Goal: Task Accomplishment & Management: Manage account settings

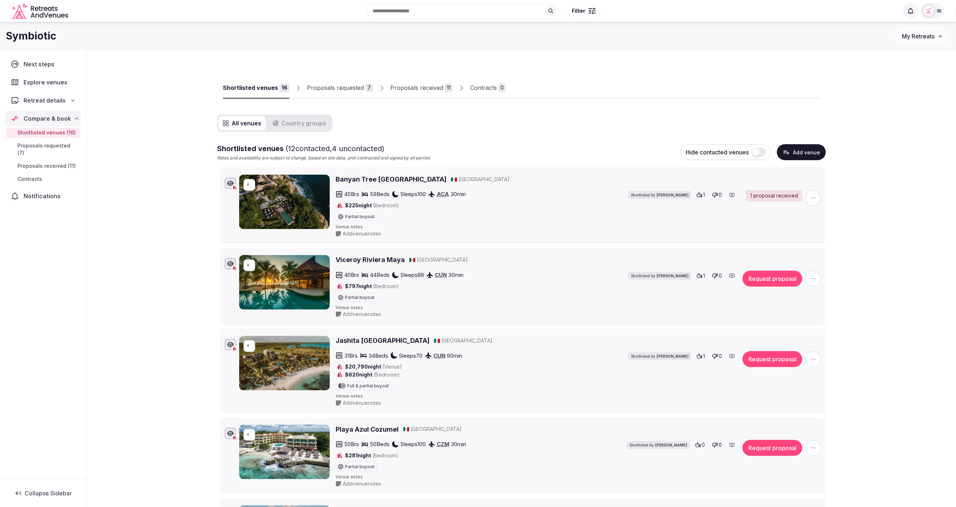
click at [623, 90] on div at bounding box center [663, 92] width 314 height 12
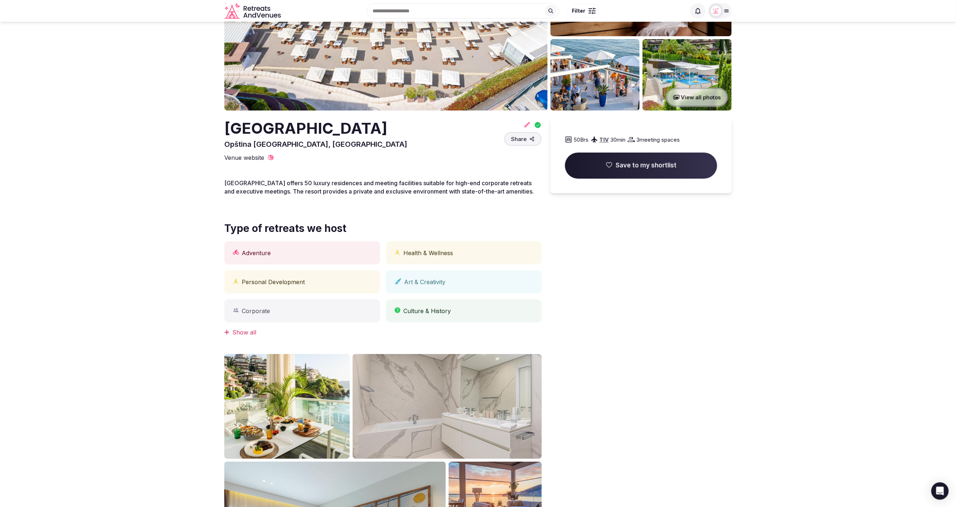
scroll to position [100, 0]
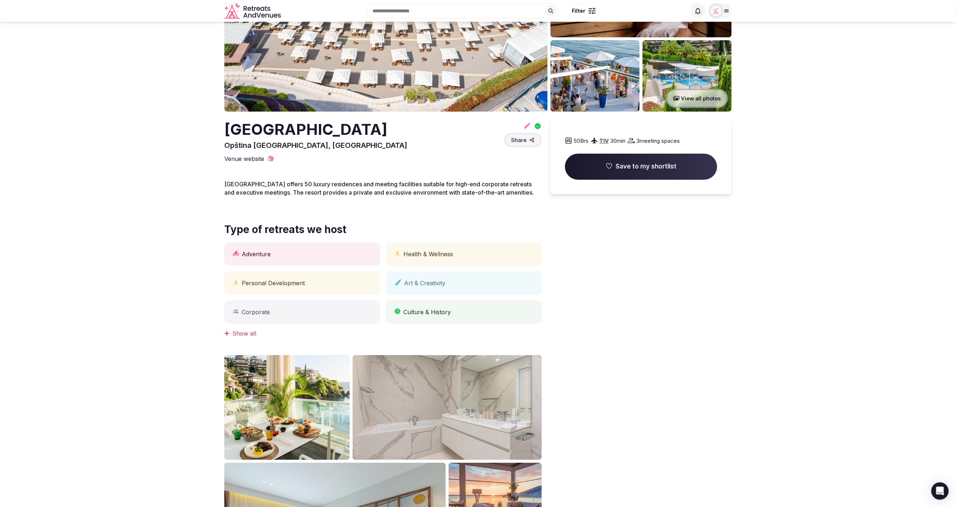
drag, startPoint x: 406, startPoint y: 131, endPoint x: 212, endPoint y: 127, distance: 194.0
click at [213, 128] on section "View all photos Dukley Hotel & Resort Opština Budva, Montenegro Share 50 Brs TI…" at bounding box center [478, 291] width 956 height 741
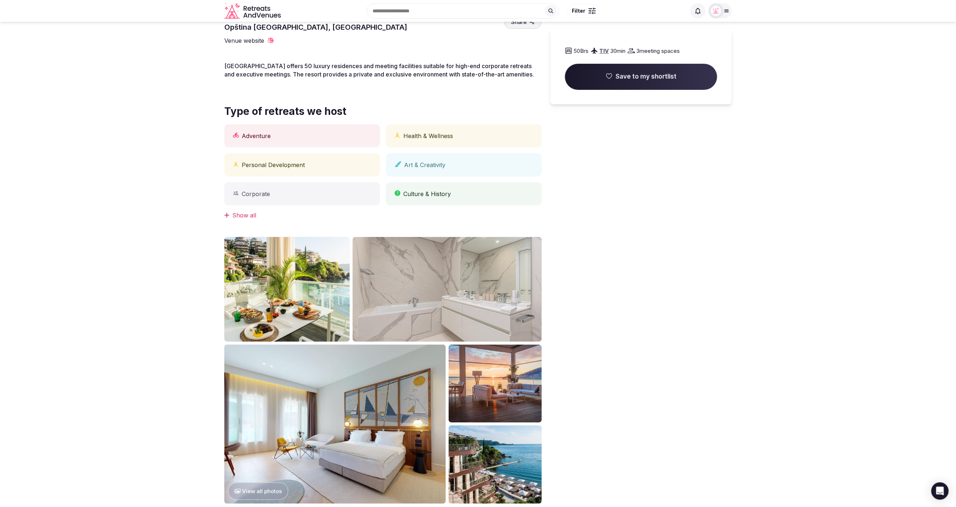
scroll to position [144, 0]
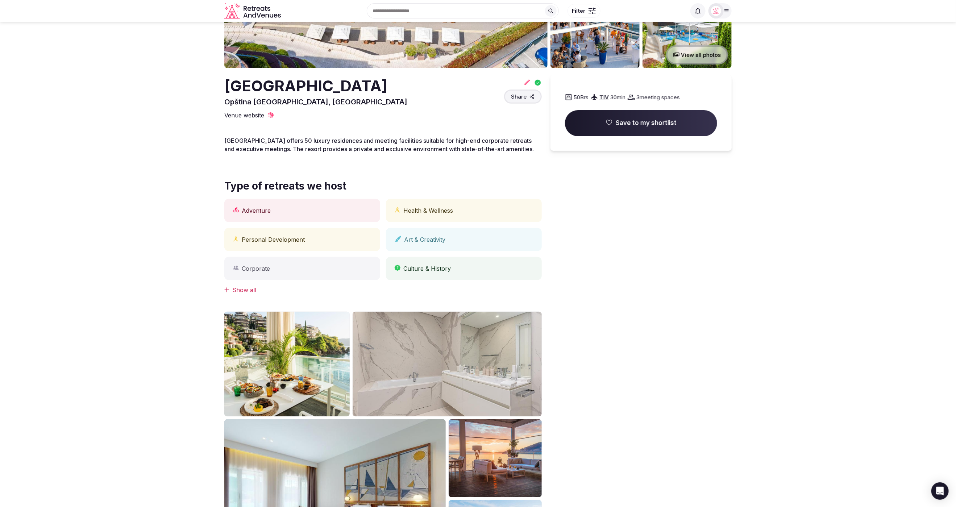
click at [383, 91] on h2 "Dukley Hotel & Resort" at bounding box center [315, 85] width 183 height 21
drag, startPoint x: 285, startPoint y: 85, endPoint x: 215, endPoint y: 84, distance: 70.3
click at [215, 84] on section "View all photos Dukley Hotel & Resort Opština Budva, Montenegro Share 50 Brs TI…" at bounding box center [478, 248] width 956 height 741
click at [526, 84] on icon at bounding box center [527, 82] width 7 height 7
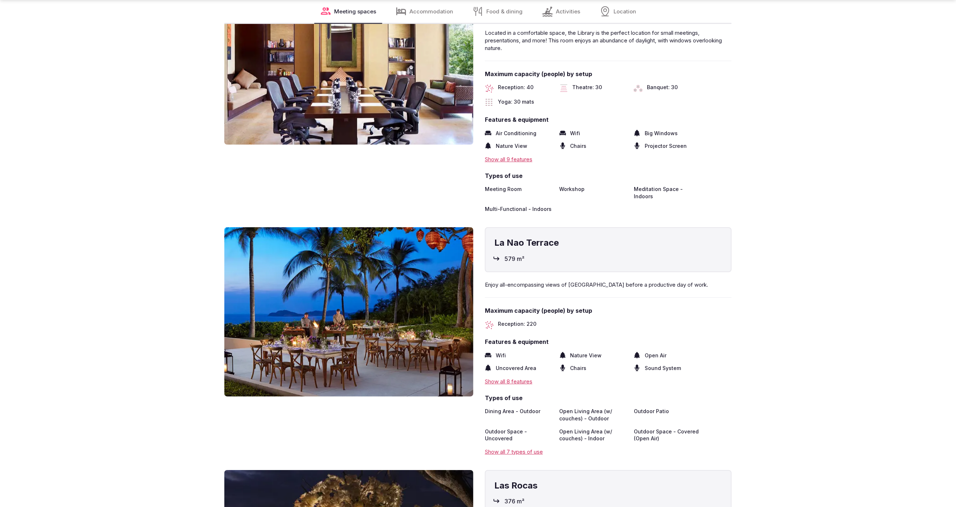
scroll to position [1676, 0]
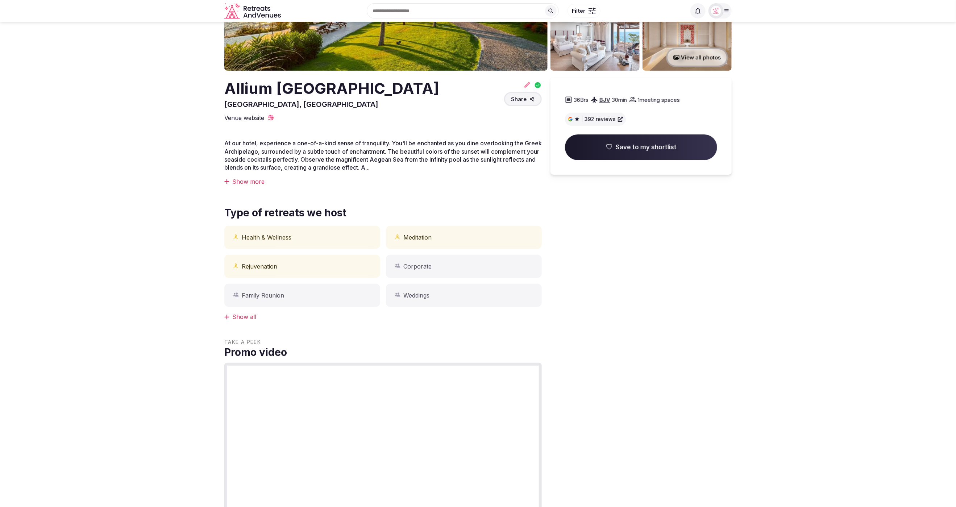
scroll to position [130, 0]
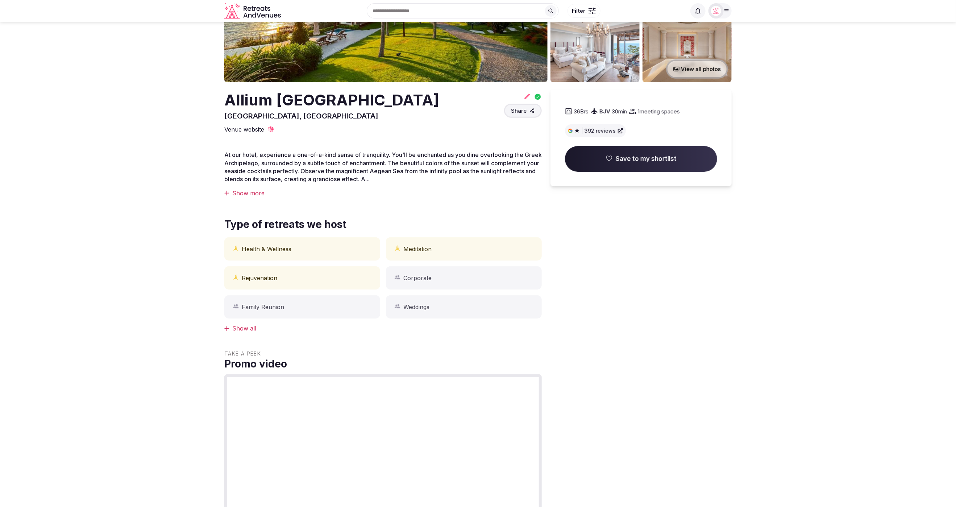
drag, startPoint x: 326, startPoint y: 102, endPoint x: 220, endPoint y: 102, distance: 105.1
click at [218, 101] on section "View all photos Allium Bodrum Resort & Spa Muğla, Turkey Share 36 Brs BJV 30 mi…" at bounding box center [478, 388] width 956 height 992
drag, startPoint x: 4, startPoint y: 155, endPoint x: 102, endPoint y: 71, distance: 128.6
click at [4, 155] on section "View all photos Allium Bodrum Resort & Spa Muğla, Turkey Share 36 Brs BJV 30 mi…" at bounding box center [478, 388] width 956 height 992
click at [528, 98] on icon at bounding box center [527, 96] width 7 height 7
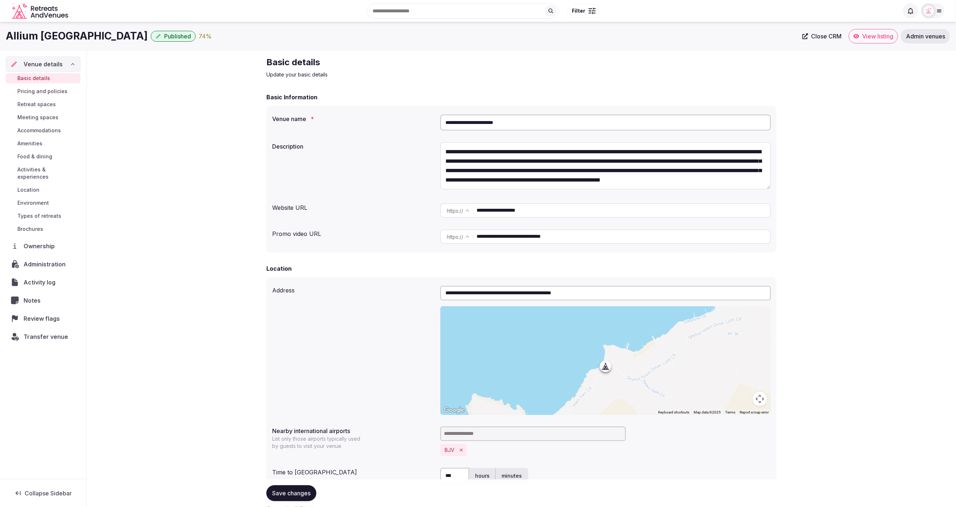
click at [335, 173] on div "**********" at bounding box center [521, 166] width 499 height 55
drag, startPoint x: 579, startPoint y: 213, endPoint x: 445, endPoint y: 206, distance: 134.3
click at [445, 206] on div "**********" at bounding box center [606, 210] width 331 height 15
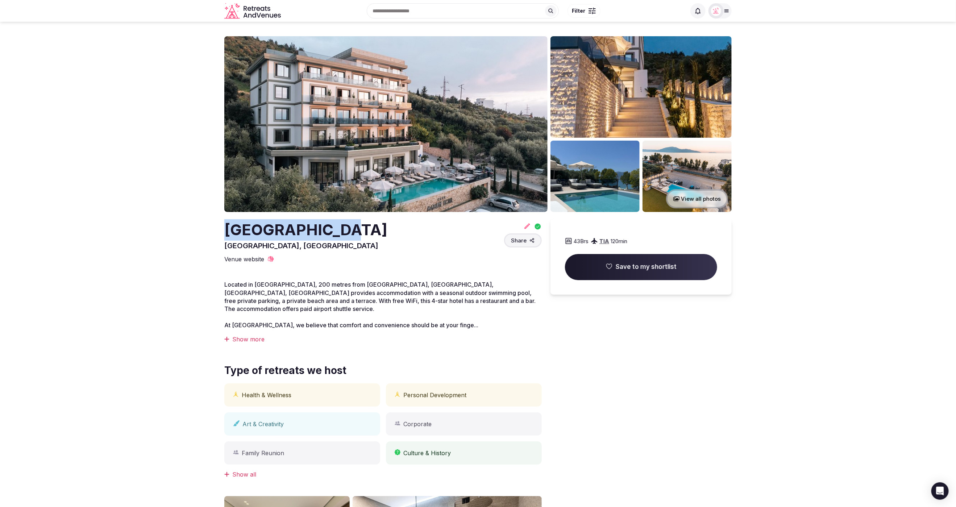
drag, startPoint x: 264, startPoint y: 229, endPoint x: 221, endPoint y: 227, distance: 42.8
click at [221, 227] on section "View all photos [GEOGRAPHIC_DATA], [GEOGRAPHIC_DATA] Share 43 Brs TIA 120 min S…" at bounding box center [478, 413] width 956 height 782
click at [128, 190] on section "View all photos Mazarine Hotel Radhimë, Albania Share 43 Brs TIA 120 min Save t…" at bounding box center [478, 413] width 956 height 782
click at [528, 227] on icon at bounding box center [527, 225] width 5 height 5
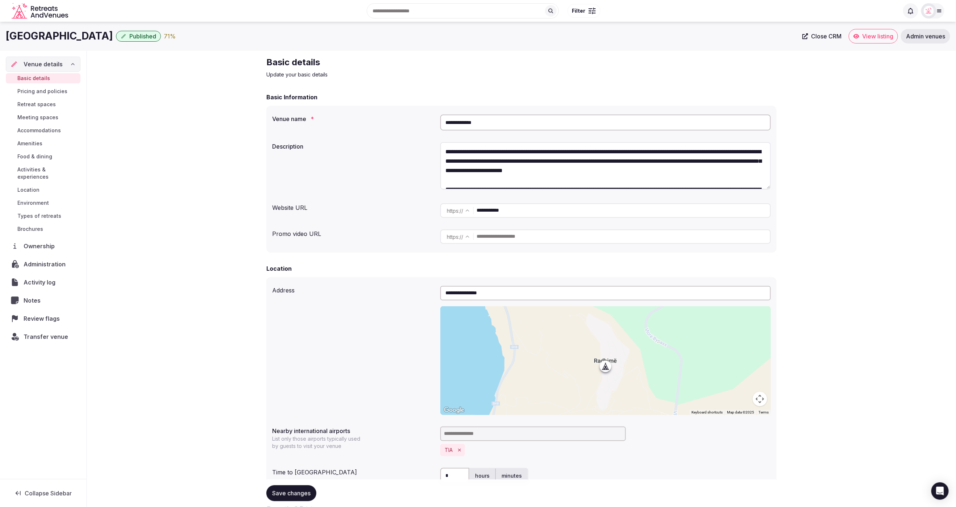
drag, startPoint x: 482, startPoint y: 123, endPoint x: 442, endPoint y: 120, distance: 40.4
click at [442, 120] on input "**********" at bounding box center [606, 123] width 331 height 16
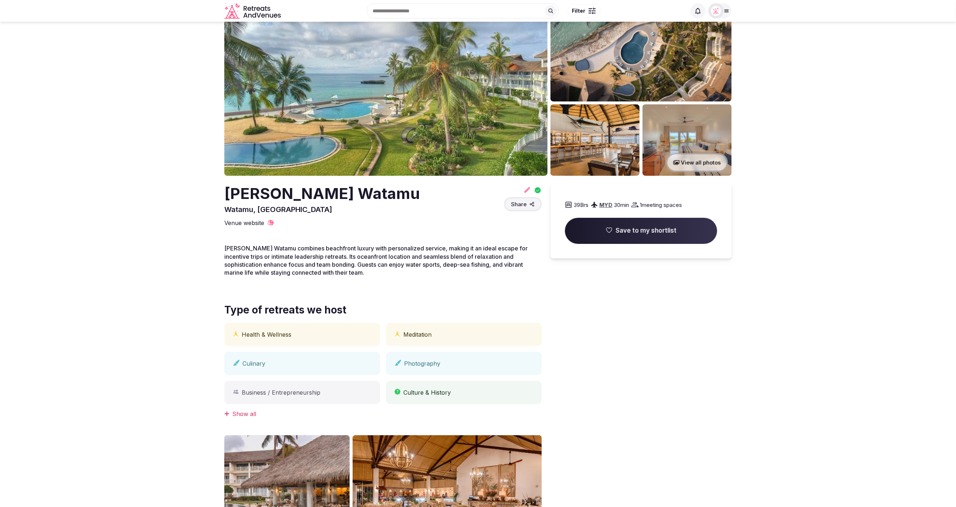
scroll to position [24, 0]
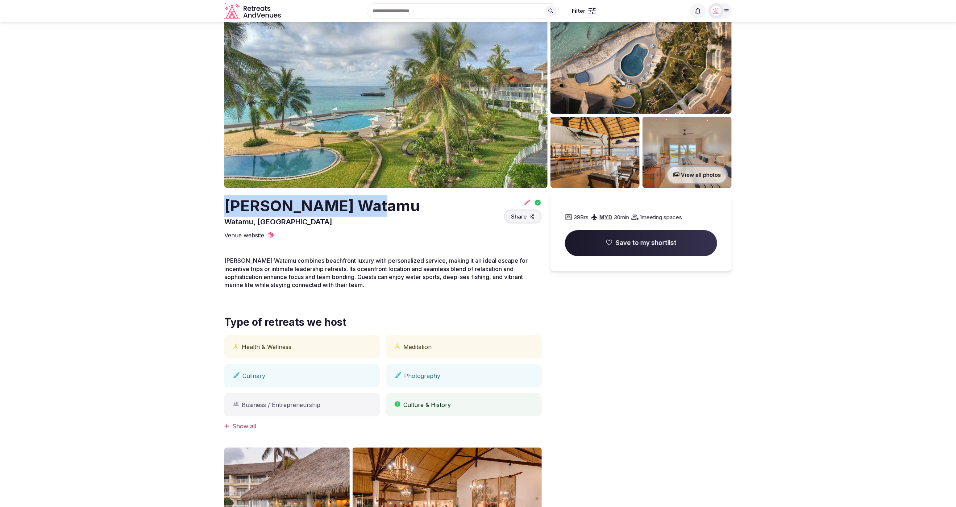
drag, startPoint x: 363, startPoint y: 210, endPoint x: 219, endPoint y: 198, distance: 144.1
click at [219, 198] on section "View all photos Hemingways Watamu Watamu, Kenya Share 39 Brs MYD 30 min 1 meeti…" at bounding box center [478, 376] width 956 height 757
copy h2 "Hemingways Watamu"
click at [526, 204] on icon at bounding box center [527, 201] width 5 height 5
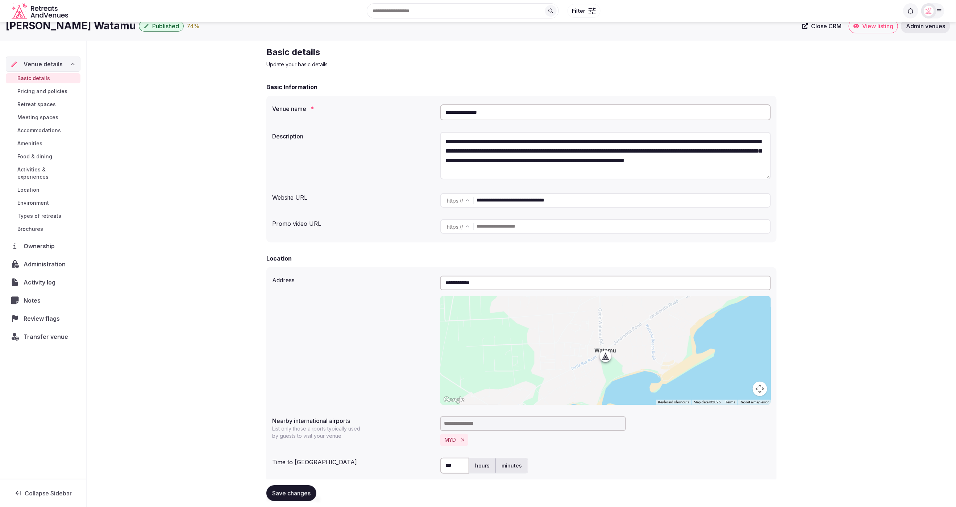
scroll to position [12, 0]
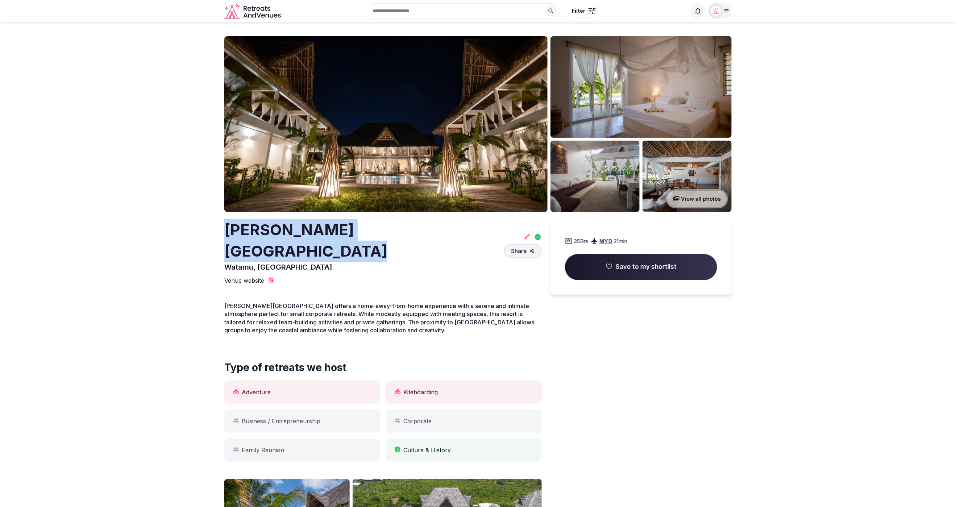
drag, startPoint x: 457, startPoint y: 230, endPoint x: 228, endPoint y: 233, distance: 229.5
click at [228, 233] on div "Rafiki Tamu Residential Resort Watamu, Kenya Share" at bounding box center [383, 245] width 318 height 53
copy h2 "[PERSON_NAME][GEOGRAPHIC_DATA]"
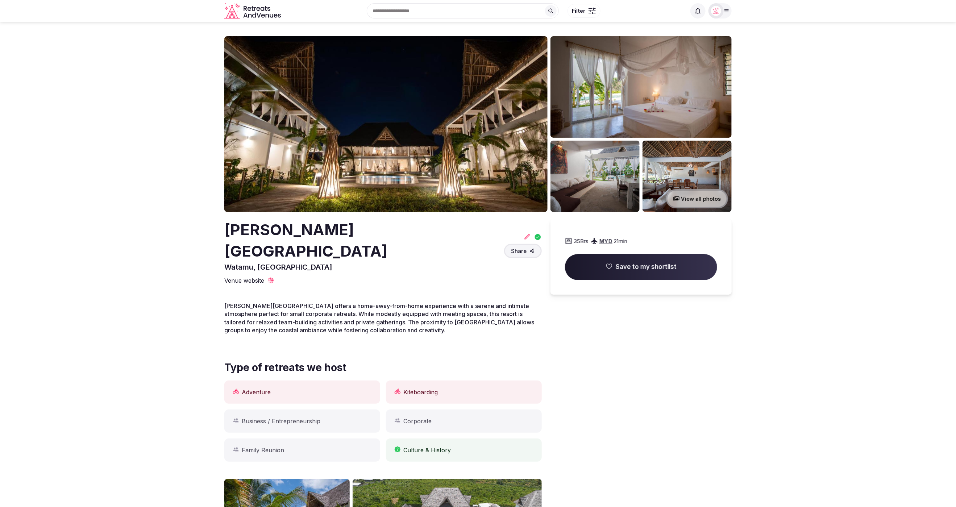
click at [712, 296] on div "35 Brs MYD 21 min Save to my shortlist" at bounding box center [641, 482] width 181 height 527
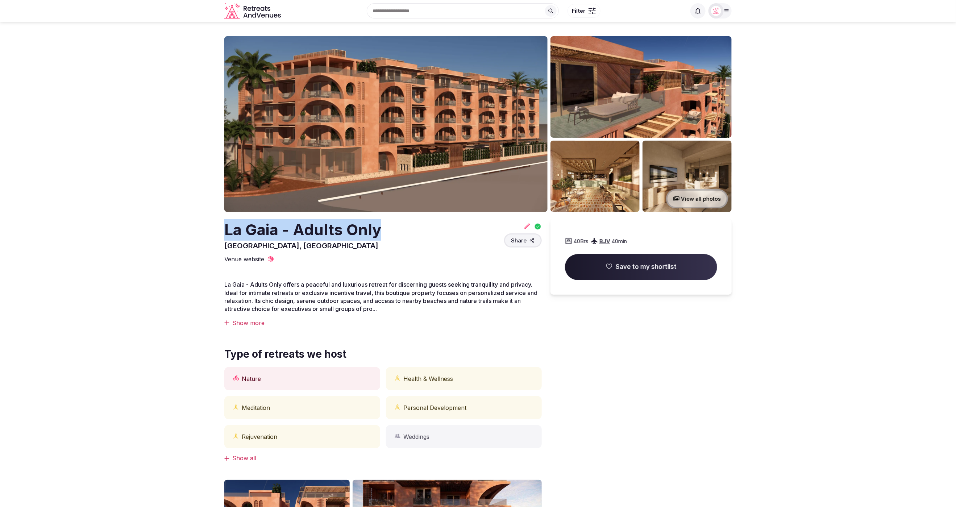
drag, startPoint x: 218, startPoint y: 227, endPoint x: 397, endPoint y: 236, distance: 179.3
click at [397, 236] on section "View all photos La Gaia - Adults Only Alanya, Turkey Share 40 Brs BJV 40 min Sa…" at bounding box center [478, 405] width 956 height 766
copy h2 "La Gaia - Adults Only"
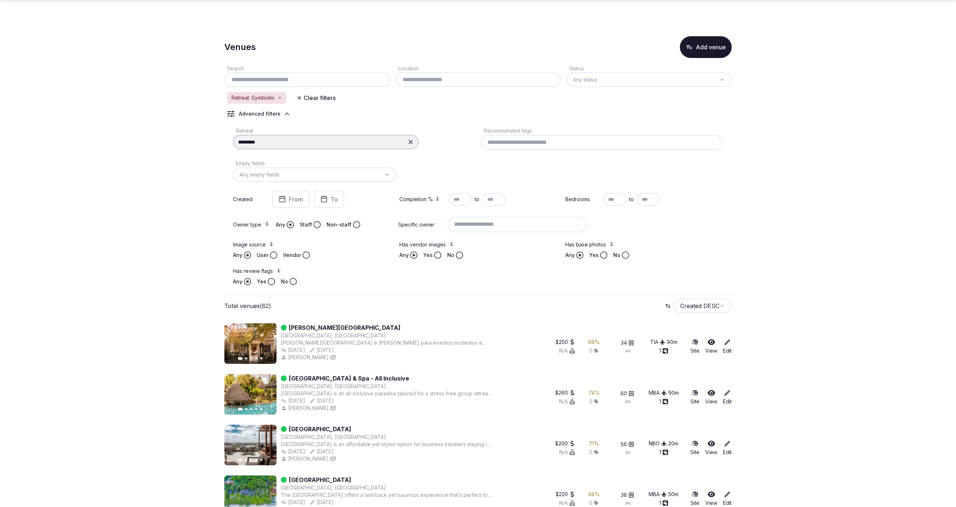
scroll to position [36, 0]
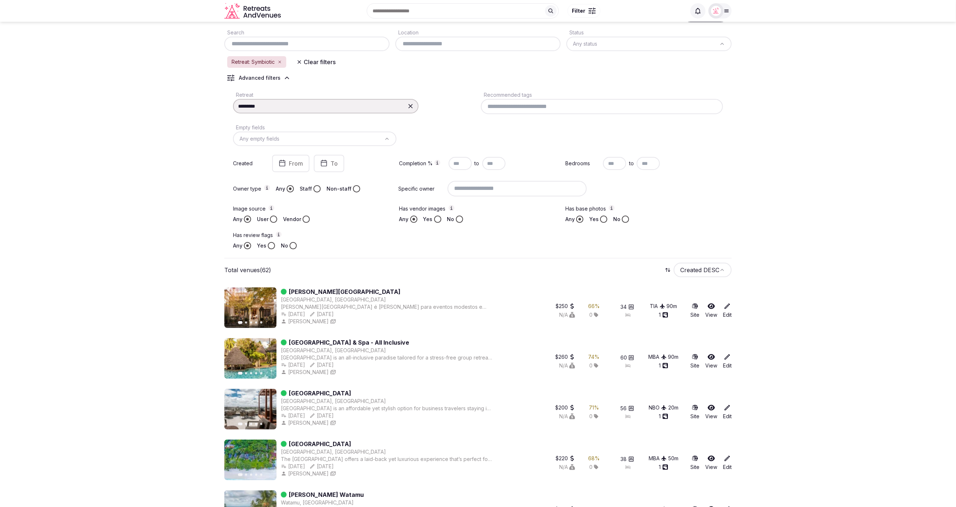
click at [315, 42] on input "text" at bounding box center [307, 44] width 160 height 9
paste input "**********"
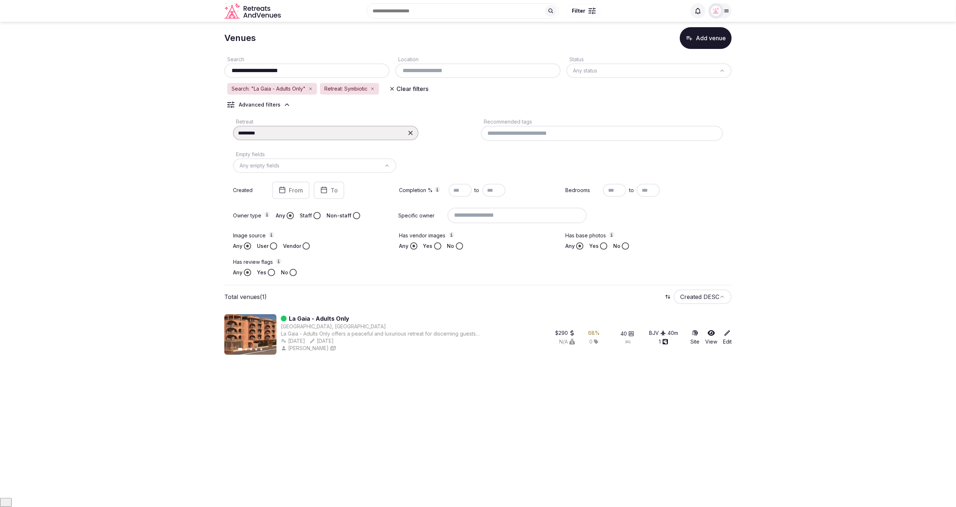
scroll to position [0, 0]
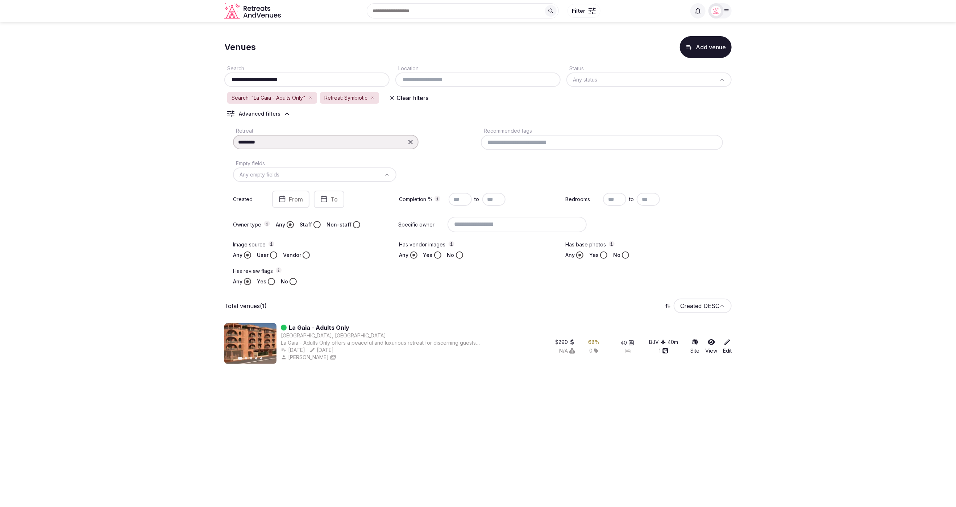
type input "**********"
click at [371, 98] on div "Retreat: Symbiotic" at bounding box center [349, 98] width 59 height 12
click at [375, 98] on icon "button" at bounding box center [373, 98] width 4 height 4
click at [313, 97] on icon "button" at bounding box center [311, 98] width 4 height 4
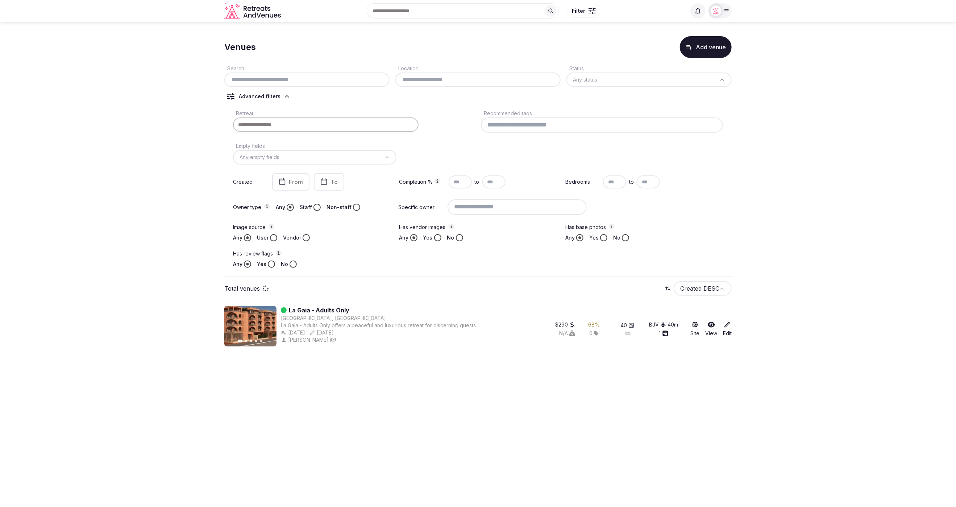
click at [303, 79] on input "text" at bounding box center [307, 79] width 160 height 9
paste input "**********"
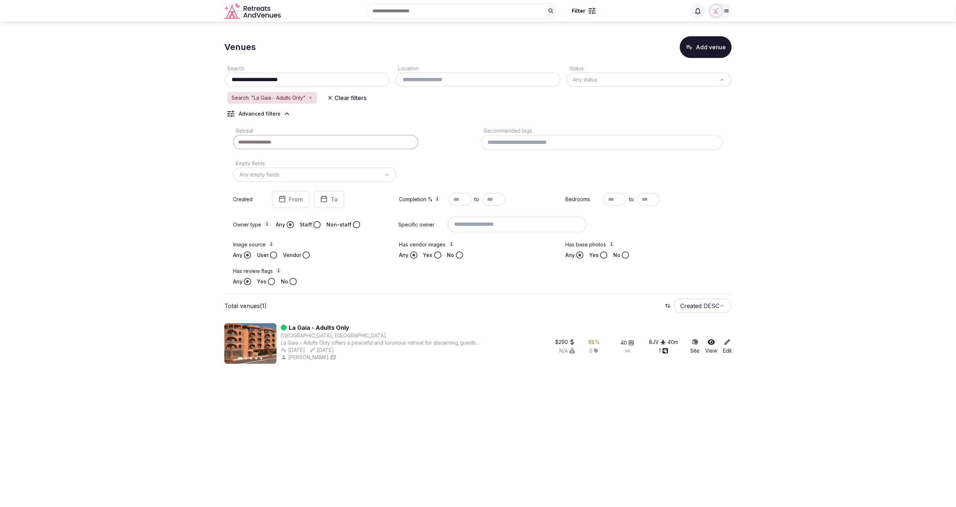
drag, startPoint x: 317, startPoint y: 79, endPoint x: 254, endPoint y: 78, distance: 63.1
click at [254, 78] on input "**********" at bounding box center [307, 79] width 160 height 9
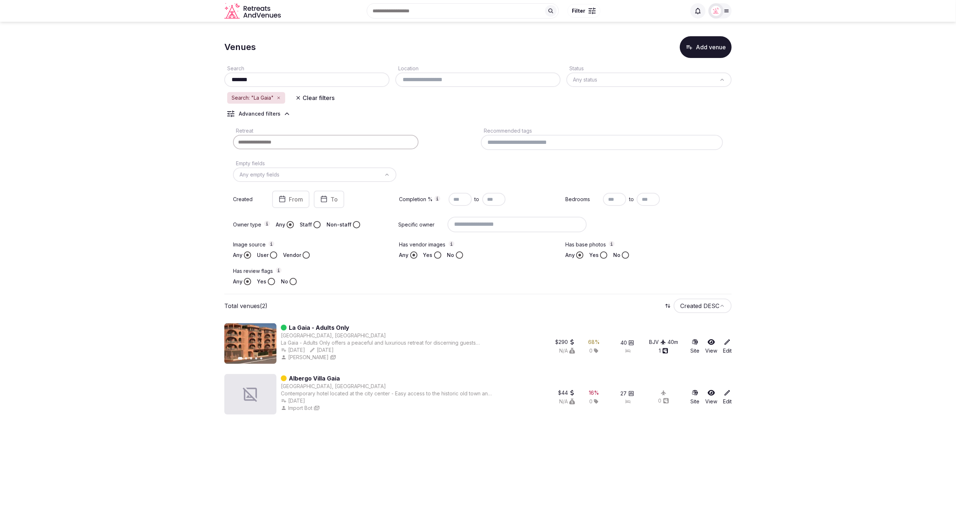
type input "*******"
click at [48, 170] on section "Venues Add venue Search ******* Location Status Any status Search: "La Gaia" Cl…" at bounding box center [478, 224] width 956 height 405
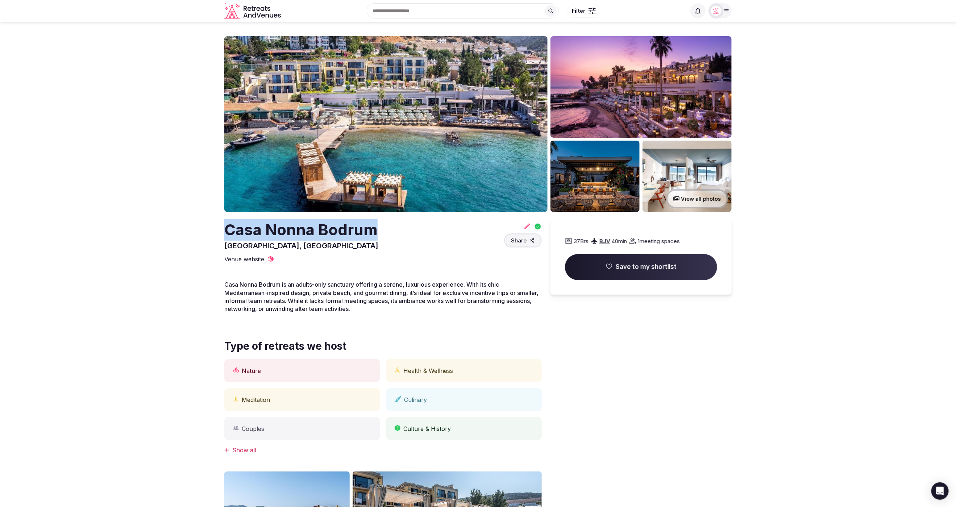
drag, startPoint x: 384, startPoint y: 227, endPoint x: 230, endPoint y: 225, distance: 154.1
click at [230, 225] on div "Casa Nonna Bodrum Muğla, Turkey Share" at bounding box center [383, 235] width 318 height 32
copy h2 "Casa Nonna Bodrum"
click at [526, 229] on icon at bounding box center [527, 226] width 7 height 7
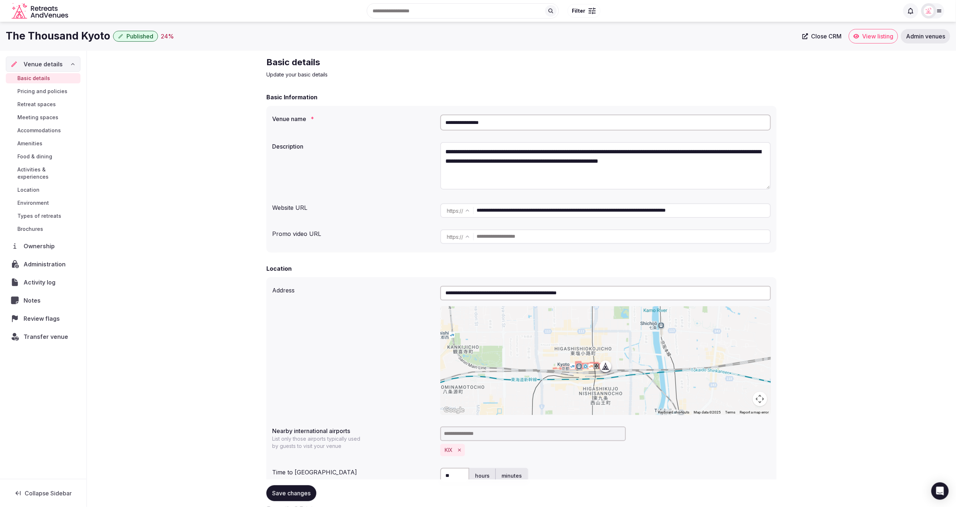
drag, startPoint x: 513, startPoint y: 125, endPoint x: 431, endPoint y: 124, distance: 81.6
click at [431, 124] on div "**********" at bounding box center [521, 123] width 499 height 22
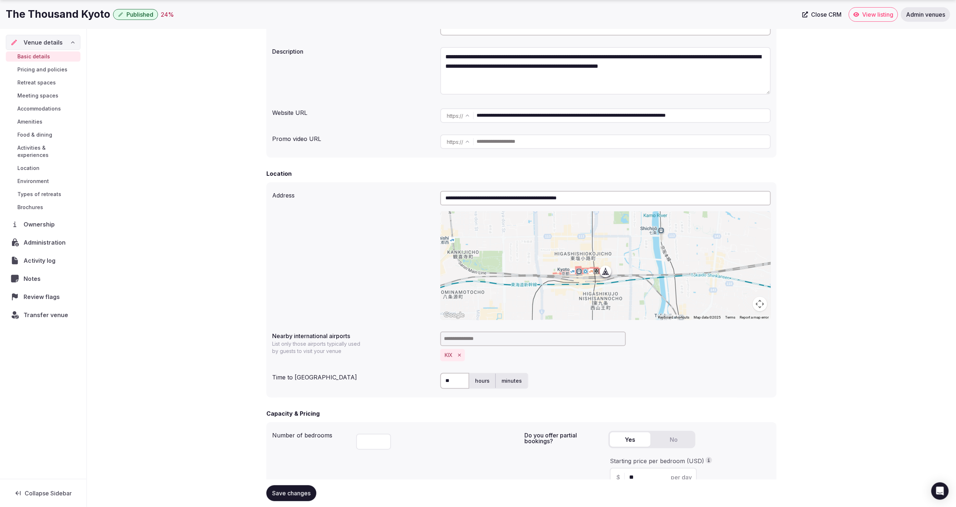
scroll to position [118, 0]
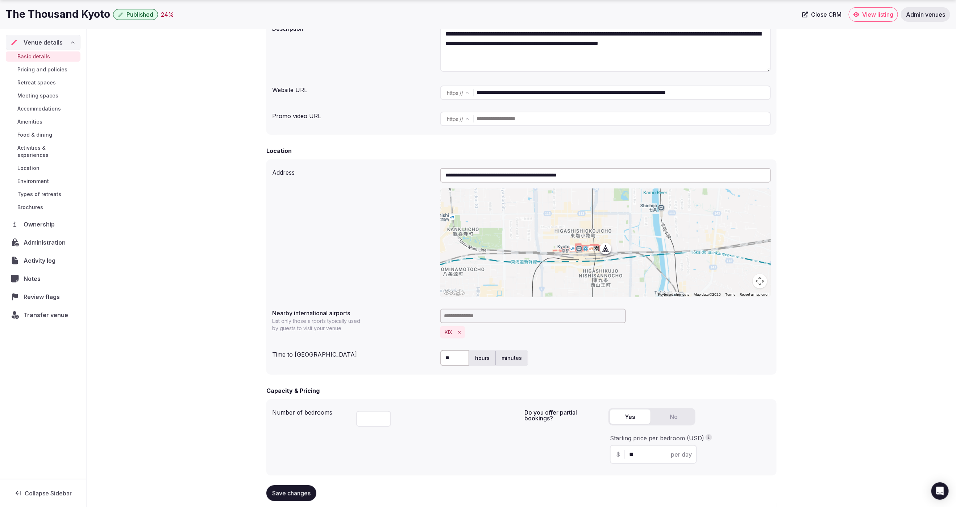
drag, startPoint x: 605, startPoint y: 93, endPoint x: 829, endPoint y: 92, distance: 223.7
type input "**********"
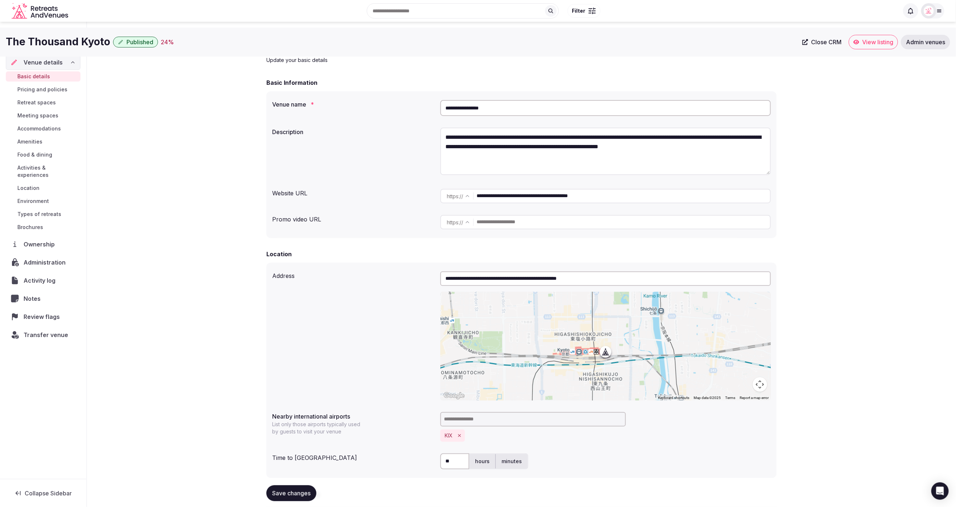
scroll to position [0, 0]
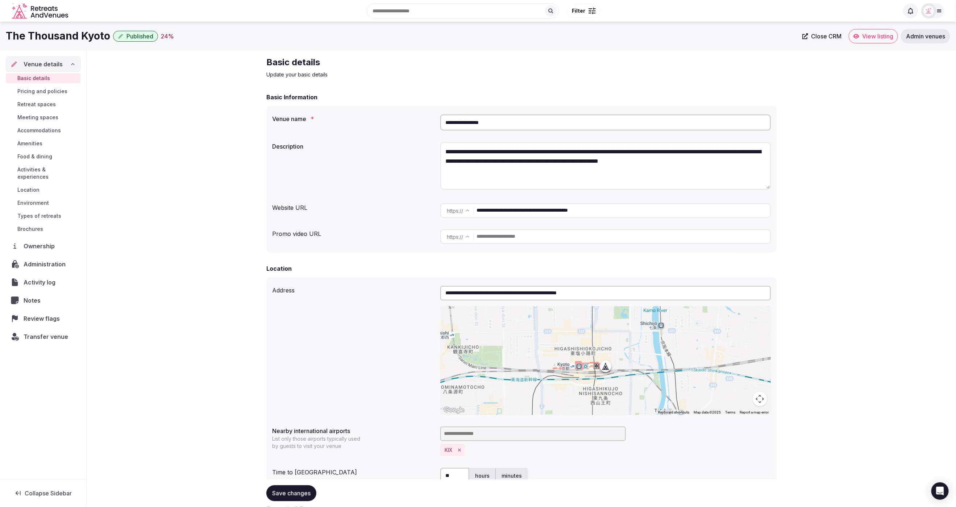
drag, startPoint x: 495, startPoint y: 122, endPoint x: 434, endPoint y: 121, distance: 60.9
click at [434, 121] on div "**********" at bounding box center [521, 123] width 499 height 22
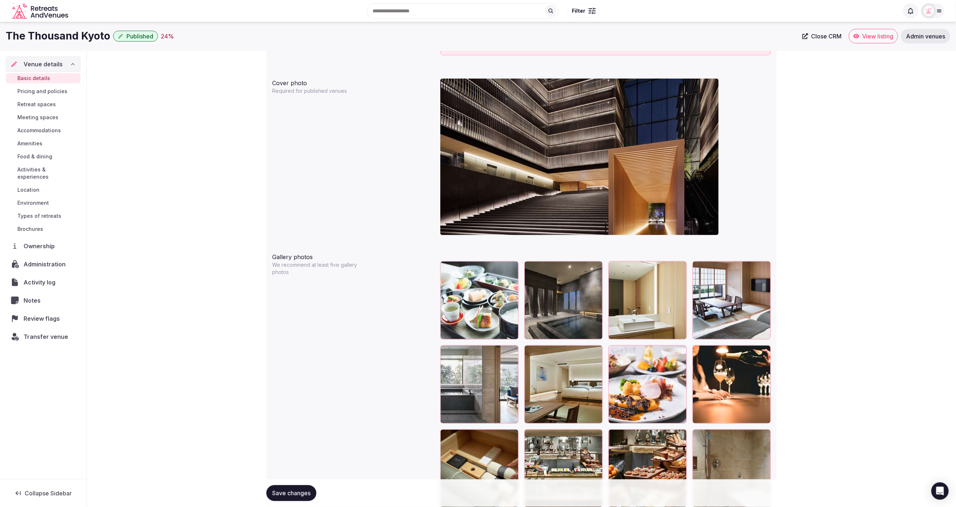
scroll to position [640, 0]
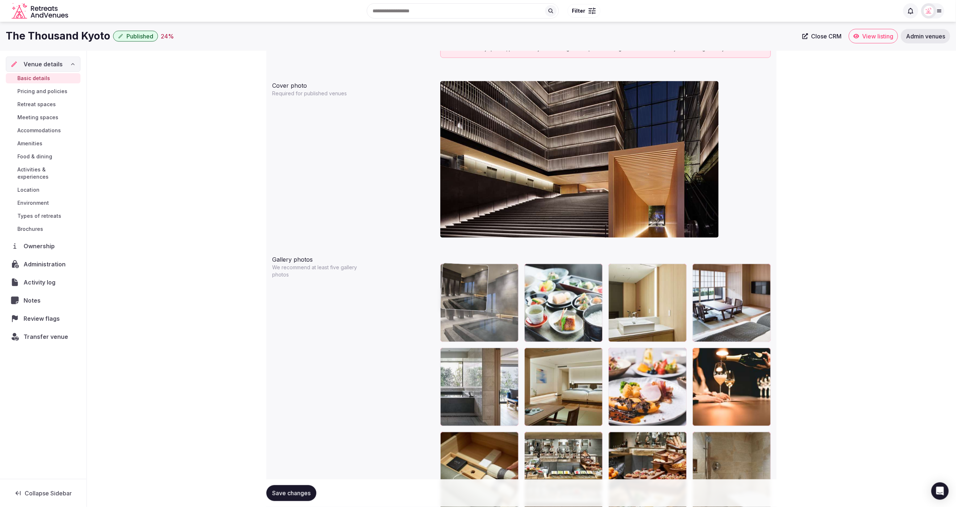
drag, startPoint x: 591, startPoint y: 315, endPoint x: 516, endPoint y: 317, distance: 75.5
click at [516, 317] on body "**********" at bounding box center [478, 130] width 956 height 1541
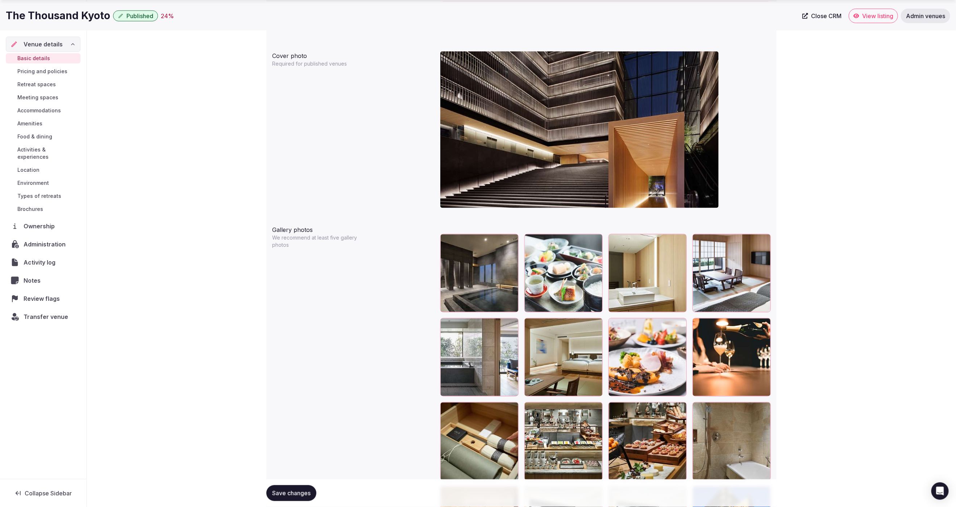
scroll to position [676, 0]
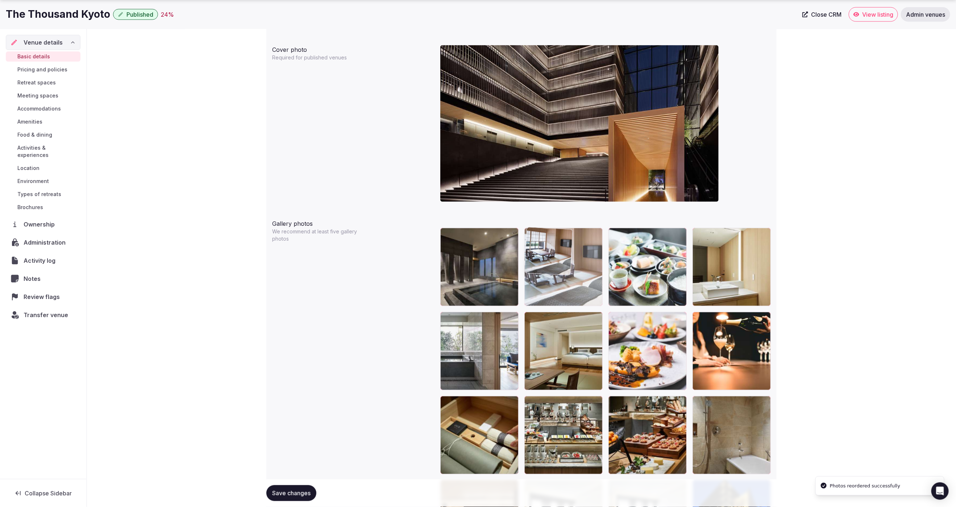
drag, startPoint x: 742, startPoint y: 271, endPoint x: 612, endPoint y: 280, distance: 130.5
click at [612, 280] on body "**********" at bounding box center [478, 94] width 956 height 1541
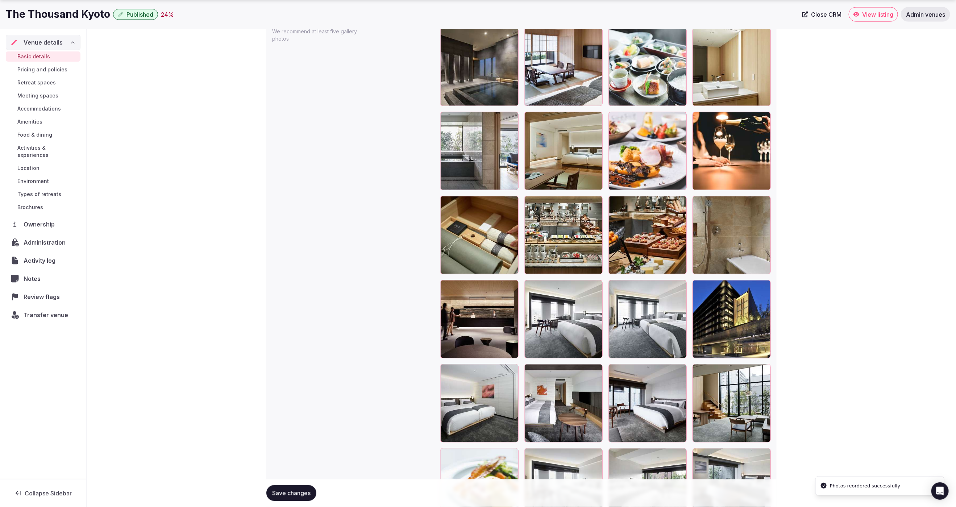
scroll to position [878, 0]
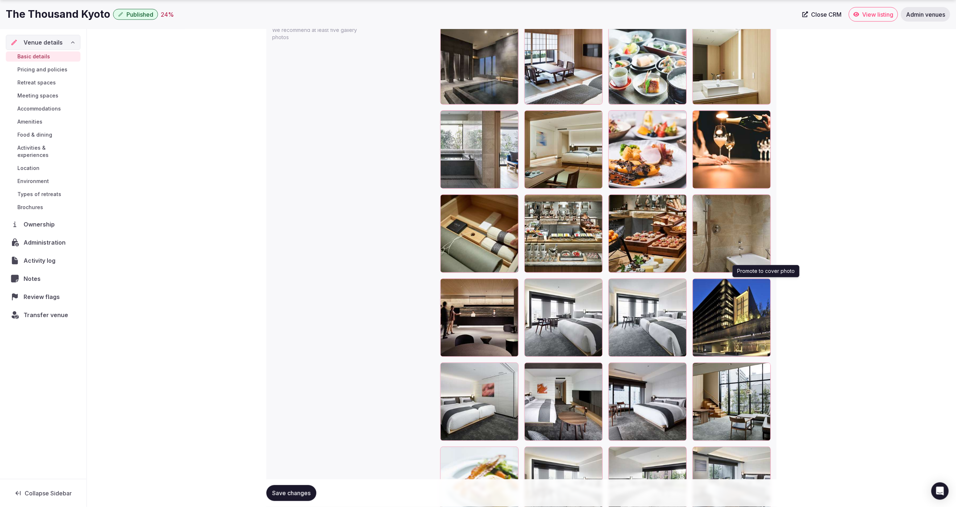
click at [766, 286] on icon "button" at bounding box center [764, 286] width 6 height 6
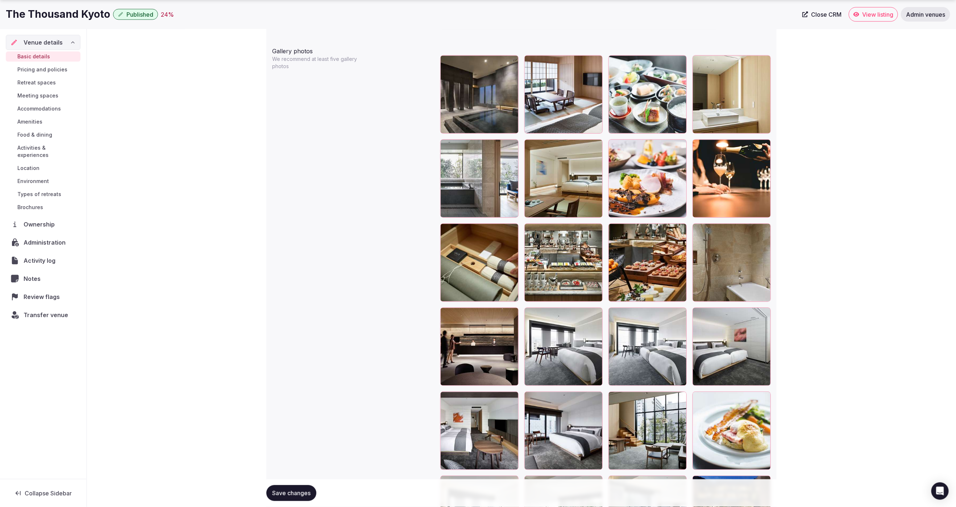
scroll to position [850, 0]
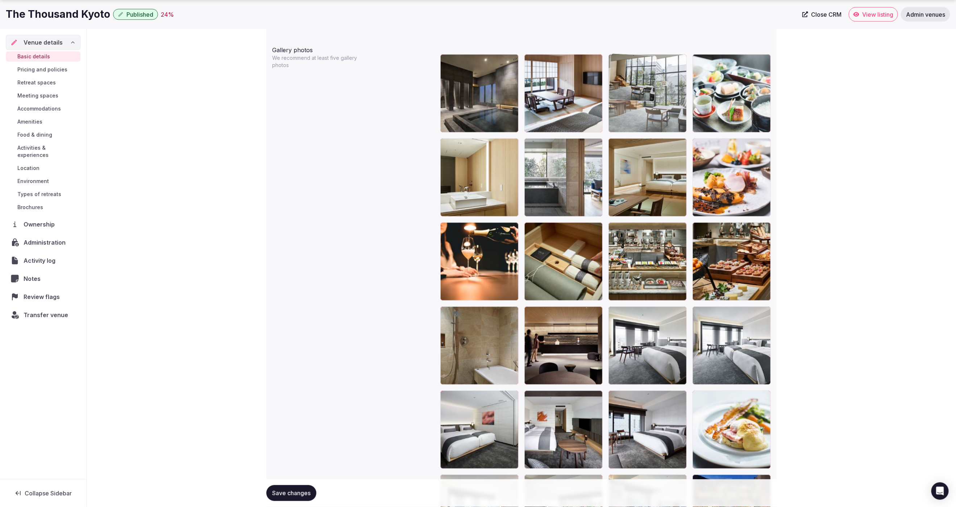
drag, startPoint x: 637, startPoint y: 438, endPoint x: 654, endPoint y: 115, distance: 322.7
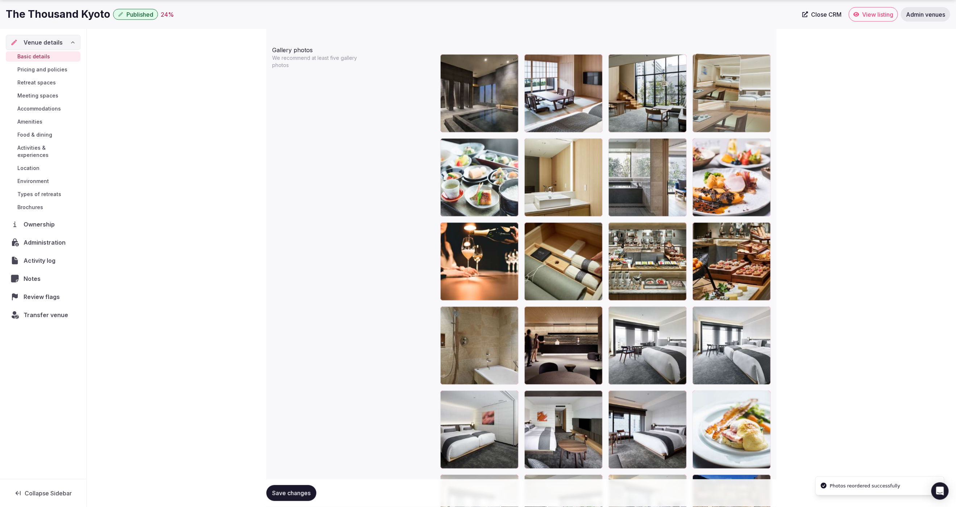
drag, startPoint x: 651, startPoint y: 199, endPoint x: 653, endPoint y: 193, distance: 6.7
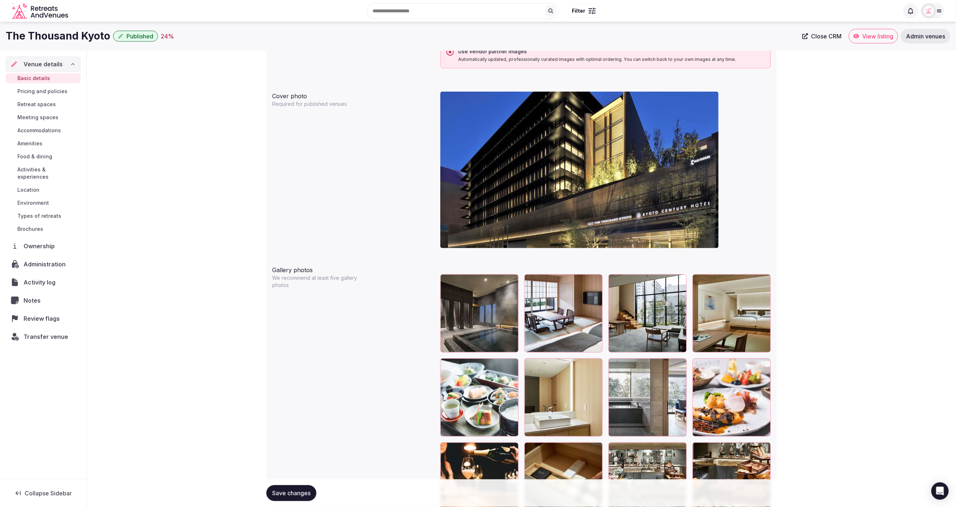
scroll to position [629, 0]
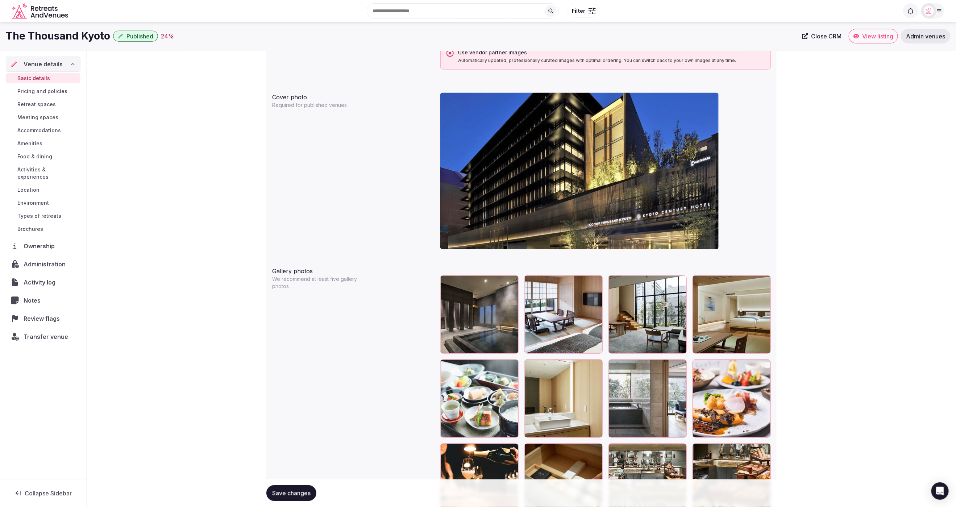
click at [825, 298] on div "**********" at bounding box center [521, 167] width 869 height 1490
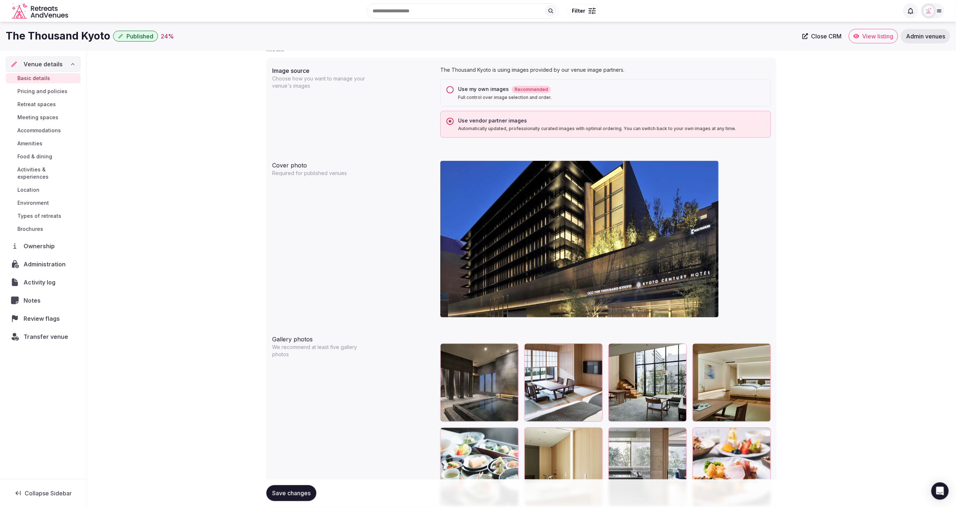
scroll to position [558, 0]
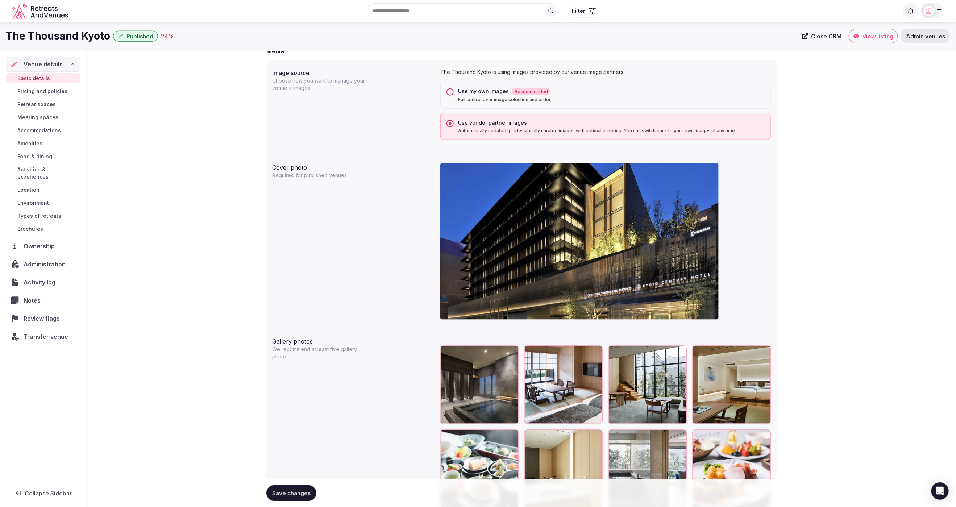
click at [450, 91] on button "Use my own images Recommended Full control over image selection and order." at bounding box center [450, 91] width 7 height 7
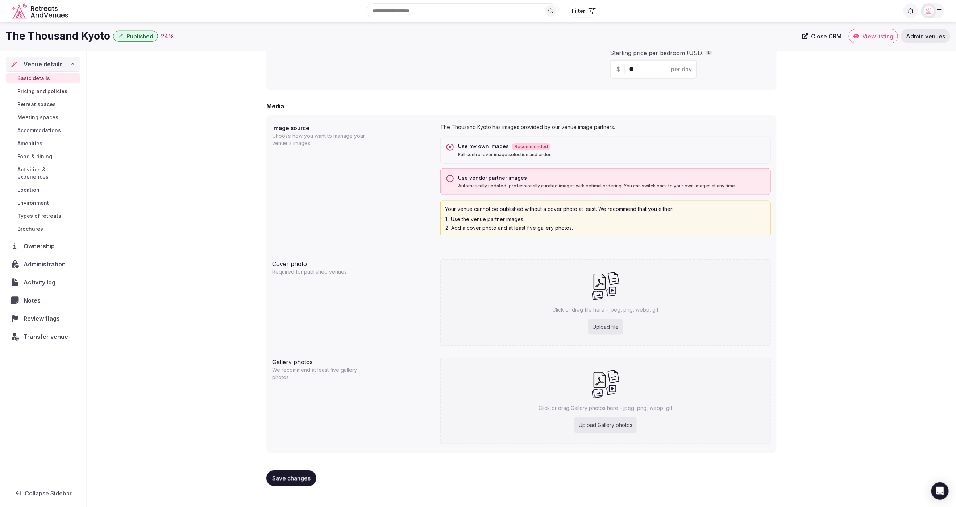
scroll to position [493, 0]
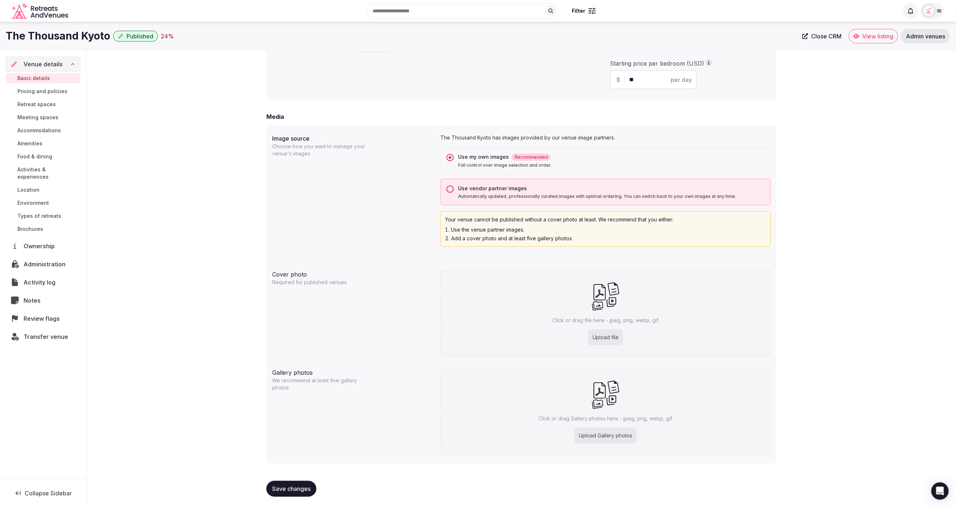
click at [384, 176] on div "Image source Choose how you want to manage your venue's images The Thousand Kyo…" at bounding box center [521, 190] width 499 height 119
click at [454, 188] on div "Use vendor partner images Automatically updated, professionally curated images …" at bounding box center [606, 192] width 331 height 27
click at [449, 188] on button "Use vendor partner images Automatically updated, professionally curated images …" at bounding box center [450, 189] width 7 height 7
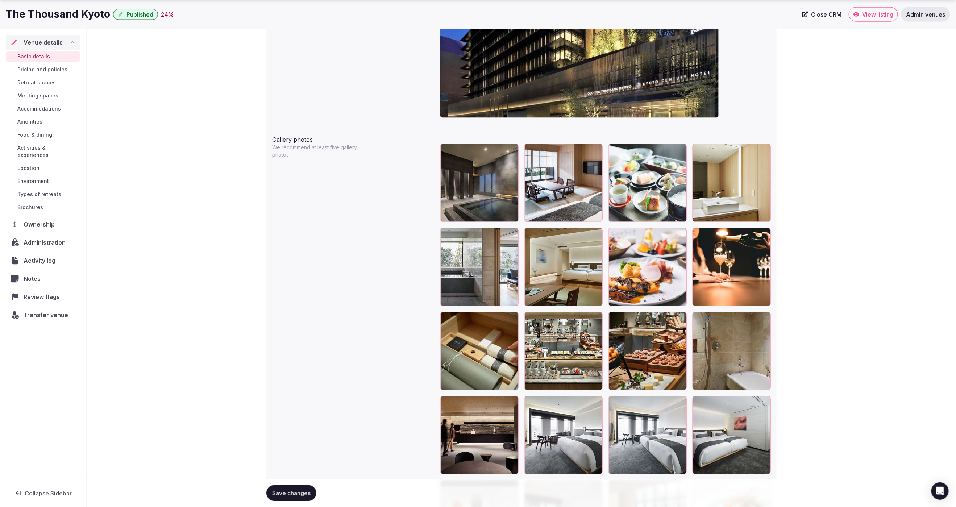
scroll to position [797, 0]
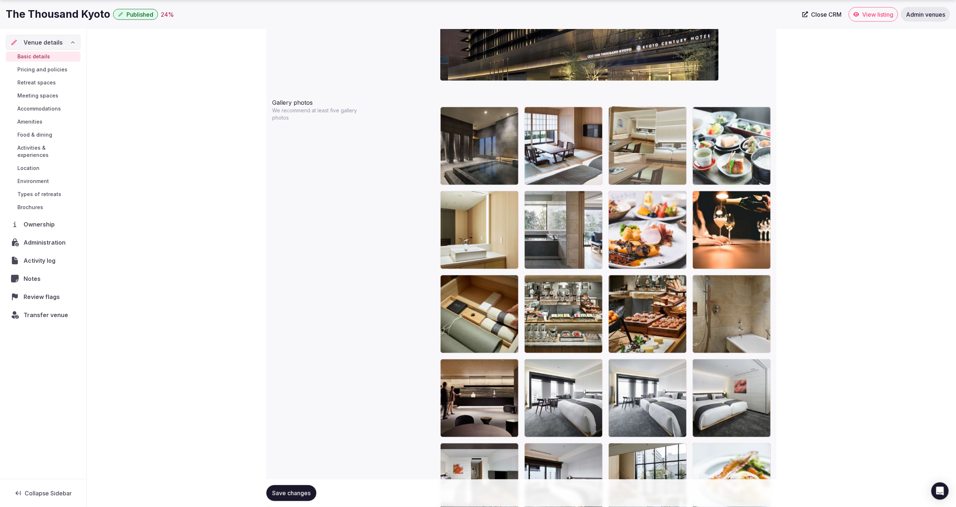
drag, startPoint x: 588, startPoint y: 231, endPoint x: 683, endPoint y: 180, distance: 108.0
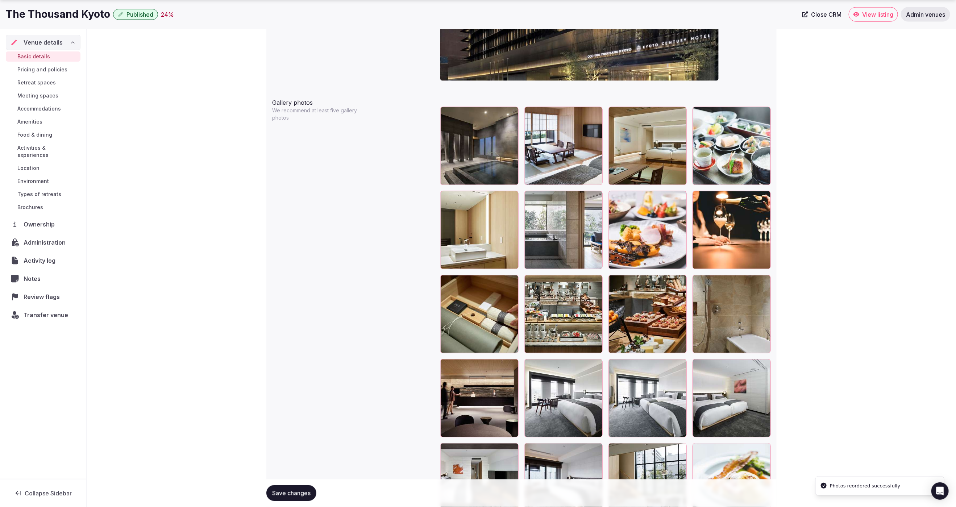
click at [547, 248] on div at bounding box center [564, 230] width 78 height 78
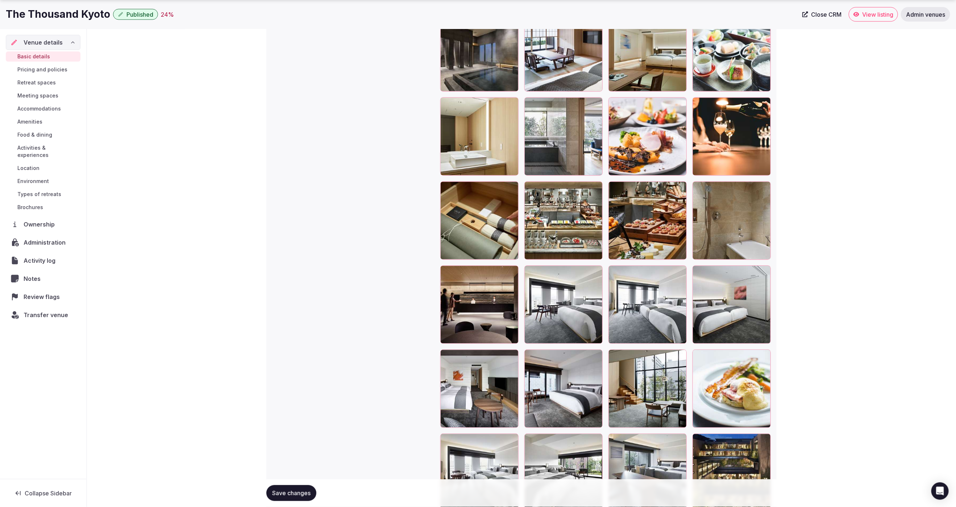
scroll to position [892, 0]
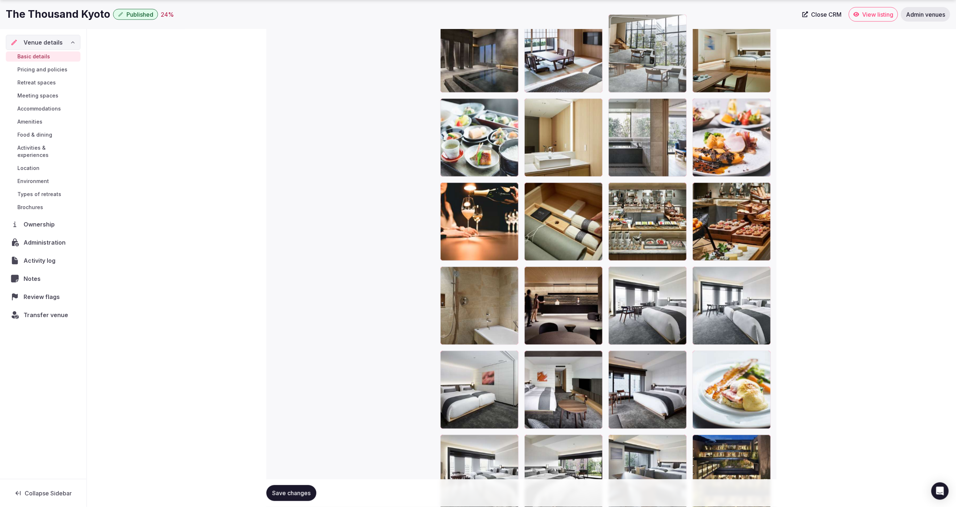
drag, startPoint x: 641, startPoint y: 399, endPoint x: 649, endPoint y: 93, distance: 306.5
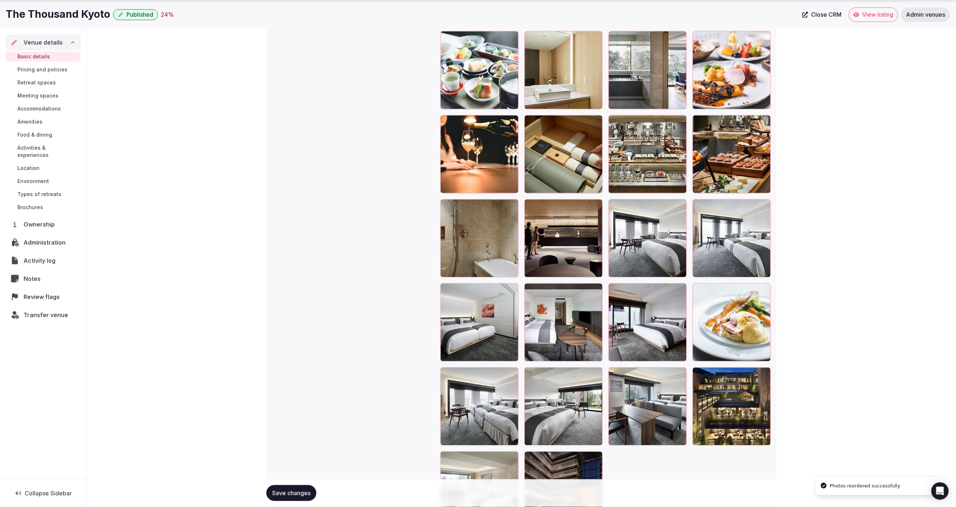
scroll to position [961, 0]
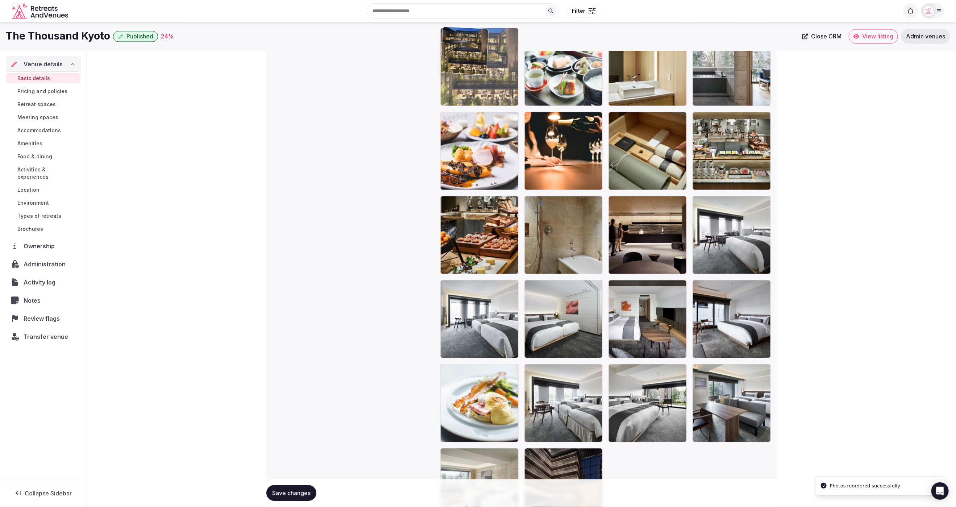
drag, startPoint x: 739, startPoint y: 418, endPoint x: 466, endPoint y: 115, distance: 408.0
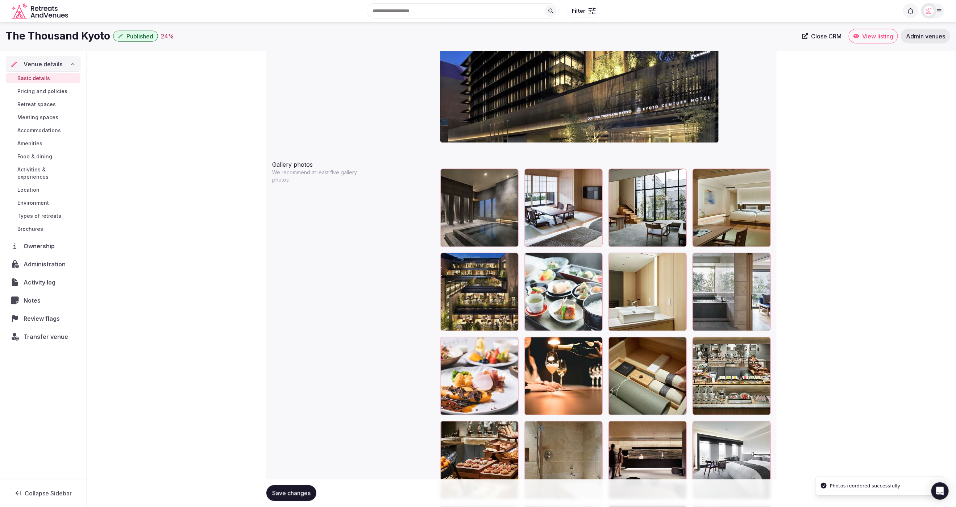
scroll to position [728, 0]
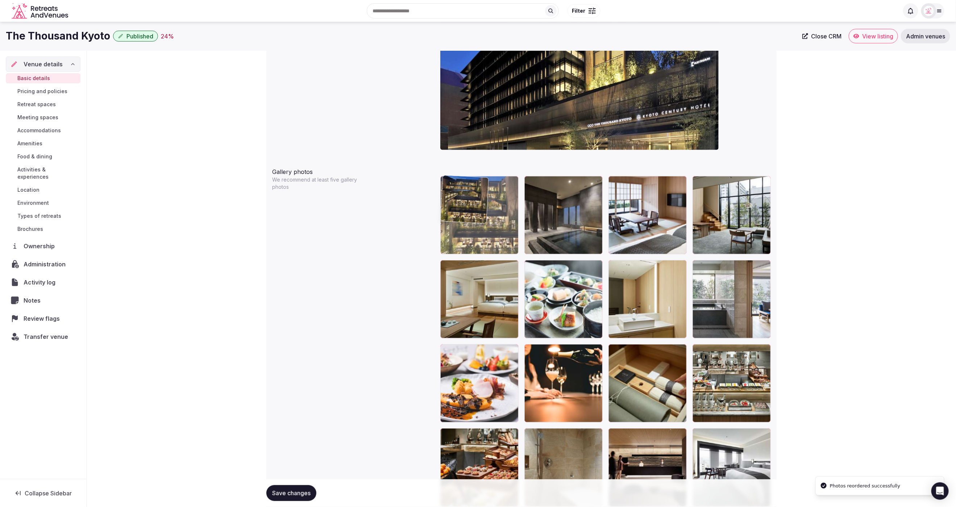
drag, startPoint x: 495, startPoint y: 313, endPoint x: 495, endPoint y: 252, distance: 60.2
click at [495, 252] on body "**********" at bounding box center [478, 42] width 956 height 1541
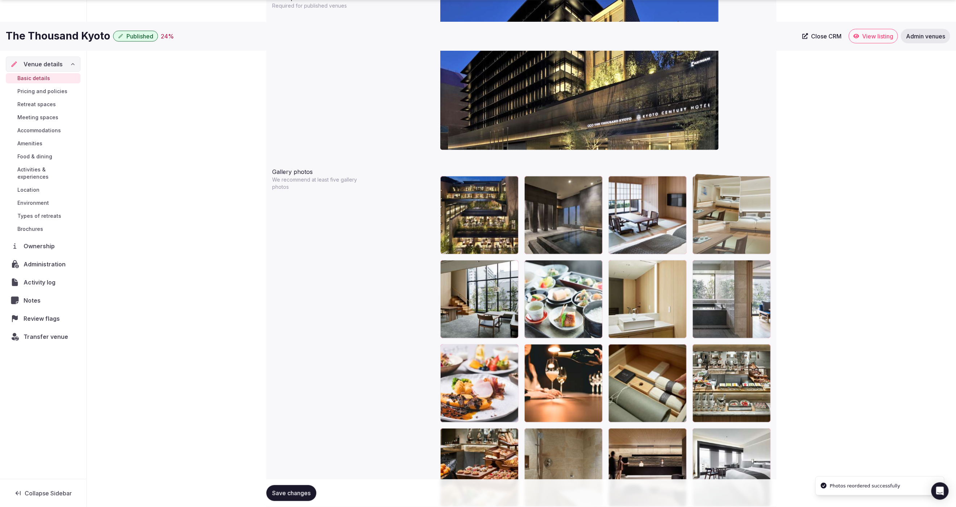
drag, startPoint x: 535, startPoint y: 286, endPoint x: 775, endPoint y: 234, distance: 245.6
click at [775, 234] on body "**********" at bounding box center [478, 42] width 956 height 1541
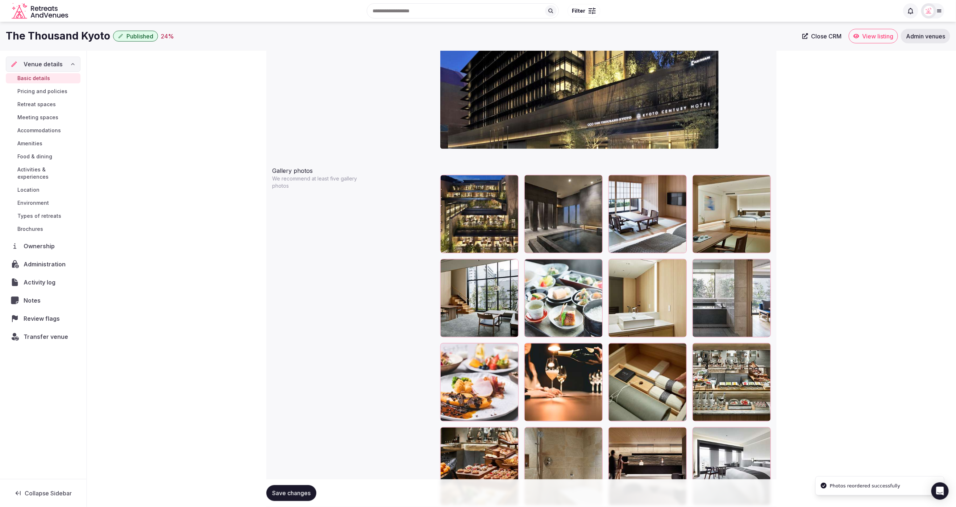
click at [838, 265] on div "**********" at bounding box center [521, 67] width 869 height 1490
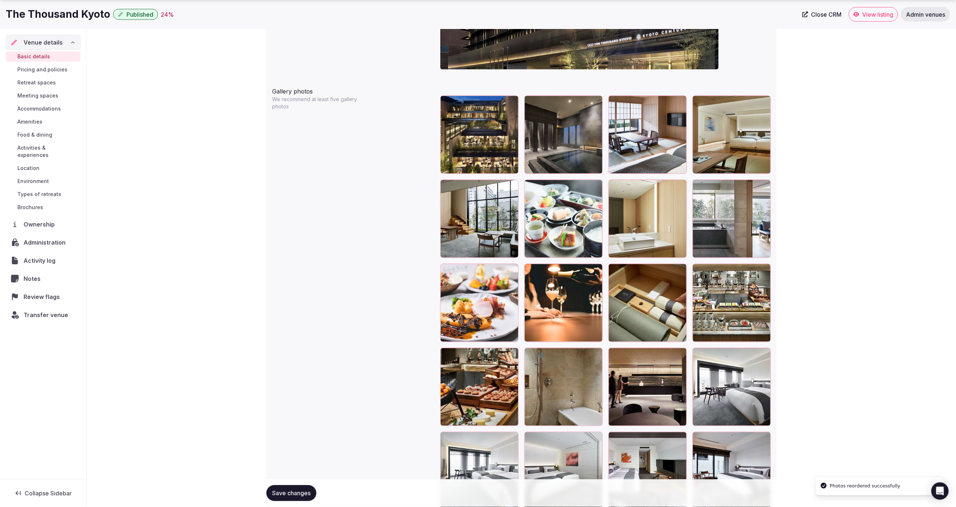
scroll to position [814, 0]
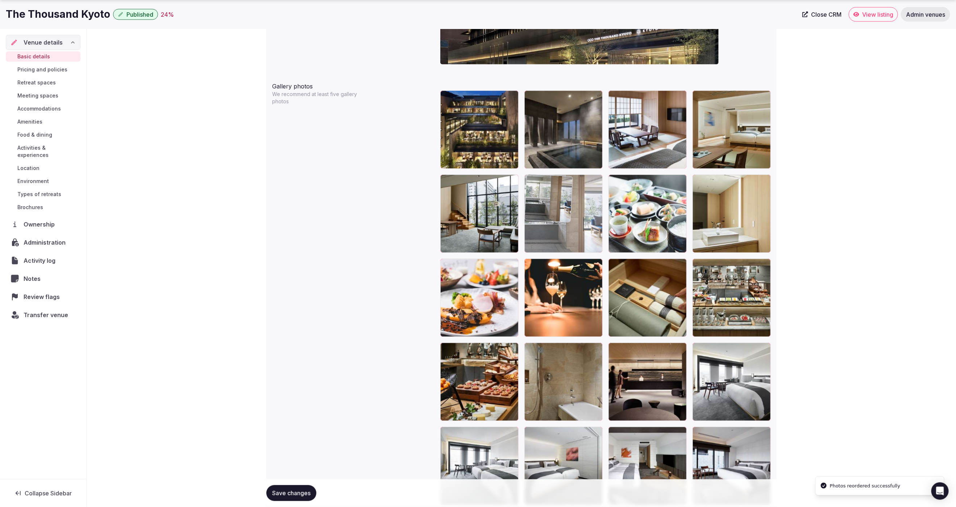
drag, startPoint x: 702, startPoint y: 224, endPoint x: 574, endPoint y: 230, distance: 128.5
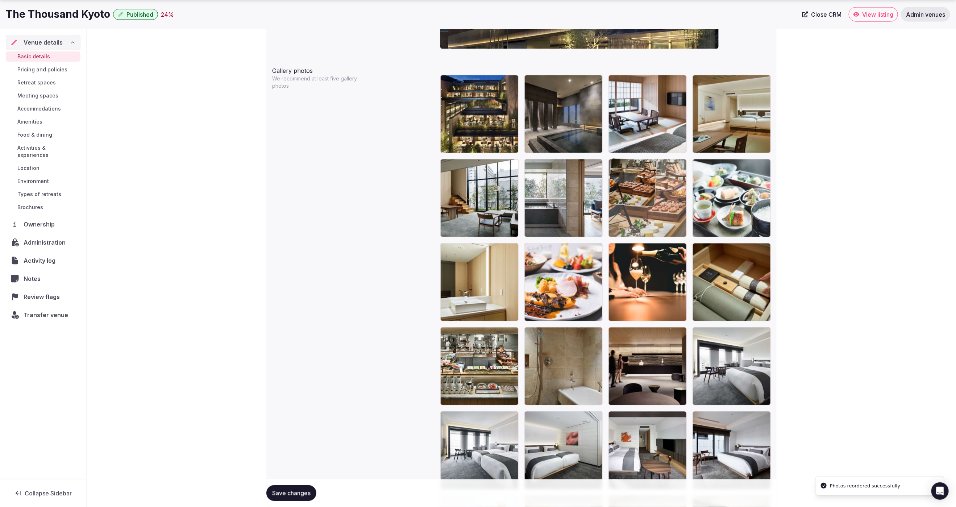
drag, startPoint x: 492, startPoint y: 356, endPoint x: 704, endPoint y: 203, distance: 261.3
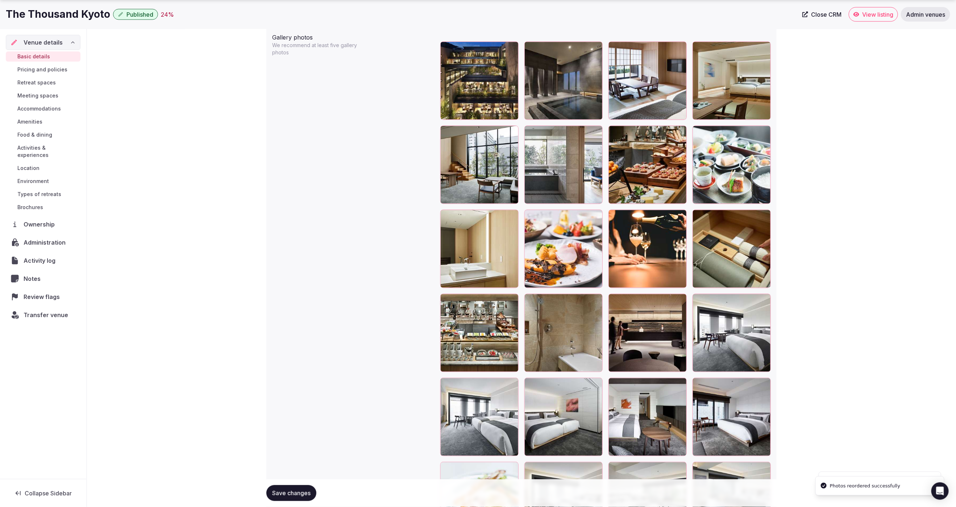
scroll to position [869, 0]
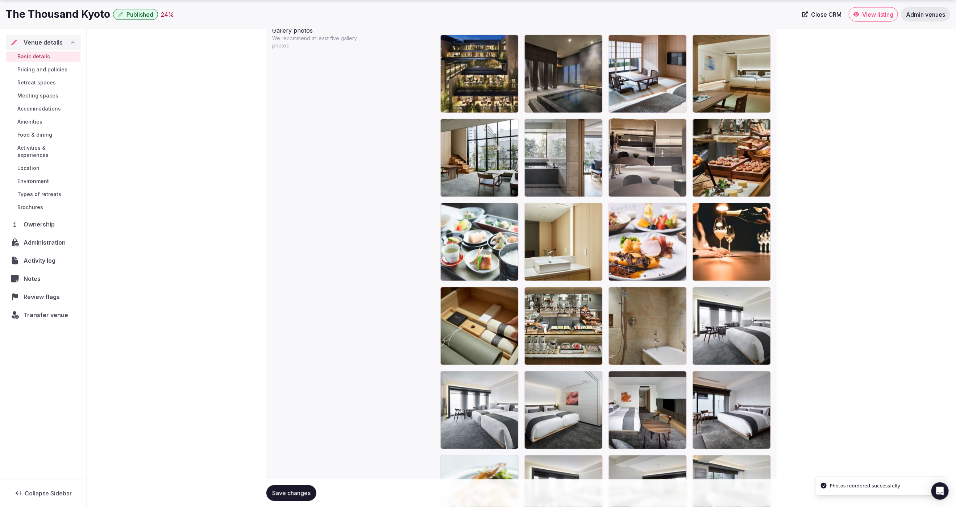
drag, startPoint x: 642, startPoint y: 332, endPoint x: 664, endPoint y: 183, distance: 150.2
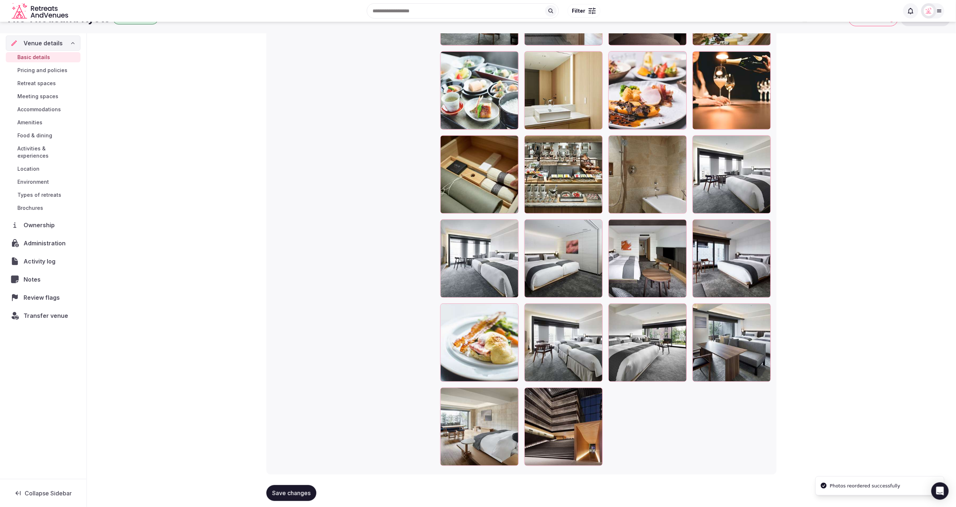
scroll to position [1021, 0]
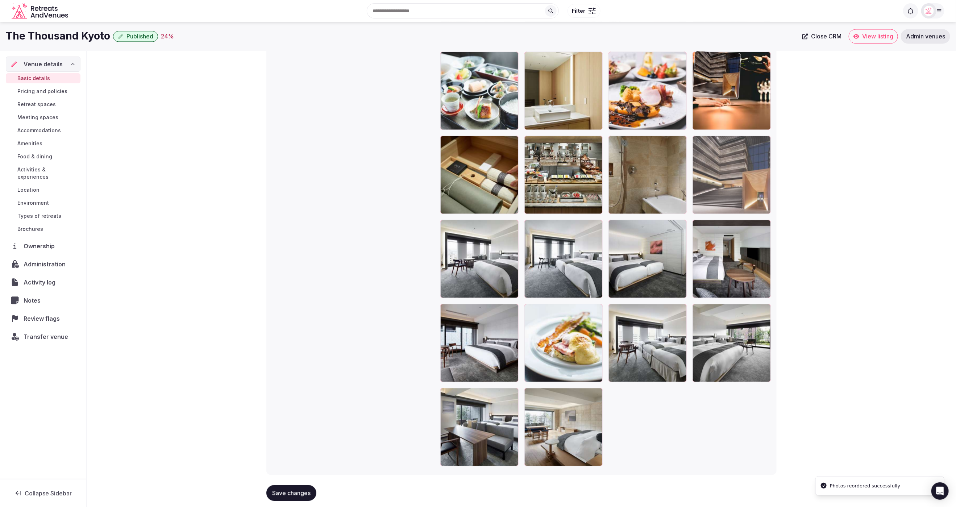
drag, startPoint x: 553, startPoint y: 433, endPoint x: 698, endPoint y: 146, distance: 321.1
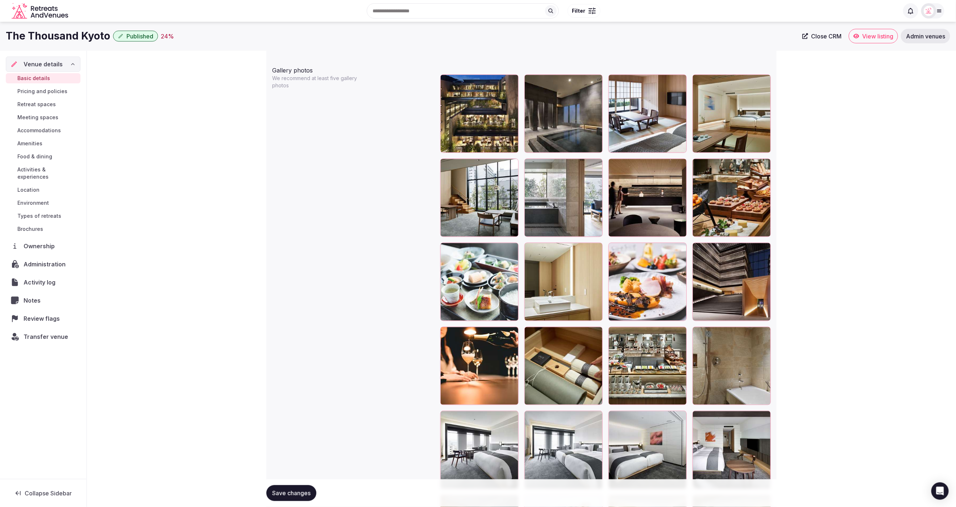
scroll to position [824, 0]
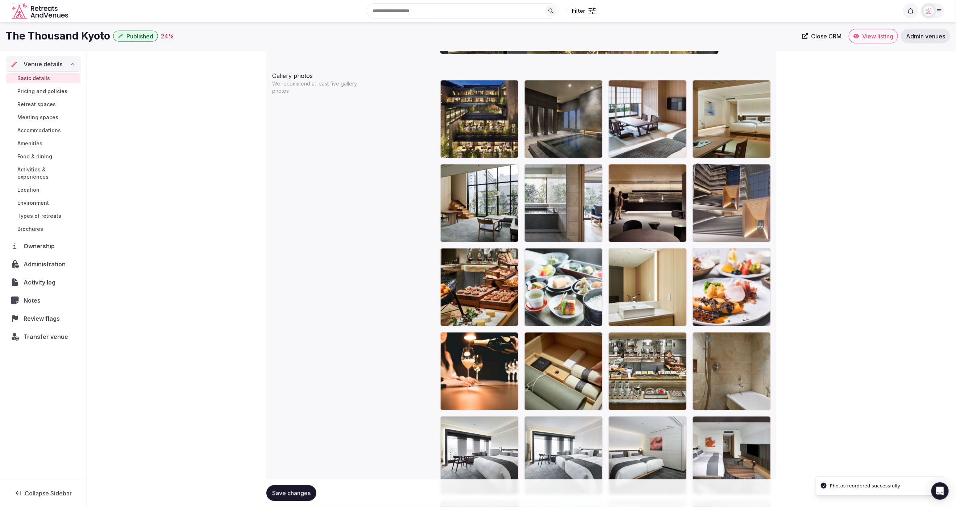
drag, startPoint x: 726, startPoint y: 281, endPoint x: 721, endPoint y: 232, distance: 49.1
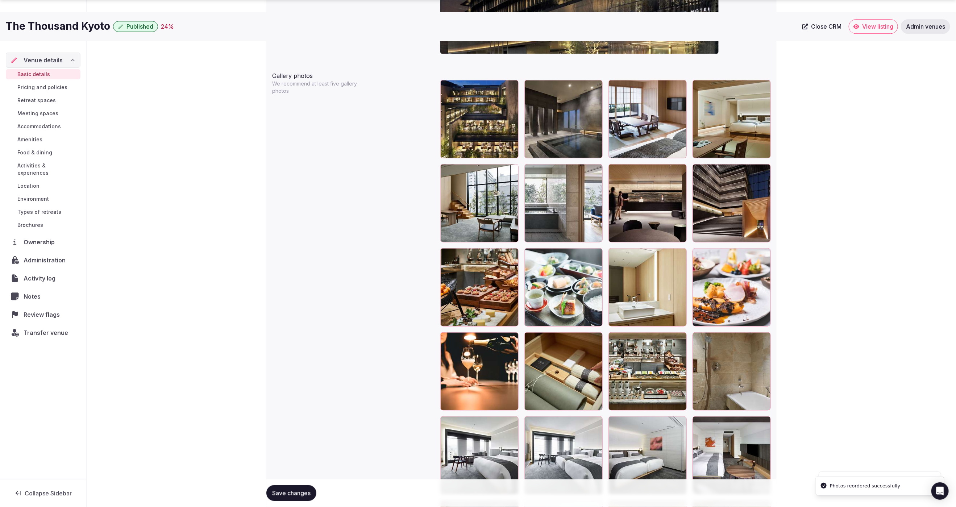
scroll to position [1033, 0]
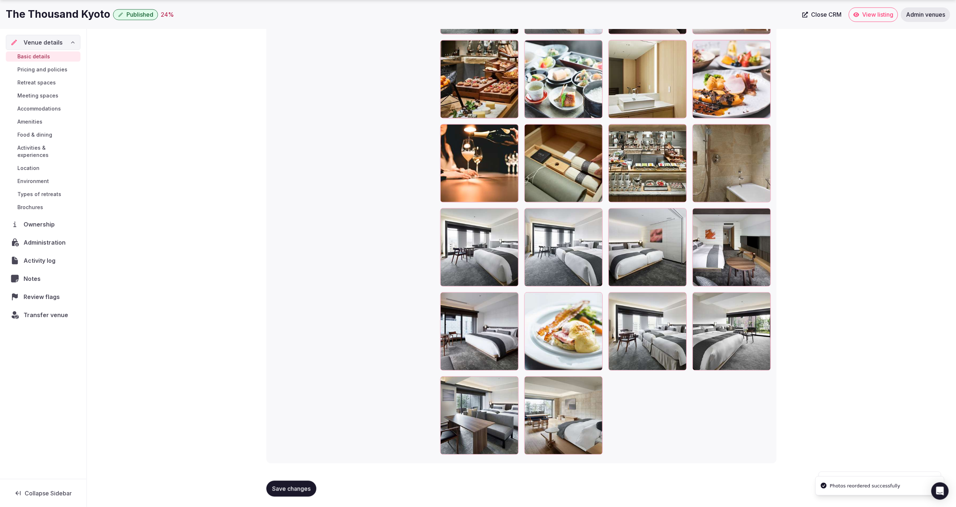
click at [283, 491] on span "Save changes" at bounding box center [291, 488] width 38 height 7
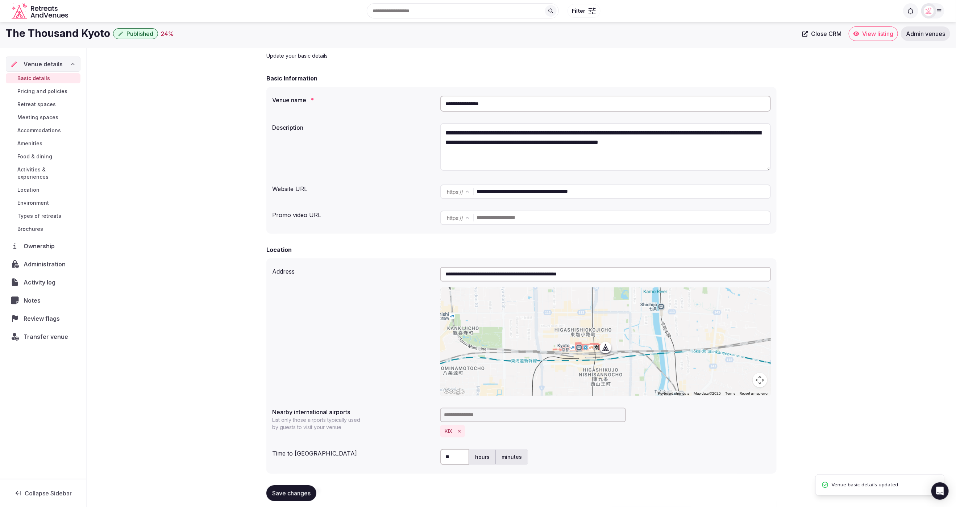
scroll to position [0, 0]
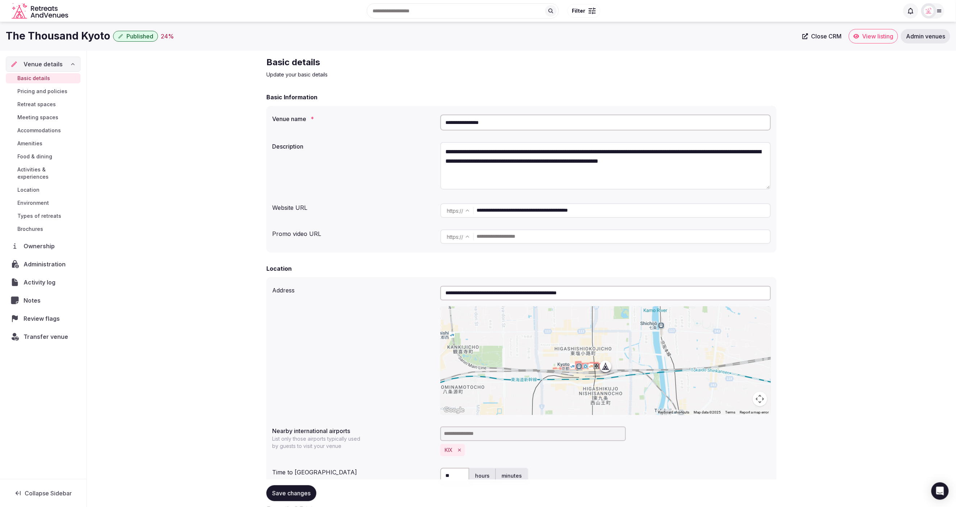
click at [60, 95] on link "Pricing and policies" at bounding box center [43, 91] width 75 height 10
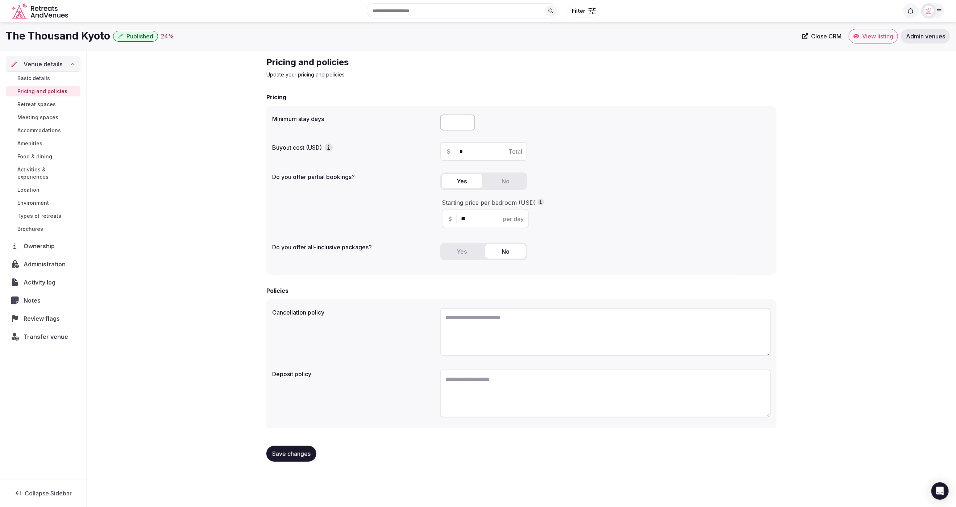
click at [165, 190] on div "Pricing and policies Update your pricing and policies Pricing Minimum stay days…" at bounding box center [521, 262] width 869 height 423
click at [854, 223] on div "Pricing and policies Update your pricing and policies Pricing Minimum stay days…" at bounding box center [521, 262] width 869 height 423
click at [524, 322] on textarea at bounding box center [606, 332] width 331 height 48
paste textarea "**********"
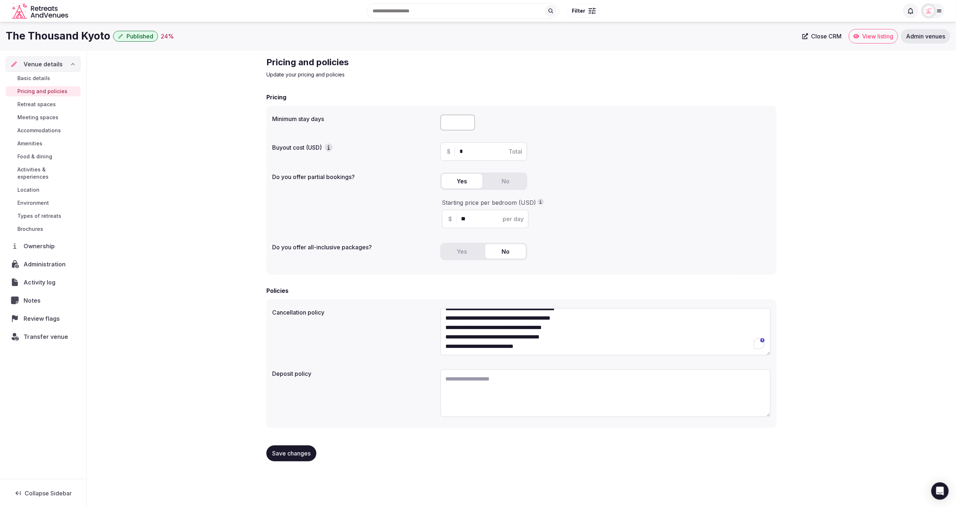
type textarea "**********"
click at [835, 317] on div "**********" at bounding box center [521, 262] width 869 height 422
click at [443, 317] on textarea "**********" at bounding box center [606, 331] width 331 height 47
click at [445, 329] on textarea "**********" at bounding box center [606, 331] width 331 height 47
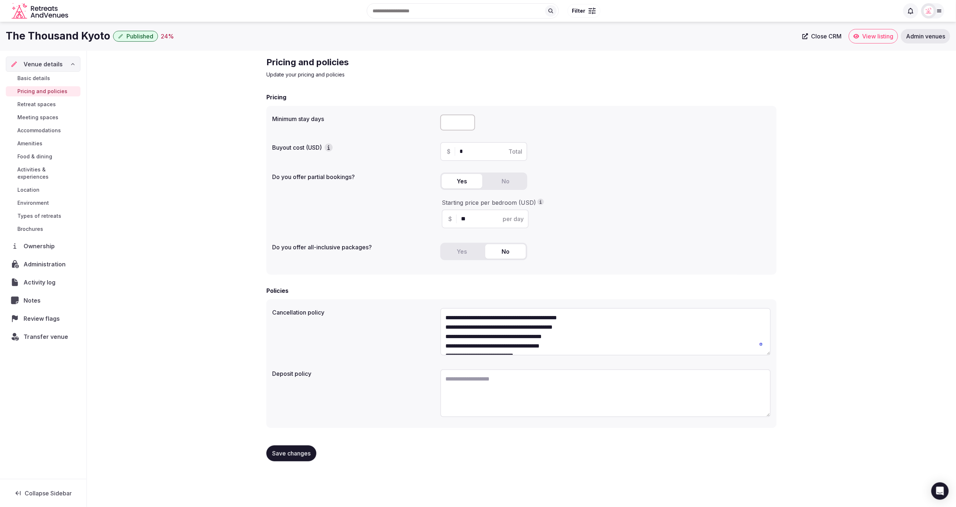
click at [445, 335] on textarea "**********" at bounding box center [606, 331] width 331 height 47
click at [445, 344] on textarea "**********" at bounding box center [606, 331] width 331 height 47
click at [445, 352] on textarea "**********" at bounding box center [606, 331] width 331 height 47
type textarea "**********"
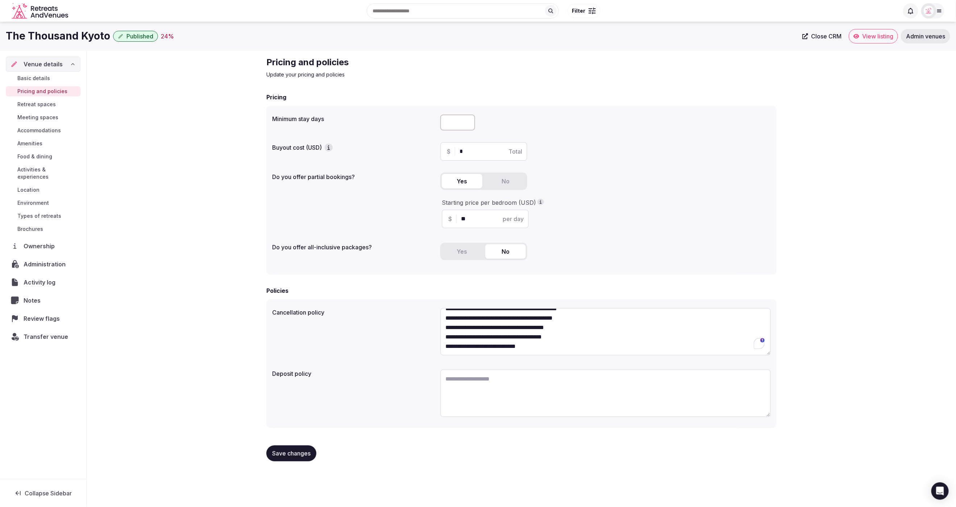
click at [492, 389] on textarea at bounding box center [606, 393] width 331 height 48
paste textarea "**********"
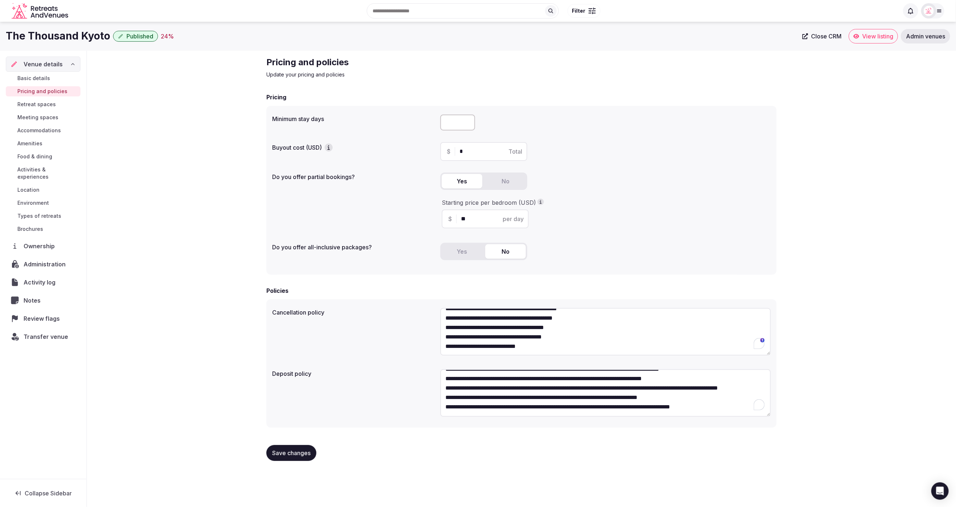
scroll to position [0, 0]
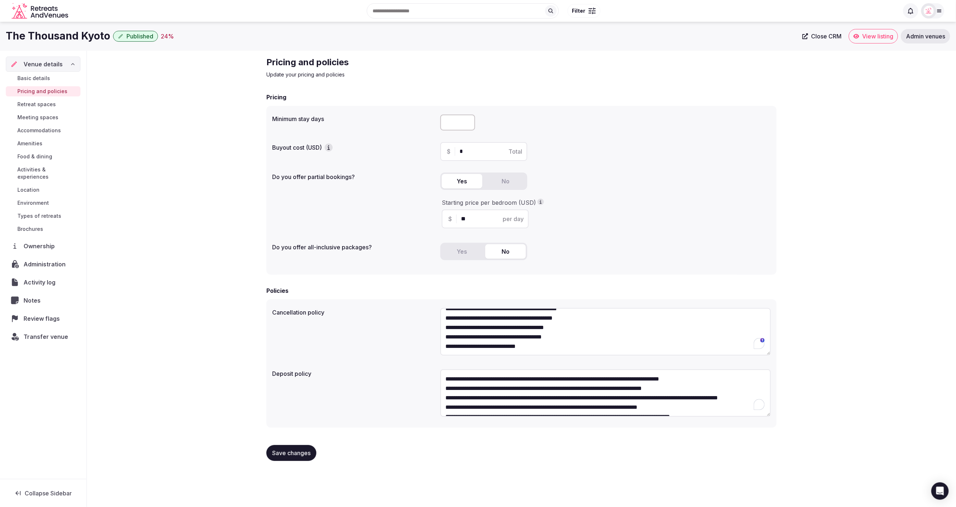
click at [444, 376] on textarea "**********" at bounding box center [606, 392] width 331 height 47
click at [444, 388] on textarea "**********" at bounding box center [606, 392] width 331 height 47
click at [444, 399] on textarea "**********" at bounding box center [606, 392] width 331 height 47
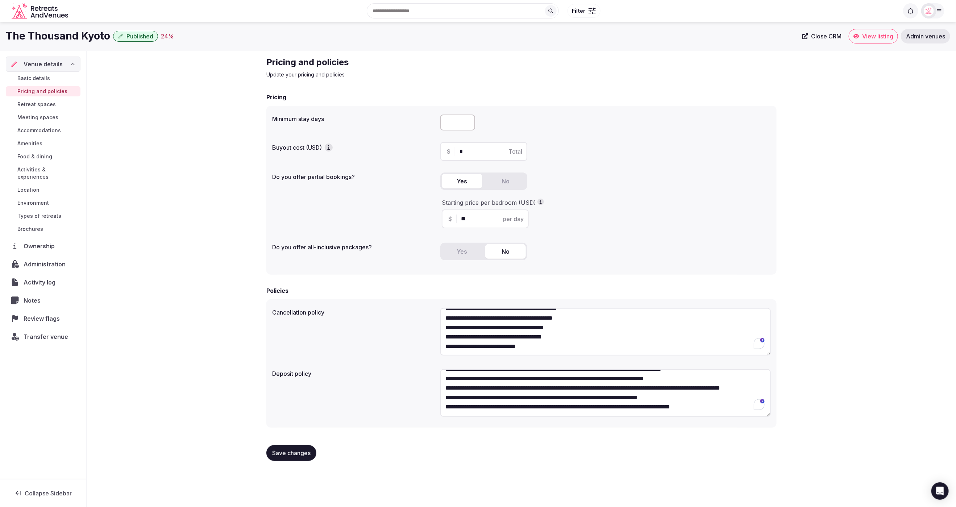
click at [443, 400] on textarea "**********" at bounding box center [606, 392] width 331 height 47
click at [444, 407] on textarea "**********" at bounding box center [606, 392] width 331 height 47
type textarea "**********"
click at [549, 442] on div "Save changes" at bounding box center [521, 453] width 511 height 28
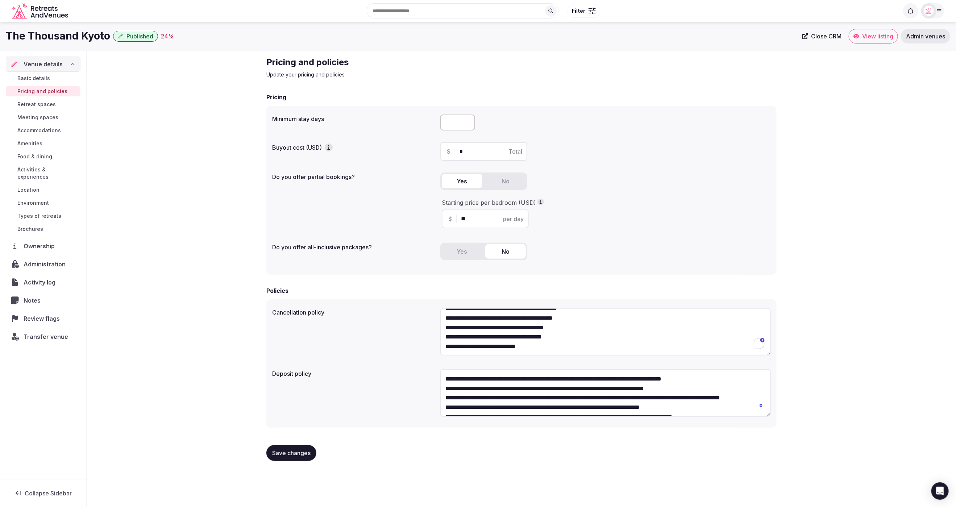
click at [296, 455] on span "Save changes" at bounding box center [291, 453] width 38 height 7
click at [133, 210] on div "**********" at bounding box center [521, 262] width 869 height 422
click at [42, 116] on span "Meeting spaces" at bounding box center [37, 117] width 41 height 7
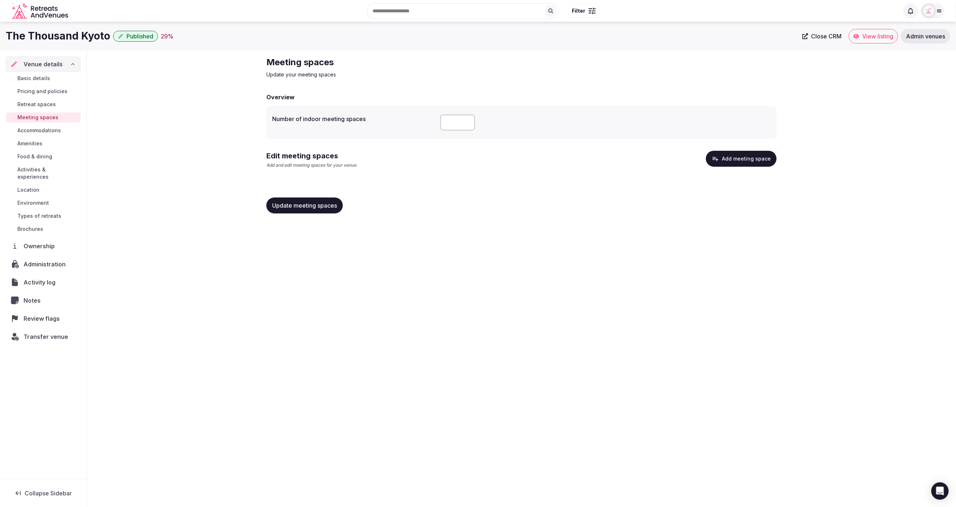
click at [744, 162] on button "Add meeting space" at bounding box center [741, 159] width 71 height 16
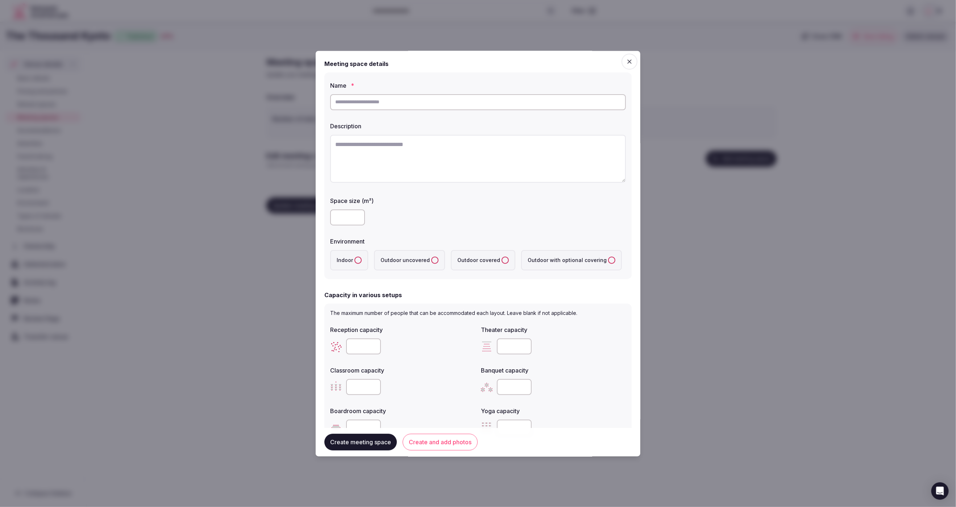
click at [394, 104] on input "text" at bounding box center [478, 102] width 296 height 16
paste input "**********"
click at [382, 158] on textarea at bounding box center [478, 159] width 296 height 48
click at [378, 101] on input "**********" at bounding box center [478, 102] width 296 height 16
drag, startPoint x: 372, startPoint y: 103, endPoint x: 296, endPoint y: 102, distance: 75.8
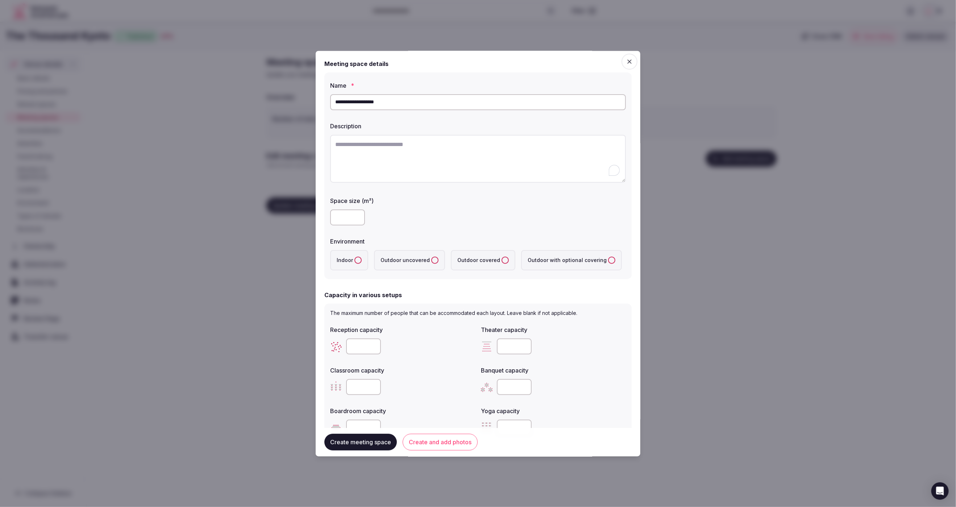
click at [296, 102] on body "Search Popular Destinations Toscana, Italy Riviera Maya, Mexico Indonesia, Bali…" at bounding box center [478, 253] width 956 height 507
type input "**********"
click at [400, 148] on textarea "To enrich screen reader interactions, please activate Accessibility in Grammarl…" at bounding box center [478, 159] width 296 height 48
click at [475, 175] on textarea "To enrich screen reader interactions, please activate Accessibility in Grammarl…" at bounding box center [478, 159] width 296 height 48
paste textarea "**********"
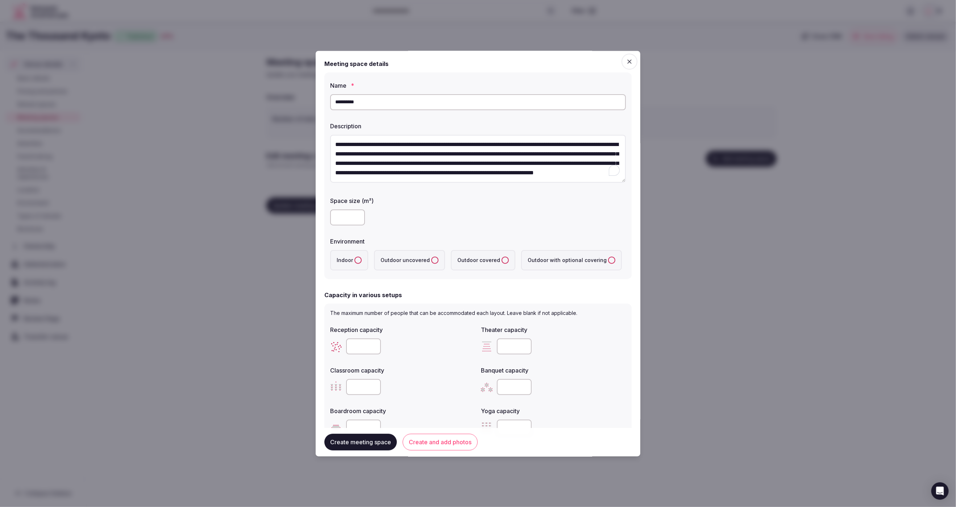
scroll to position [4, 0]
type textarea "**********"
drag, startPoint x: 470, startPoint y: 216, endPoint x: 452, endPoint y: 214, distance: 17.9
click at [470, 216] on div at bounding box center [478, 217] width 296 height 16
click at [539, 220] on div at bounding box center [478, 217] width 296 height 16
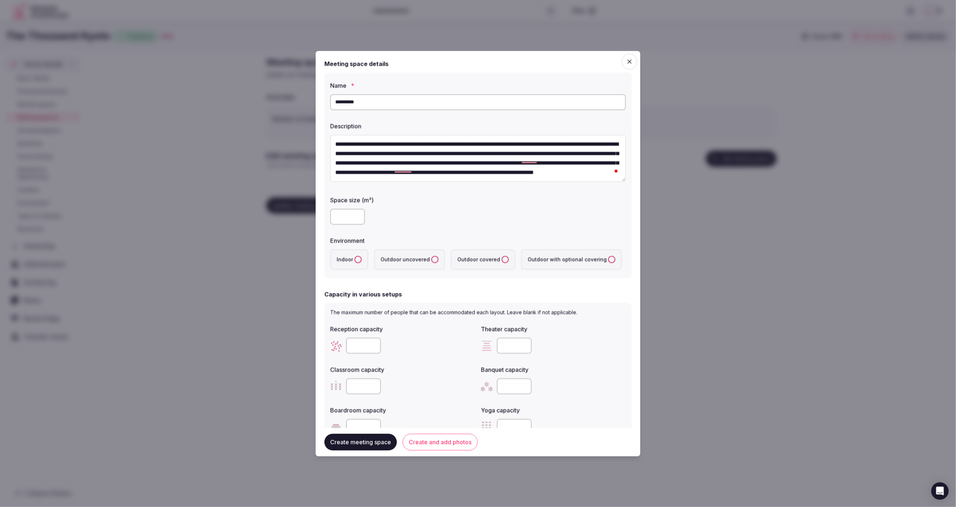
click at [477, 212] on div at bounding box center [478, 217] width 296 height 16
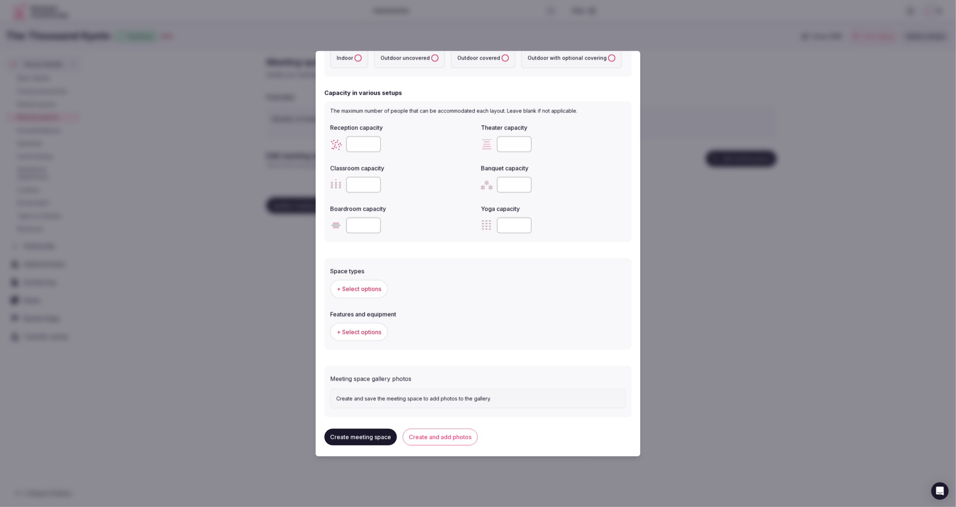
scroll to position [203, 0]
click at [579, 255] on div "Space types + Select options Features and equipment + Select options" at bounding box center [478, 300] width 307 height 96
click at [351, 287] on span "+ Select options" at bounding box center [359, 288] width 45 height 8
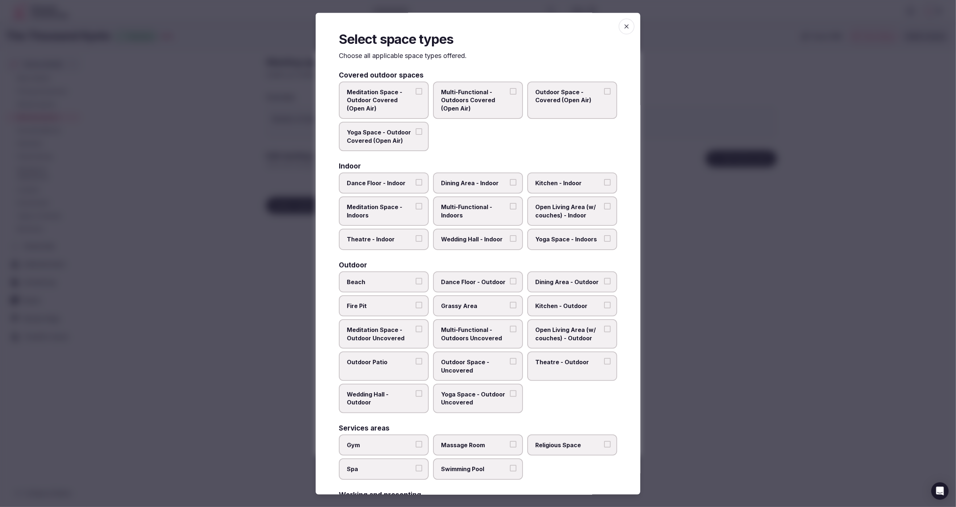
click at [514, 143] on div "Meditation Space - Outdoor Covered (Open Air) Multi-Functional - Outdoors Cover…" at bounding box center [478, 117] width 278 height 70
click at [487, 240] on span "Wedding Hall - Indoor" at bounding box center [474, 240] width 67 height 8
click at [510, 240] on button "Wedding Hall - Indoor" at bounding box center [513, 239] width 7 height 7
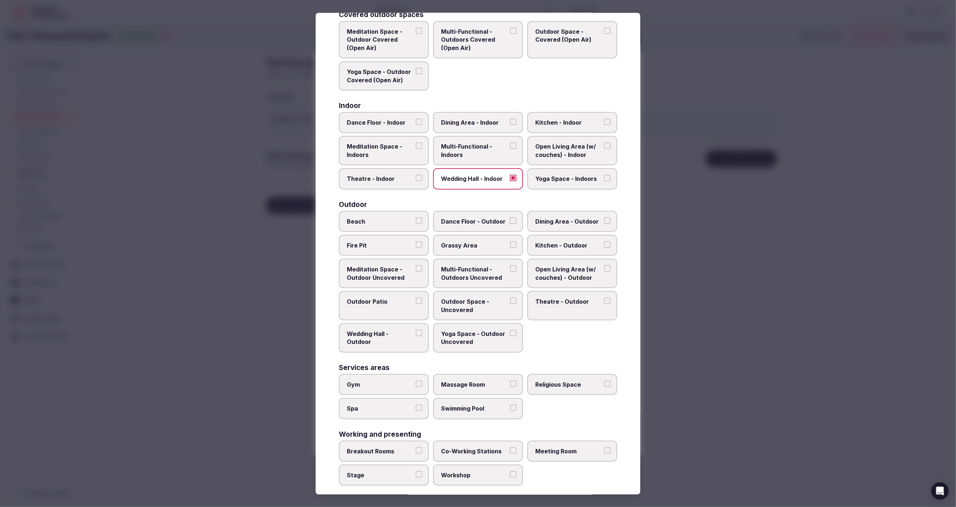
scroll to position [64, 0]
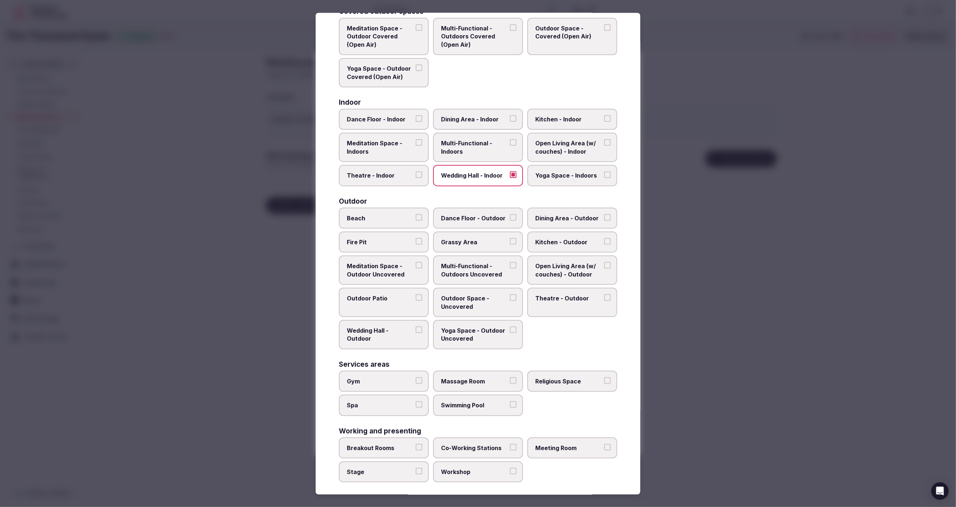
click at [566, 379] on span "Religious Space" at bounding box center [569, 381] width 67 height 8
click at [604, 379] on button "Religious Space" at bounding box center [607, 380] width 7 height 7
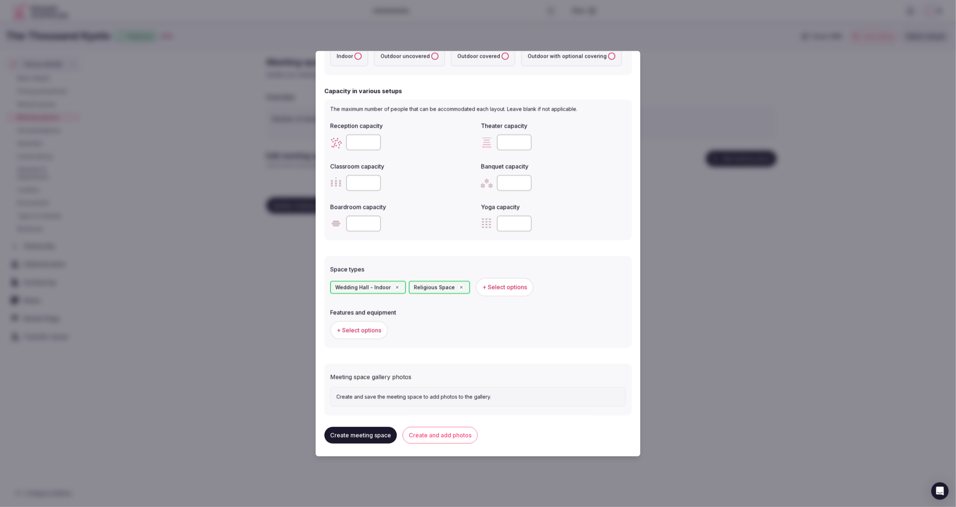
click at [346, 331] on span "+ Select options" at bounding box center [359, 330] width 45 height 8
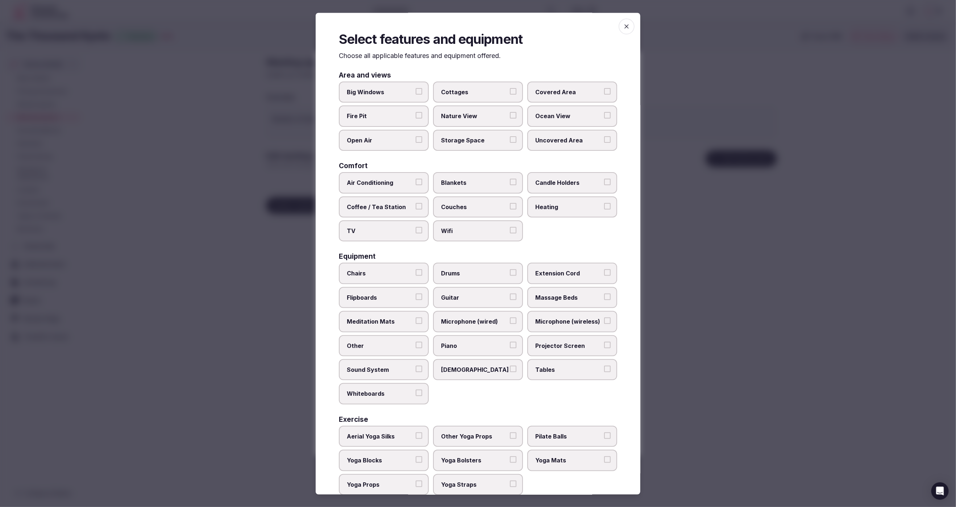
scroll to position [12, 0]
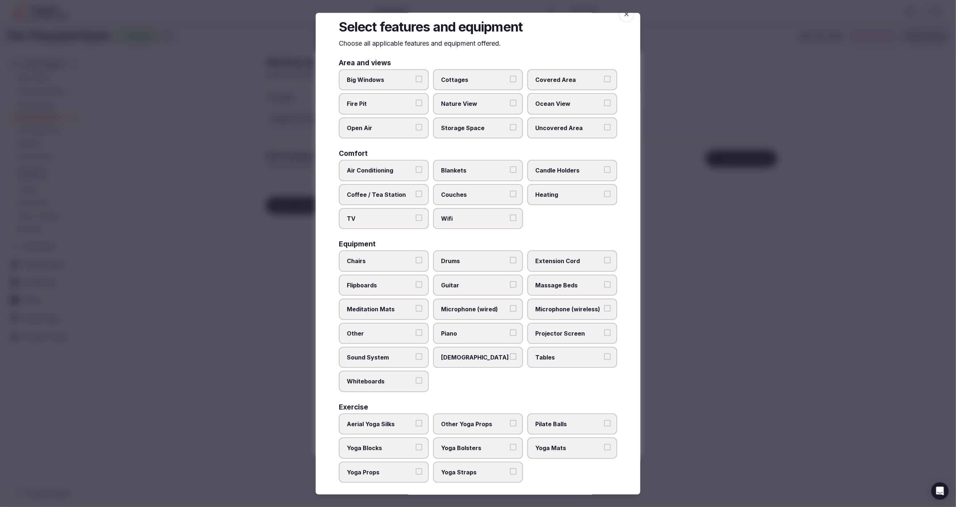
click at [401, 257] on span "Chairs" at bounding box center [380, 261] width 67 height 8
click at [416, 257] on button "Chairs" at bounding box center [419, 260] width 7 height 7
click at [498, 325] on label "Piano" at bounding box center [478, 333] width 90 height 21
click at [510, 330] on button "Piano" at bounding box center [513, 333] width 7 height 7
click at [577, 330] on span "Projector Screen" at bounding box center [569, 334] width 67 height 8
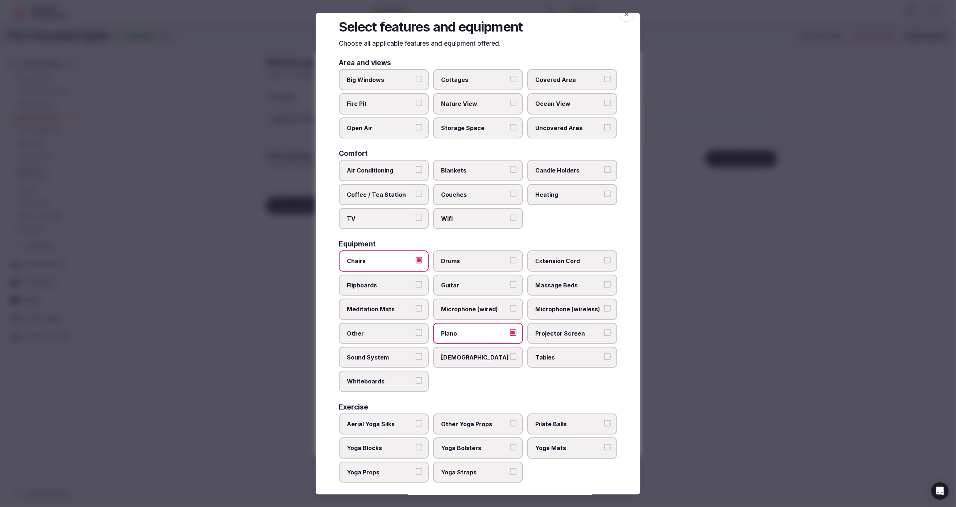
click at [604, 330] on button "Projector Screen" at bounding box center [607, 333] width 7 height 7
click at [577, 330] on span "Projector Screen" at bounding box center [569, 334] width 67 height 8
click at [604, 330] on button "Projector Screen" at bounding box center [607, 333] width 7 height 7
click at [376, 356] on span "Sound System" at bounding box center [380, 358] width 67 height 8
click at [416, 356] on button "Sound System" at bounding box center [419, 357] width 7 height 7
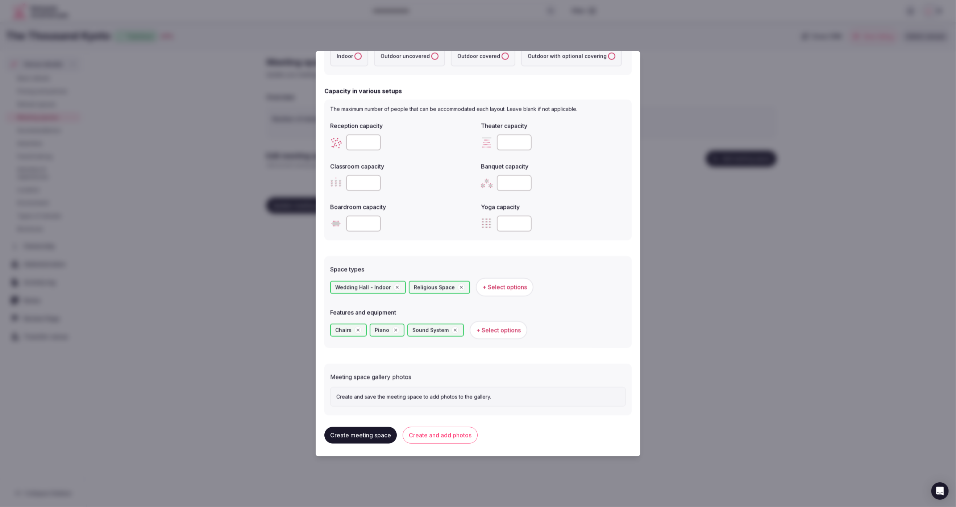
click at [349, 438] on button "Create meeting space" at bounding box center [361, 435] width 73 height 17
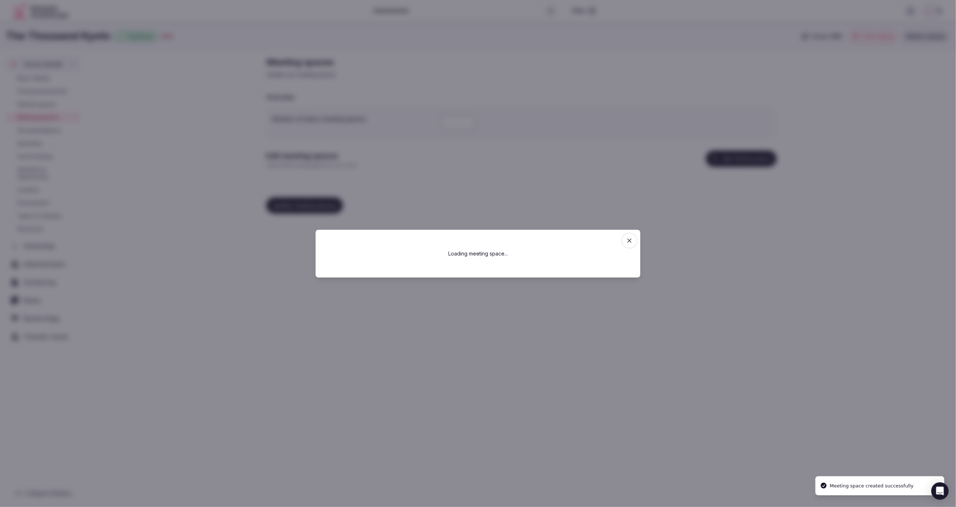
scroll to position [0, 0]
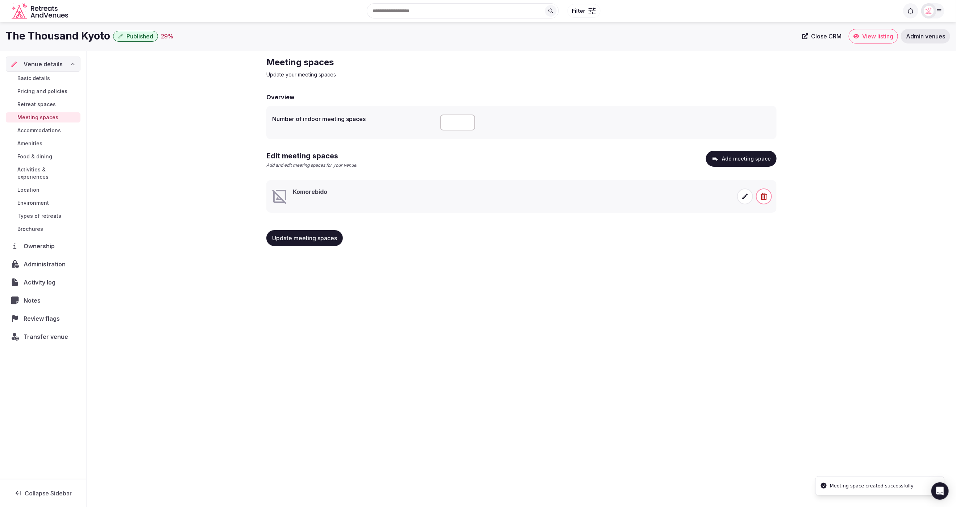
click at [746, 198] on icon at bounding box center [745, 196] width 7 height 7
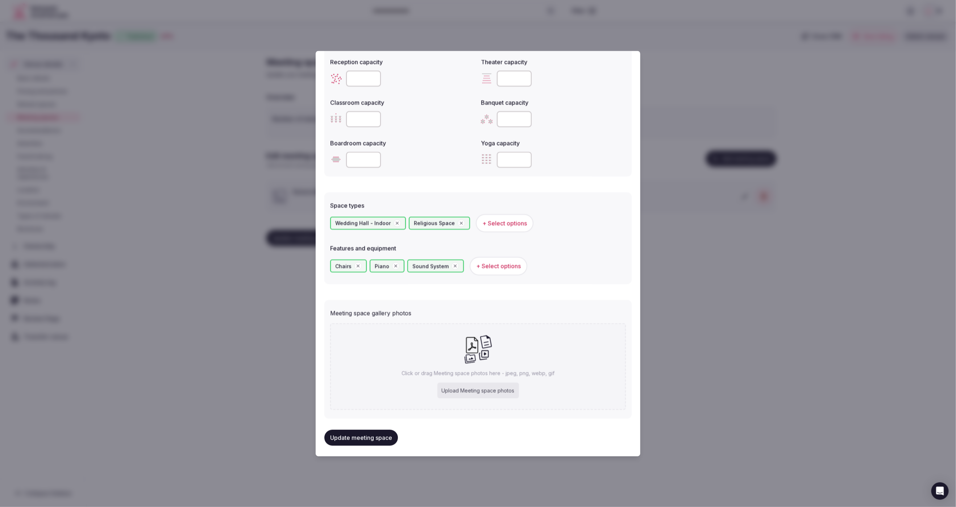
scroll to position [270, 0]
click at [479, 389] on div "Upload Meeting space photos" at bounding box center [479, 388] width 82 height 16
type input "**********"
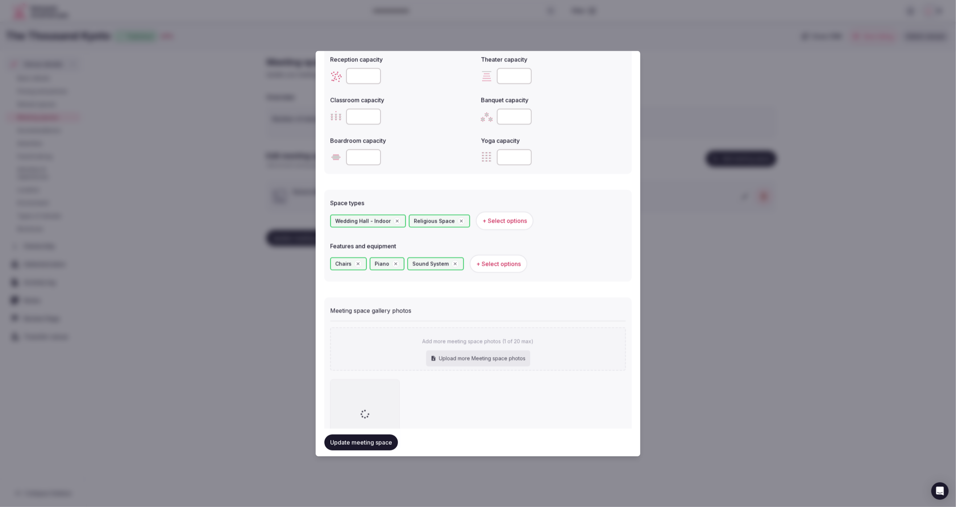
click at [466, 359] on div "Upload more Meeting space photos" at bounding box center [478, 359] width 104 height 16
type input "**********"
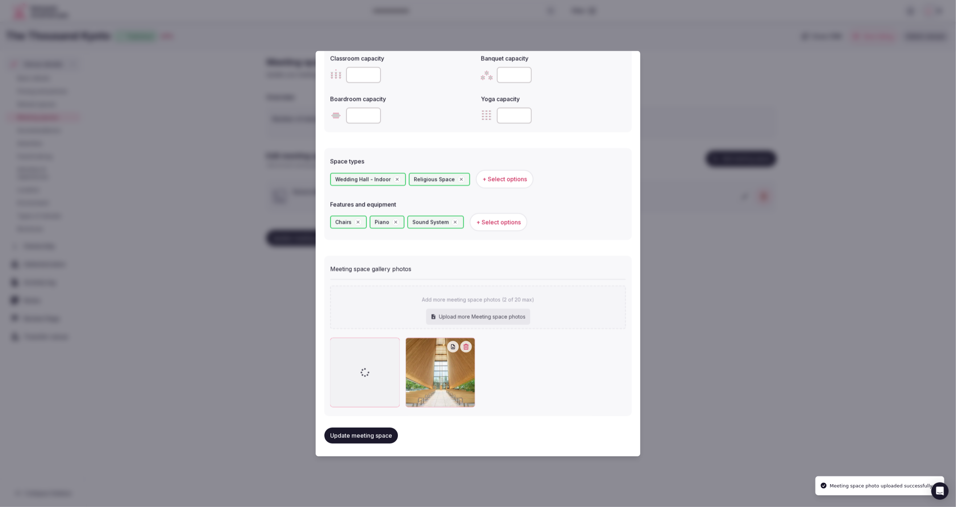
scroll to position [312, 0]
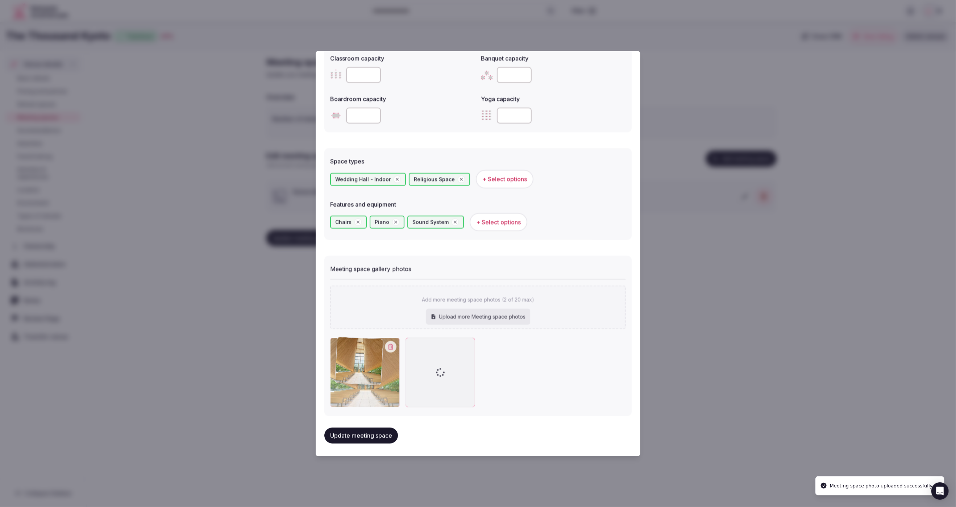
drag, startPoint x: 433, startPoint y: 379, endPoint x: 373, endPoint y: 383, distance: 59.6
click at [362, 379] on div at bounding box center [365, 373] width 70 height 70
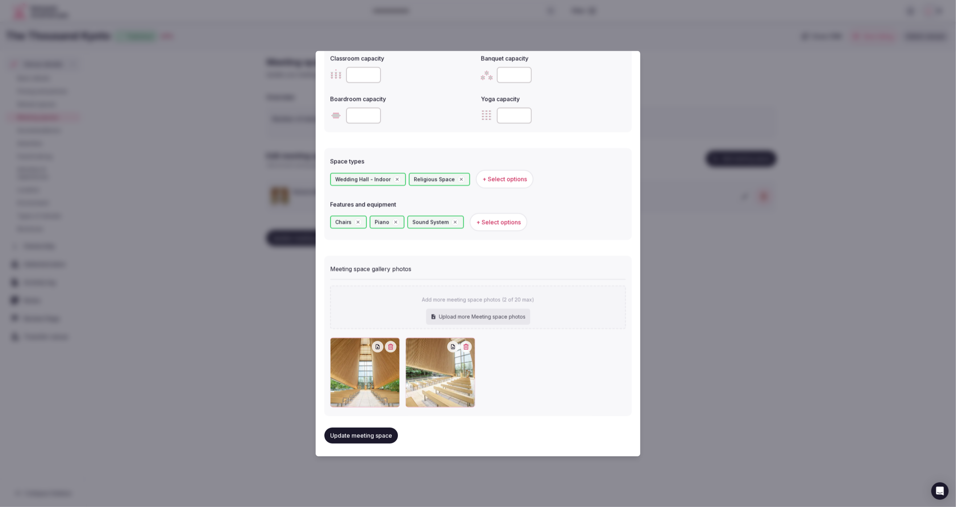
click at [369, 437] on button "Update meeting space" at bounding box center [362, 436] width 74 height 16
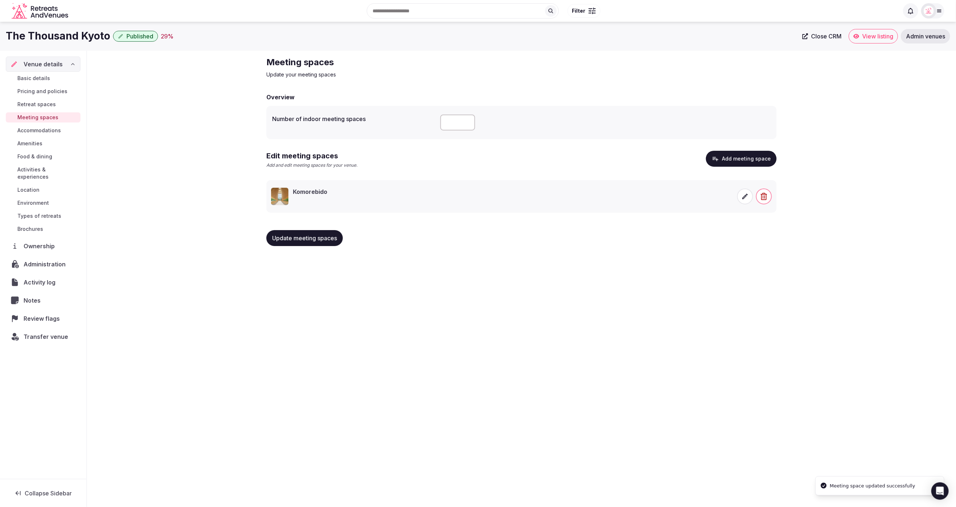
click at [529, 343] on div "The Thousand Kyoto Published 29 % Close CRM View listing Admin venues Venue det…" at bounding box center [478, 262] width 956 height 481
click at [749, 161] on button "Add meeting space" at bounding box center [741, 159] width 71 height 16
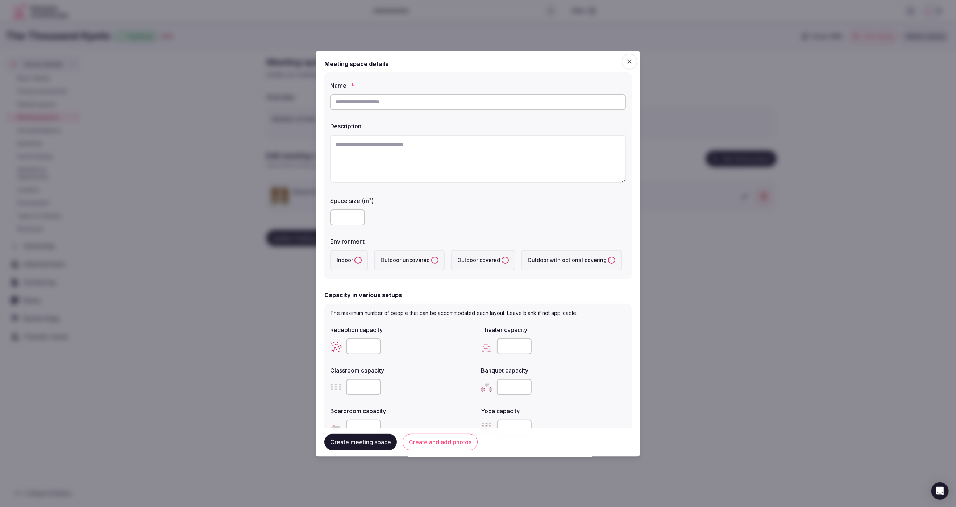
click at [417, 104] on input "text" at bounding box center [478, 102] width 296 height 16
type input "***"
click at [471, 150] on textarea at bounding box center [478, 159] width 296 height 48
paste textarea "**********"
type textarea "**********"
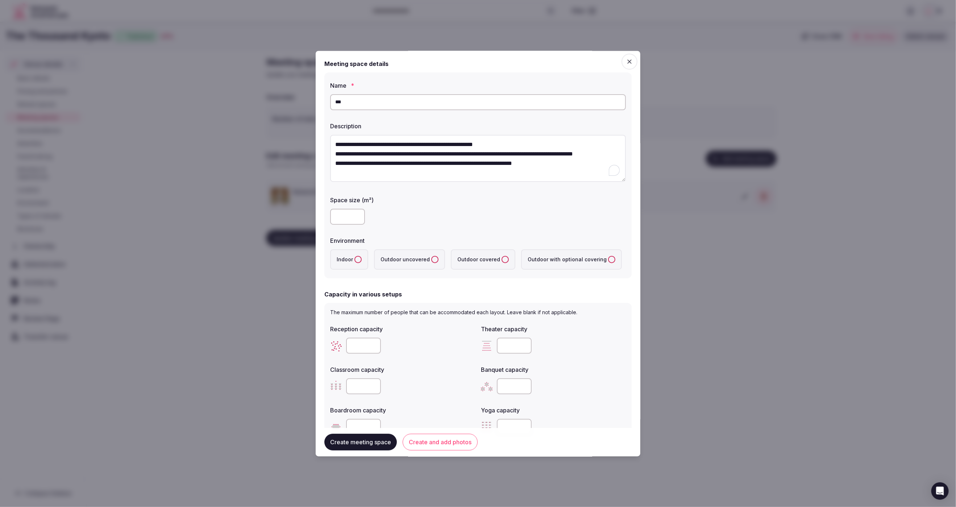
click at [389, 103] on input "***" at bounding box center [478, 102] width 296 height 16
click at [348, 102] on input "**********" at bounding box center [478, 102] width 296 height 16
type input "**********"
click at [558, 235] on div "Environment" at bounding box center [478, 239] width 296 height 10
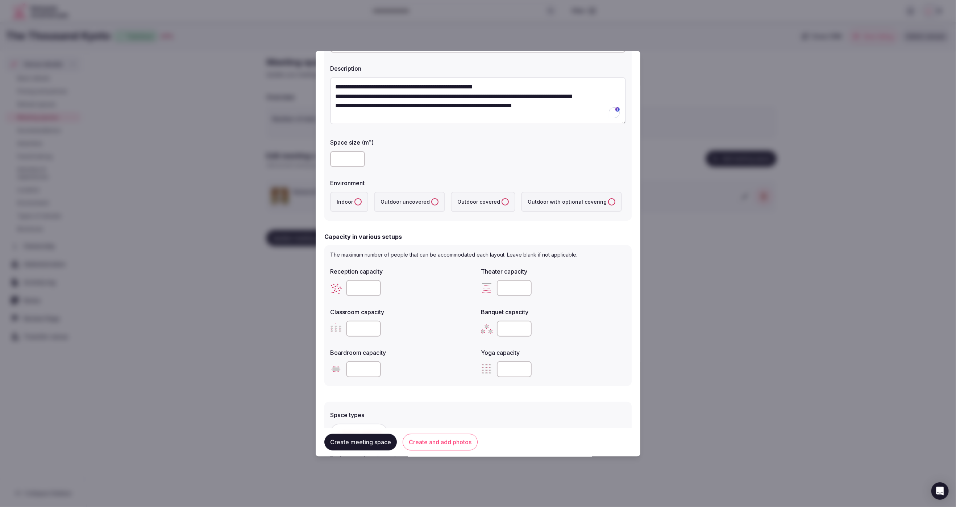
scroll to position [35, 0]
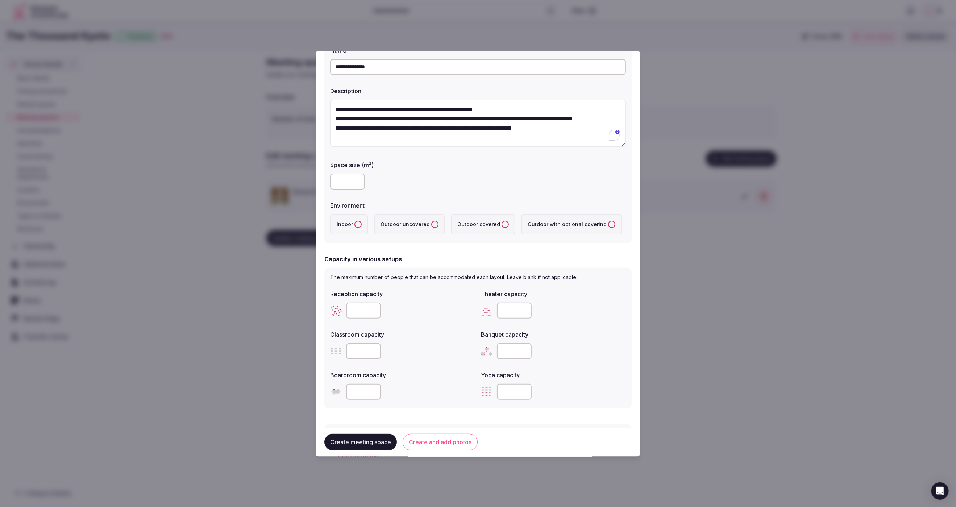
click at [348, 178] on input "number" at bounding box center [347, 182] width 35 height 16
type input "***"
click at [418, 189] on div "***" at bounding box center [478, 182] width 296 height 16
drag, startPoint x: 356, startPoint y: 223, endPoint x: 411, endPoint y: 265, distance: 69.0
click at [356, 223] on button "Indoor" at bounding box center [358, 224] width 7 height 7
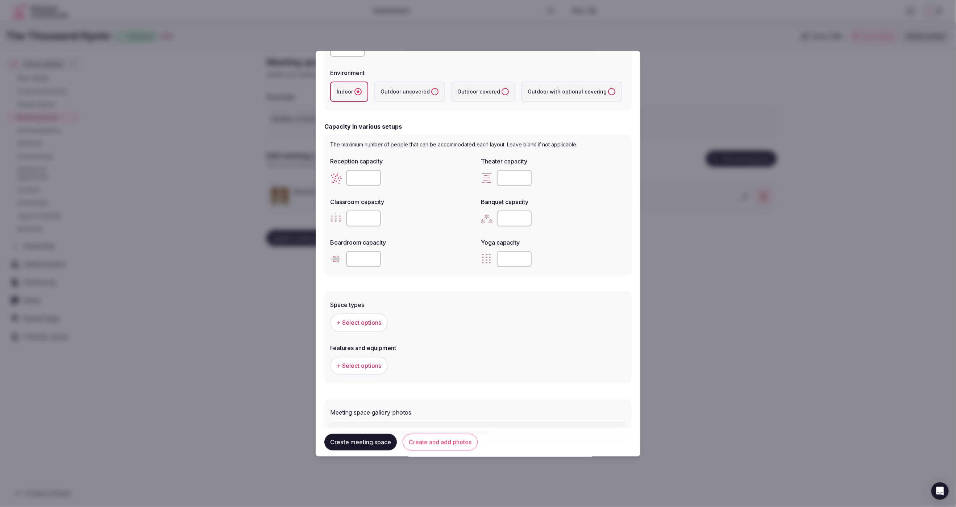
scroll to position [190, 0]
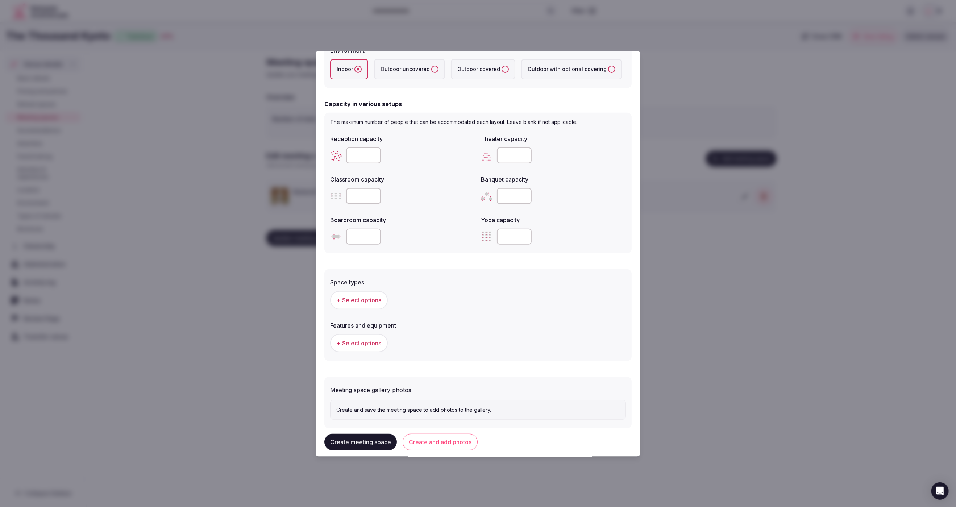
click at [359, 155] on input "number" at bounding box center [363, 156] width 35 height 16
type input "***"
click at [508, 194] on input "number" at bounding box center [514, 197] width 35 height 16
click at [508, 196] on input "number" at bounding box center [514, 197] width 35 height 16
type input "***"
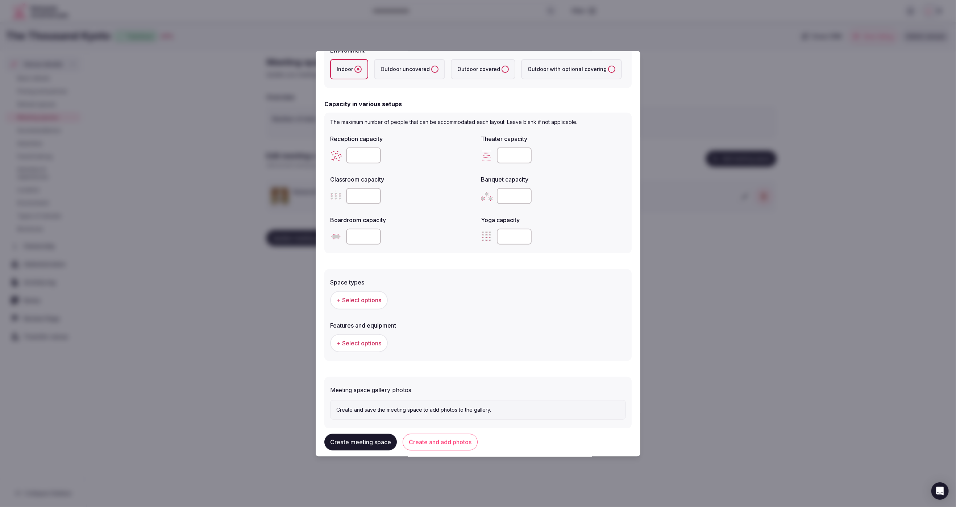
click at [599, 207] on div "***" at bounding box center [553, 197] width 145 height 22
click at [579, 315] on div "Space types + Select options Features and equipment + Select options" at bounding box center [478, 316] width 307 height 92
click at [496, 284] on label "Space types" at bounding box center [478, 283] width 296 height 6
click at [515, 156] on input "number" at bounding box center [514, 156] width 35 height 16
type input "***"
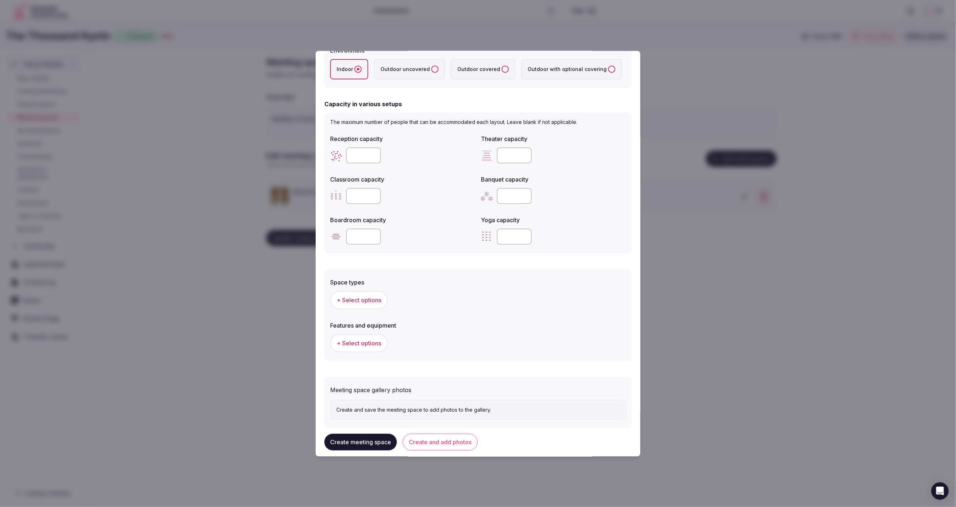
click at [605, 189] on div "***" at bounding box center [553, 197] width 145 height 16
click at [358, 198] on input "number" at bounding box center [363, 197] width 35 height 16
type input "***"
click at [430, 282] on label "Space types" at bounding box center [478, 283] width 296 height 6
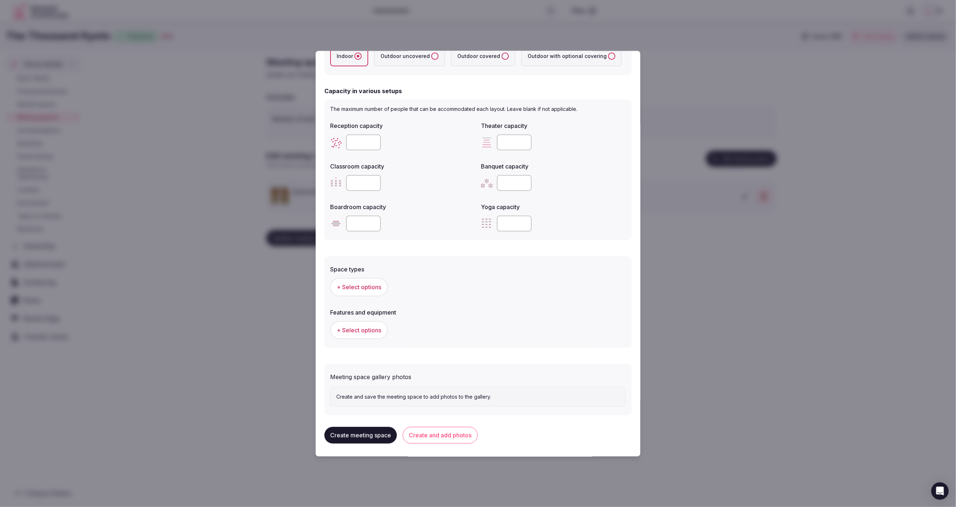
click at [367, 290] on span "+ Select options" at bounding box center [359, 288] width 45 height 8
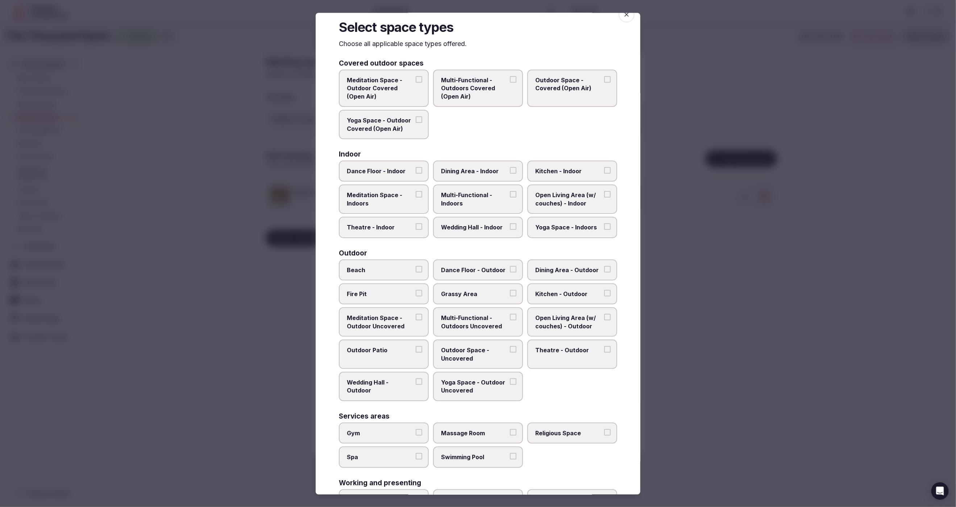
scroll to position [0, 0]
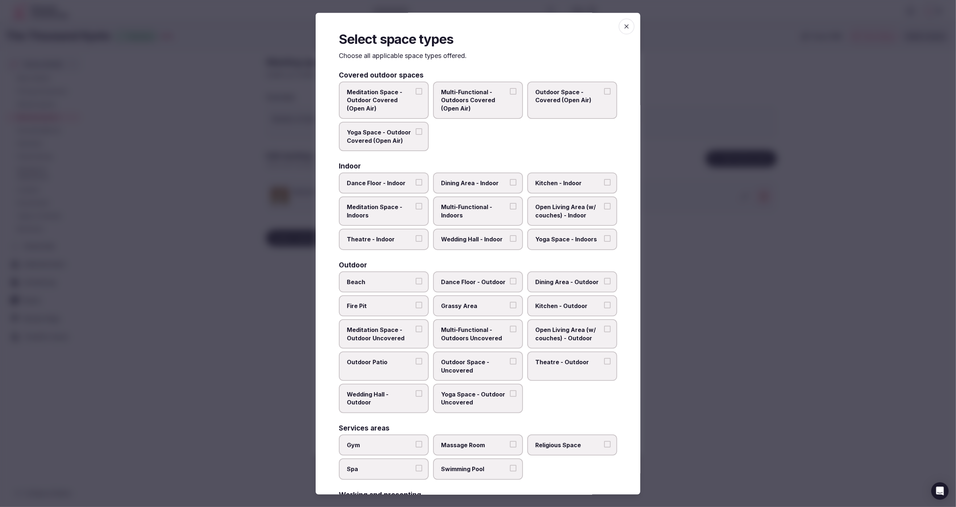
click at [480, 183] on span "Dining Area - Indoor" at bounding box center [474, 183] width 67 height 8
click at [510, 183] on button "Dining Area - Indoor" at bounding box center [513, 182] width 7 height 7
click at [468, 243] on label "Wedding Hall - Indoor" at bounding box center [478, 239] width 90 height 21
click at [510, 242] on button "Wedding Hall - Indoor" at bounding box center [513, 239] width 7 height 7
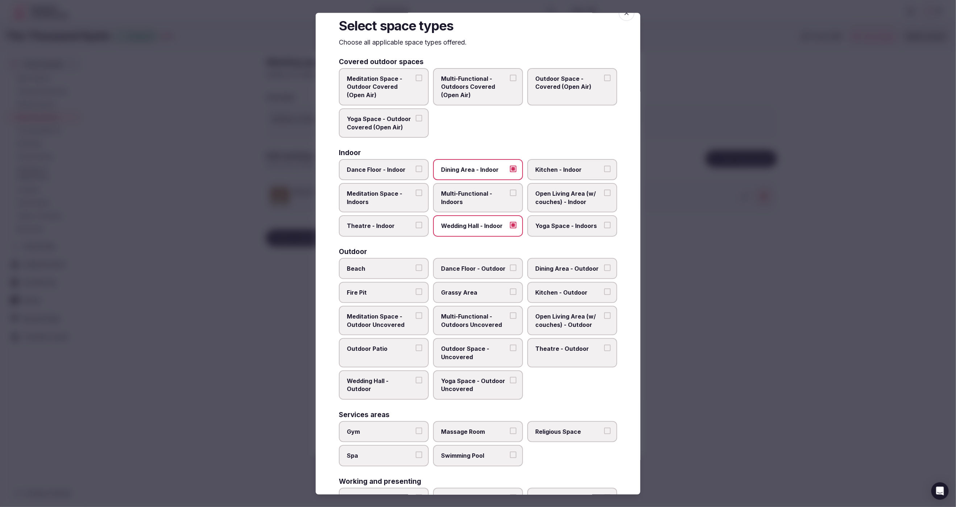
scroll to position [16, 0]
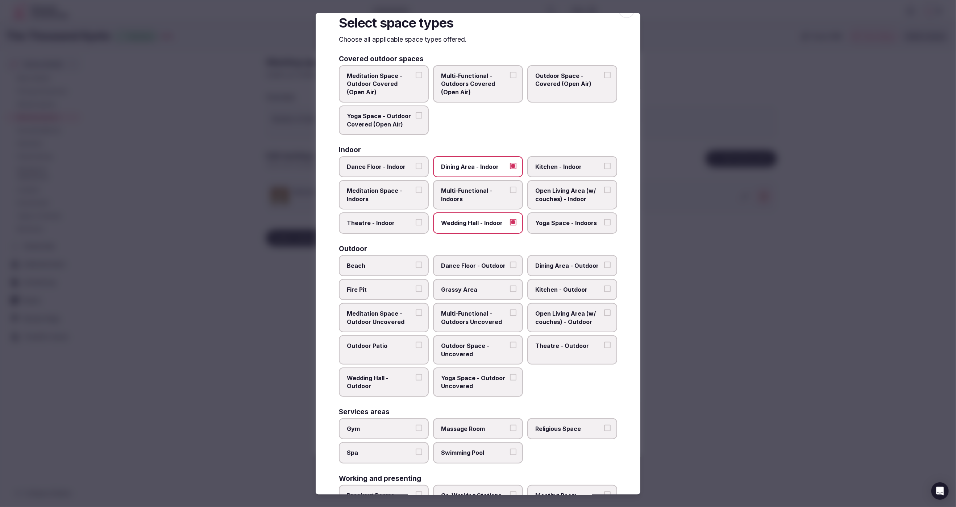
click at [396, 228] on label "Theatre - Indoor" at bounding box center [384, 223] width 90 height 21
click at [416, 226] on button "Theatre - Indoor" at bounding box center [419, 222] width 7 height 7
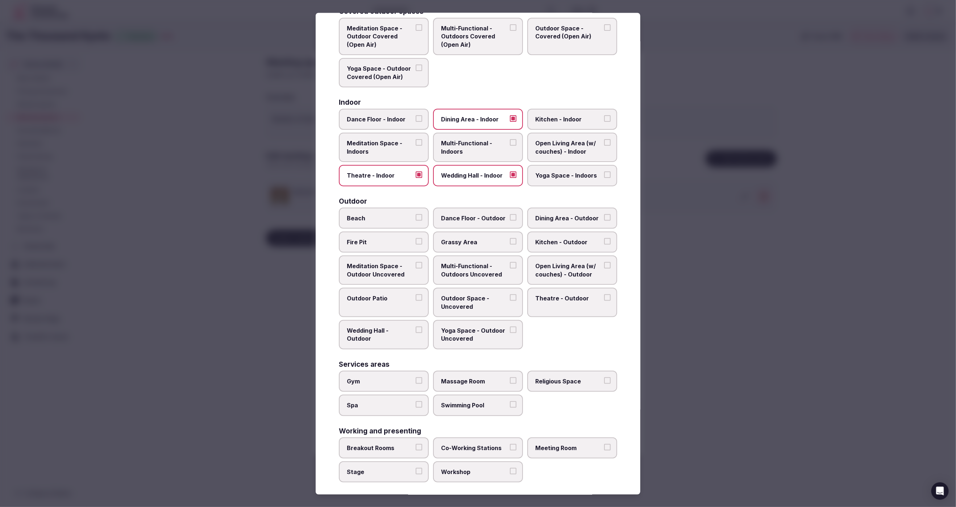
click at [599, 444] on span "Meeting Room" at bounding box center [569, 448] width 67 height 8
click at [604, 444] on button "Meeting Room" at bounding box center [607, 447] width 7 height 7
click at [707, 349] on div at bounding box center [478, 253] width 956 height 507
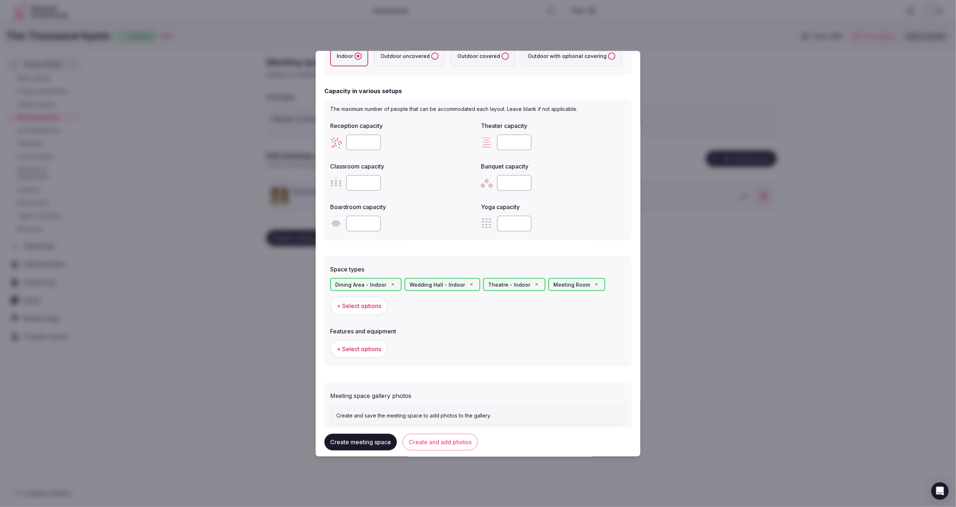
scroll to position [222, 0]
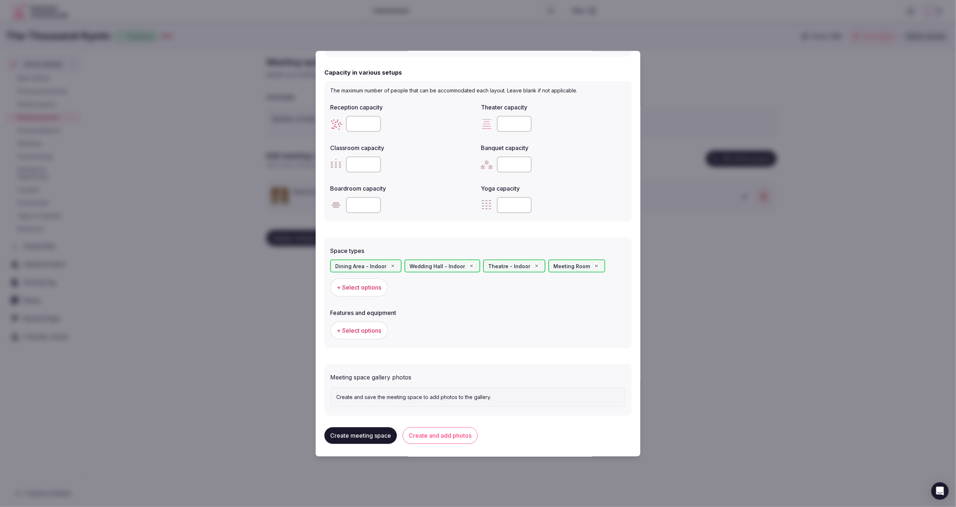
click at [345, 331] on span "+ Select options" at bounding box center [359, 331] width 45 height 8
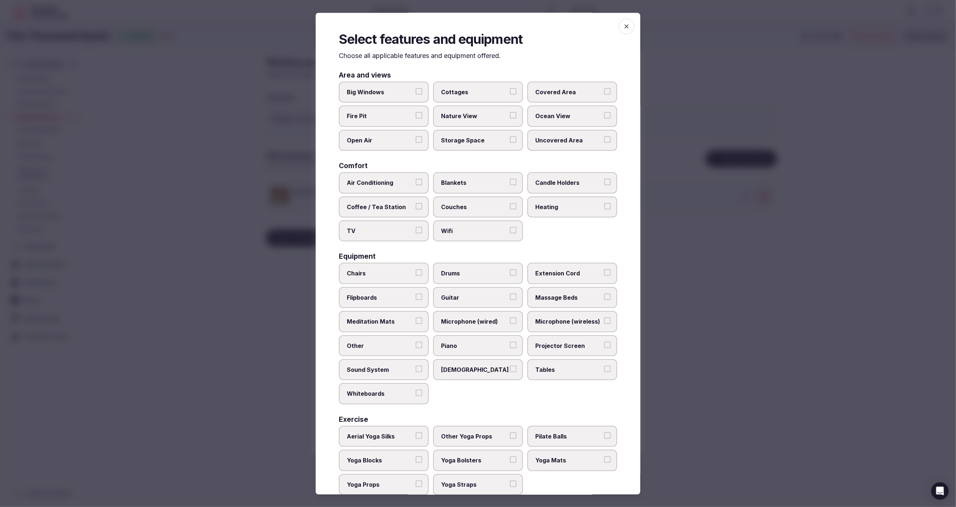
click at [548, 368] on span "Tables" at bounding box center [569, 370] width 67 height 8
click at [604, 368] on button "Tables" at bounding box center [607, 369] width 7 height 7
click at [399, 274] on span "Chairs" at bounding box center [380, 274] width 67 height 8
click at [416, 274] on button "Chairs" at bounding box center [419, 273] width 7 height 7
click at [401, 361] on label "Sound System" at bounding box center [384, 369] width 90 height 21
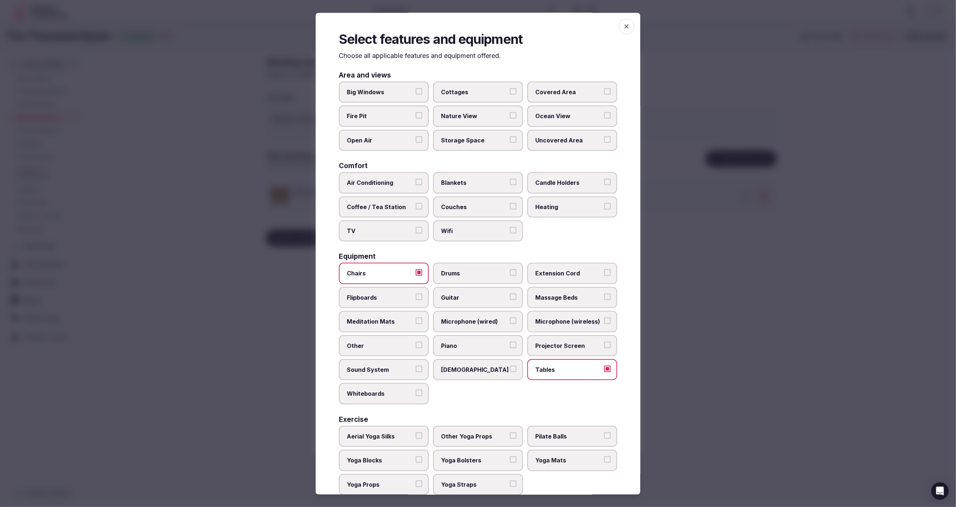
click at [416, 366] on button "Sound System" at bounding box center [419, 369] width 7 height 7
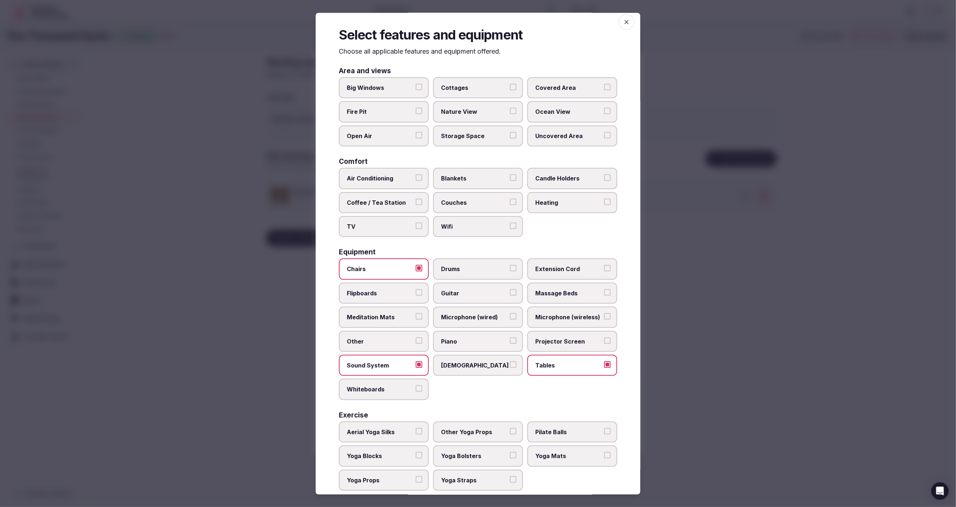
scroll to position [0, 0]
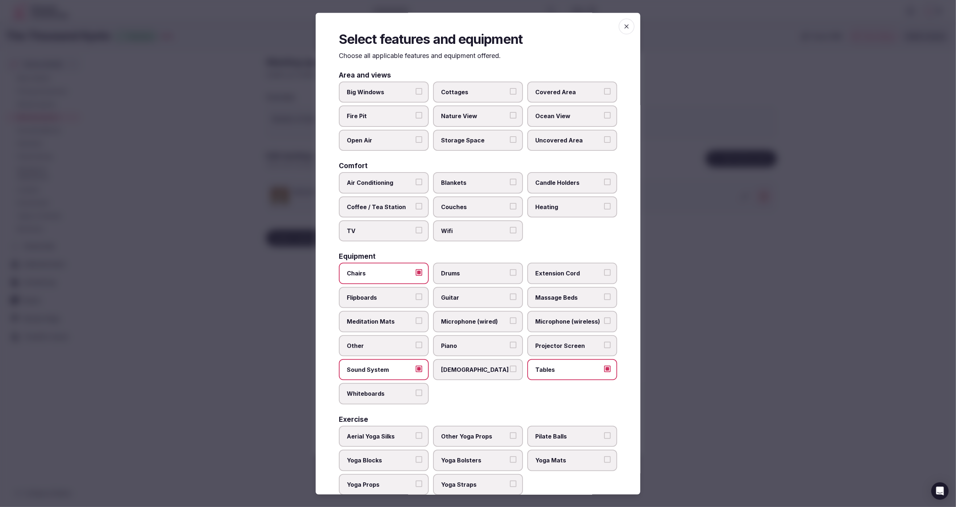
click at [555, 245] on div "Area and views Big Windows Cottages Covered Area Fire Pit Nature View Ocean Vie…" at bounding box center [478, 283] width 278 height 423
click at [472, 238] on label "Wifi" at bounding box center [478, 231] width 90 height 21
click at [510, 234] on button "Wifi" at bounding box center [513, 230] width 7 height 7
click at [377, 179] on span "Air Conditioning" at bounding box center [380, 183] width 67 height 8
click at [416, 179] on button "Air Conditioning" at bounding box center [419, 182] width 7 height 7
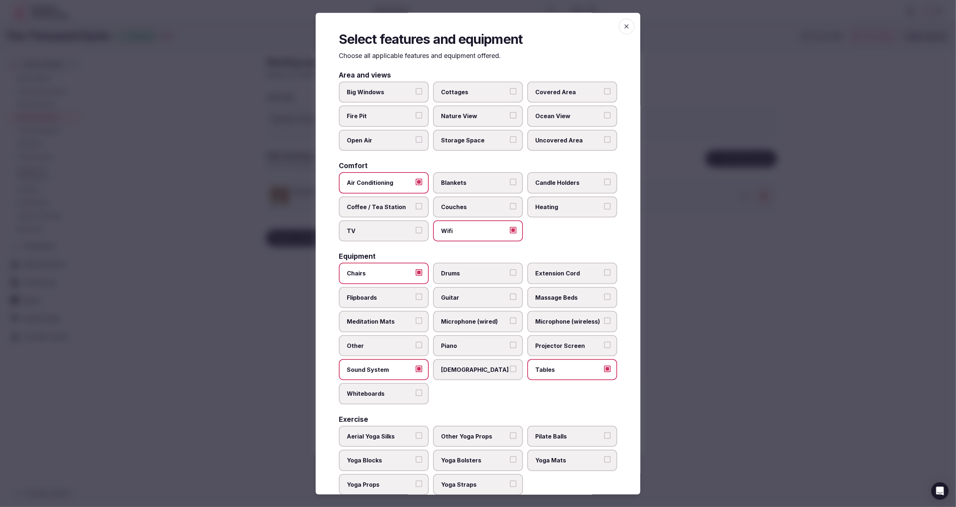
click at [595, 236] on div "Air Conditioning Blankets Candle Holders Coffee / Tea Station Couches Heating T…" at bounding box center [478, 207] width 278 height 69
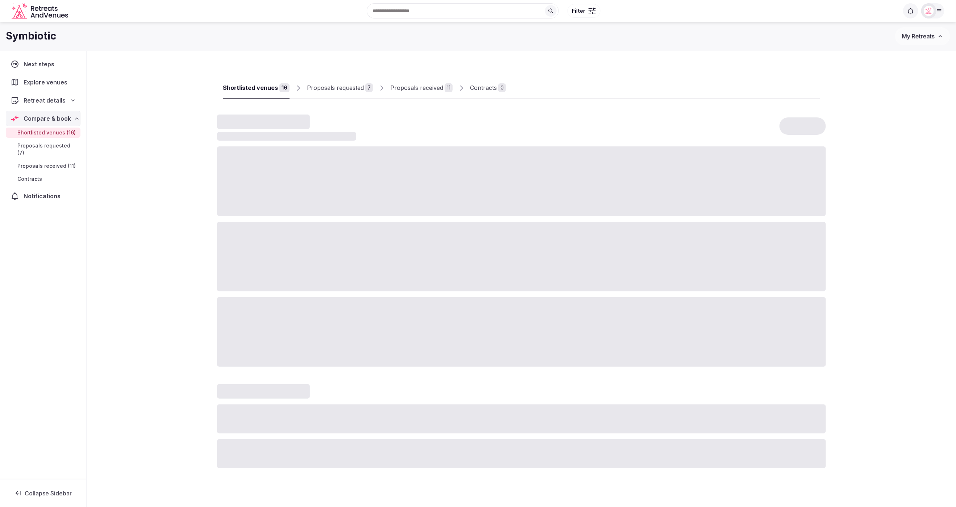
click at [422, 88] on div "Proposals received" at bounding box center [416, 87] width 53 height 9
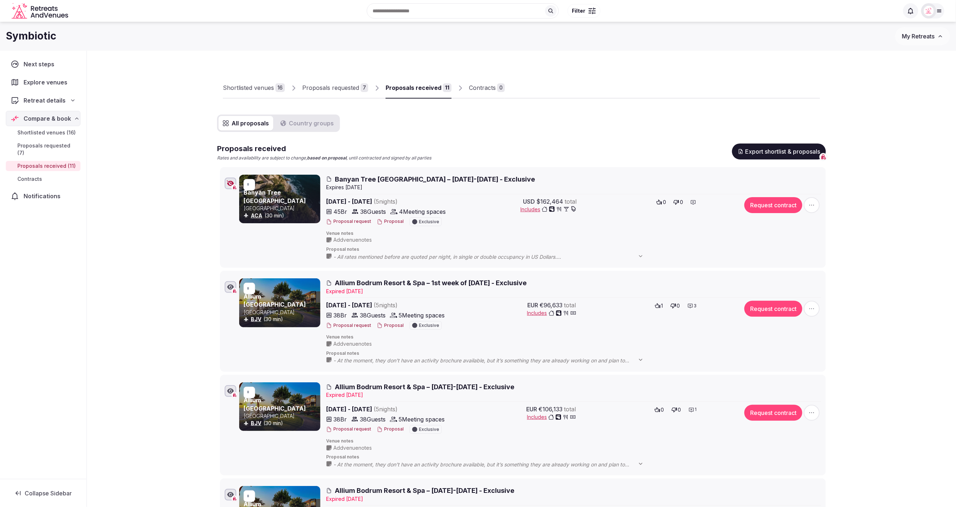
scroll to position [0, 0]
click at [319, 87] on div "Proposals requested" at bounding box center [330, 87] width 57 height 9
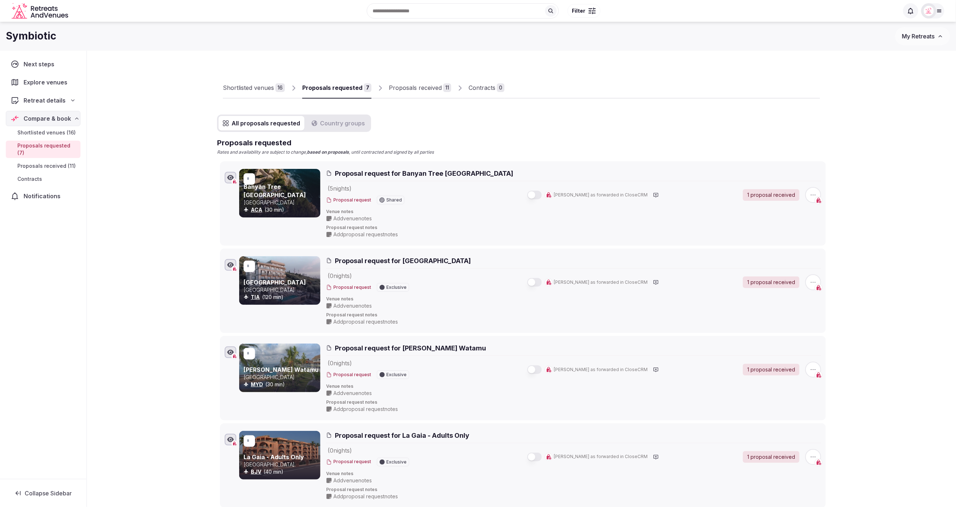
click at [412, 91] on div "Proposals received" at bounding box center [415, 87] width 53 height 9
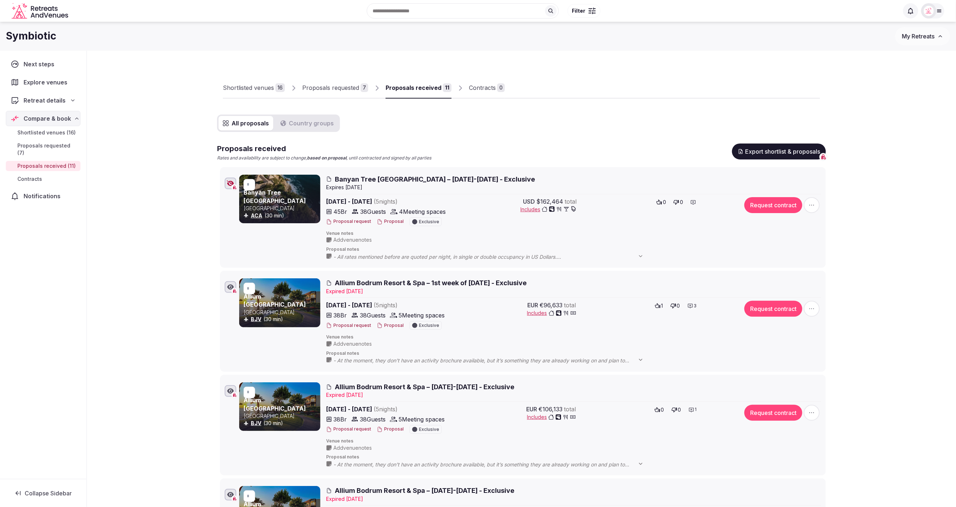
click at [321, 87] on div "Proposals requested" at bounding box center [330, 87] width 57 height 9
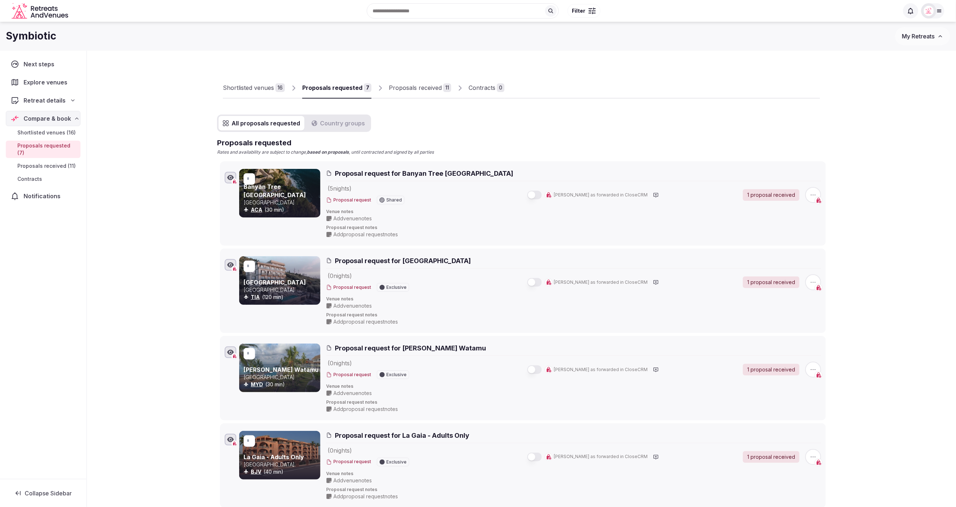
click at [257, 89] on div "Shortlisted venues" at bounding box center [248, 87] width 51 height 9
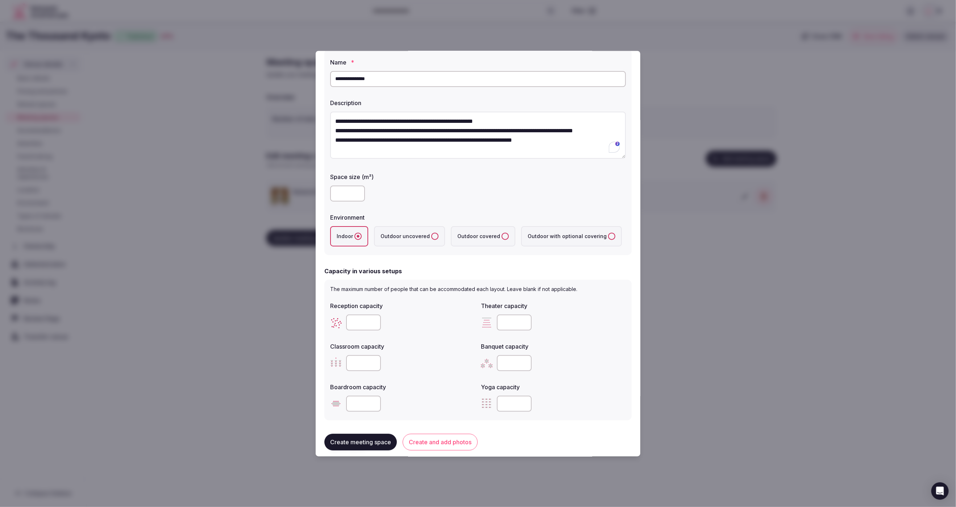
scroll to position [222, 0]
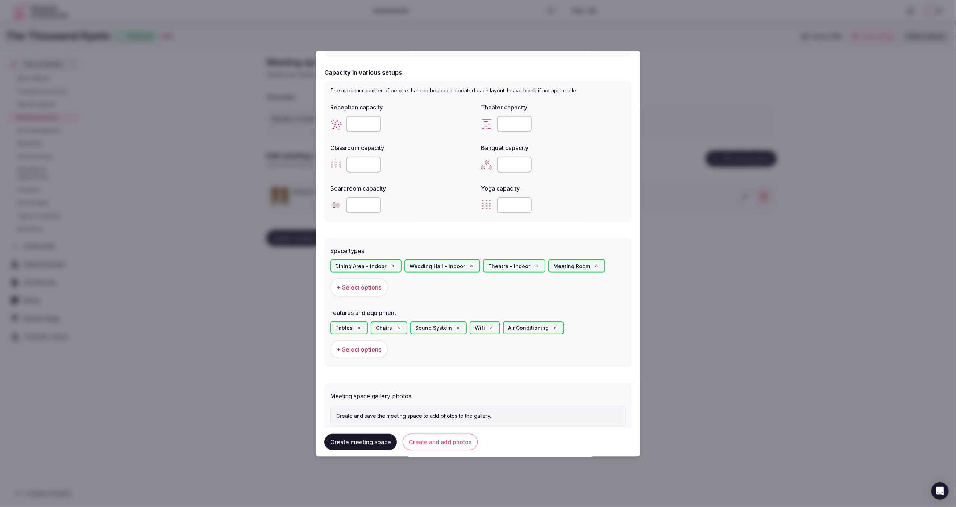
click at [359, 440] on button "Create meeting space" at bounding box center [361, 442] width 73 height 17
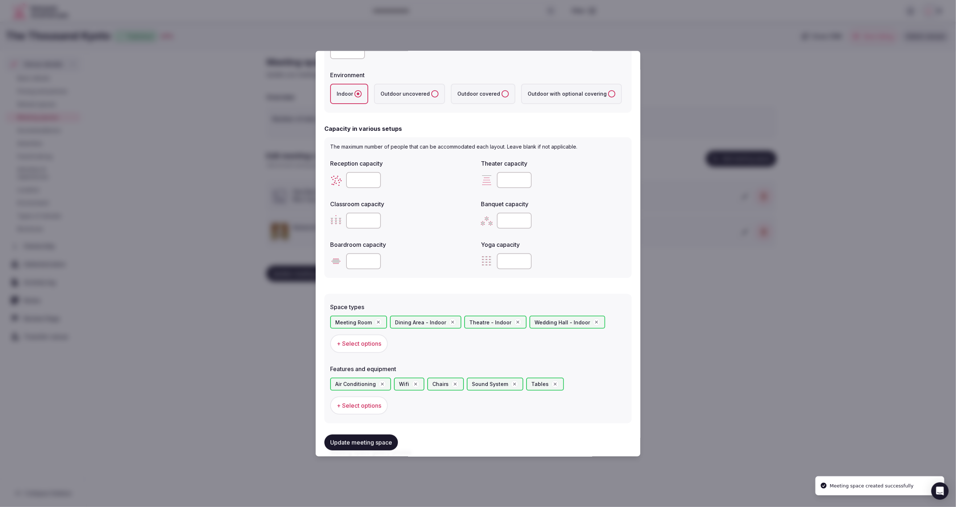
scroll to position [289, 0]
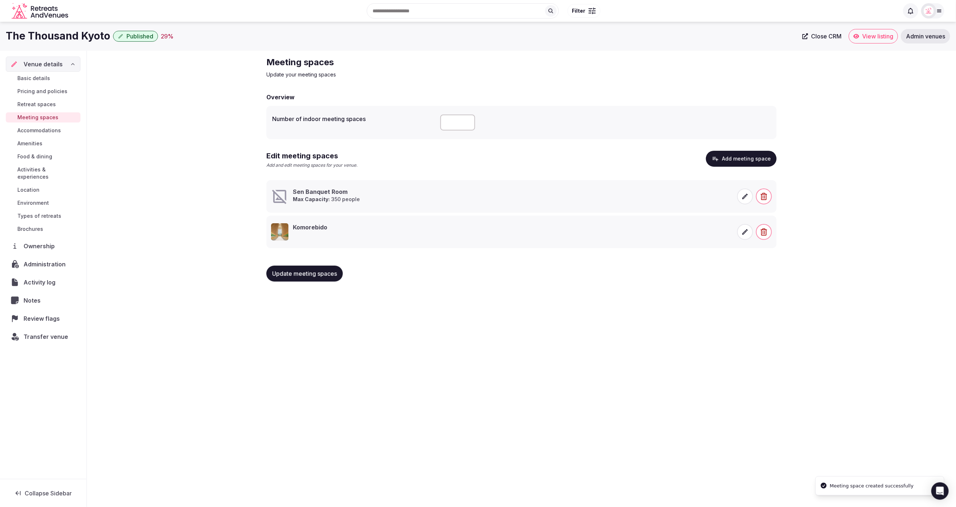
click at [749, 201] on span at bounding box center [745, 197] width 16 height 16
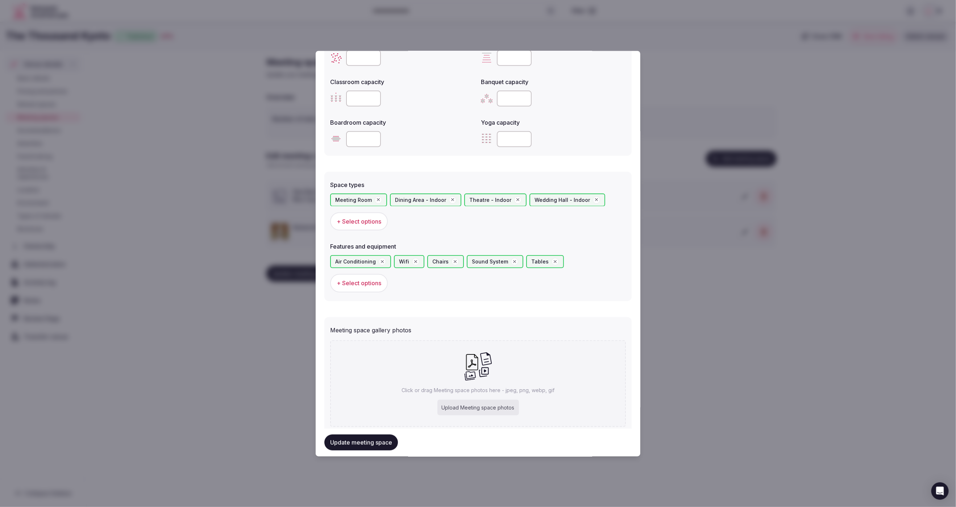
click at [474, 400] on div "Upload Meeting space photos" at bounding box center [479, 408] width 82 height 16
type input "**********"
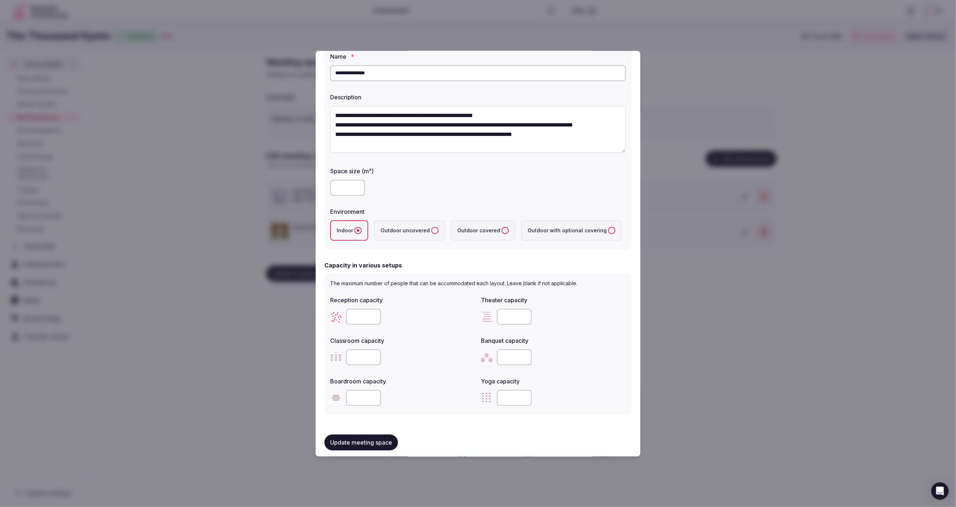
scroll to position [0, 0]
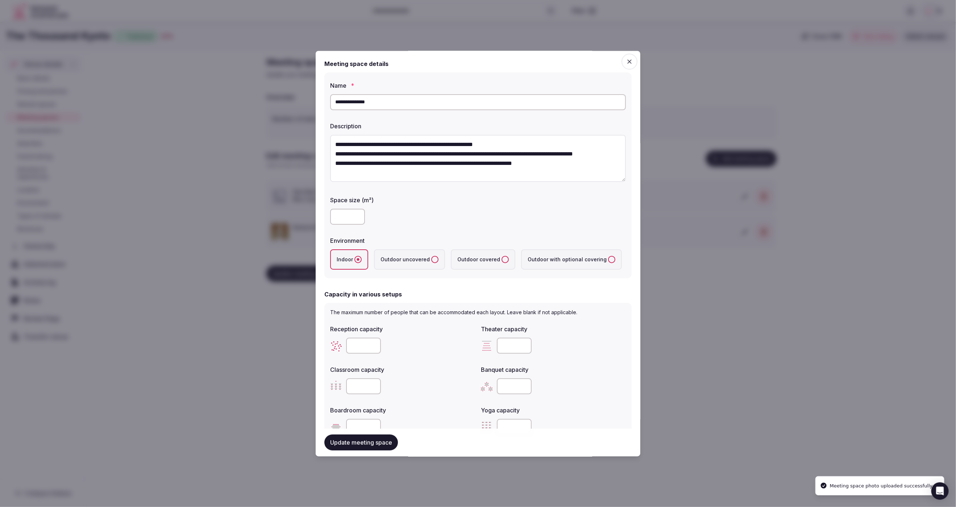
drag, startPoint x: 395, startPoint y: 104, endPoint x: 347, endPoint y: 103, distance: 48.2
click at [347, 103] on input "**********" at bounding box center [478, 102] width 296 height 16
drag, startPoint x: 346, startPoint y: 102, endPoint x: 388, endPoint y: 103, distance: 42.1
click at [388, 103] on input "**********" at bounding box center [478, 102] width 296 height 16
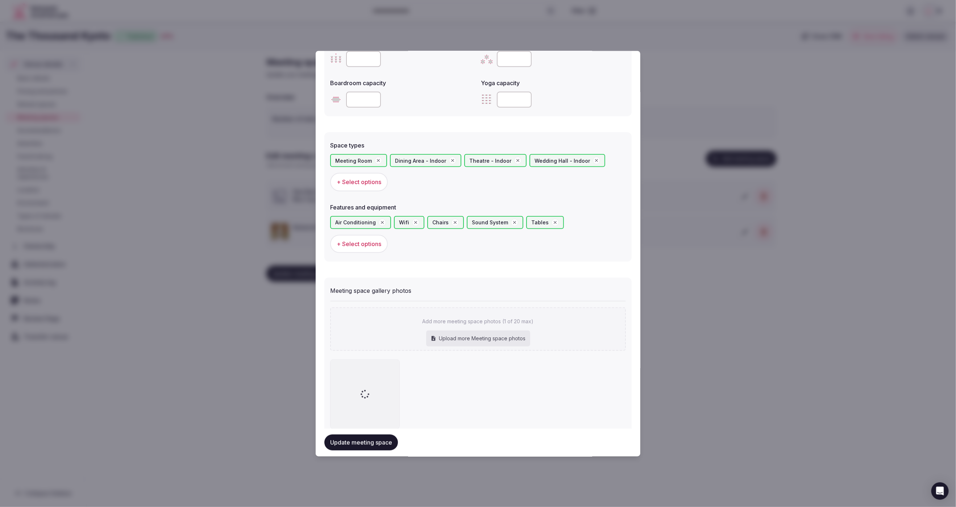
scroll to position [330, 0]
type input "**********"
click at [487, 328] on div "Upload more Meeting space photos" at bounding box center [478, 336] width 104 height 16
type input "**********"
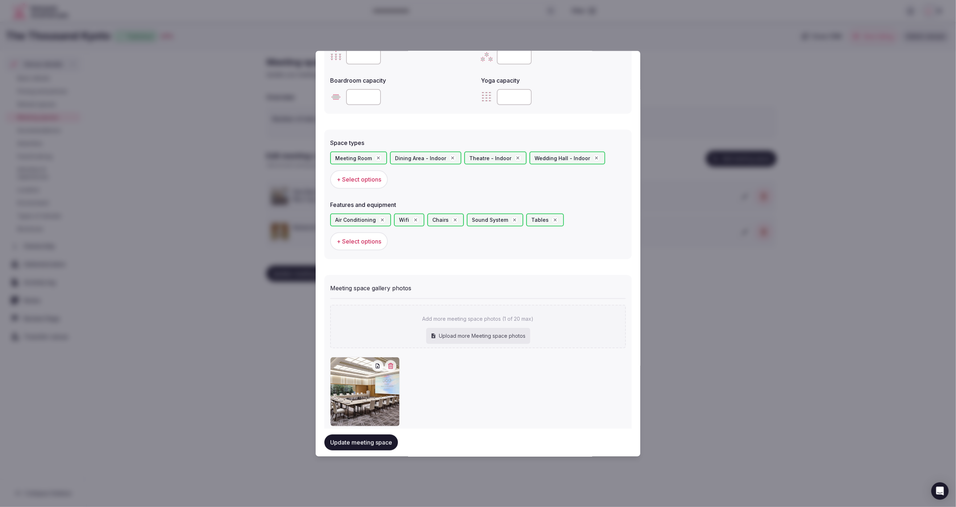
click at [476, 328] on div "Upload more Meeting space photos" at bounding box center [478, 336] width 104 height 16
type input "**********"
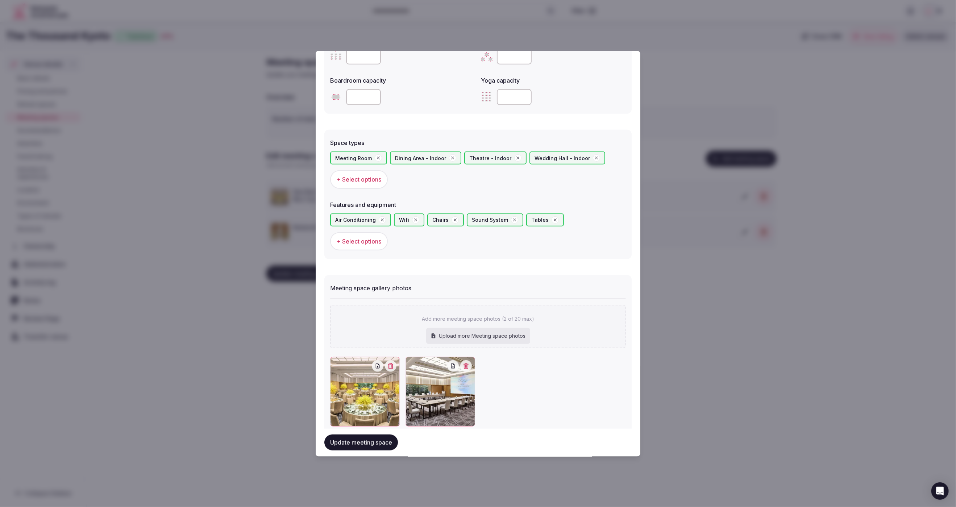
click at [569, 331] on div "Add more meeting space photos (2 of 20 max) Upload more Meeting space photos To…" at bounding box center [478, 362] width 296 height 128
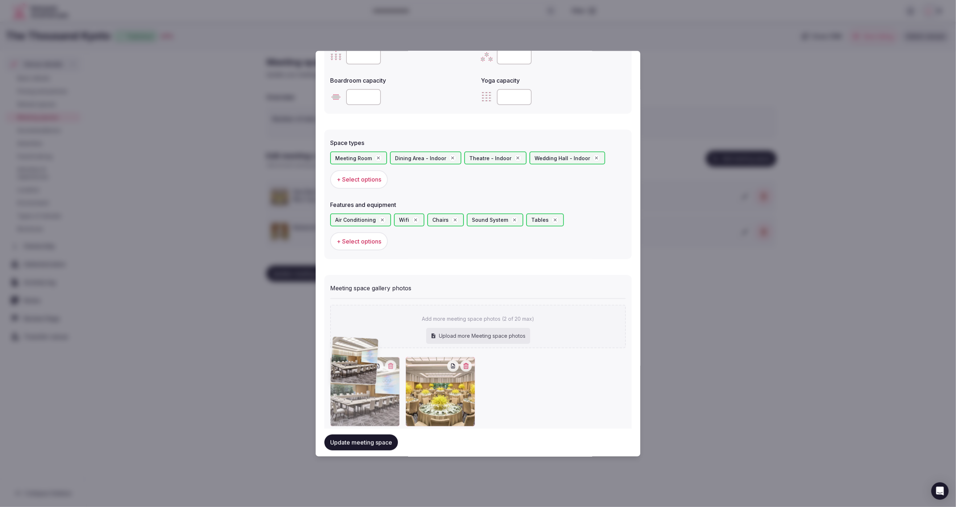
drag, startPoint x: 452, startPoint y: 389, endPoint x: 391, endPoint y: 394, distance: 61.2
click at [390, 394] on div at bounding box center [365, 392] width 70 height 70
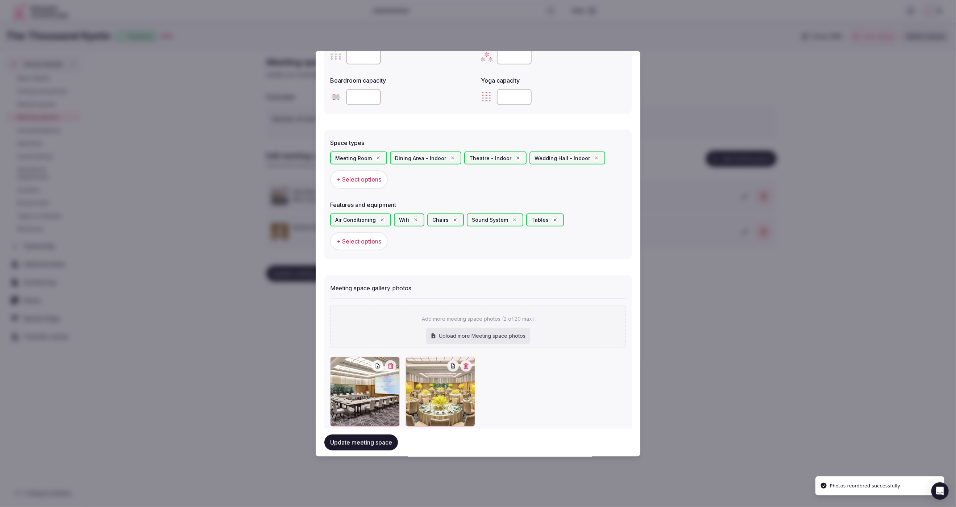
click at [370, 437] on button "Update meeting space" at bounding box center [362, 443] width 74 height 16
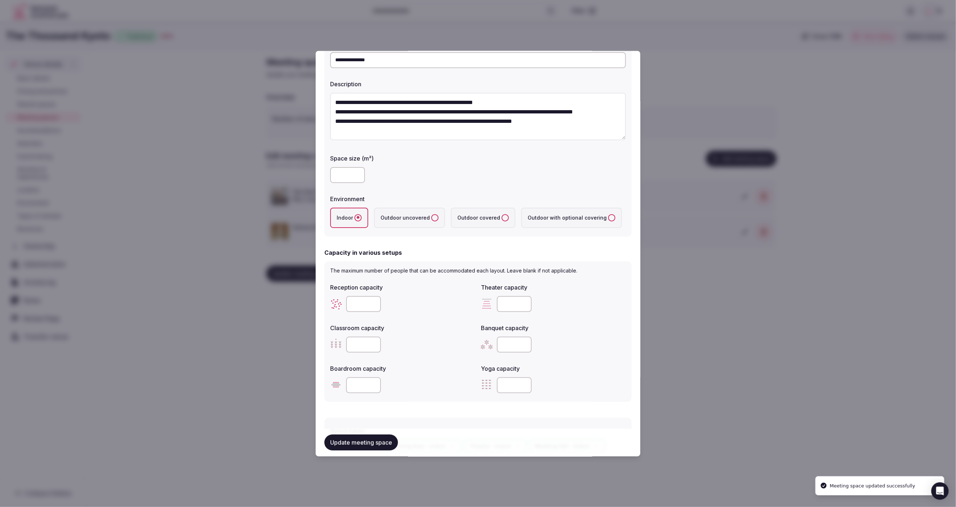
scroll to position [0, 0]
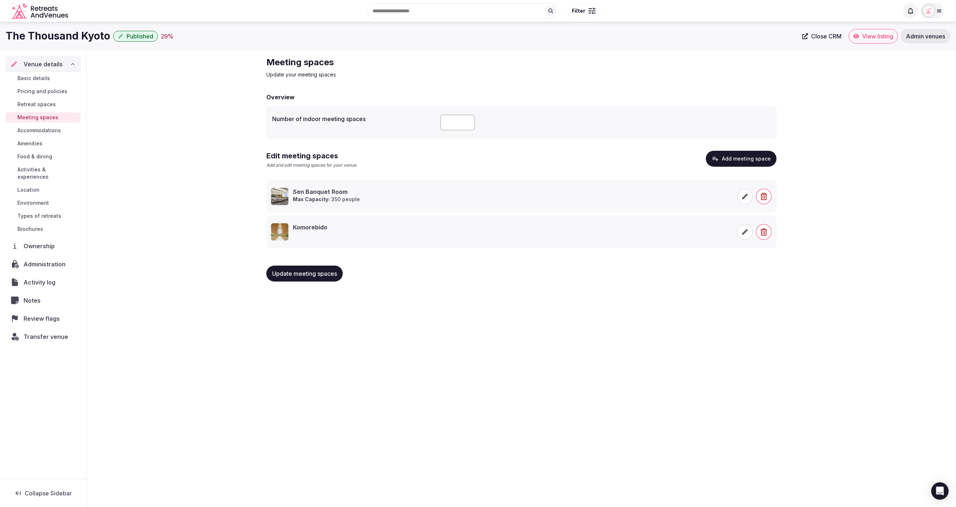
click at [747, 198] on icon at bounding box center [745, 196] width 7 height 7
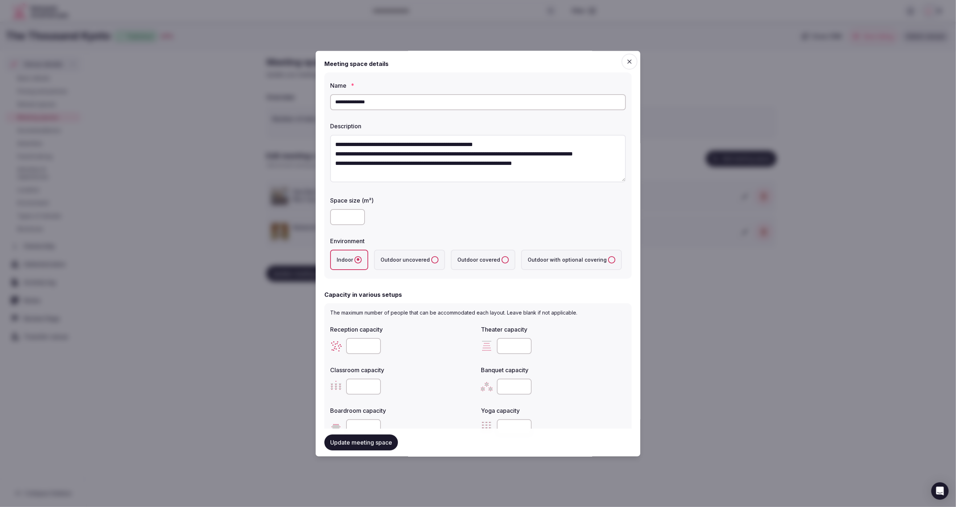
drag, startPoint x: 368, startPoint y: 103, endPoint x: 355, endPoint y: 103, distance: 13.1
click at [355, 103] on input "**********" at bounding box center [478, 102] width 296 height 16
drag, startPoint x: 345, startPoint y: 103, endPoint x: 402, endPoint y: 107, distance: 57.1
click at [402, 107] on input "**********" at bounding box center [478, 102] width 296 height 16
type input "***"
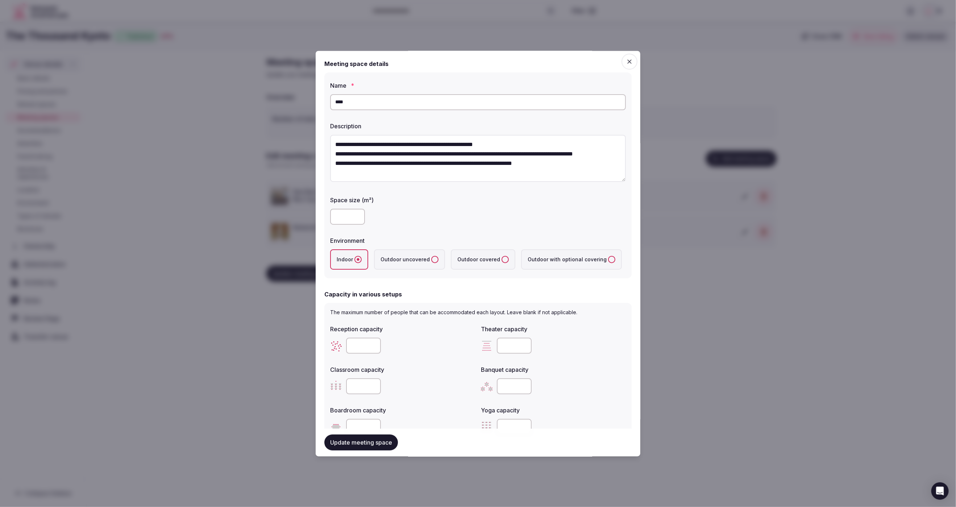
click at [353, 442] on button "Update meeting space" at bounding box center [362, 443] width 74 height 16
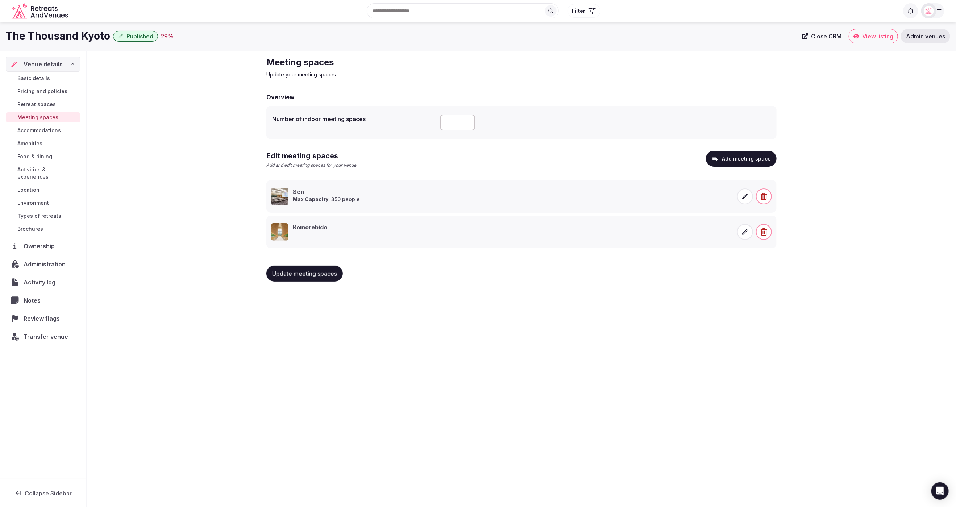
click at [454, 123] on input "number" at bounding box center [458, 123] width 35 height 16
type input "*"
click at [310, 269] on button "Update meeting spaces" at bounding box center [304, 274] width 77 height 16
click at [763, 161] on button "Add meeting space" at bounding box center [741, 159] width 71 height 16
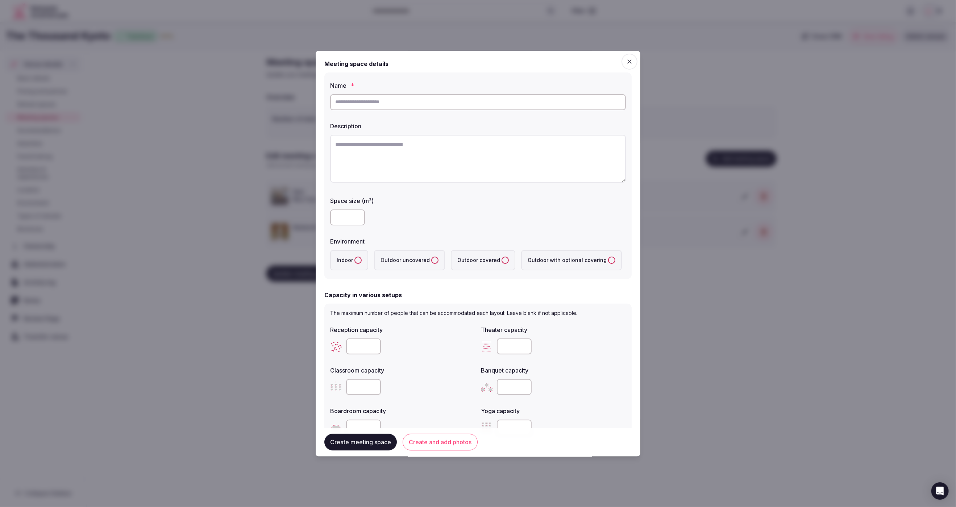
click at [460, 108] on input "text" at bounding box center [478, 102] width 296 height 16
paste input "*****"
type input "*****"
click at [472, 158] on textarea "To enrich screen reader interactions, please activate Accessibility in Grammarl…" at bounding box center [478, 159] width 296 height 48
click at [475, 141] on textarea "To enrich screen reader interactions, please activate Accessibility in Grammarl…" at bounding box center [478, 159] width 296 height 48
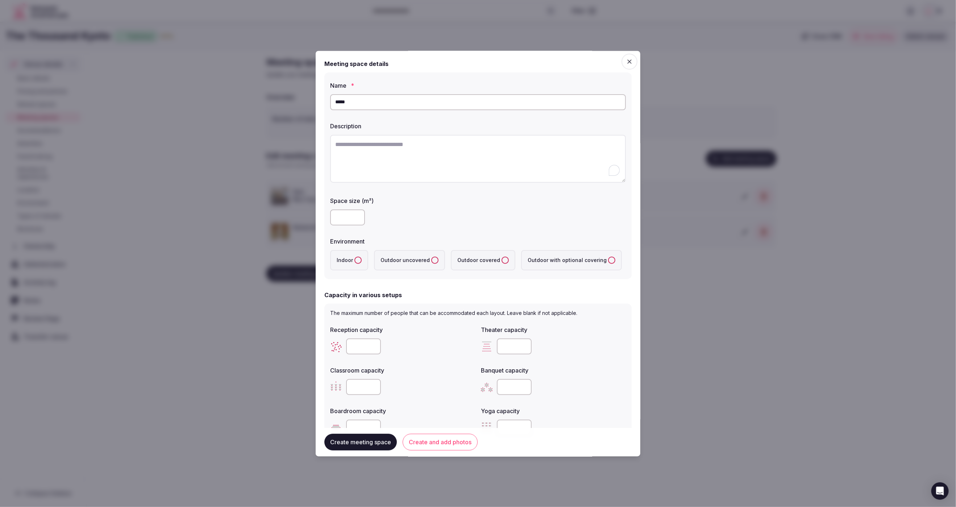
paste textarea "**********"
click at [439, 144] on textarea "**********" at bounding box center [478, 158] width 296 height 47
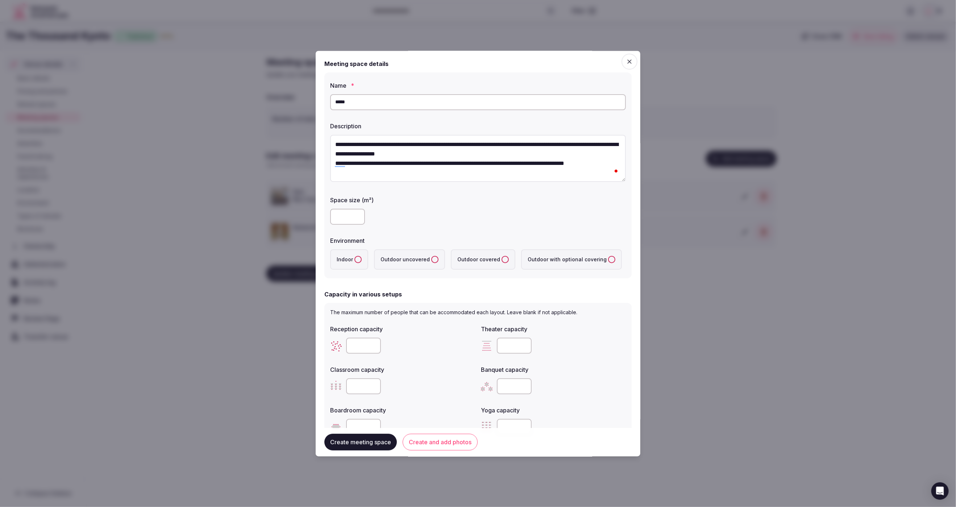
click at [557, 154] on textarea "**********" at bounding box center [478, 158] width 296 height 47
type textarea "**********"
click at [571, 202] on label "Space size (m²)" at bounding box center [478, 201] width 296 height 6
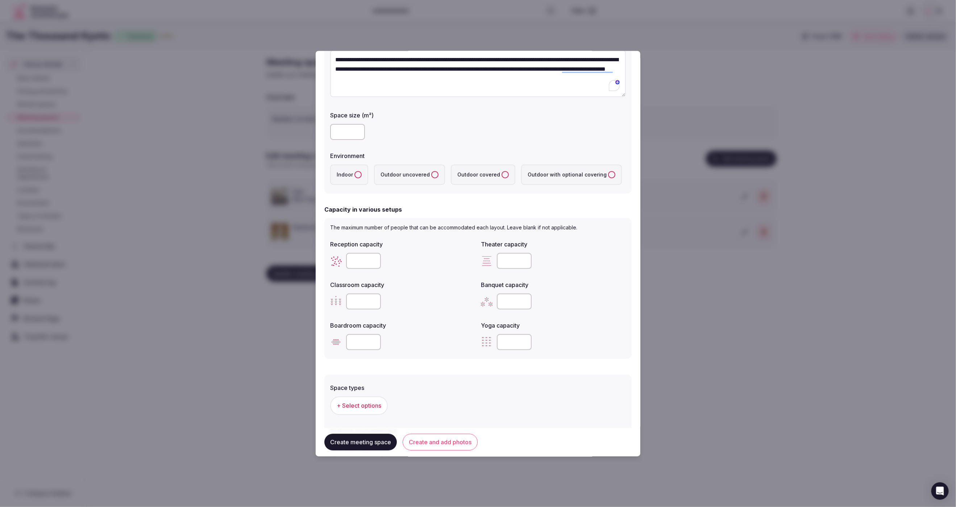
scroll to position [61, 0]
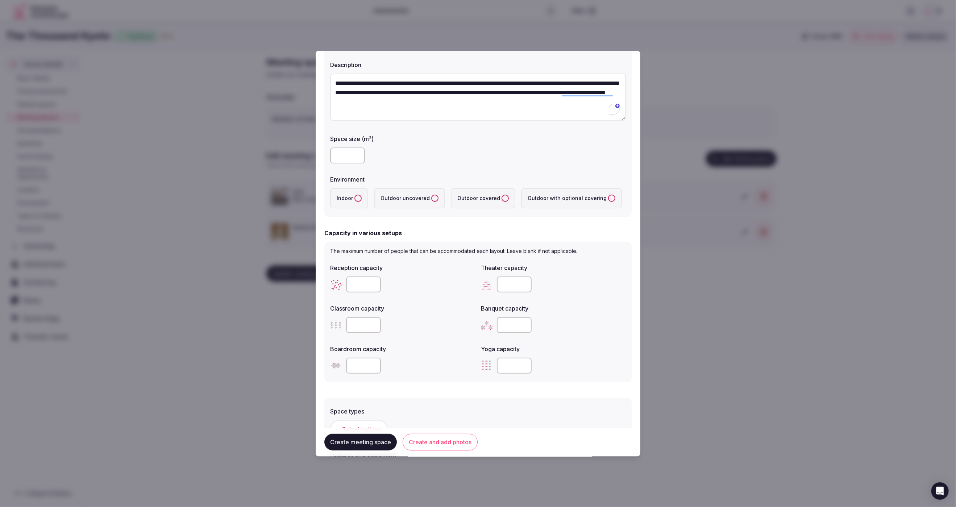
click at [342, 155] on input "number" at bounding box center [347, 156] width 35 height 16
click at [356, 158] on input "*****" at bounding box center [347, 156] width 35 height 16
click at [357, 159] on input "*****" at bounding box center [347, 156] width 35 height 16
click at [346, 157] on input "*****" at bounding box center [347, 156] width 35 height 16
click at [358, 198] on button "Indoor" at bounding box center [358, 198] width 7 height 7
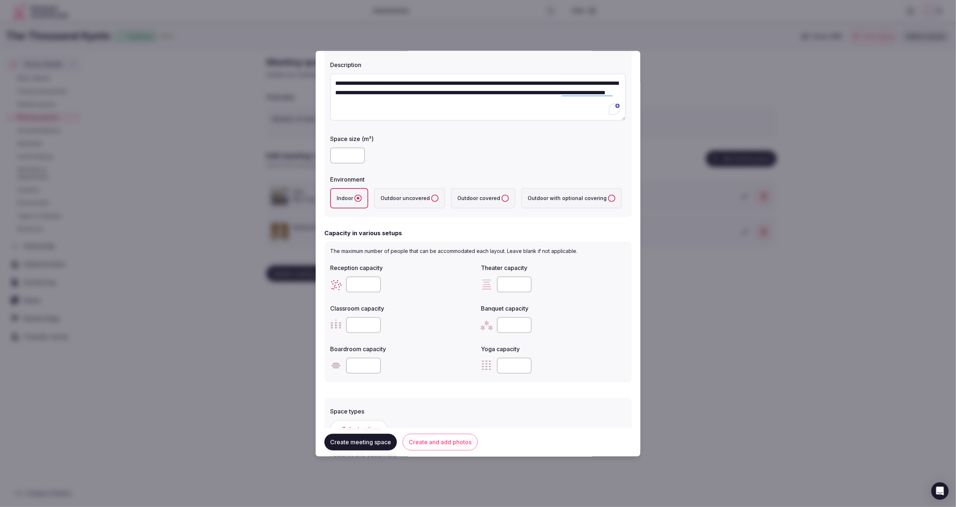
scroll to position [60, 0]
click at [357, 158] on input "*****" at bounding box center [347, 157] width 35 height 16
drag, startPoint x: 348, startPoint y: 156, endPoint x: 333, endPoint y: 157, distance: 15.6
click at [333, 157] on input "*****" at bounding box center [347, 157] width 35 height 16
click at [467, 231] on div "Capacity in various setups" at bounding box center [478, 234] width 307 height 9
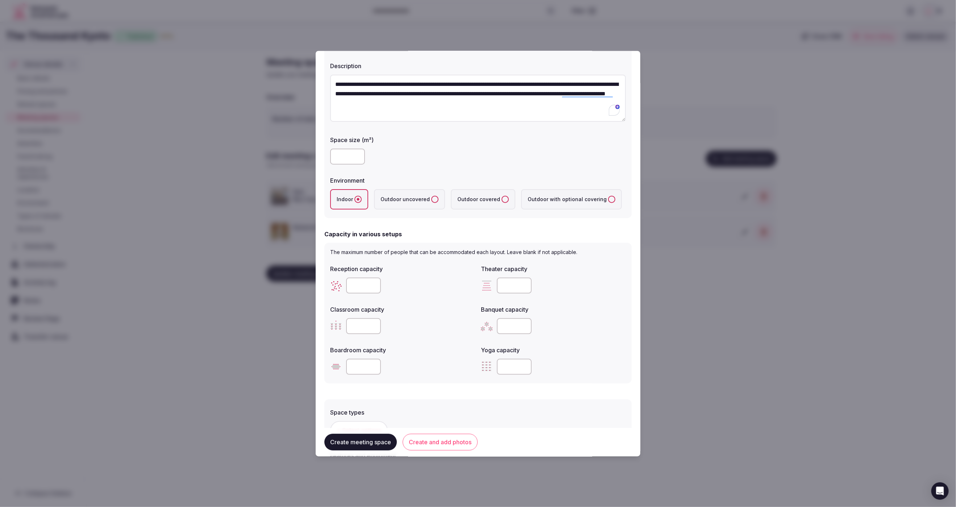
click at [359, 158] on input "*****" at bounding box center [347, 157] width 35 height 16
drag, startPoint x: 352, startPoint y: 156, endPoint x: 333, endPoint y: 156, distance: 18.9
click at [333, 156] on input "*****" at bounding box center [347, 157] width 35 height 16
click at [442, 237] on div "Capacity in various setups" at bounding box center [478, 234] width 307 height 9
drag, startPoint x: 349, startPoint y: 156, endPoint x: 330, endPoint y: 157, distance: 18.9
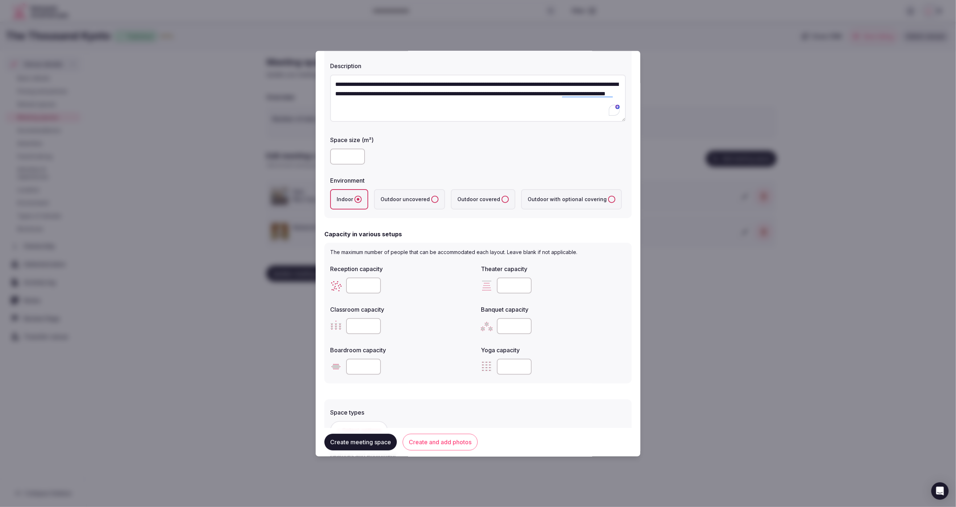
click at [330, 157] on input "*****" at bounding box center [347, 157] width 35 height 16
type input "***"
click at [380, 229] on form "**********" at bounding box center [478, 279] width 307 height 559
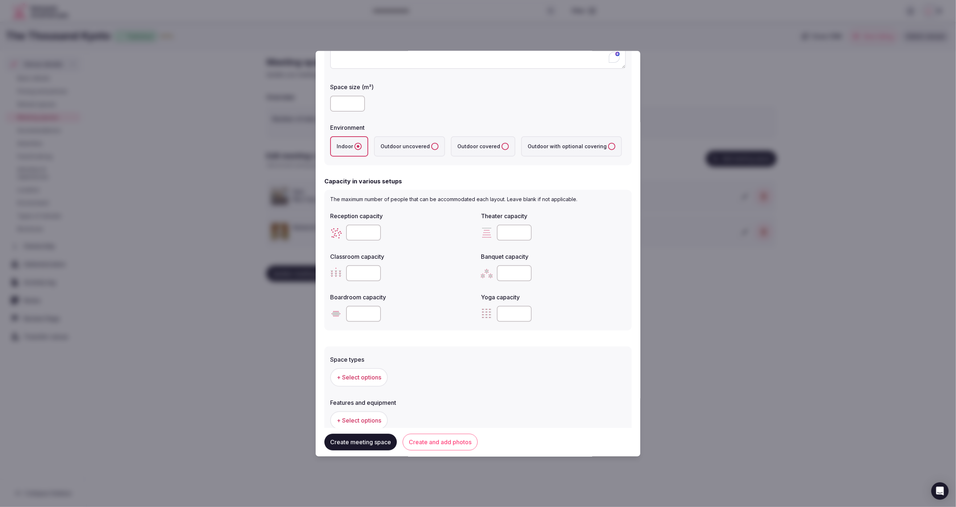
click at [354, 237] on input "number" at bounding box center [363, 233] width 35 height 16
type input "***"
click at [407, 244] on div "Reception capacity *** Theater capacity Classroom capacity Banquet capacity Boa…" at bounding box center [478, 267] width 296 height 116
click at [508, 231] on input "number" at bounding box center [514, 233] width 35 height 16
type input "***"
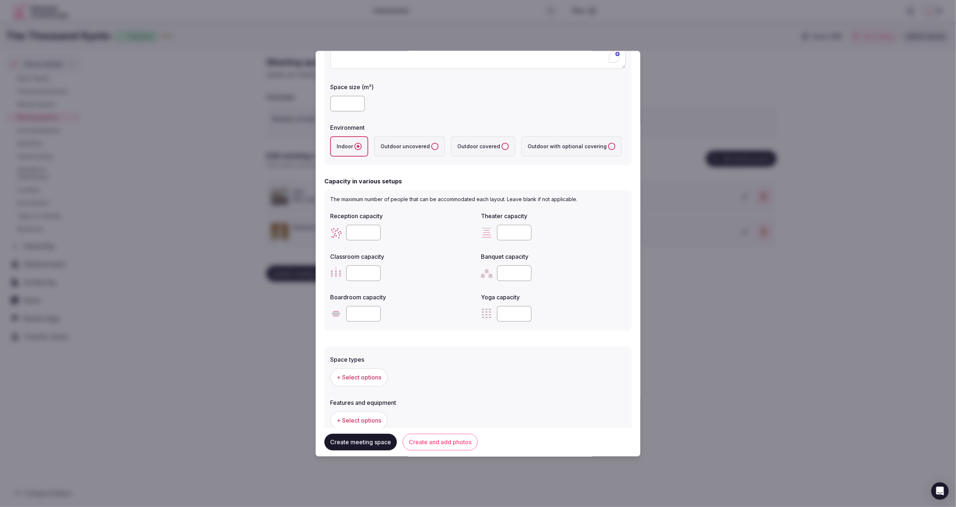
click at [553, 225] on div "***" at bounding box center [553, 233] width 145 height 16
click at [356, 271] on input "number" at bounding box center [363, 274] width 35 height 16
type input "***"
click at [414, 267] on div "***" at bounding box center [402, 274] width 145 height 16
click at [514, 273] on input "number" at bounding box center [514, 274] width 35 height 16
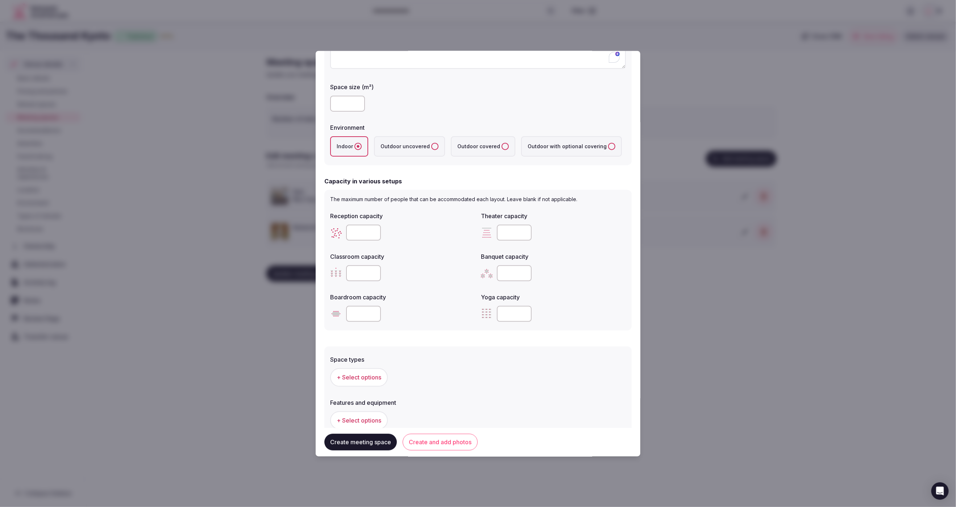
click at [444, 313] on div at bounding box center [402, 314] width 145 height 16
click at [506, 272] on input "number" at bounding box center [514, 274] width 35 height 16
type input "***"
click at [608, 281] on div "***" at bounding box center [553, 274] width 145 height 16
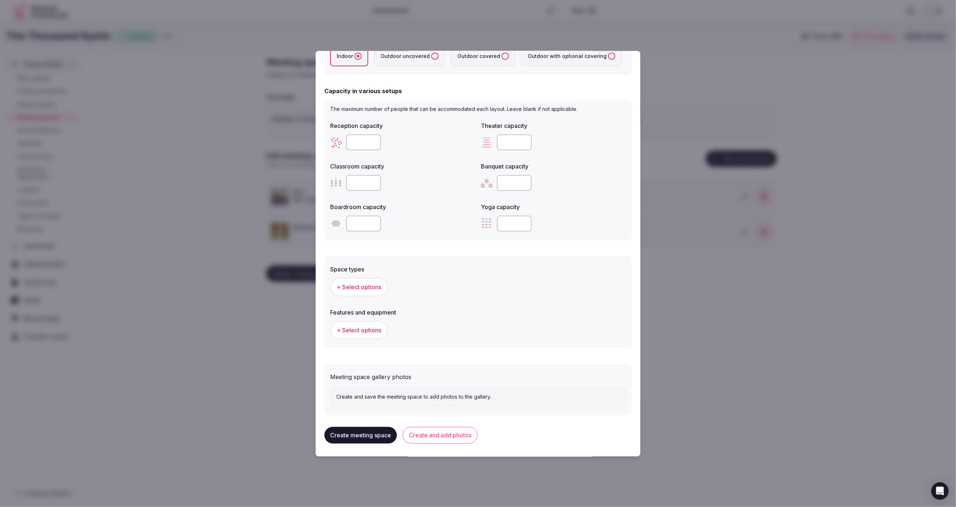
click at [354, 285] on span "+ Select options" at bounding box center [359, 288] width 45 height 8
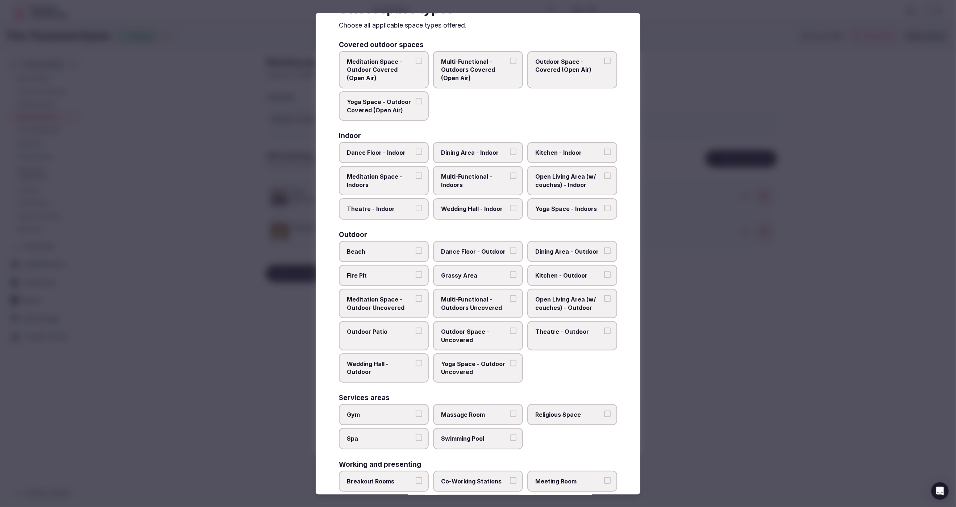
scroll to position [32, 0]
drag, startPoint x: 479, startPoint y: 142, endPoint x: 477, endPoint y: 151, distance: 9.6
click at [479, 144] on label "Dining Area - Indoor" at bounding box center [478, 151] width 90 height 21
click at [510, 148] on button "Dining Area - Indoor" at bounding box center [513, 151] width 7 height 7
click at [478, 204] on span "Wedding Hall - Indoor" at bounding box center [474, 208] width 67 height 8
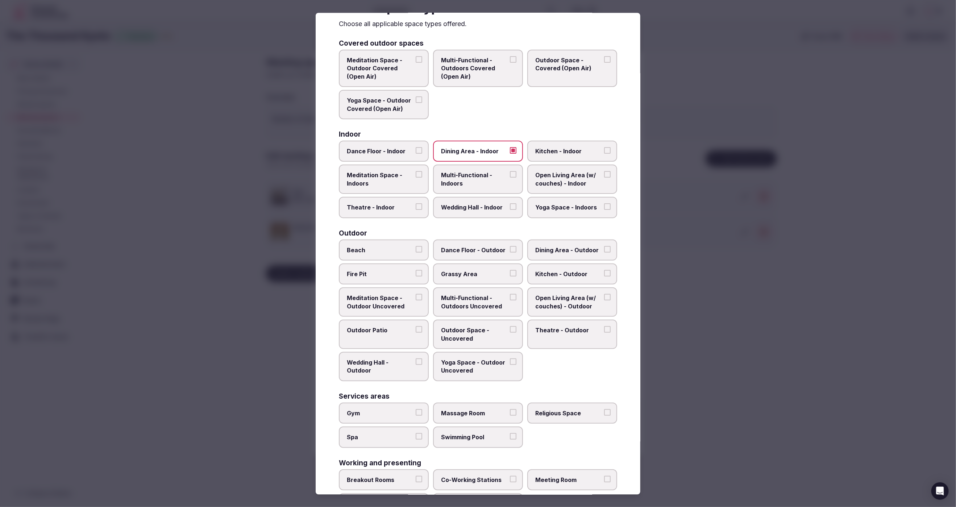
click at [510, 204] on button "Wedding Hall - Indoor" at bounding box center [513, 207] width 7 height 7
click at [398, 201] on label "Theatre - Indoor" at bounding box center [384, 207] width 90 height 21
click at [416, 204] on button "Theatre - Indoor" at bounding box center [419, 207] width 7 height 7
click at [453, 183] on span "Multi-Functional - Indoors" at bounding box center [474, 179] width 67 height 16
click at [510, 178] on button "Multi-Functional - Indoors" at bounding box center [513, 174] width 7 height 7
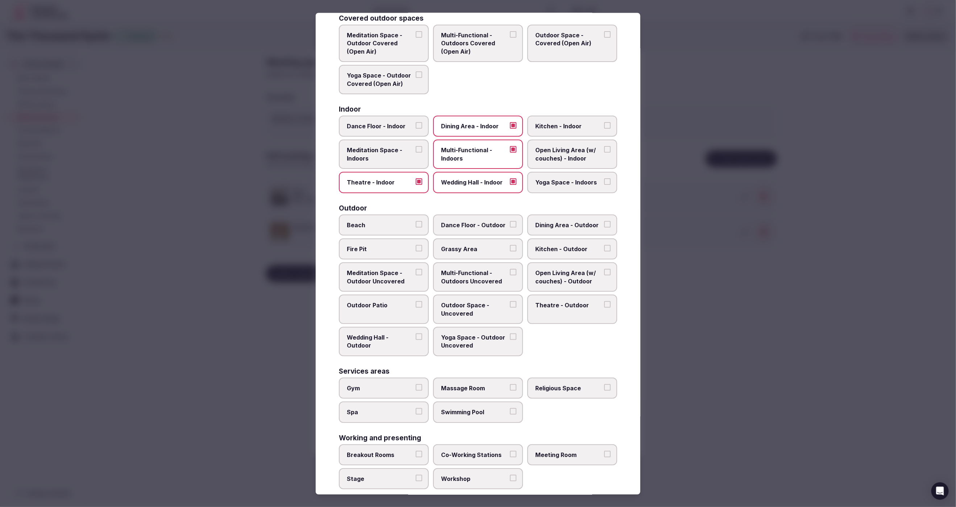
scroll to position [64, 0]
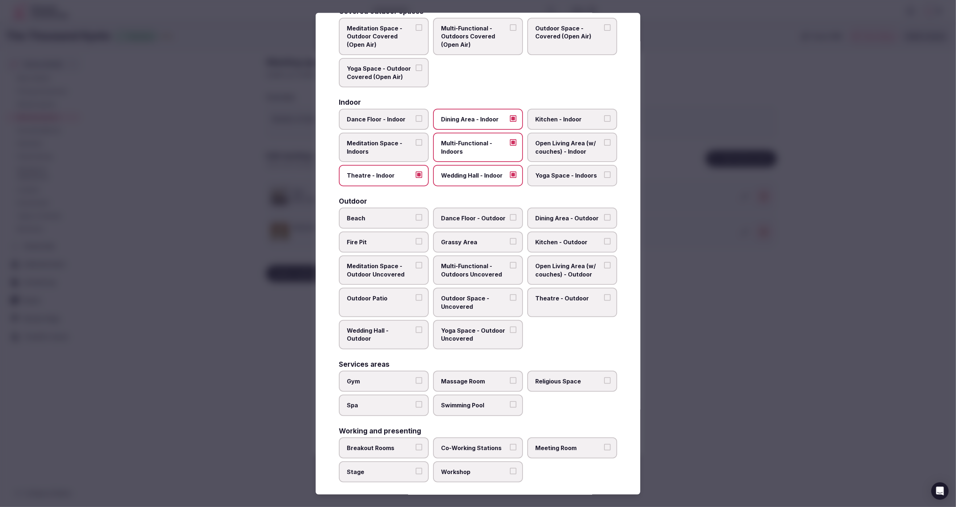
click at [561, 444] on span "Meeting Room" at bounding box center [569, 448] width 67 height 8
click at [604, 444] on button "Meeting Room" at bounding box center [607, 447] width 7 height 7
click at [720, 294] on div at bounding box center [478, 253] width 956 height 507
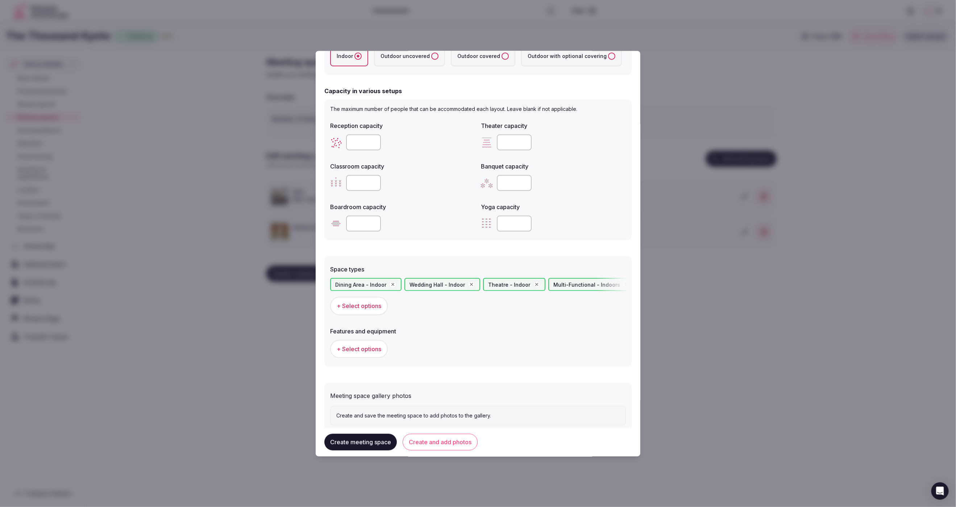
scroll to position [222, 0]
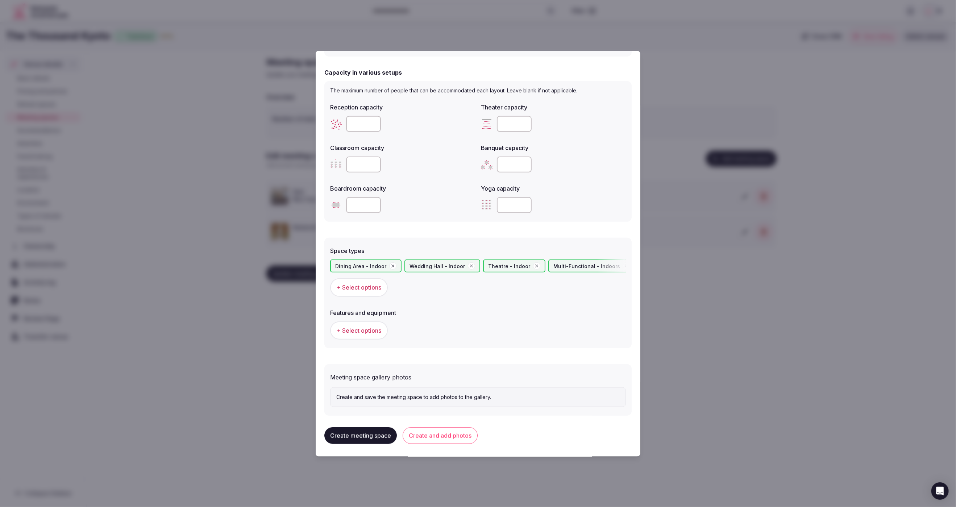
click at [352, 328] on span "+ Select options" at bounding box center [359, 331] width 45 height 8
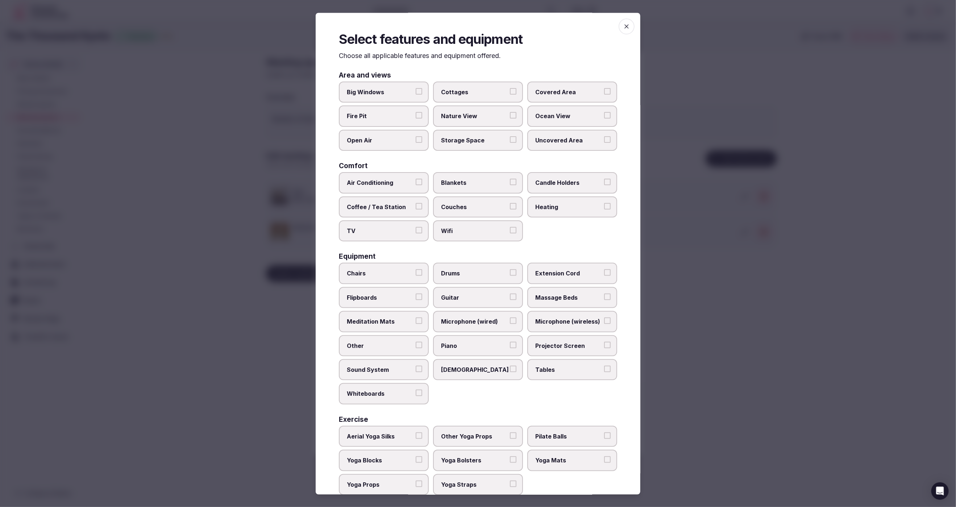
click at [486, 235] on label "Wifi" at bounding box center [478, 231] width 90 height 21
click at [510, 234] on button "Wifi" at bounding box center [513, 230] width 7 height 7
click at [560, 337] on label "Projector Screen" at bounding box center [573, 345] width 90 height 21
click at [604, 342] on button "Projector Screen" at bounding box center [607, 345] width 7 height 7
drag, startPoint x: 564, startPoint y: 366, endPoint x: 513, endPoint y: 359, distance: 52.0
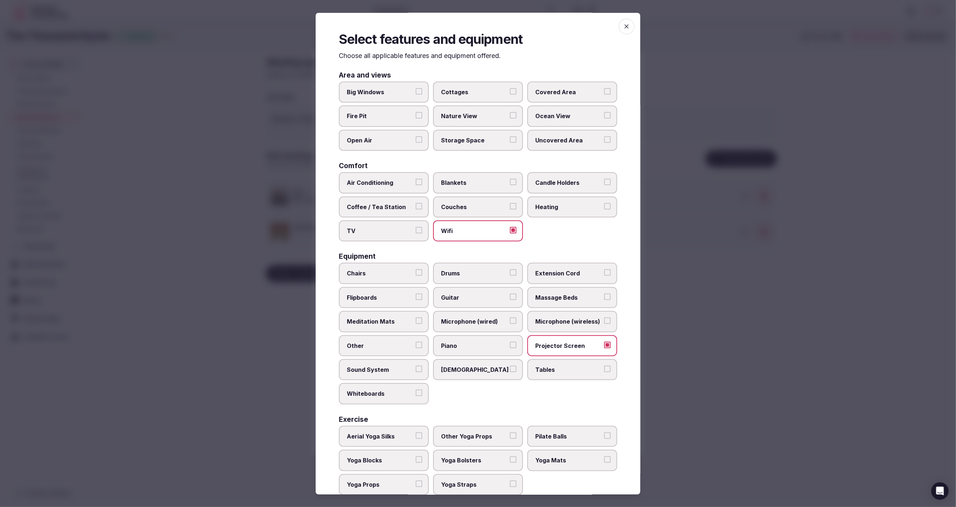
click at [564, 366] on span "Tables" at bounding box center [569, 370] width 67 height 8
click at [604, 366] on button "Tables" at bounding box center [607, 369] width 7 height 7
click at [374, 366] on span "Sound System" at bounding box center [380, 370] width 67 height 8
click at [416, 366] on button "Sound System" at bounding box center [419, 369] width 7 height 7
click at [394, 270] on span "Chairs" at bounding box center [380, 274] width 67 height 8
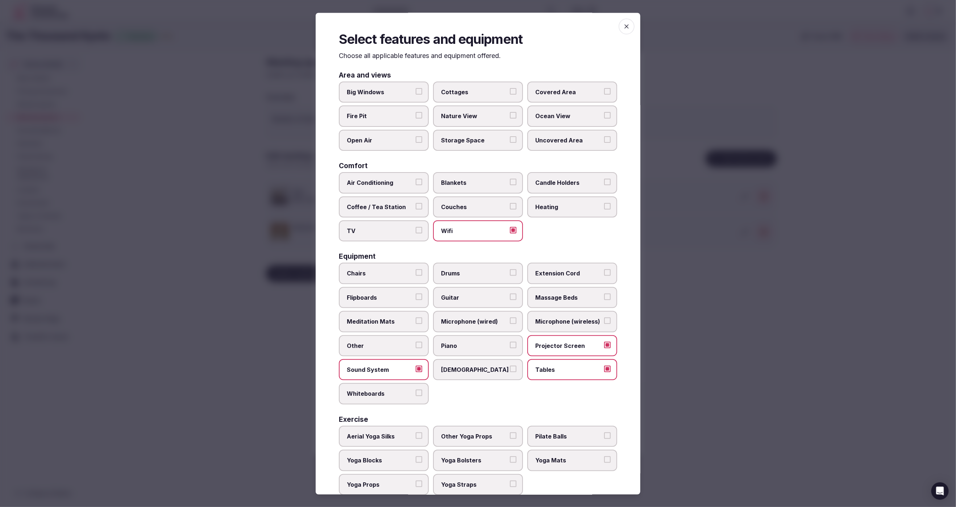
click at [416, 270] on button "Chairs" at bounding box center [419, 273] width 7 height 7
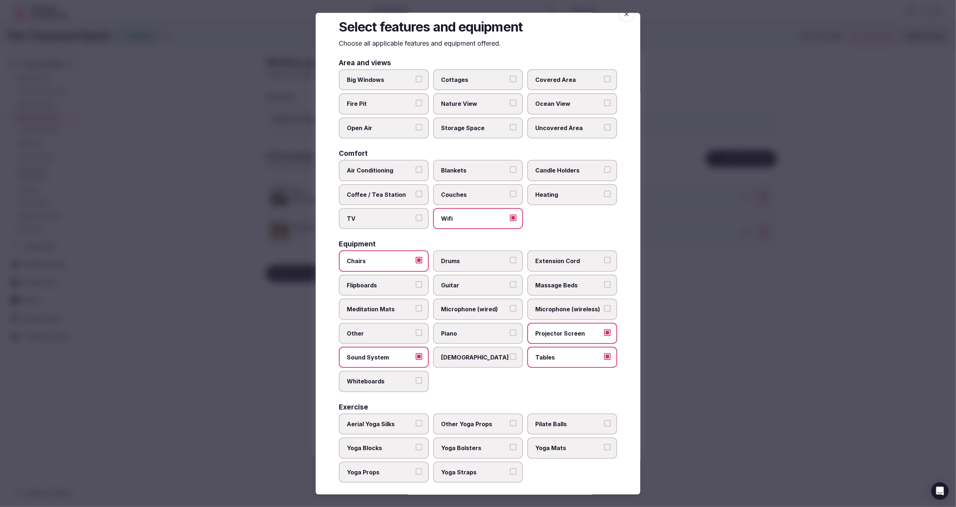
click at [579, 171] on span "Candle Holders" at bounding box center [569, 171] width 67 height 8
click at [604, 171] on button "Candle Holders" at bounding box center [607, 170] width 7 height 7
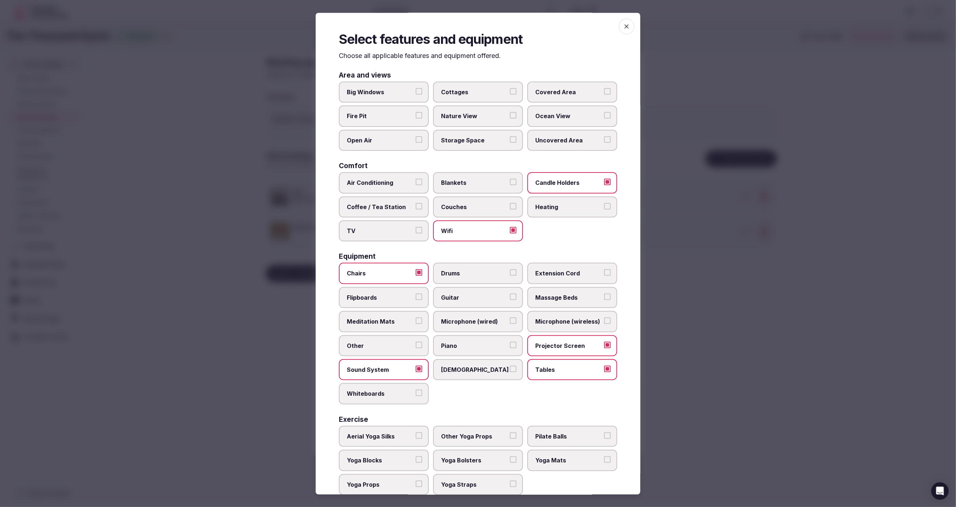
click at [717, 368] on div at bounding box center [478, 253] width 956 height 507
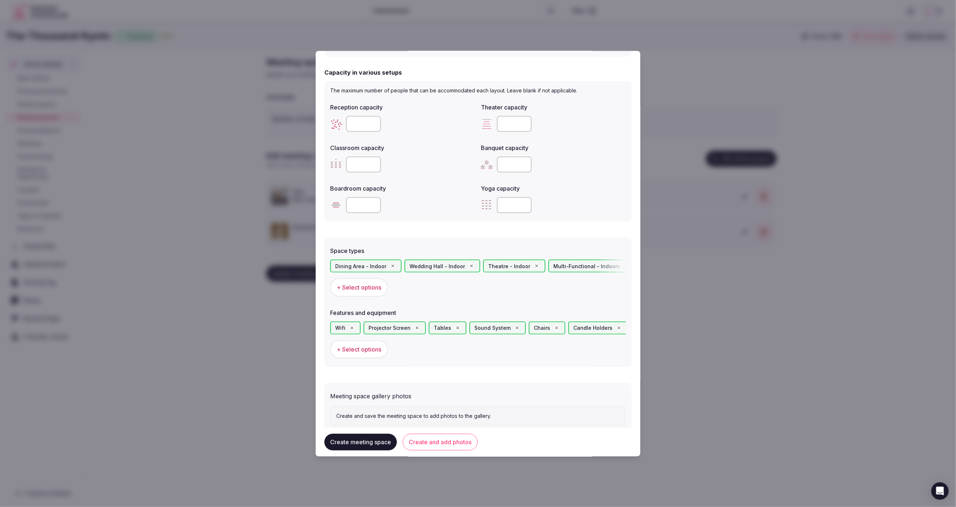
scroll to position [240, 0]
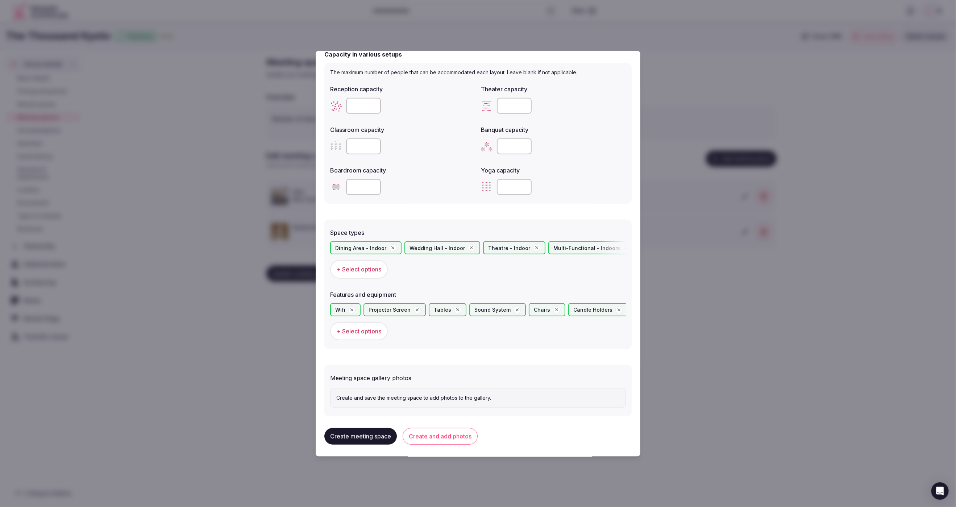
click at [366, 435] on button "Create meeting space" at bounding box center [361, 436] width 73 height 17
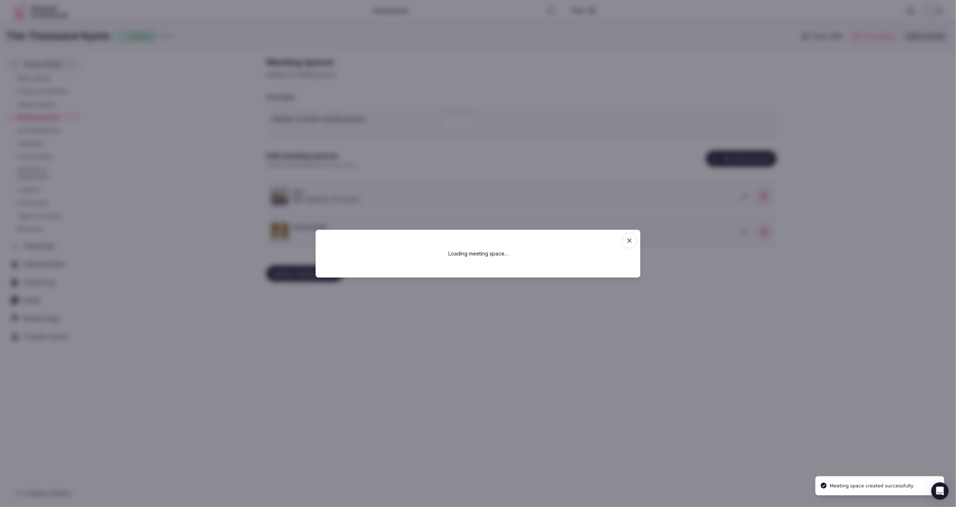
scroll to position [0, 0]
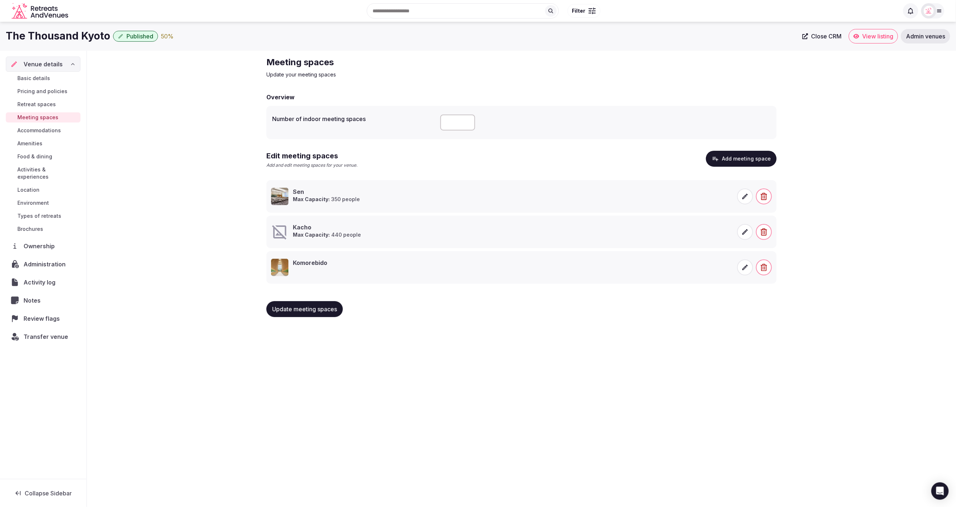
click at [745, 234] on icon at bounding box center [745, 231] width 7 height 7
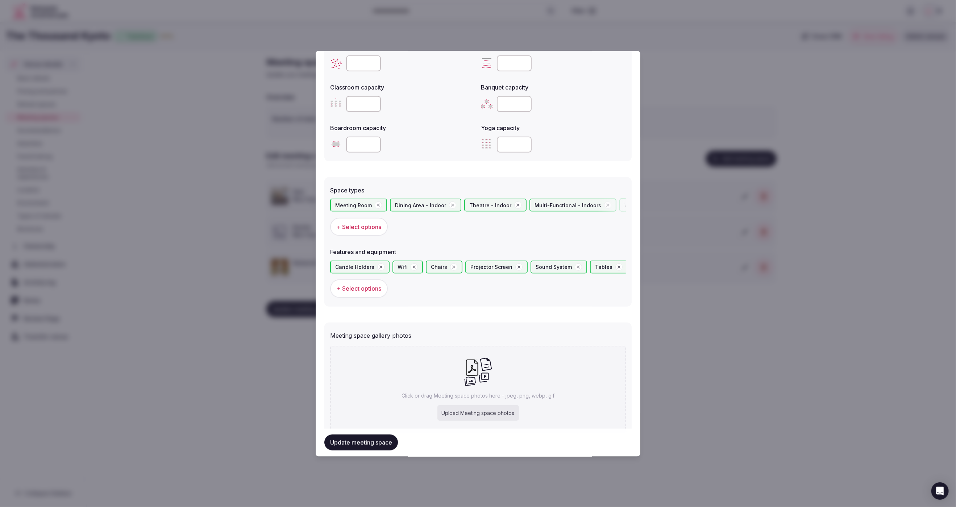
scroll to position [307, 0]
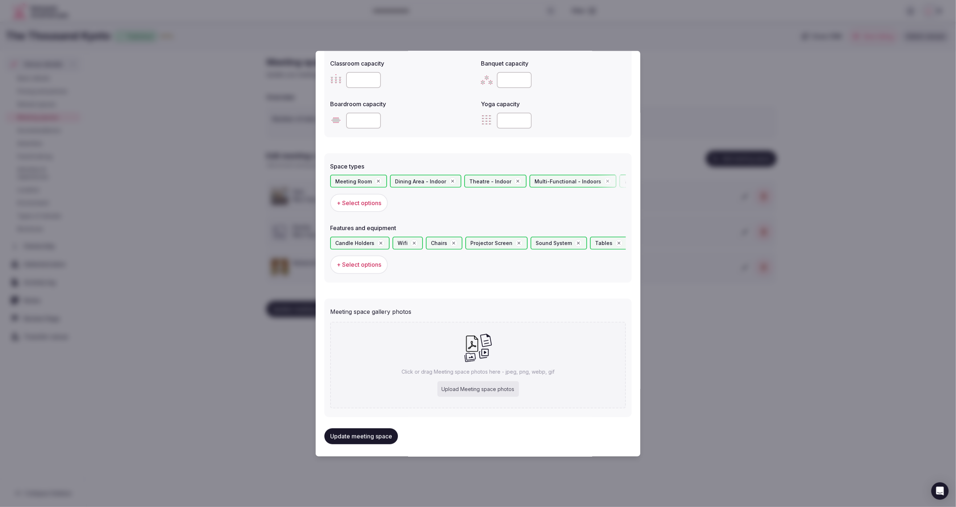
click at [477, 388] on div "Upload Meeting space photos" at bounding box center [479, 389] width 82 height 16
type input "**********"
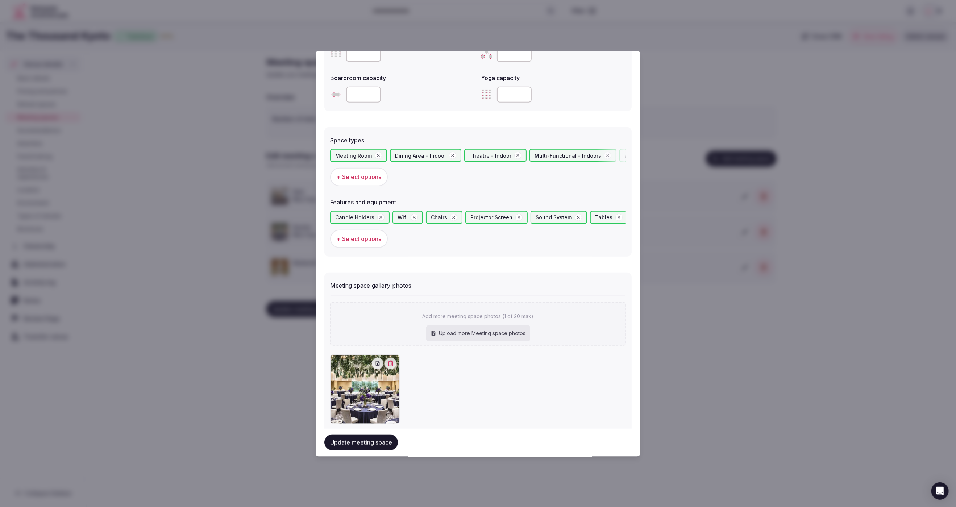
scroll to position [349, 0]
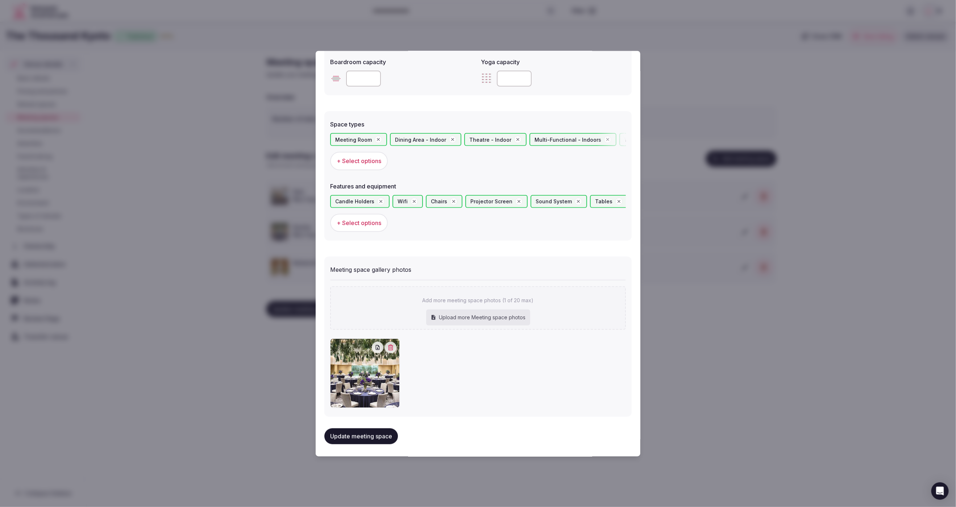
click at [363, 433] on button "Update meeting space" at bounding box center [362, 437] width 74 height 16
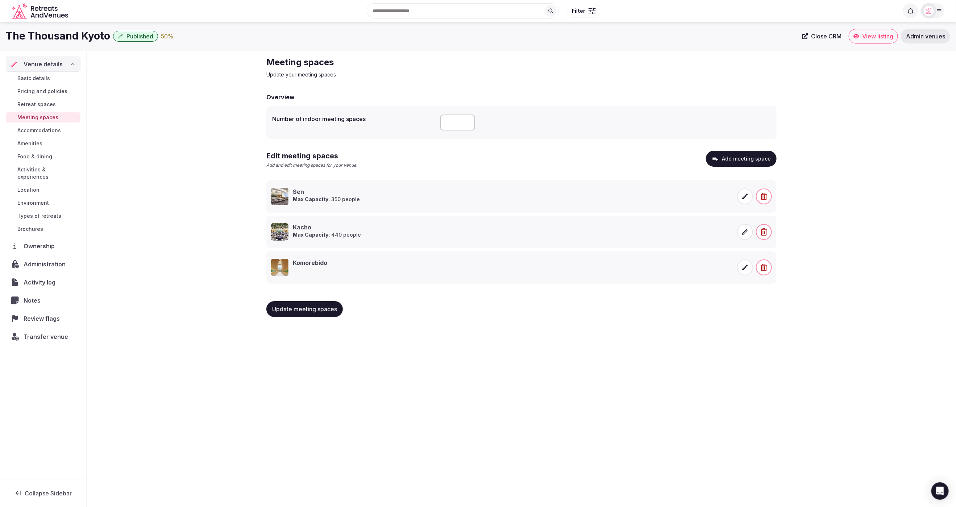
click at [42, 130] on span "Accommodations" at bounding box center [39, 130] width 44 height 7
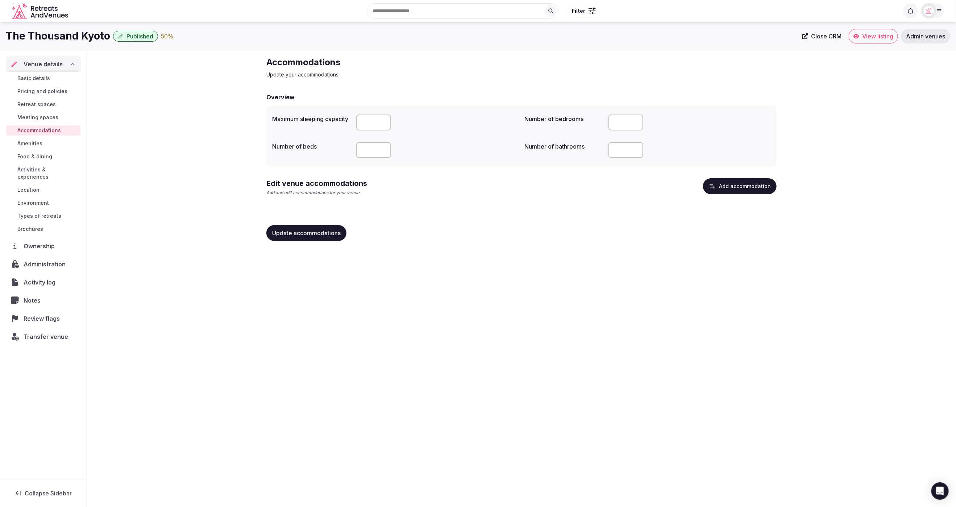
click at [740, 186] on button "Add accommodation" at bounding box center [740, 186] width 74 height 16
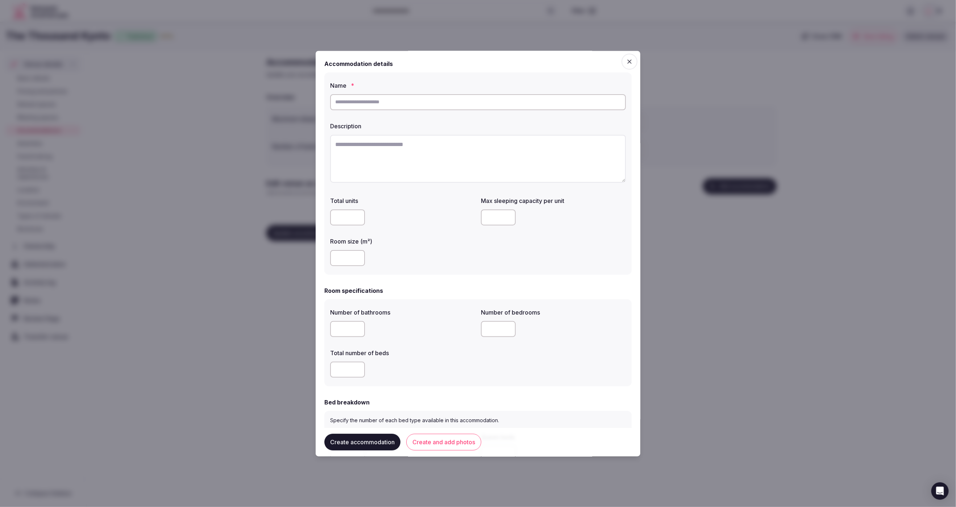
click at [395, 104] on input "text" at bounding box center [478, 102] width 296 height 16
paste input "**********"
type input "**********"
drag, startPoint x: 371, startPoint y: 164, endPoint x: 350, endPoint y: 170, distance: 21.2
click at [371, 164] on textarea "To enrich screen reader interactions, please activate Accessibility in Grammarl…" at bounding box center [478, 159] width 296 height 48
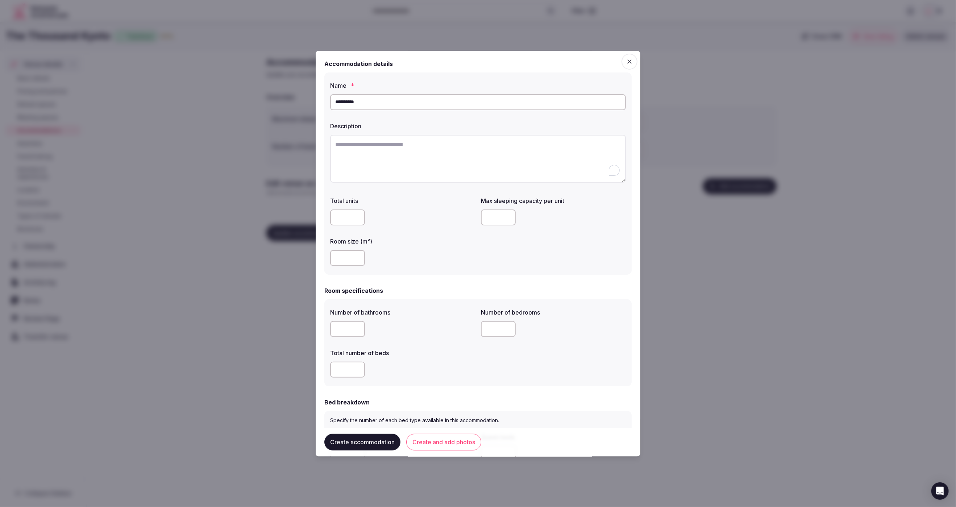
click at [416, 160] on textarea "To enrich screen reader interactions, please activate Accessibility in Grammarl…" at bounding box center [478, 159] width 296 height 48
paste textarea "**********"
type textarea "**********"
drag, startPoint x: 385, startPoint y: 103, endPoint x: 305, endPoint y: 108, distance: 80.3
click at [298, 104] on body "Search Popular Destinations Toscana, Italy Riviera Maya, Mexico Indonesia, Bali…" at bounding box center [478, 253] width 956 height 507
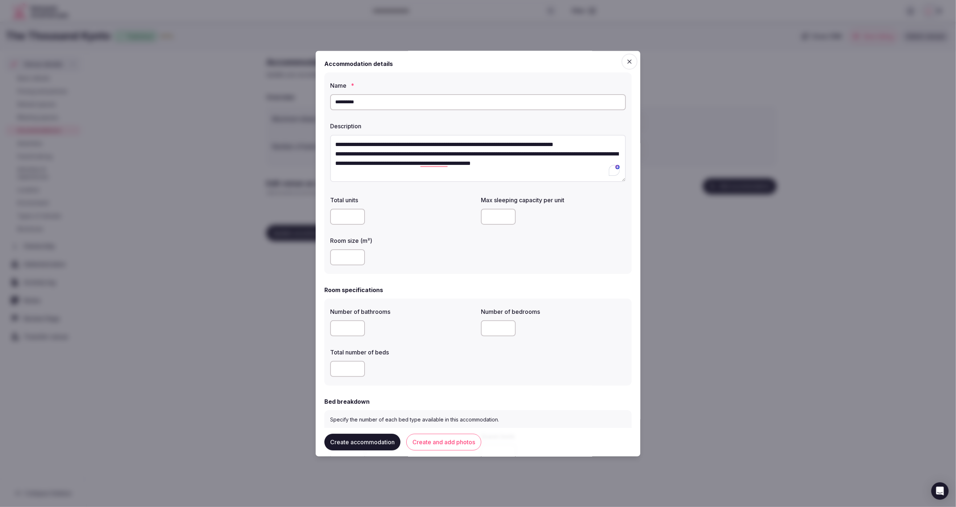
paste input "*********"
type input "**********"
drag, startPoint x: 580, startPoint y: 167, endPoint x: 329, endPoint y: 144, distance: 252.7
click at [328, 144] on div "**********" at bounding box center [478, 254] width 325 height 406
paste textarea "**********"
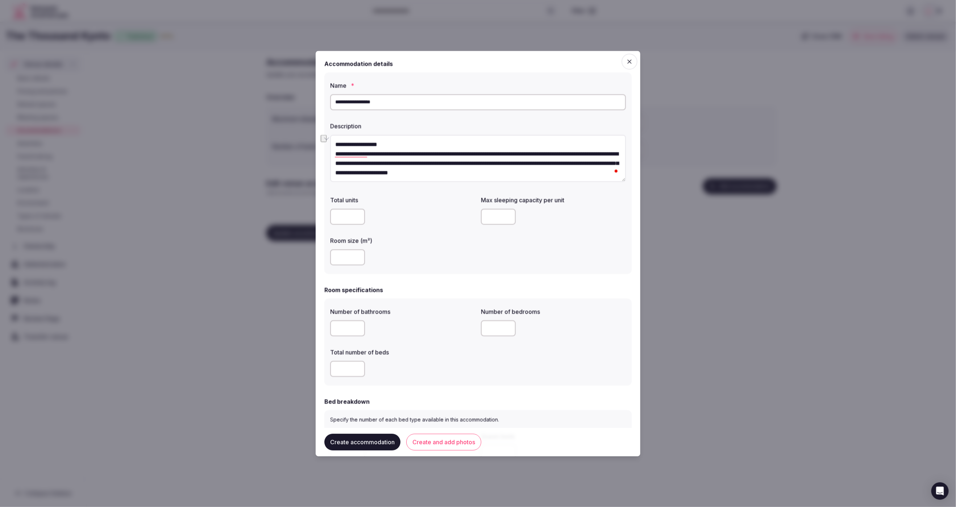
drag, startPoint x: 396, startPoint y: 148, endPoint x: 298, endPoint y: 148, distance: 98.3
click at [298, 148] on body "Search Popular Destinations Toscana, Italy Riviera Maya, Mexico Indonesia, Bali…" at bounding box center [478, 253] width 956 height 507
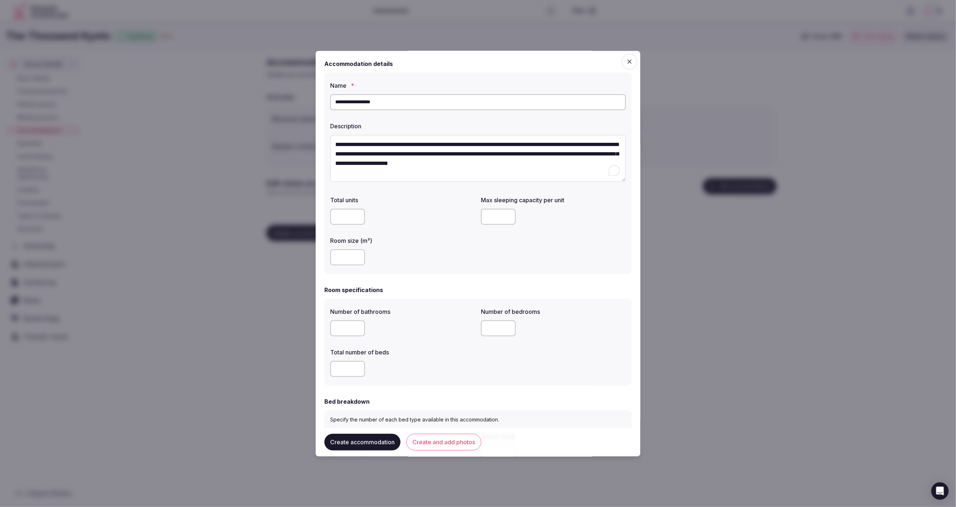
type textarea "**********"
drag, startPoint x: 344, startPoint y: 260, endPoint x: 339, endPoint y: 253, distance: 8.1
click at [343, 258] on input "number" at bounding box center [347, 258] width 35 height 16
type input "**"
click at [424, 249] on div "**" at bounding box center [402, 258] width 145 height 22
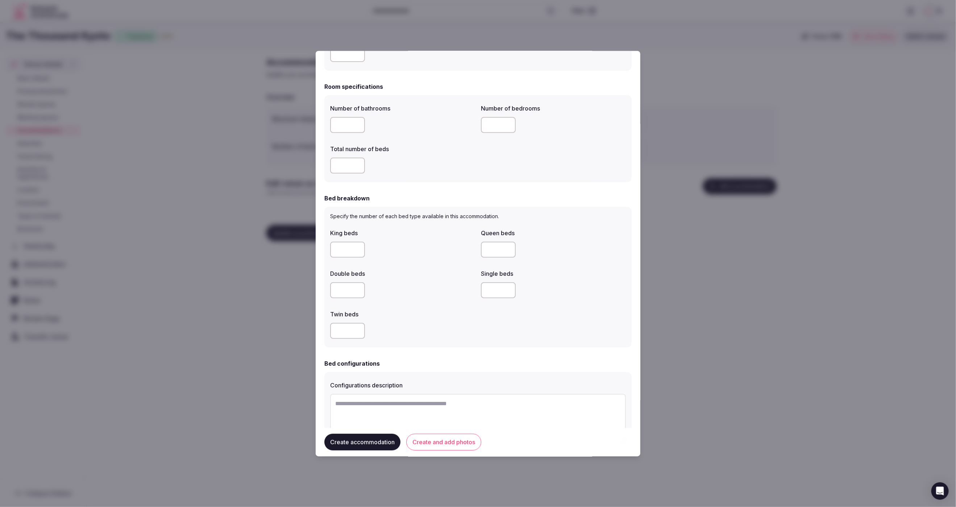
scroll to position [188, 0]
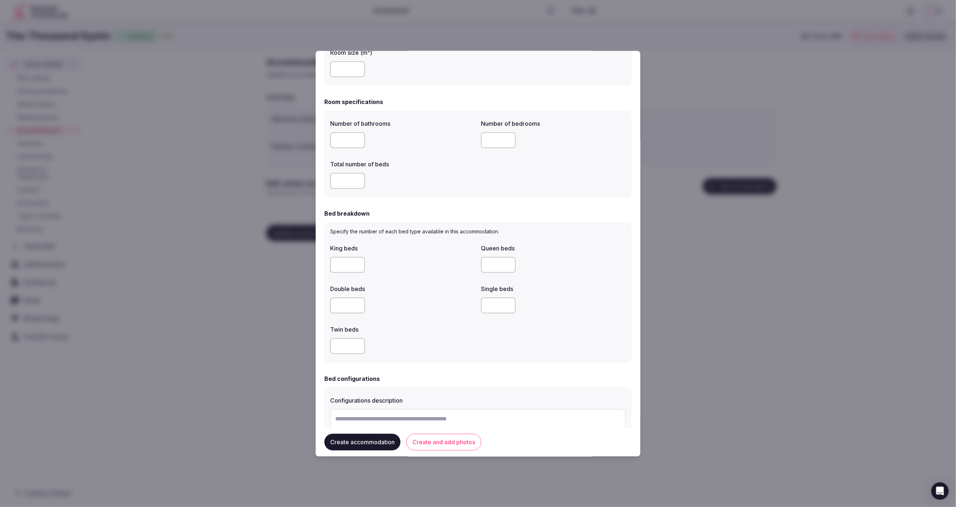
click at [349, 146] on input "number" at bounding box center [347, 141] width 35 height 16
type input "*"
click at [337, 272] on input "number" at bounding box center [347, 265] width 35 height 16
type input "*"
click at [503, 264] on input "number" at bounding box center [498, 265] width 35 height 16
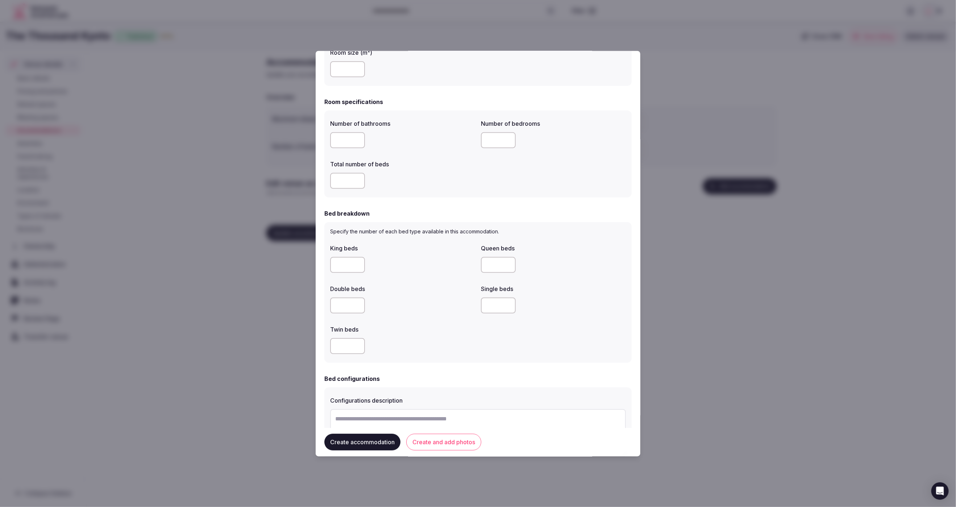
type input "*"
click at [698, 327] on div at bounding box center [478, 253] width 956 height 507
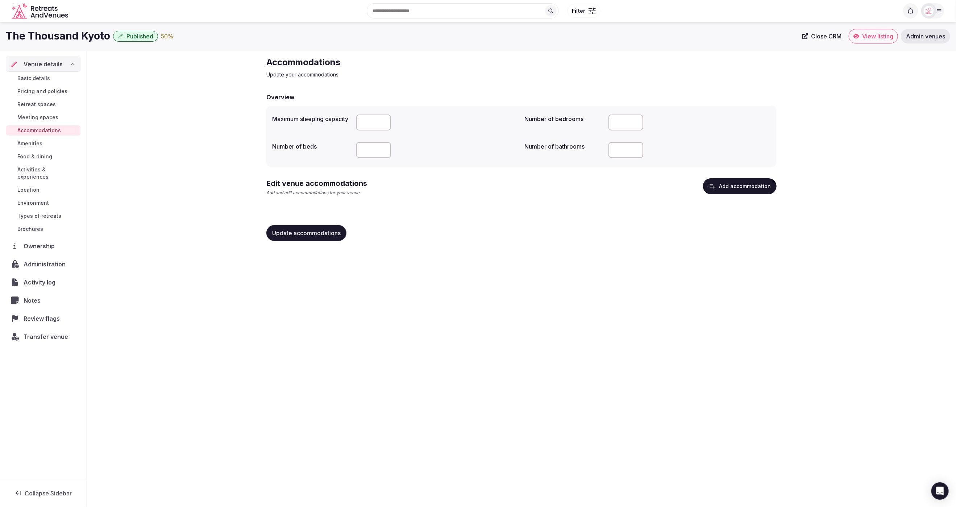
click at [762, 187] on button "Add accommodation" at bounding box center [740, 186] width 74 height 16
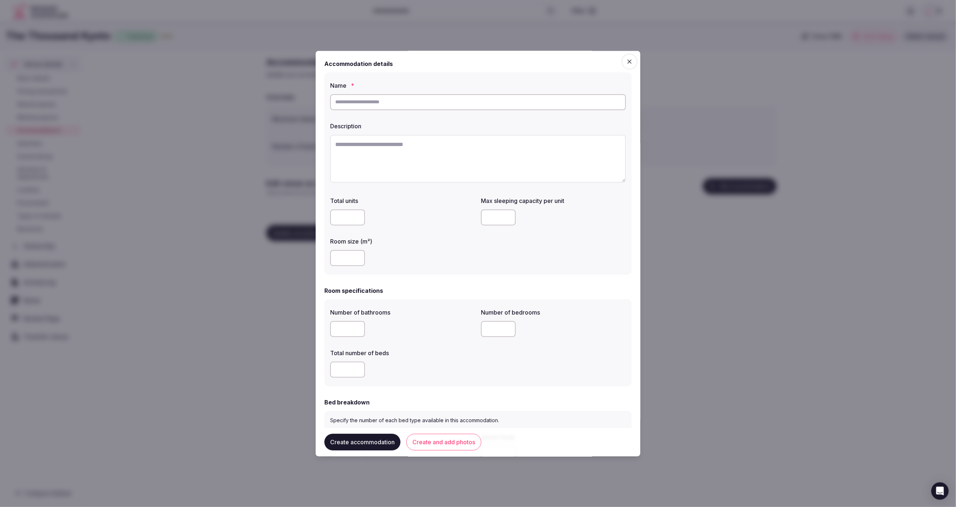
click at [399, 104] on input "text" at bounding box center [478, 102] width 296 height 16
paste input "**********"
type input "**********"
click at [416, 154] on textarea at bounding box center [478, 159] width 296 height 48
paste textarea "**********"
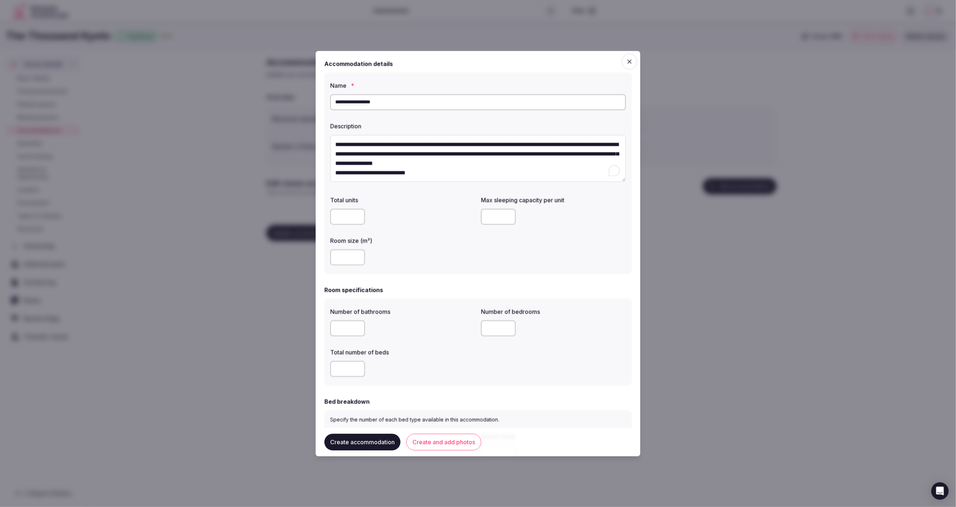
drag, startPoint x: 335, startPoint y: 144, endPoint x: 338, endPoint y: 159, distance: 15.1
click at [335, 145] on textarea "**********" at bounding box center [478, 158] width 296 height 47
drag, startPoint x: 344, startPoint y: 142, endPoint x: 328, endPoint y: 143, distance: 16.7
click at [328, 143] on div "**********" at bounding box center [478, 174] width 307 height 202
paste textarea "*******"
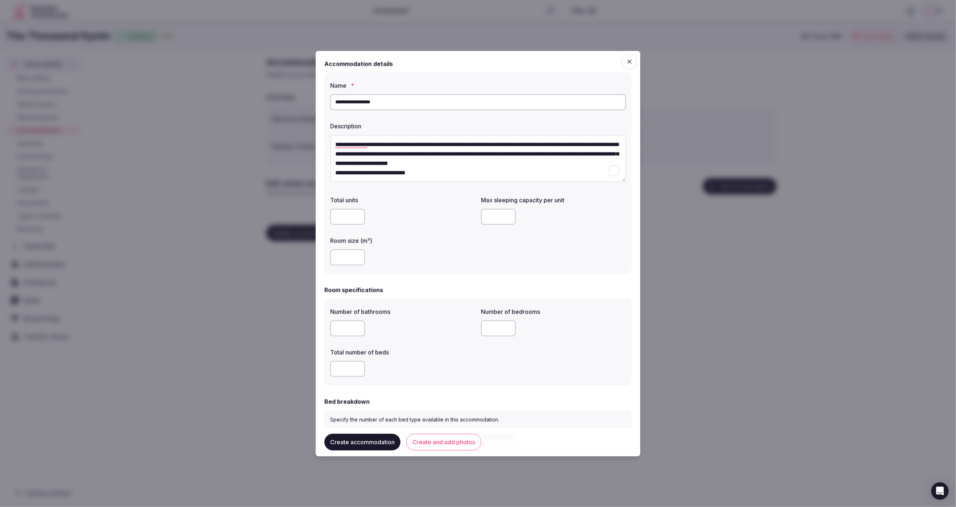
click at [471, 177] on textarea "**********" at bounding box center [478, 158] width 296 height 47
click at [561, 161] on textarea "**********" at bounding box center [478, 158] width 296 height 47
type textarea "**********"
drag, startPoint x: 418, startPoint y: 219, endPoint x: 412, endPoint y: 225, distance: 8.7
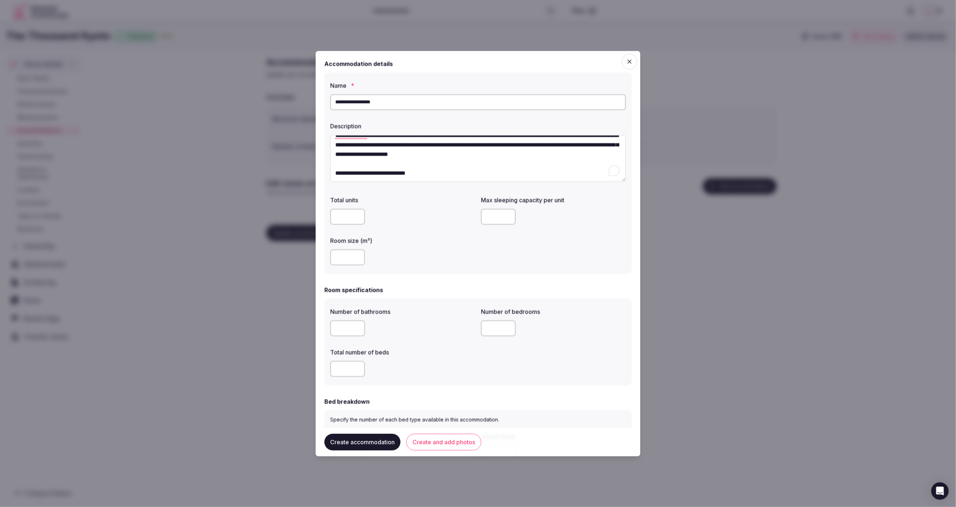
click at [418, 219] on div at bounding box center [402, 217] width 145 height 16
click at [341, 256] on input "number" at bounding box center [347, 258] width 35 height 16
type input "**"
click at [415, 253] on div "**" at bounding box center [402, 258] width 145 height 16
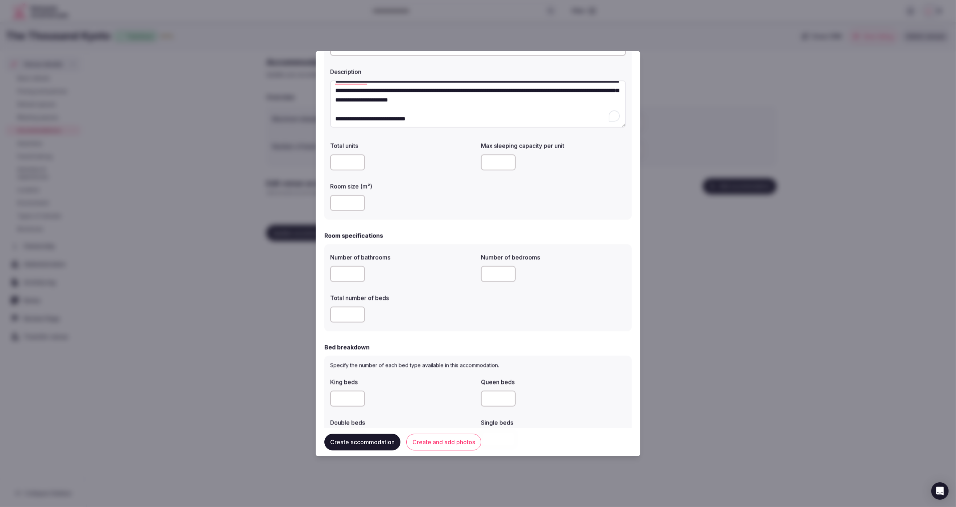
scroll to position [101, 0]
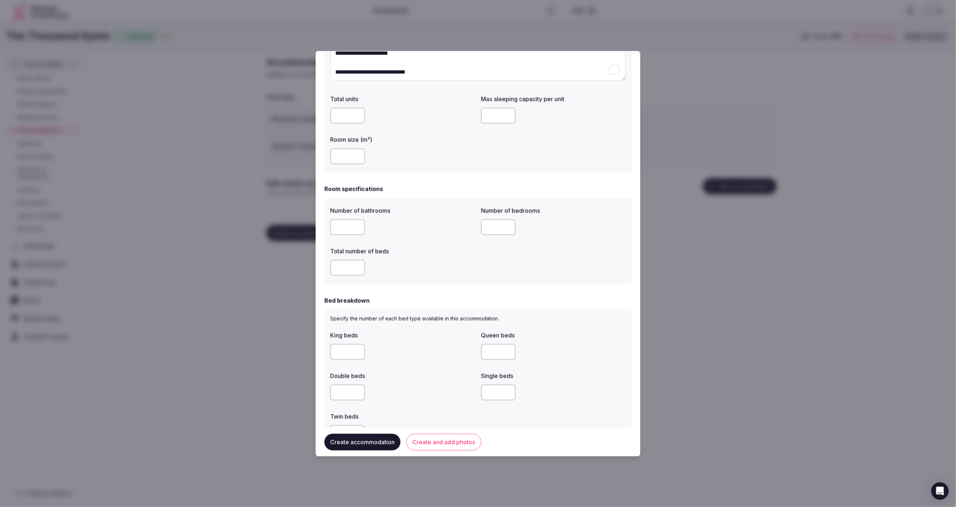
click at [343, 226] on input "number" at bounding box center [347, 228] width 35 height 16
drag, startPoint x: 334, startPoint y: 227, endPoint x: 315, endPoint y: 227, distance: 18.5
click at [315, 226] on body "Search Popular Destinations Toscana, Italy Riviera Maya, Mexico Indonesia, Bali…" at bounding box center [478, 253] width 956 height 507
type input "*"
click at [343, 268] on input "number" at bounding box center [347, 268] width 35 height 16
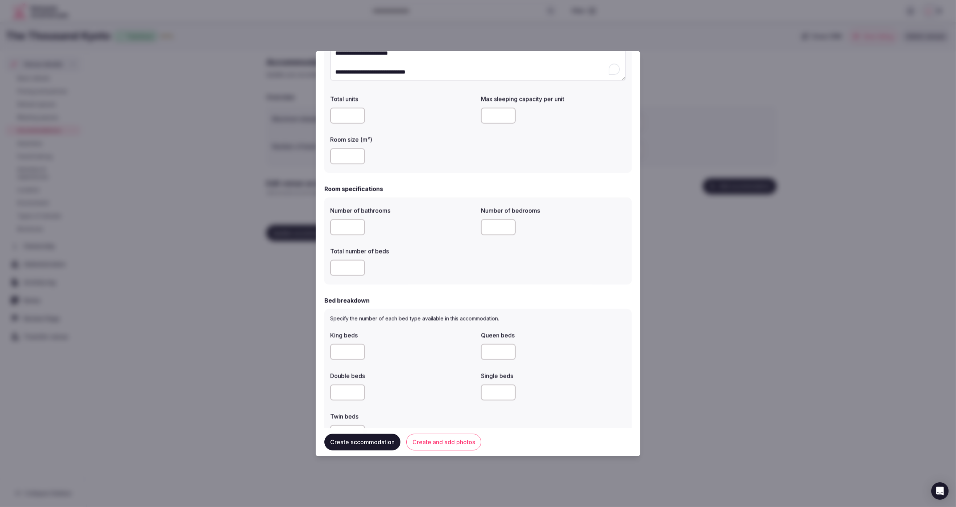
type input "*"
click at [496, 227] on input "number" at bounding box center [498, 228] width 35 height 16
click at [482, 274] on div "Number of bathrooms * Number of bedrooms * Total number of beds *" at bounding box center [478, 241] width 296 height 75
drag, startPoint x: 493, startPoint y: 232, endPoint x: 480, endPoint y: 231, distance: 13.1
click at [480, 231] on div "Number of bathrooms * Number of bedrooms * Total number of beds *" at bounding box center [478, 241] width 296 height 75
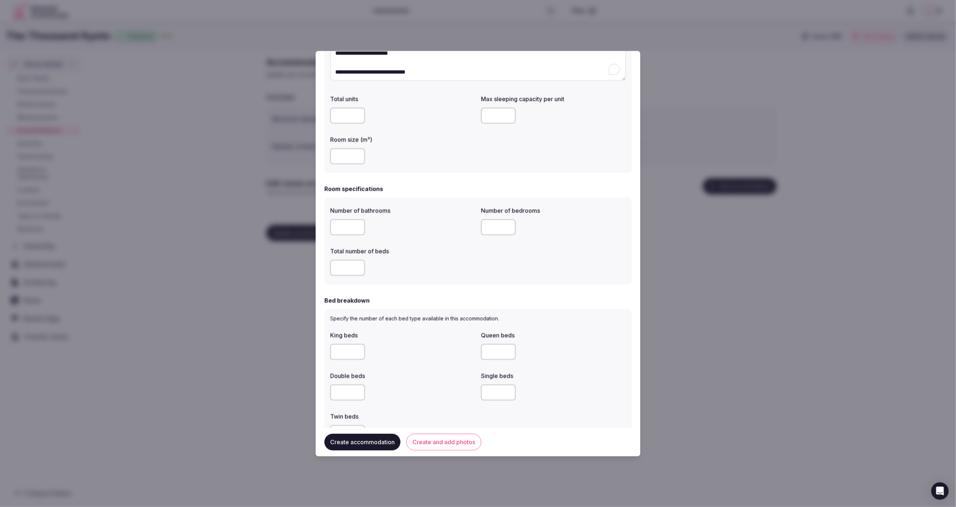
click at [475, 228] on div "Number of bathrooms * Number of bedrooms * Total number of beds *" at bounding box center [478, 241] width 296 height 75
type input "*"
click at [495, 254] on div "Number of bathrooms * Number of bedrooms * Total number of beds *" at bounding box center [478, 241] width 296 height 75
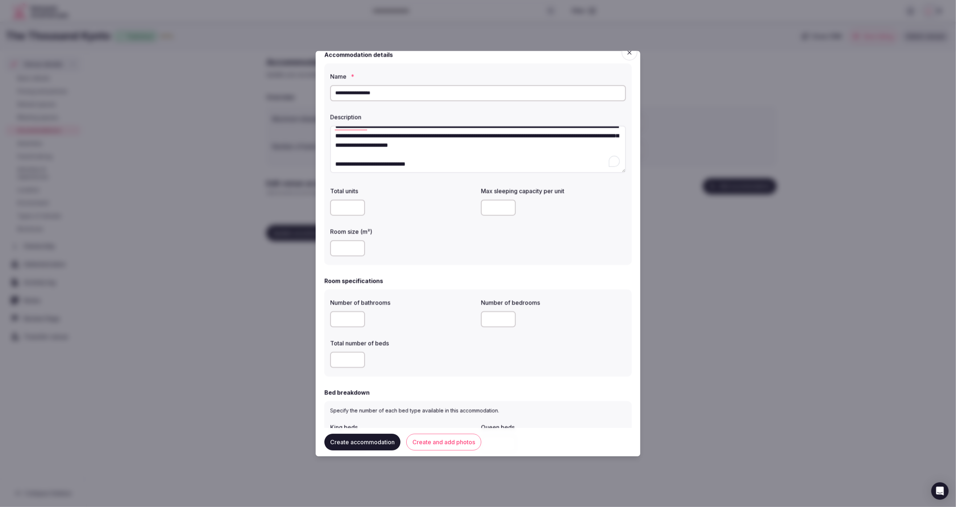
scroll to position [7, 0]
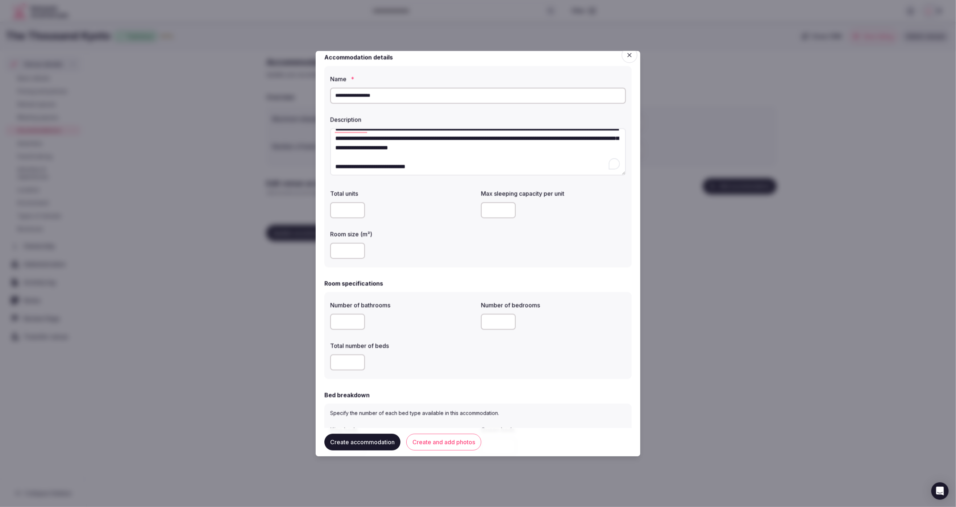
click at [497, 214] on input "number" at bounding box center [498, 211] width 35 height 16
type input "*"
click at [570, 247] on div "Total units Max sleeping capacity per unit * Room size (m²) **" at bounding box center [478, 224] width 296 height 75
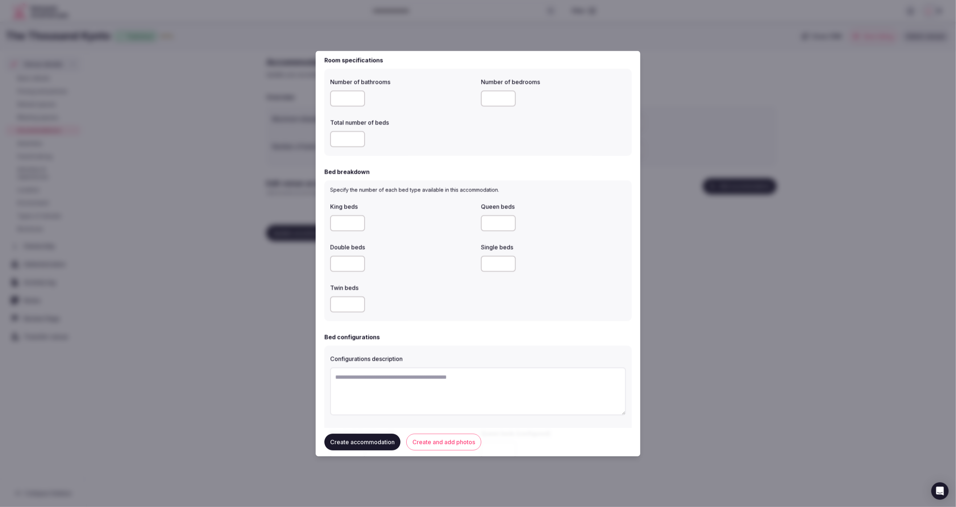
scroll to position [214, 0]
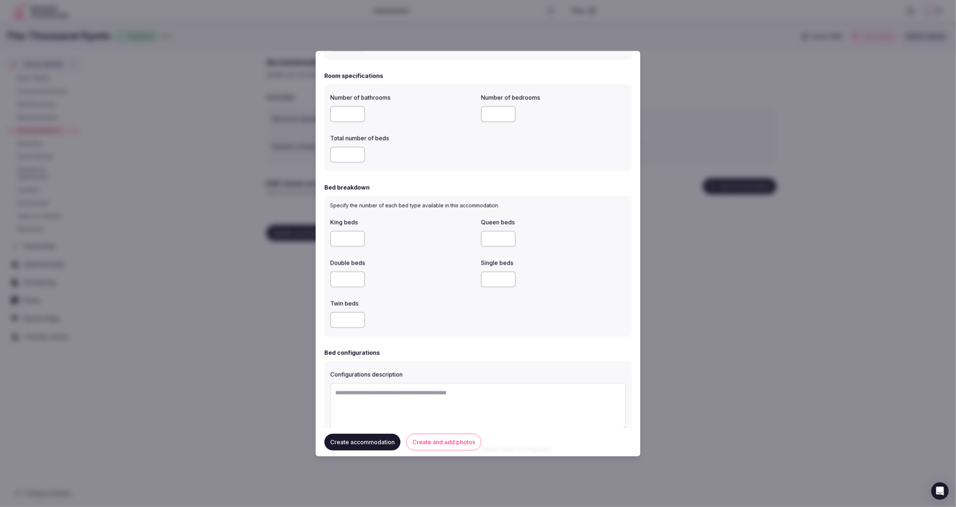
click at [349, 325] on input "number" at bounding box center [347, 321] width 35 height 16
type input "*"
click at [394, 324] on div "*" at bounding box center [402, 321] width 145 height 16
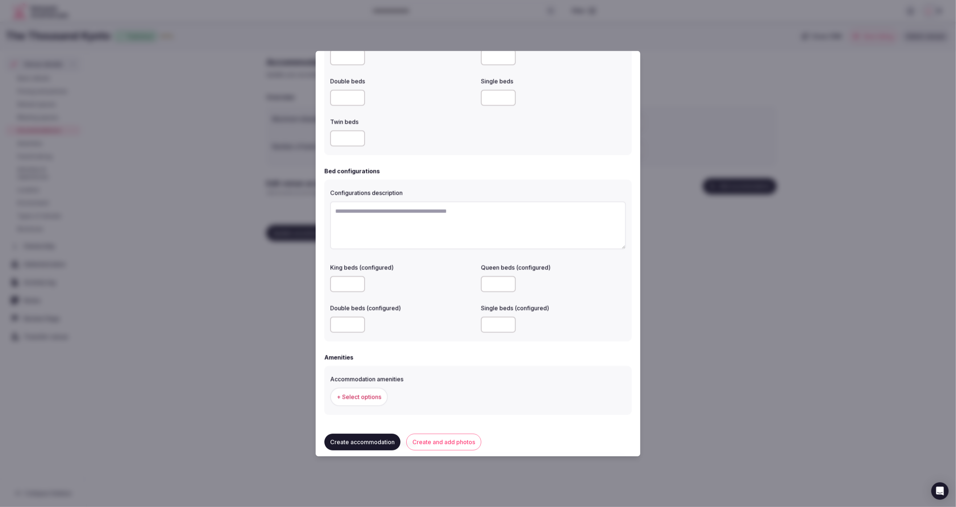
scroll to position [463, 0]
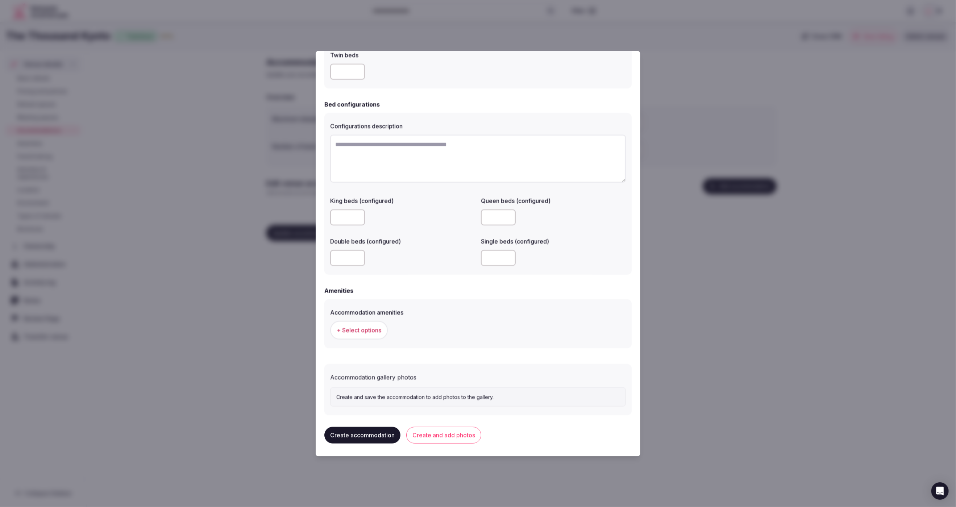
click at [354, 321] on button "+ Select options" at bounding box center [359, 330] width 58 height 18
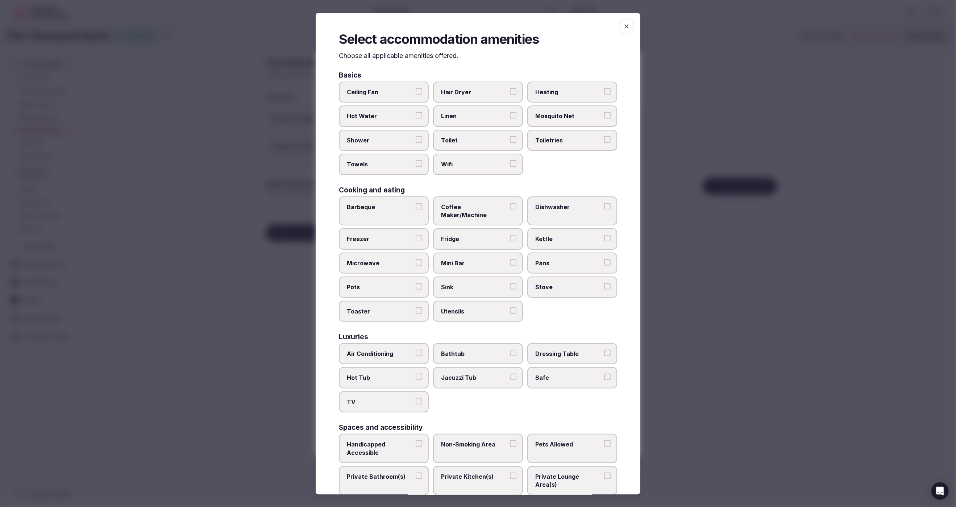
click at [572, 235] on span "Kettle" at bounding box center [569, 239] width 67 height 8
click at [604, 235] on button "Kettle" at bounding box center [607, 238] width 7 height 7
click at [489, 204] on span "Coffee Maker/Machine" at bounding box center [474, 211] width 67 height 16
click at [510, 204] on button "Coffee Maker/Machine" at bounding box center [513, 206] width 7 height 7
click at [490, 94] on span "Hair Dryer" at bounding box center [474, 92] width 67 height 8
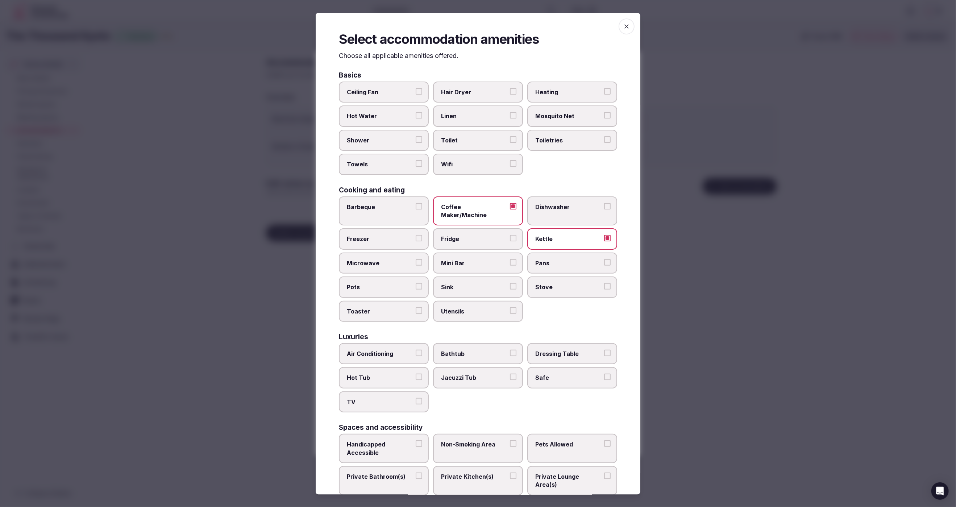
click at [510, 94] on button "Hair Dryer" at bounding box center [513, 91] width 7 height 7
click at [481, 111] on label "Linen" at bounding box center [478, 116] width 90 height 21
click at [510, 112] on button "Linen" at bounding box center [513, 115] width 7 height 7
drag, startPoint x: 488, startPoint y: 139, endPoint x: 484, endPoint y: 156, distance: 17.8
click at [488, 139] on span "Toilet" at bounding box center [474, 140] width 67 height 8
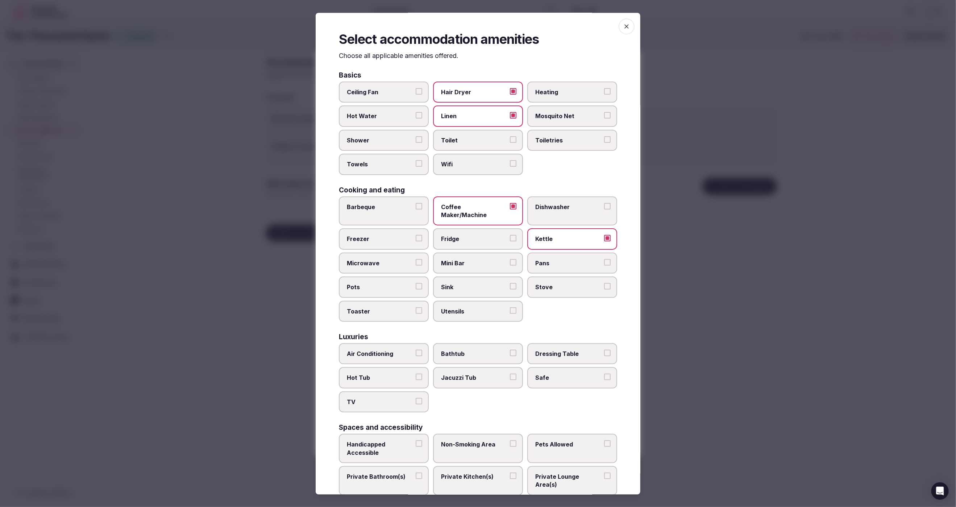
click at [510, 139] on button "Toilet" at bounding box center [513, 139] width 7 height 7
click at [485, 164] on span "Wifi" at bounding box center [474, 165] width 67 height 8
click at [510, 164] on button "Wifi" at bounding box center [513, 164] width 7 height 7
click at [382, 143] on span "Shower" at bounding box center [380, 140] width 67 height 8
click at [416, 143] on button "Shower" at bounding box center [419, 139] width 7 height 7
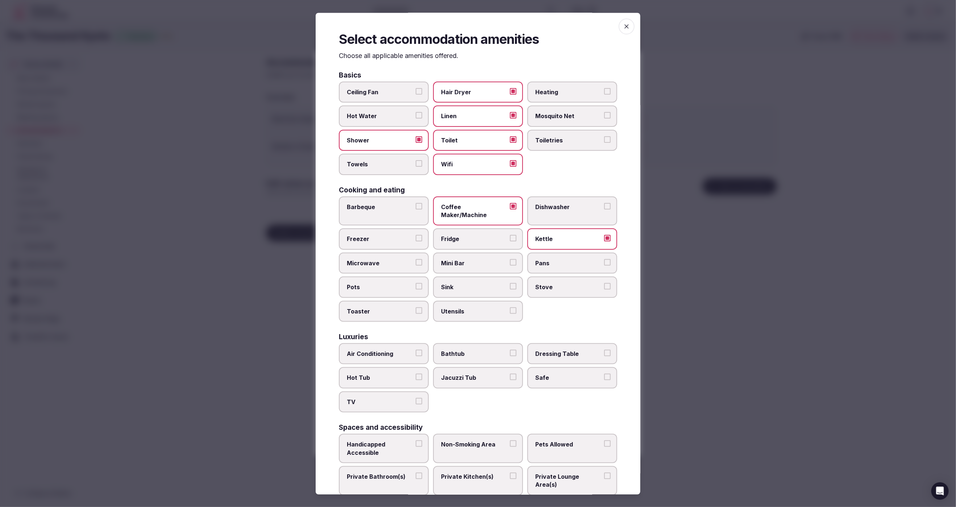
click at [389, 161] on span "Towels" at bounding box center [380, 165] width 67 height 8
click at [416, 161] on button "Towels" at bounding box center [419, 164] width 7 height 7
click at [547, 142] on span "Toiletries" at bounding box center [569, 140] width 67 height 8
click at [604, 142] on button "Toiletries" at bounding box center [607, 139] width 7 height 7
click at [484, 206] on span "Coffee Maker/Machine" at bounding box center [474, 211] width 67 height 16
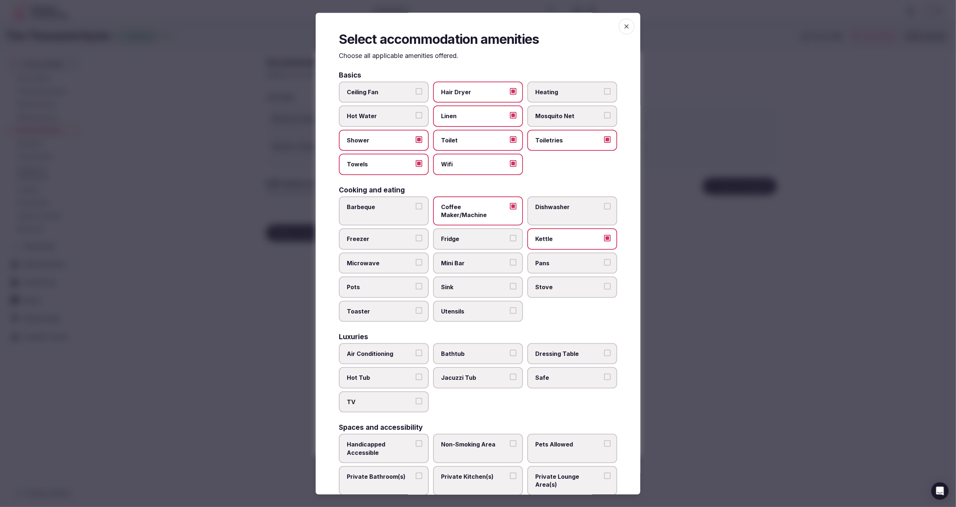
click at [510, 206] on button "Coffee Maker/Machine" at bounding box center [513, 206] width 7 height 7
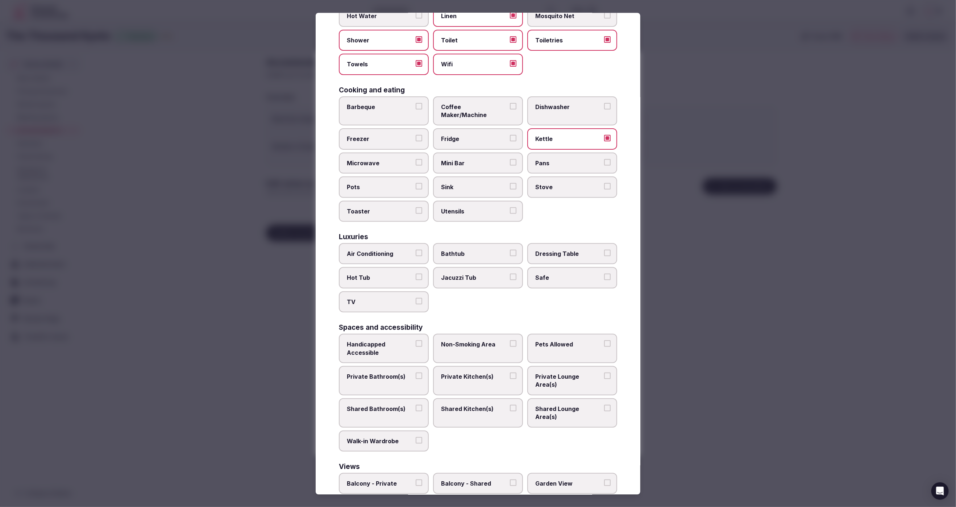
scroll to position [102, 0]
click at [399, 248] on span "Air Conditioning" at bounding box center [380, 252] width 67 height 8
click at [416, 248] on button "Air Conditioning" at bounding box center [419, 251] width 7 height 7
click at [408, 293] on label "TV" at bounding box center [384, 300] width 90 height 21
click at [416, 297] on button "TV" at bounding box center [419, 300] width 7 height 7
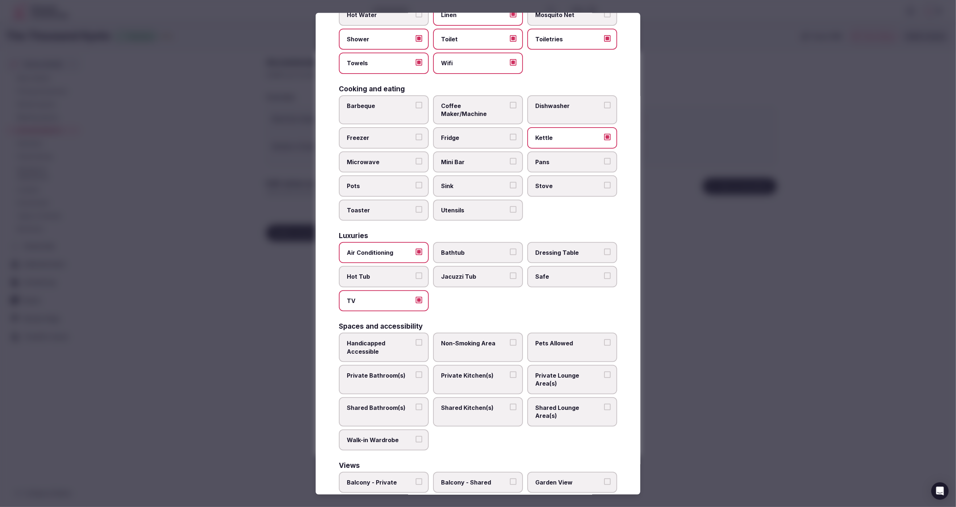
click at [569, 273] on span "Safe" at bounding box center [569, 277] width 67 height 8
click at [604, 273] on button "Safe" at bounding box center [607, 276] width 7 height 7
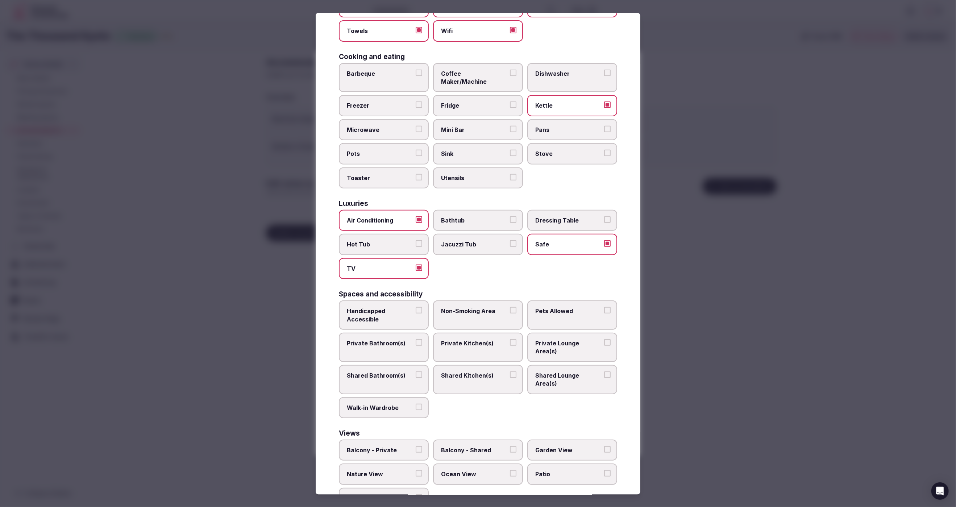
drag, startPoint x: 380, startPoint y: 325, endPoint x: 477, endPoint y: 330, distance: 97.3
click at [380, 332] on label "Private Bathroom(s)" at bounding box center [384, 346] width 90 height 29
click at [416, 339] on button "Private Bathroom(s)" at bounding box center [419, 342] width 7 height 7
click at [599, 339] on span "Private Lounge Area(s)" at bounding box center [569, 347] width 67 height 16
click at [604, 339] on button "Private Lounge Area(s)" at bounding box center [607, 342] width 7 height 7
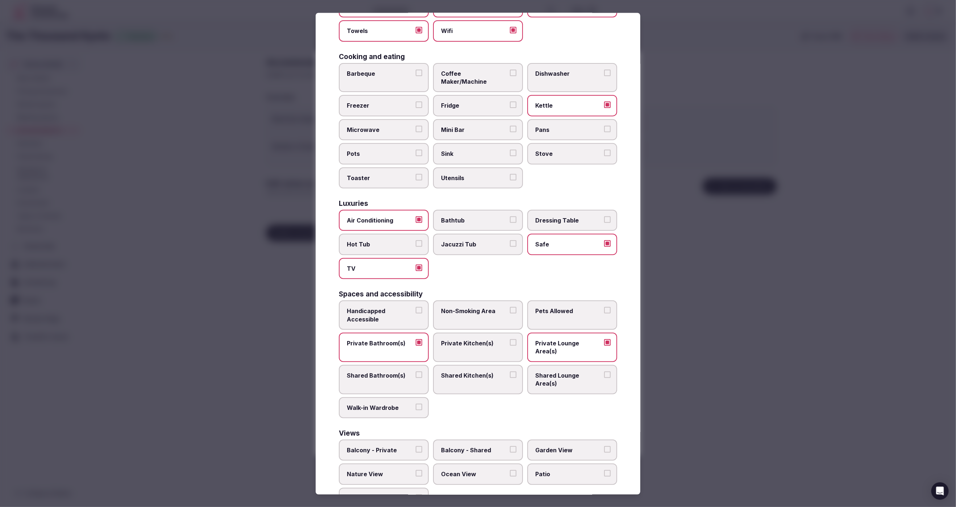
click at [759, 377] on div at bounding box center [478, 253] width 956 height 507
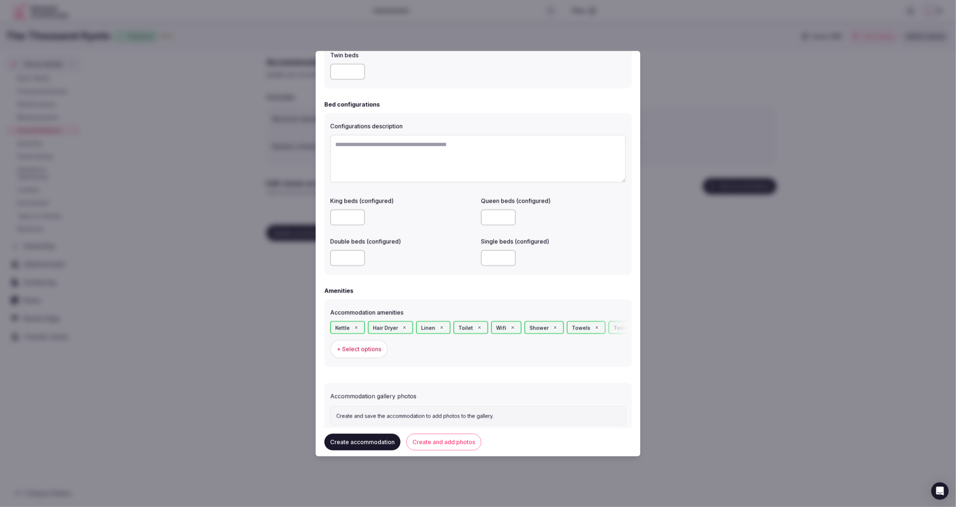
scroll to position [481, 0]
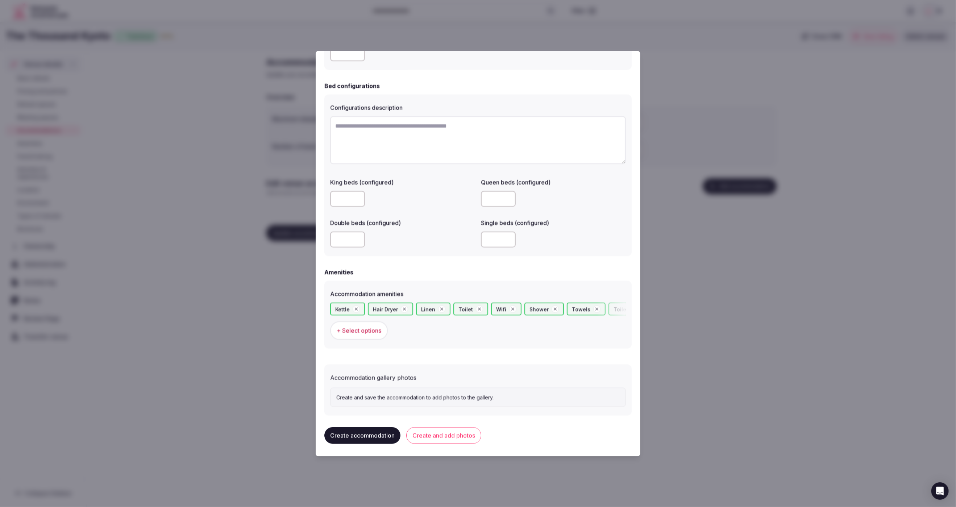
click at [378, 437] on button "Create accommodation" at bounding box center [363, 435] width 76 height 17
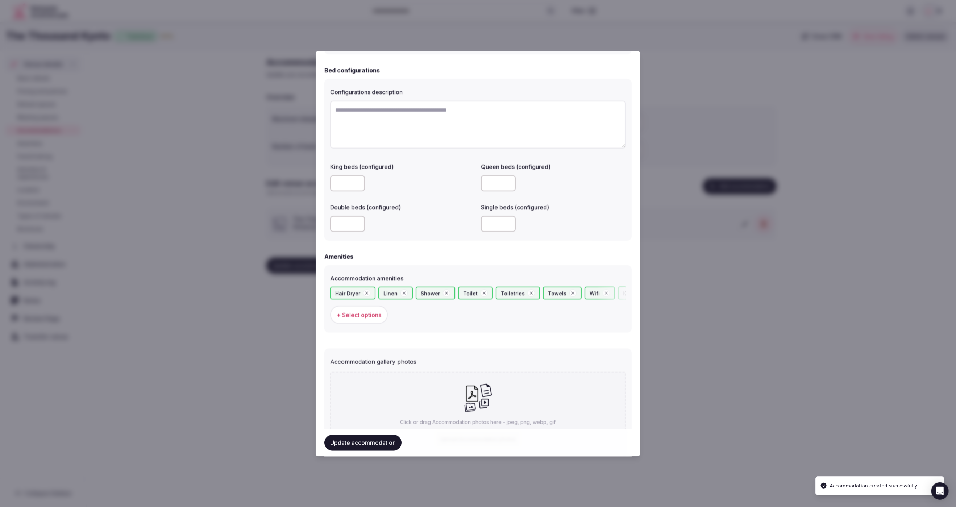
scroll to position [0, 0]
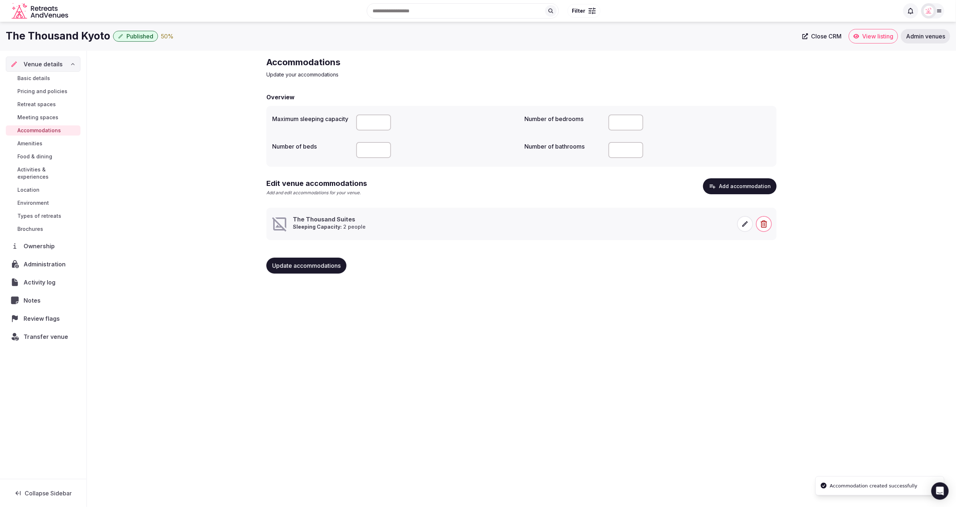
click at [745, 226] on icon at bounding box center [745, 223] width 7 height 7
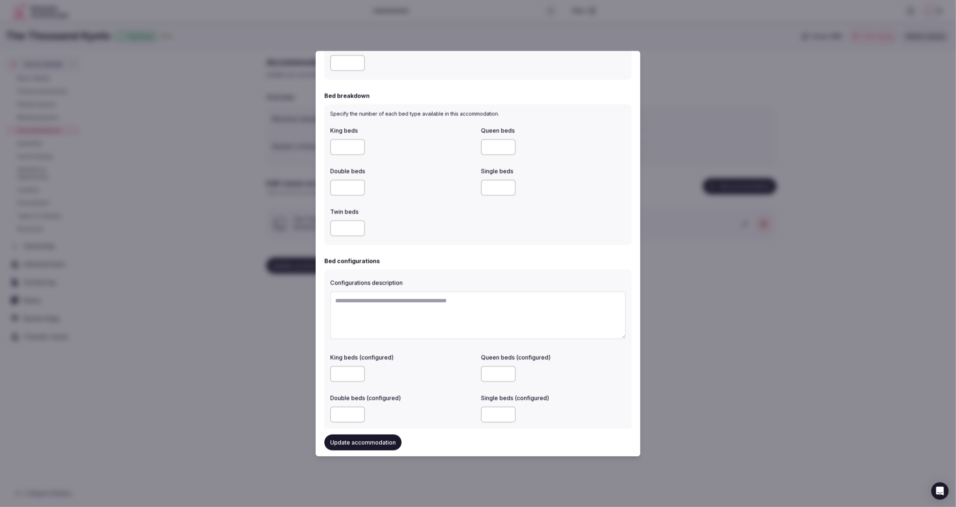
scroll to position [548, 0]
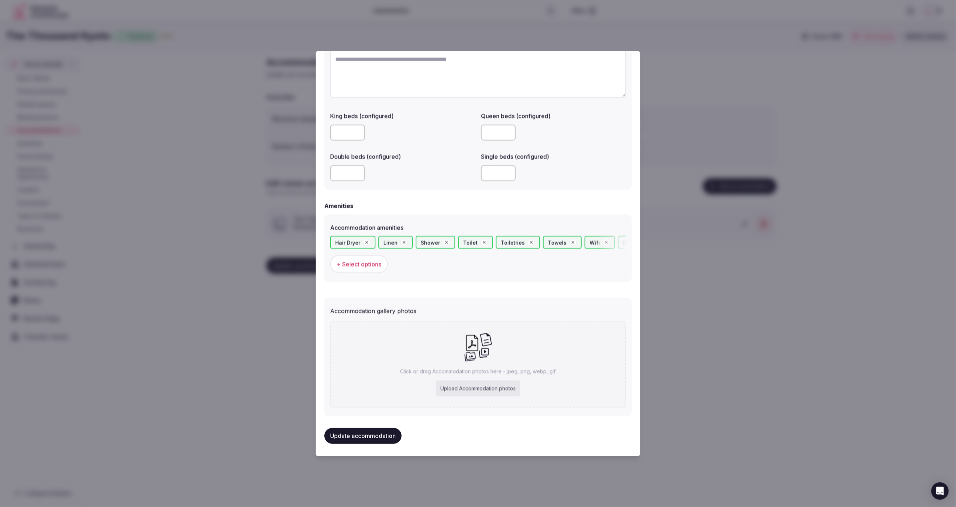
click at [487, 388] on div "Upload Accommodation photos" at bounding box center [478, 388] width 84 height 16
type input "**********"
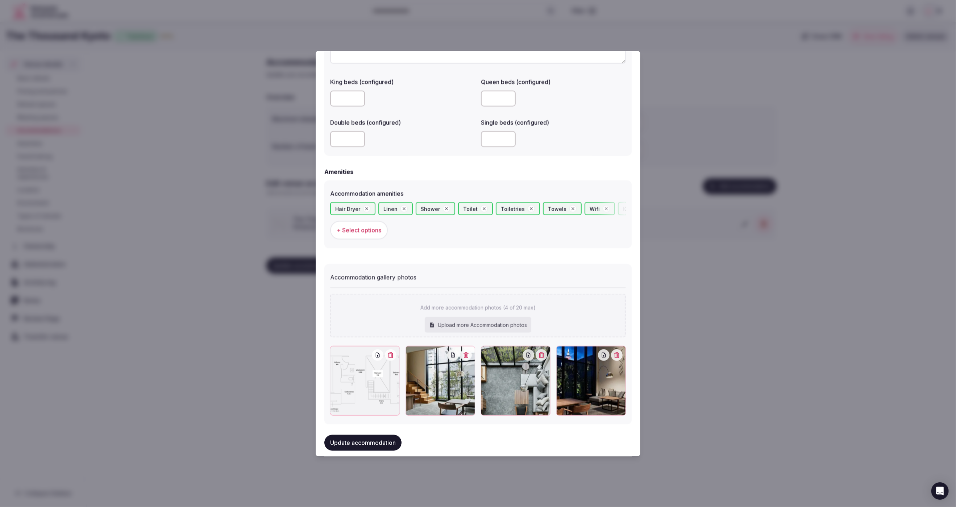
scroll to position [590, 0]
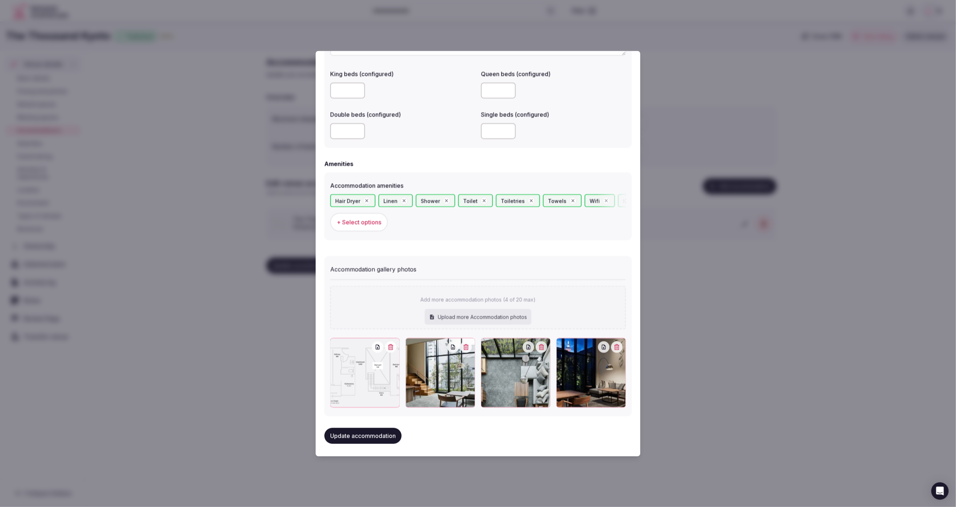
click at [486, 317] on div "Upload more Accommodation photos" at bounding box center [478, 317] width 107 height 16
type input "**********"
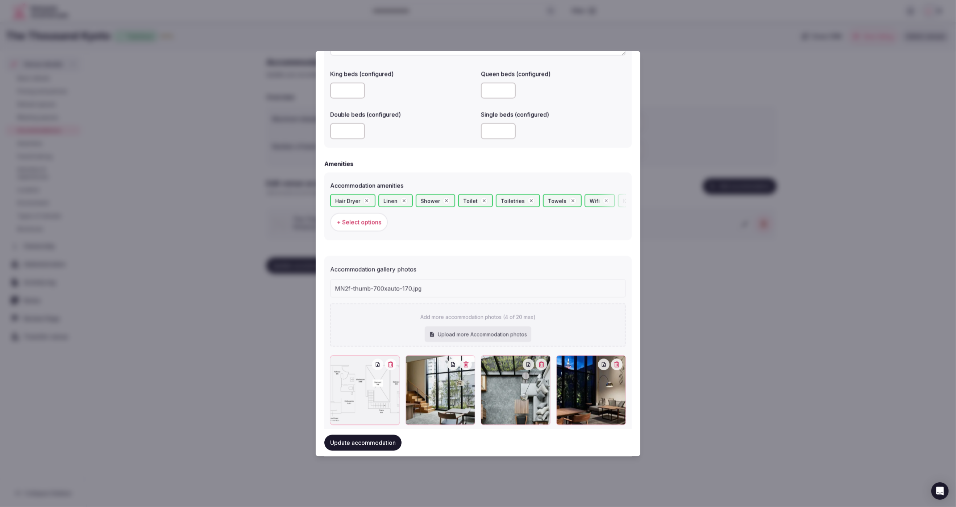
scroll to position [607, 0]
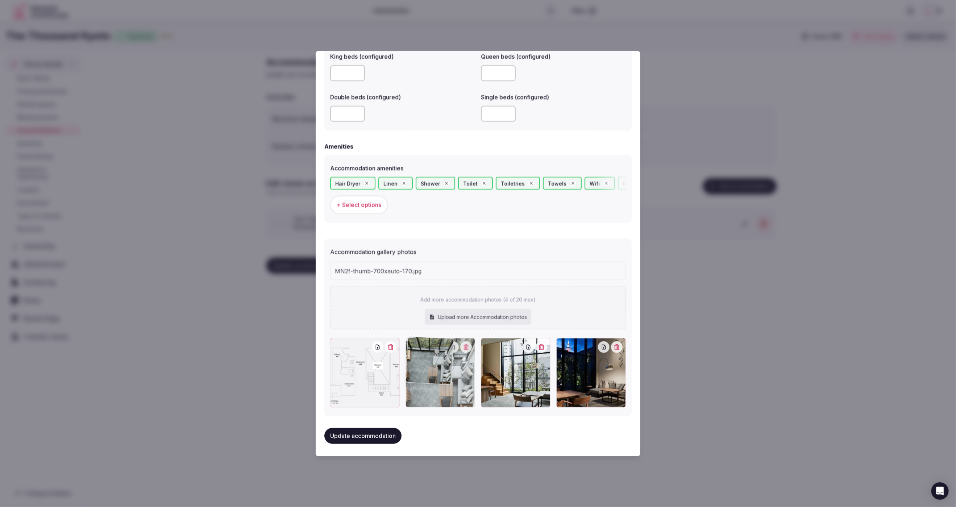
drag, startPoint x: 528, startPoint y: 386, endPoint x: 438, endPoint y: 391, distance: 89.3
click at [438, 391] on div at bounding box center [441, 373] width 70 height 70
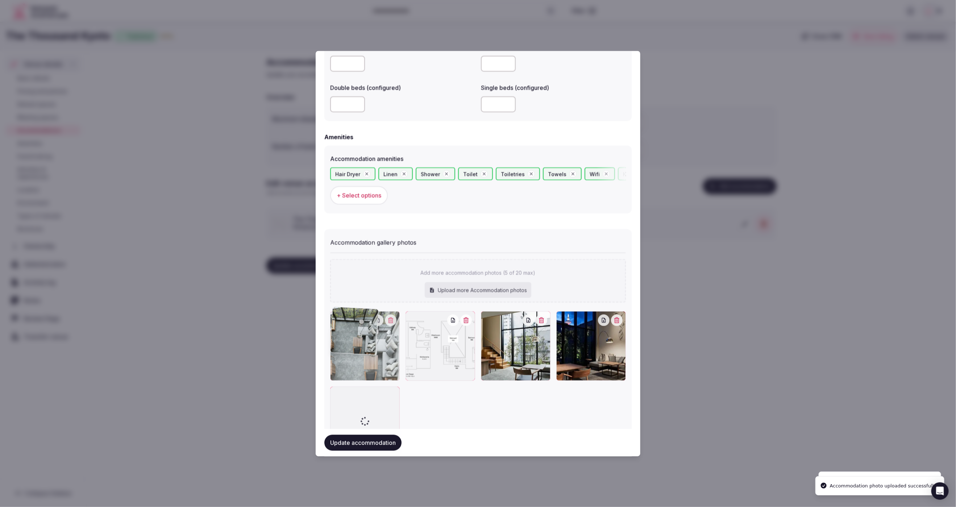
drag, startPoint x: 440, startPoint y: 379, endPoint x: 493, endPoint y: 377, distance: 53.0
click at [386, 381] on div at bounding box center [478, 383] width 296 height 145
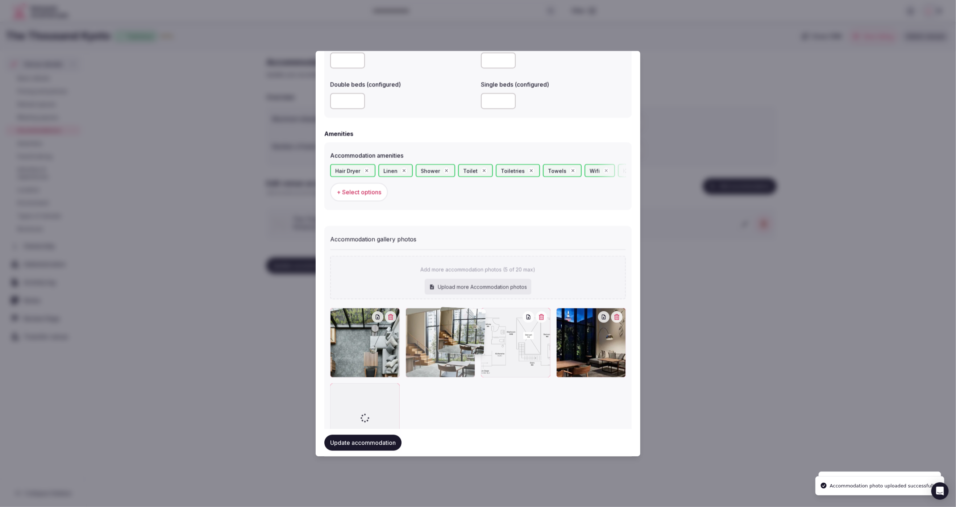
drag, startPoint x: 517, startPoint y: 366, endPoint x: 469, endPoint y: 368, distance: 48.6
click at [471, 368] on div at bounding box center [441, 343] width 70 height 70
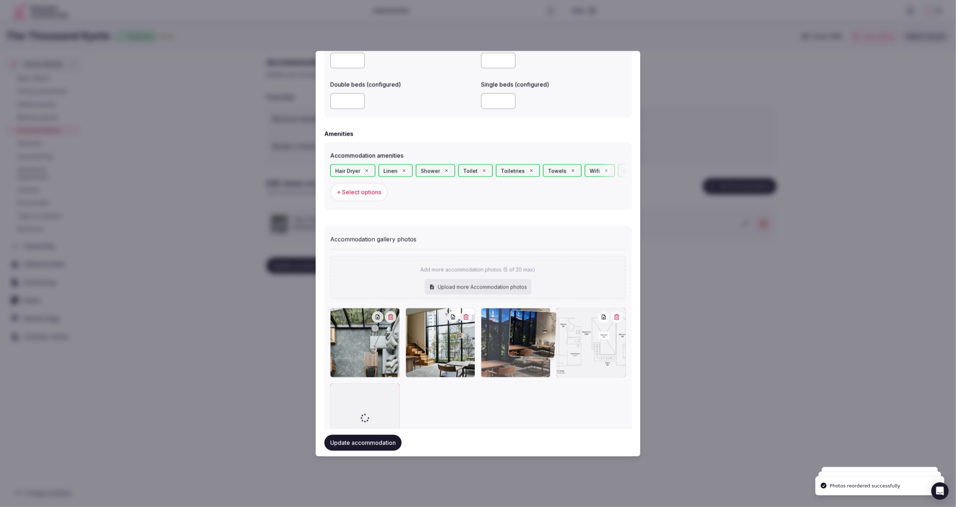
drag, startPoint x: 574, startPoint y: 363, endPoint x: 524, endPoint y: 368, distance: 50.3
click at [524, 368] on div at bounding box center [516, 343] width 70 height 70
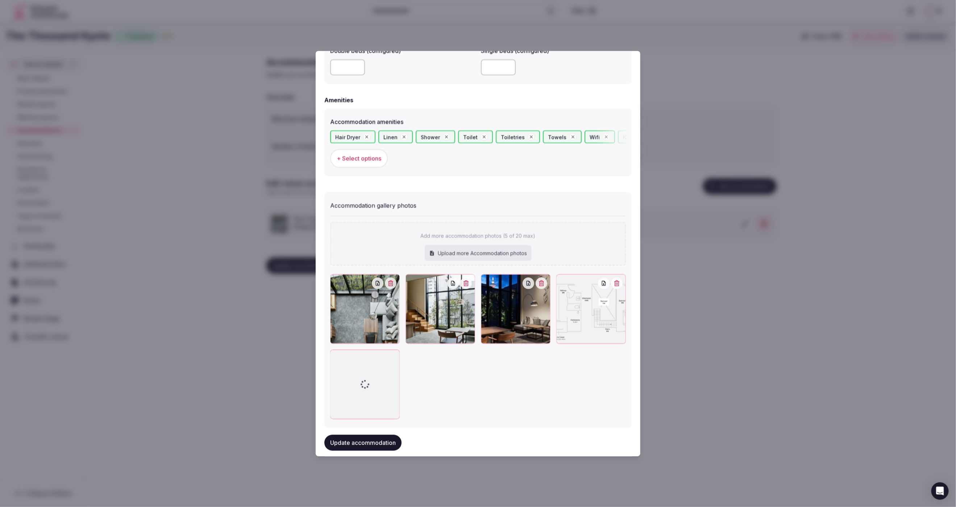
scroll to position [665, 0]
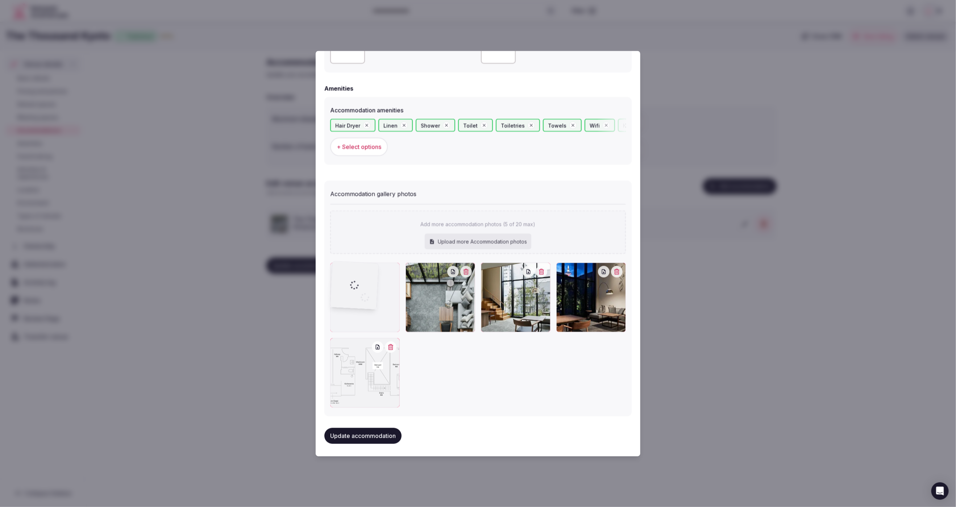
drag, startPoint x: 382, startPoint y: 373, endPoint x: 376, endPoint y: 320, distance: 53.6
click at [376, 320] on div at bounding box center [365, 298] width 70 height 70
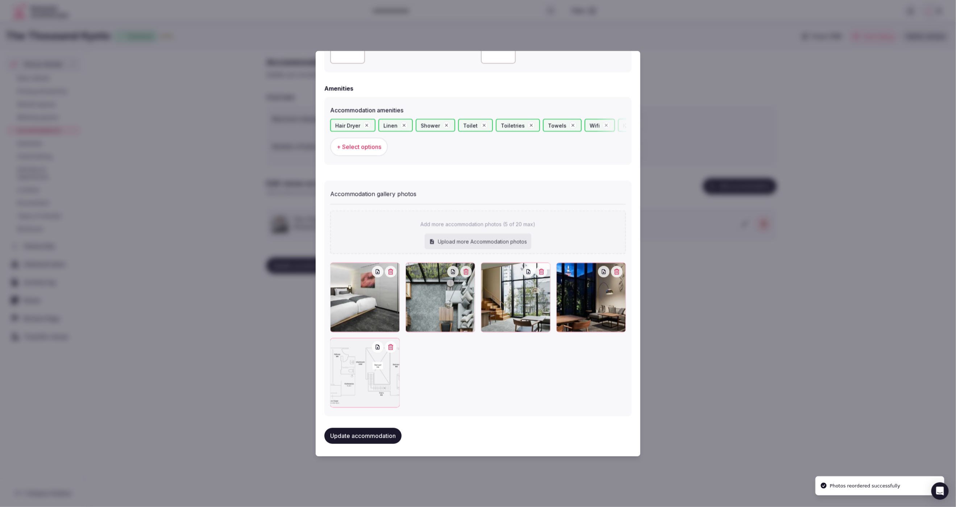
click at [466, 375] on div at bounding box center [478, 335] width 296 height 145
click at [369, 431] on button "Update accommodation" at bounding box center [363, 436] width 77 height 16
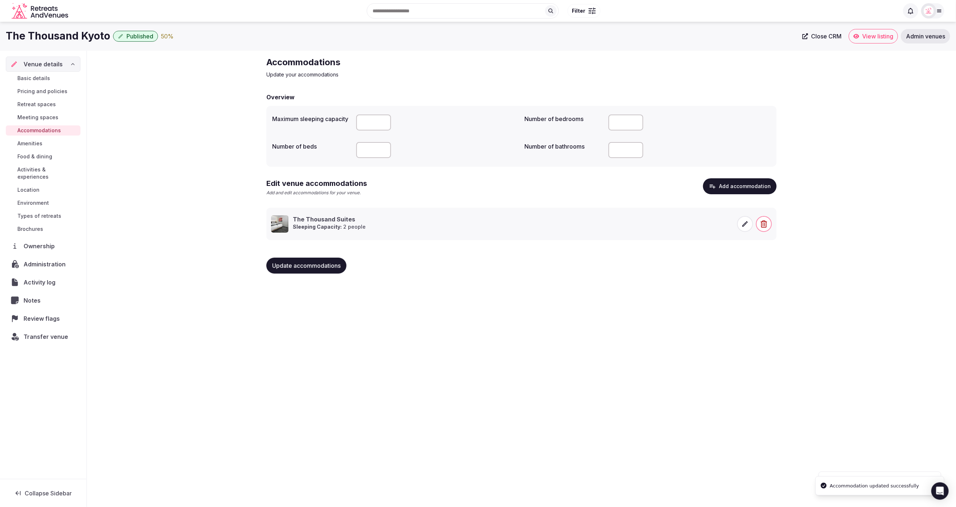
click at [689, 366] on div "The Thousand Kyoto Published 50 % Close CRM View listing Admin venues Venue det…" at bounding box center [478, 262] width 956 height 481
click at [740, 180] on button "Add accommodation" at bounding box center [740, 186] width 74 height 16
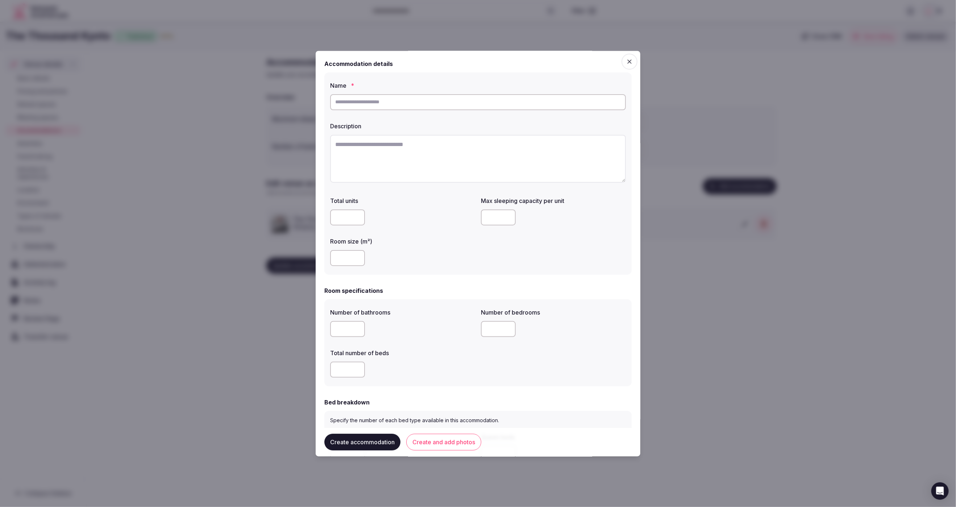
click at [414, 104] on input "text" at bounding box center [478, 102] width 296 height 16
paste input "**********"
type input "**********"
click at [402, 165] on textarea at bounding box center [478, 159] width 296 height 48
paste textarea "**********"
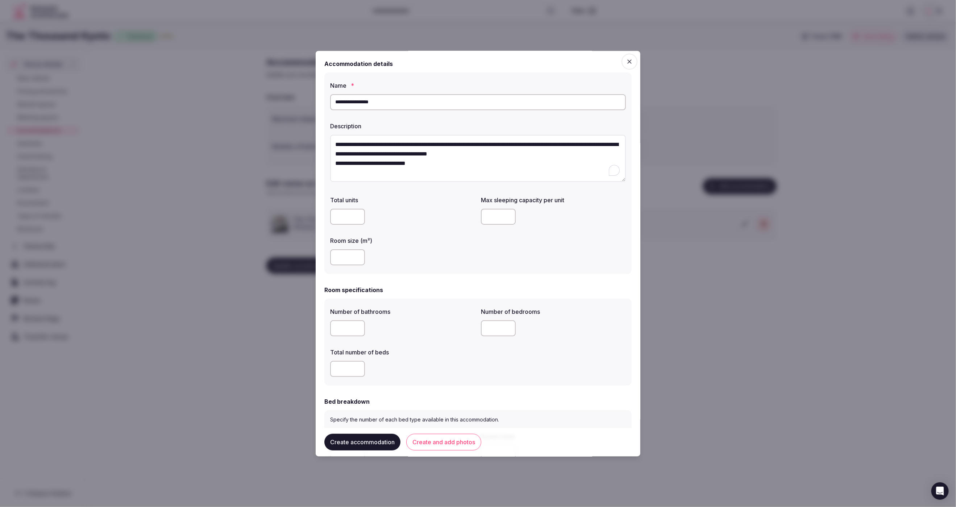
click at [536, 153] on textarea "**********" at bounding box center [478, 158] width 296 height 47
type textarea "**********"
click at [718, 236] on div at bounding box center [478, 253] width 956 height 507
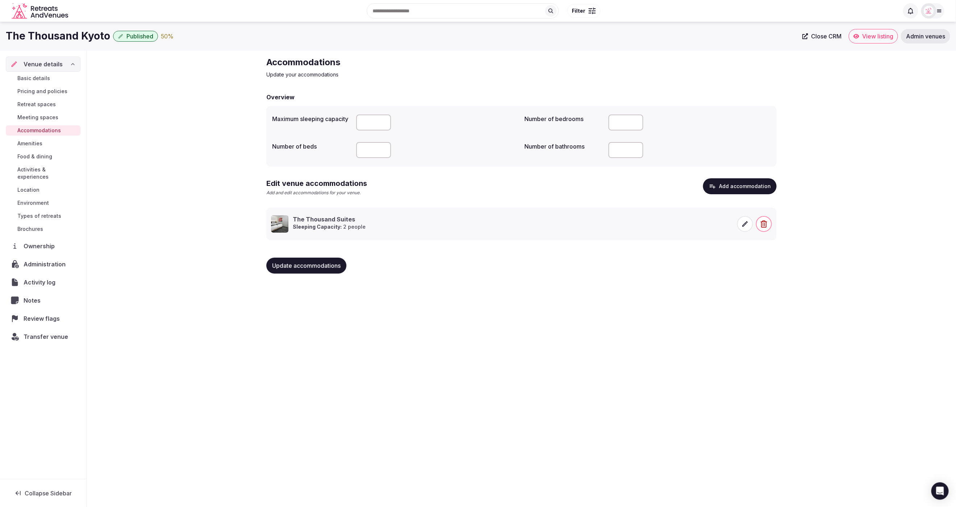
click at [738, 189] on button "Add accommodation" at bounding box center [740, 186] width 74 height 16
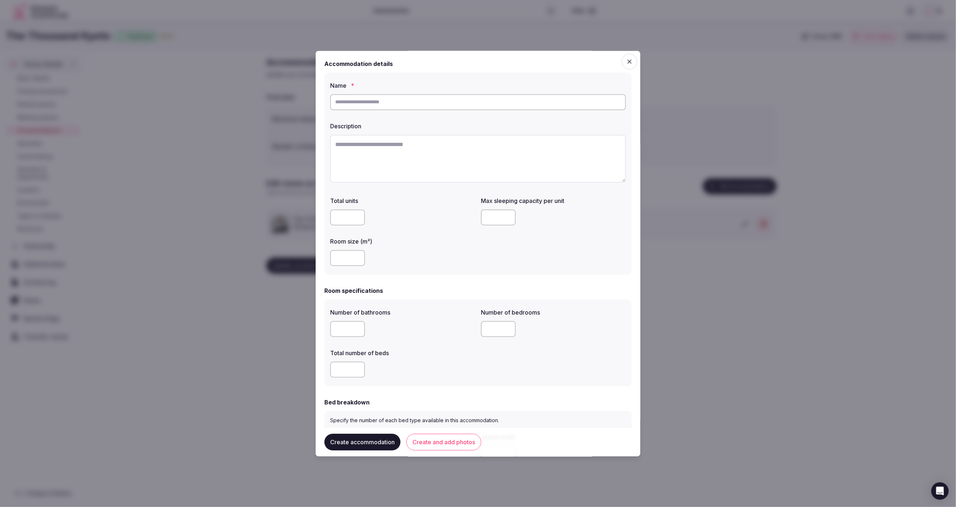
click at [487, 102] on input "text" at bounding box center [478, 102] width 296 height 16
paste input "**********"
type input "**********"
click at [374, 165] on textarea at bounding box center [478, 159] width 296 height 48
paste textarea "**********"
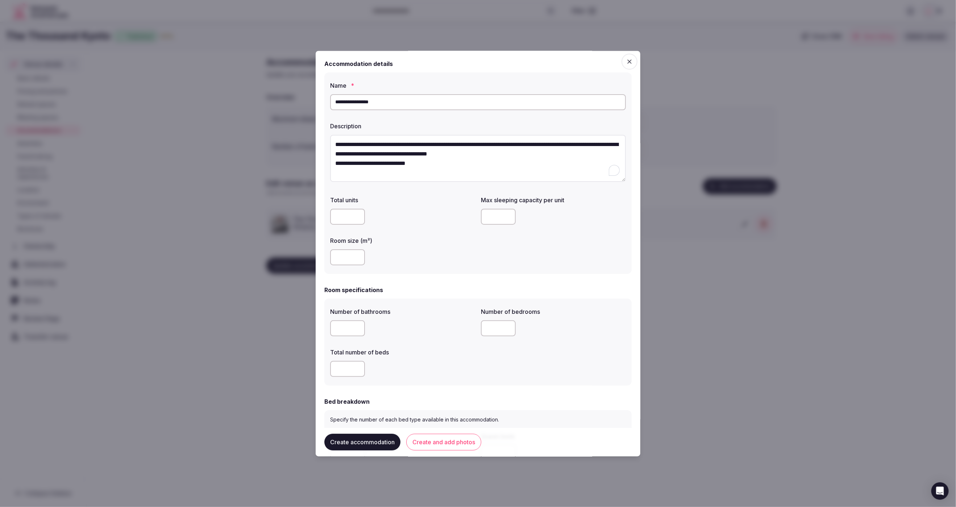
click at [551, 152] on textarea "**********" at bounding box center [478, 158] width 296 height 47
type textarea "**********"
click at [351, 259] on input "number" at bounding box center [347, 258] width 35 height 16
type input "**"
click at [437, 258] on div "**" at bounding box center [402, 258] width 145 height 16
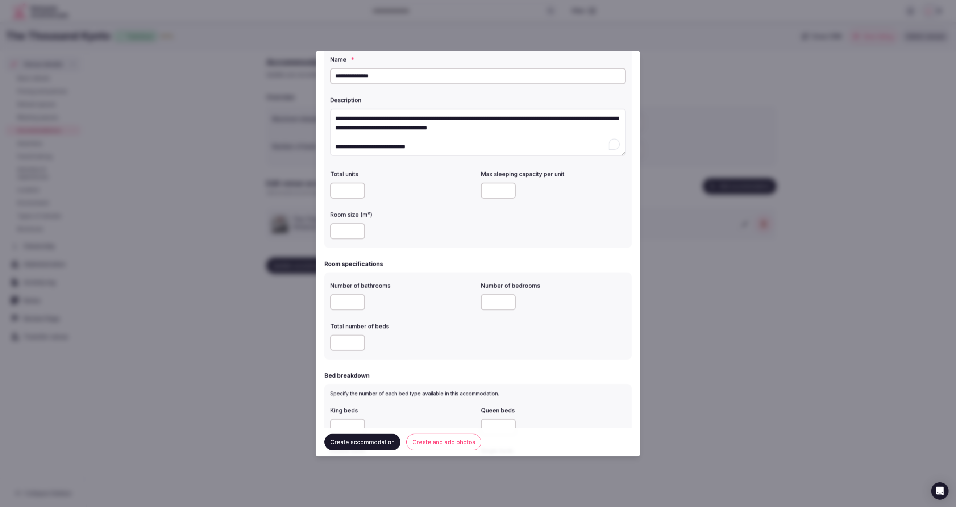
scroll to position [40, 0]
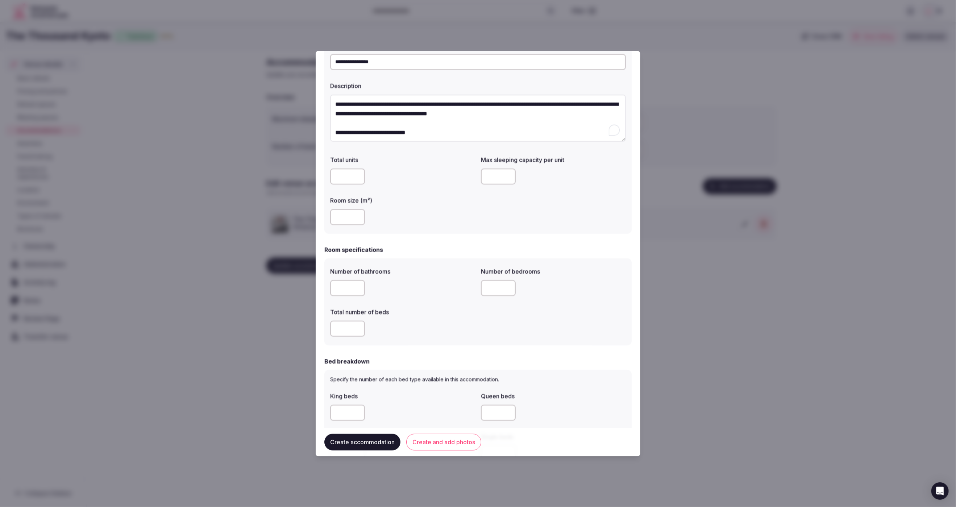
click at [498, 178] on input "*" at bounding box center [498, 177] width 35 height 16
click at [527, 248] on div "Room specifications" at bounding box center [478, 250] width 307 height 9
drag, startPoint x: 492, startPoint y: 174, endPoint x: 479, endPoint y: 175, distance: 13.1
click at [479, 175] on div "Total units Max sleeping capacity per unit * Room size (m²) **" at bounding box center [478, 189] width 296 height 75
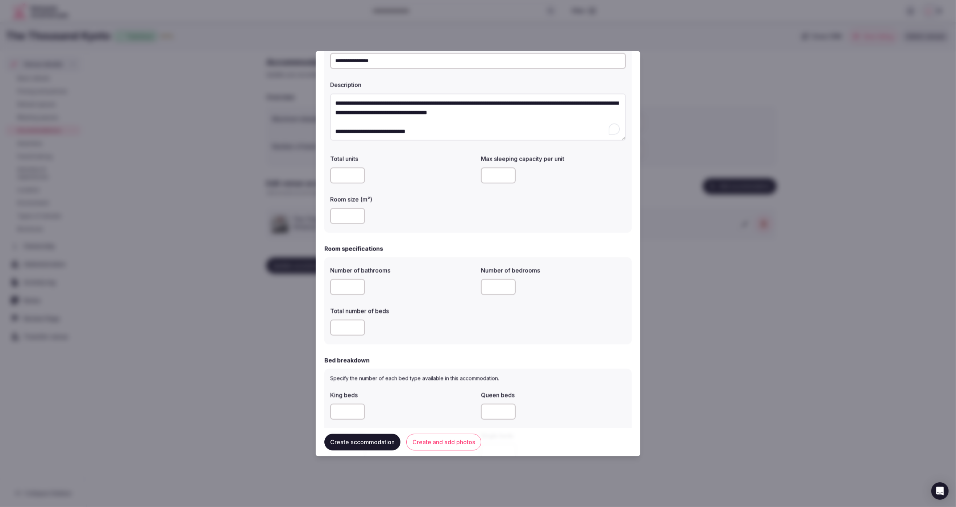
type input "*"
click at [480, 228] on div "**********" at bounding box center [478, 132] width 307 height 202
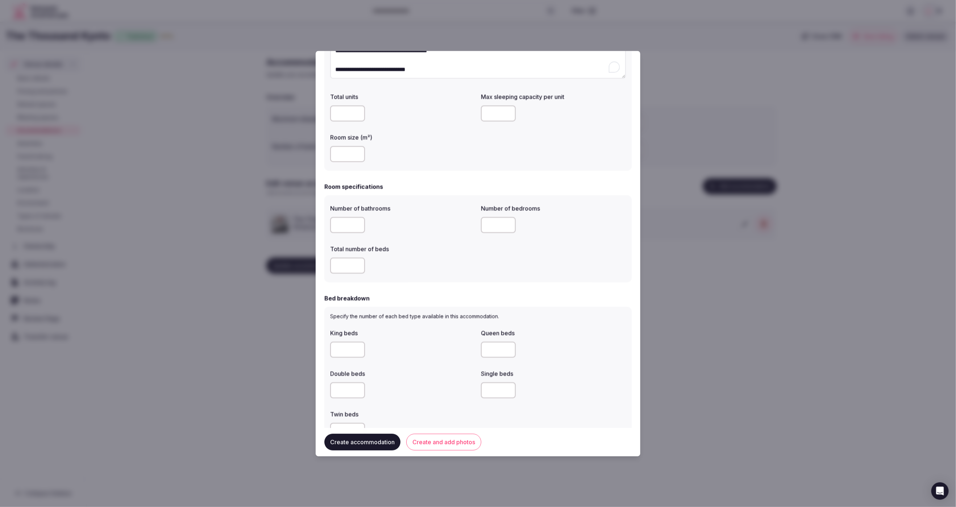
scroll to position [111, 0]
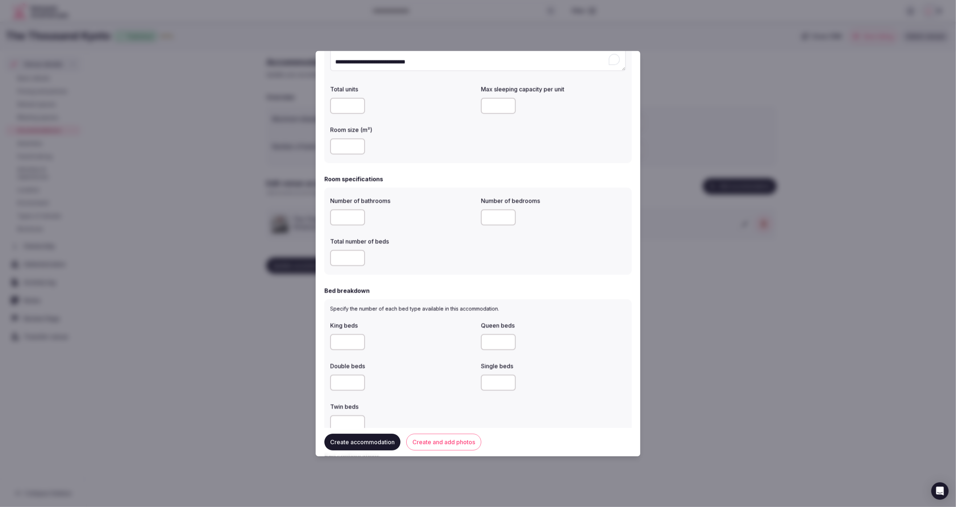
click at [342, 219] on input "number" at bounding box center [347, 218] width 35 height 16
type input "*"
drag, startPoint x: 350, startPoint y: 269, endPoint x: 345, endPoint y: 261, distance: 9.7
click at [350, 269] on div "Number of bathrooms * Number of bedrooms Total number of beds" at bounding box center [478, 231] width 307 height 87
click at [345, 261] on input "number" at bounding box center [347, 259] width 35 height 16
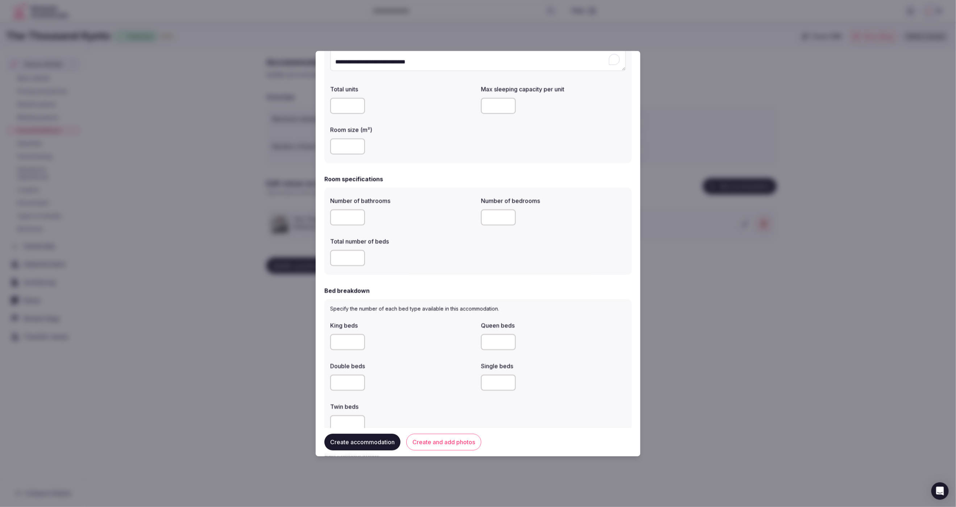
type input "*"
click at [491, 220] on input "number" at bounding box center [498, 218] width 35 height 16
type input "*"
click at [472, 263] on div "*" at bounding box center [402, 259] width 145 height 16
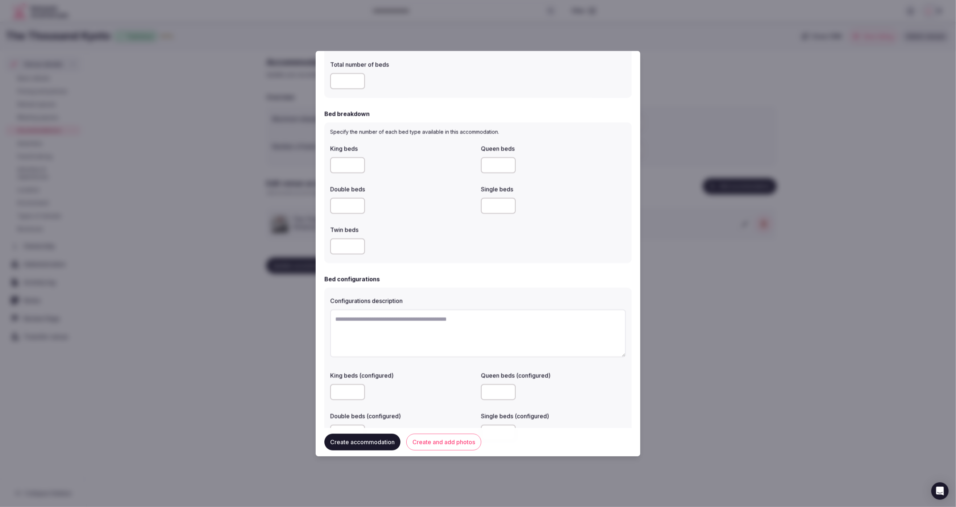
scroll to position [293, 0]
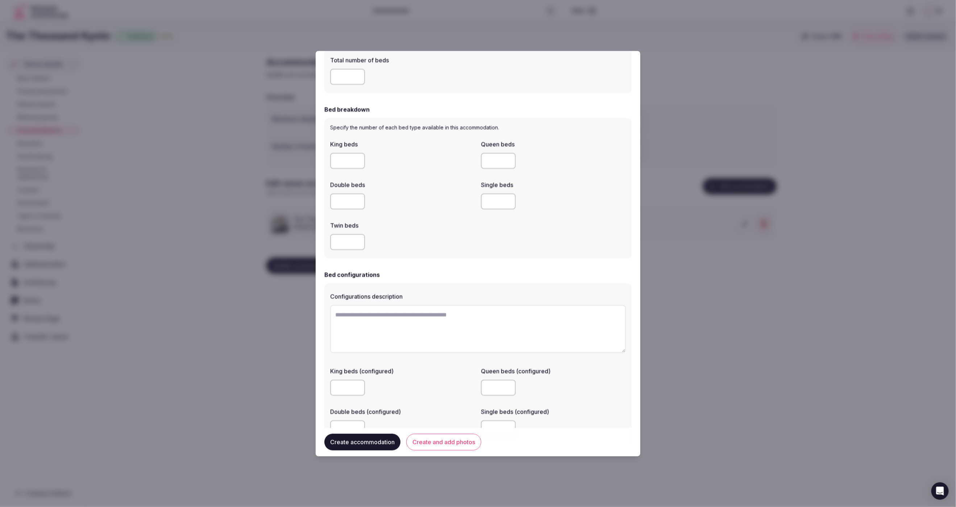
click at [343, 204] on input "number" at bounding box center [347, 202] width 35 height 16
type input "*"
click at [397, 212] on div "*" at bounding box center [402, 202] width 145 height 22
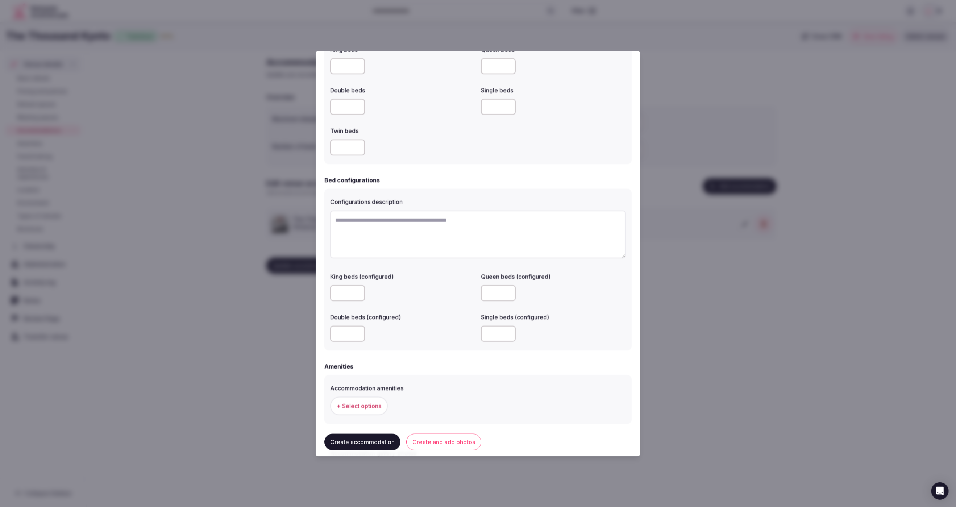
scroll to position [463, 0]
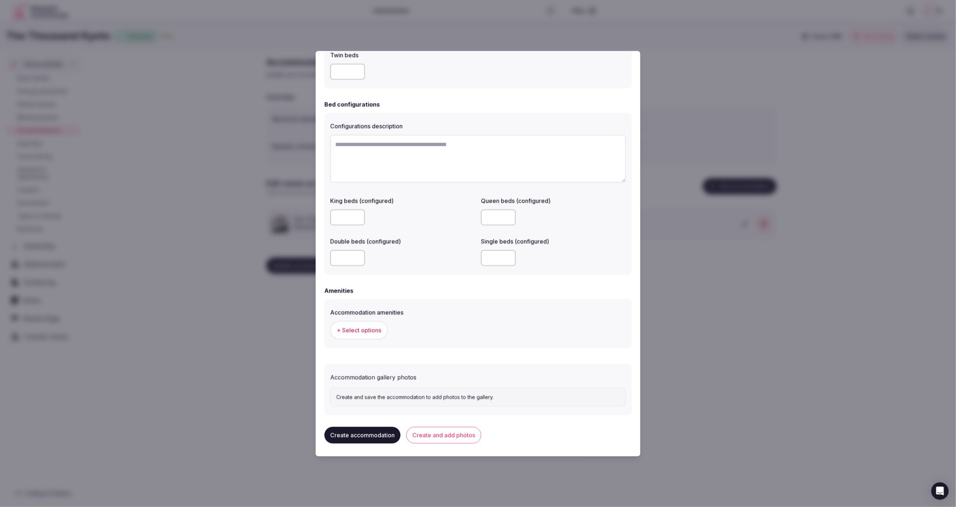
click at [356, 333] on span "+ Select options" at bounding box center [359, 330] width 45 height 8
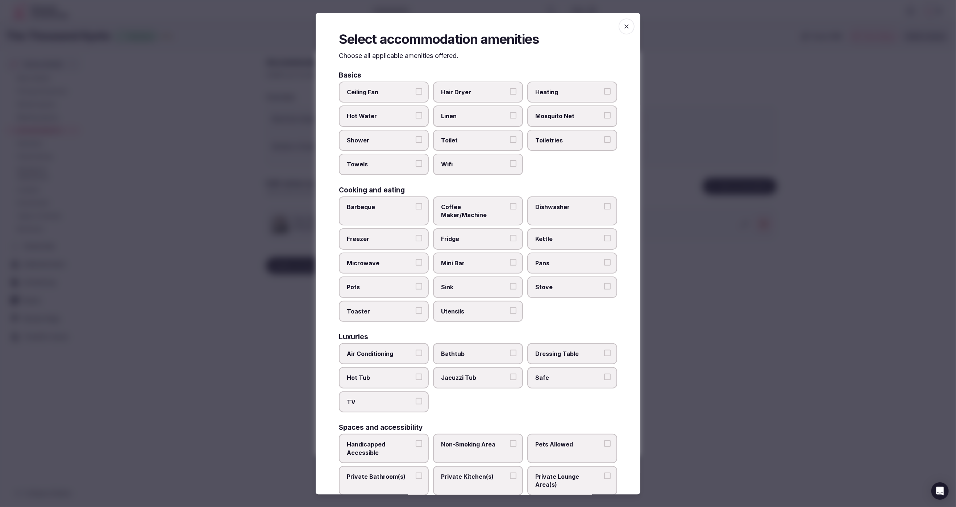
click at [478, 88] on span "Hair Dryer" at bounding box center [474, 92] width 67 height 8
click at [510, 88] on button "Hair Dryer" at bounding box center [513, 91] width 7 height 7
click at [477, 115] on span "Linen" at bounding box center [474, 116] width 67 height 8
click at [510, 115] on button "Linen" at bounding box center [513, 115] width 7 height 7
click at [478, 137] on span "Toilet" at bounding box center [474, 140] width 67 height 8
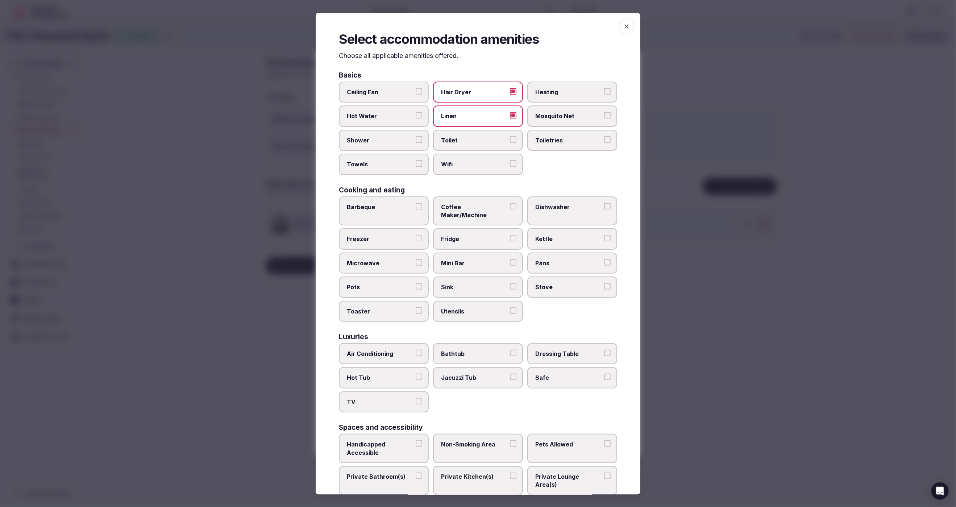
click at [510, 137] on button "Toilet" at bounding box center [513, 139] width 7 height 7
drag, startPoint x: 480, startPoint y: 160, endPoint x: 549, endPoint y: 143, distance: 71.0
click at [480, 161] on span "Wifi" at bounding box center [474, 165] width 67 height 8
click at [510, 161] on button "Wifi" at bounding box center [513, 164] width 7 height 7
drag, startPoint x: 566, startPoint y: 139, endPoint x: 510, endPoint y: 142, distance: 55.9
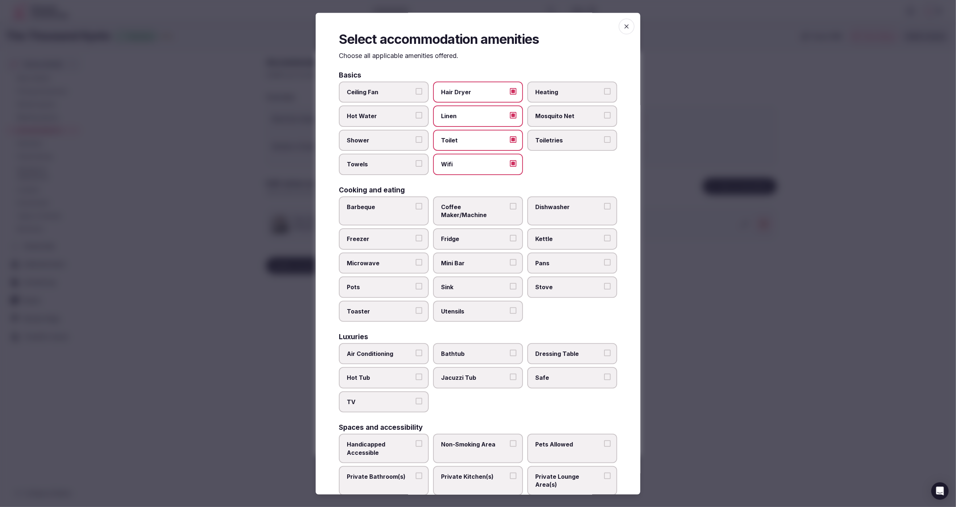
click at [566, 139] on span "Toiletries" at bounding box center [569, 140] width 67 height 8
click at [604, 139] on button "Toiletries" at bounding box center [607, 139] width 7 height 7
click at [358, 142] on span "Shower" at bounding box center [380, 140] width 67 height 8
click at [416, 142] on button "Shower" at bounding box center [419, 139] width 7 height 7
click at [369, 158] on label "Towels" at bounding box center [384, 164] width 90 height 21
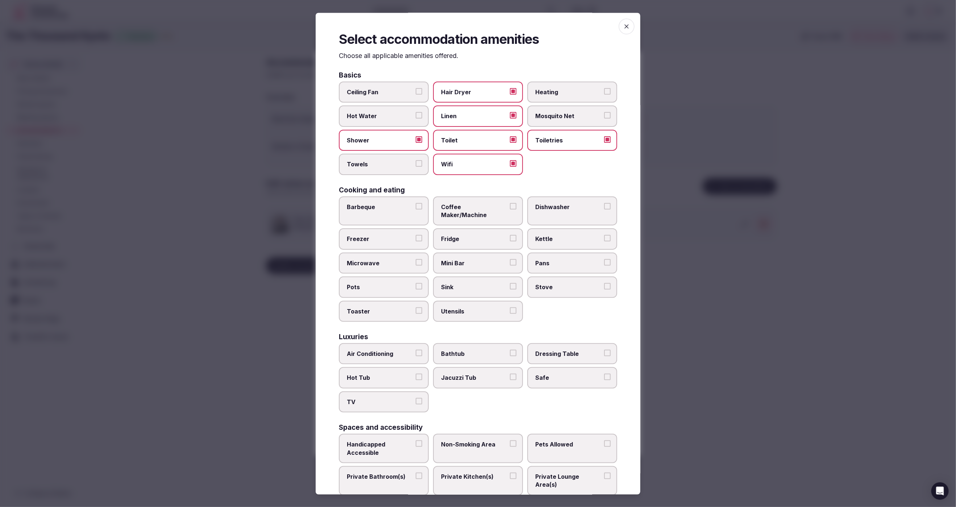
click at [416, 161] on button "Towels" at bounding box center [419, 164] width 7 height 7
click at [561, 235] on span "Kettle" at bounding box center [569, 239] width 67 height 8
click at [604, 235] on button "Kettle" at bounding box center [607, 238] width 7 height 7
click at [385, 350] on span "Air Conditioning" at bounding box center [380, 354] width 67 height 8
click at [416, 350] on button "Air Conditioning" at bounding box center [419, 353] width 7 height 7
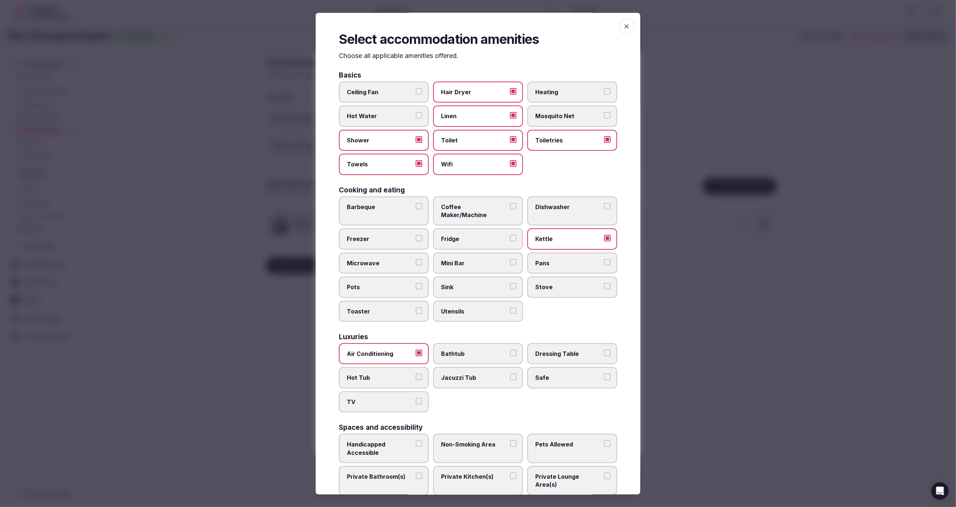
drag, startPoint x: 381, startPoint y: 394, endPoint x: 422, endPoint y: 384, distance: 41.9
click at [383, 393] on label "TV" at bounding box center [384, 402] width 90 height 21
click at [416, 398] on button "TV" at bounding box center [419, 401] width 7 height 7
click at [566, 374] on span "Safe" at bounding box center [569, 378] width 67 height 8
click at [604, 374] on button "Safe" at bounding box center [607, 377] width 7 height 7
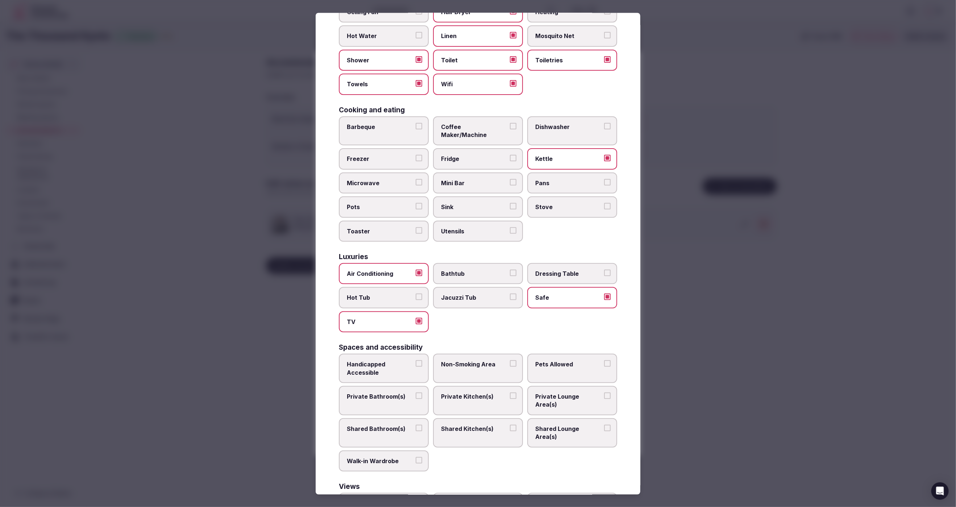
scroll to position [134, 0]
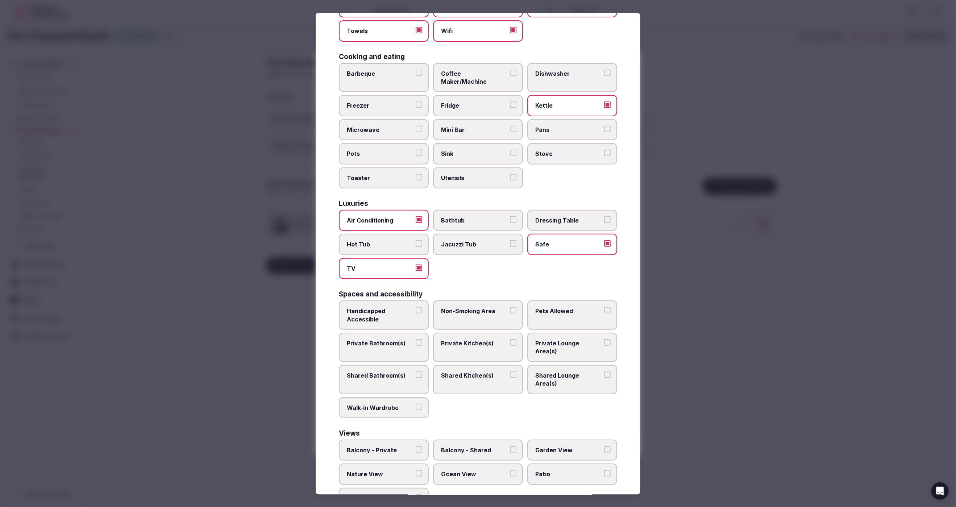
drag, startPoint x: 379, startPoint y: 331, endPoint x: 425, endPoint y: 334, distance: 46.2
click at [379, 339] on span "Private Bathroom(s)" at bounding box center [380, 343] width 67 height 8
click at [416, 339] on button "Private Bathroom(s)" at bounding box center [419, 342] width 7 height 7
click at [553, 339] on span "Private Lounge Area(s)" at bounding box center [569, 347] width 67 height 16
click at [604, 339] on button "Private Lounge Area(s)" at bounding box center [607, 342] width 7 height 7
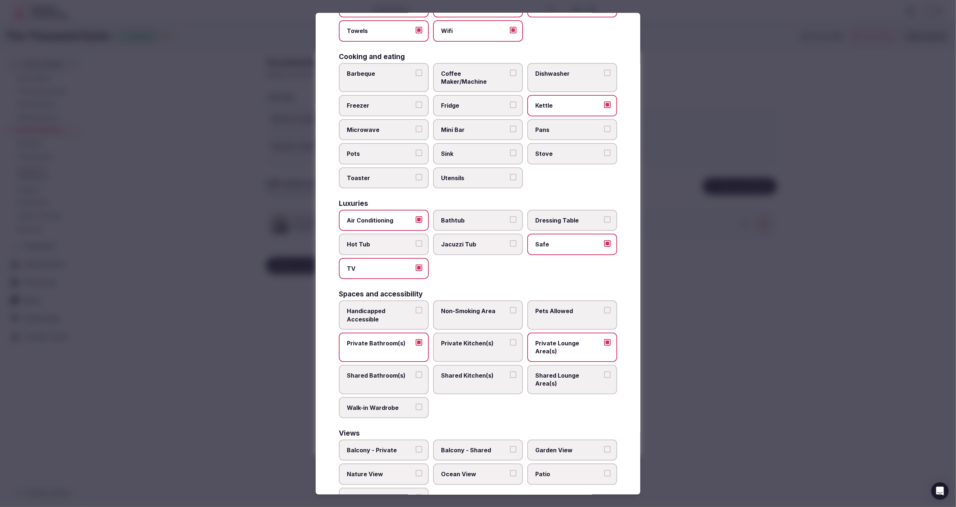
click at [692, 331] on div at bounding box center [478, 253] width 956 height 507
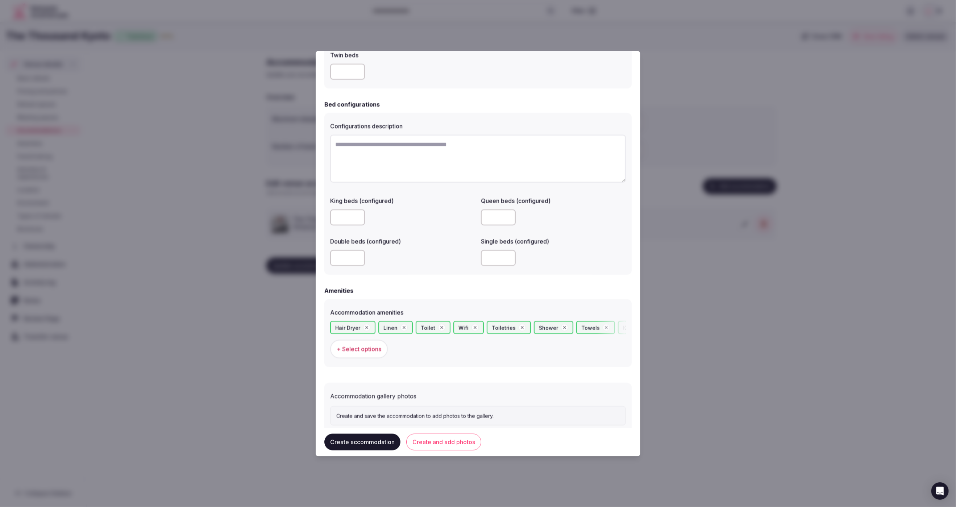
scroll to position [481, 0]
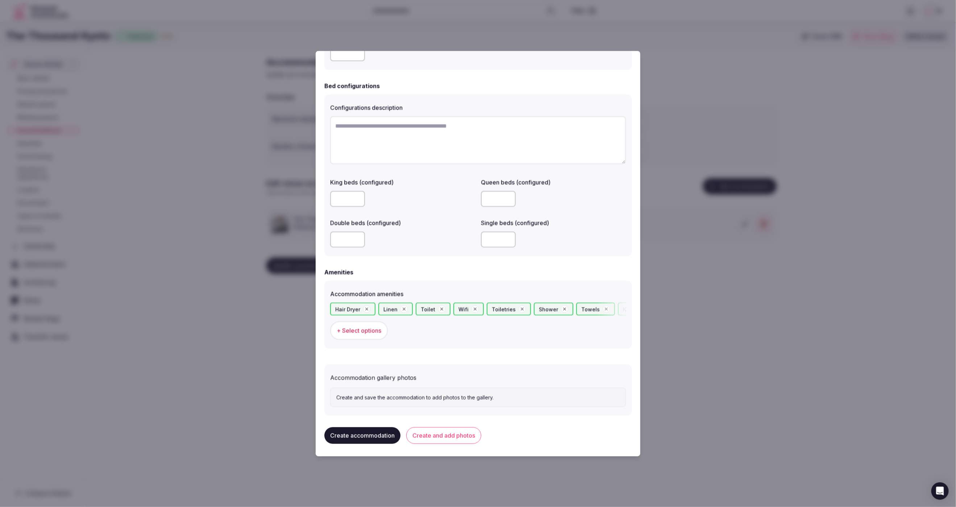
click at [373, 431] on button "Create accommodation" at bounding box center [363, 435] width 76 height 17
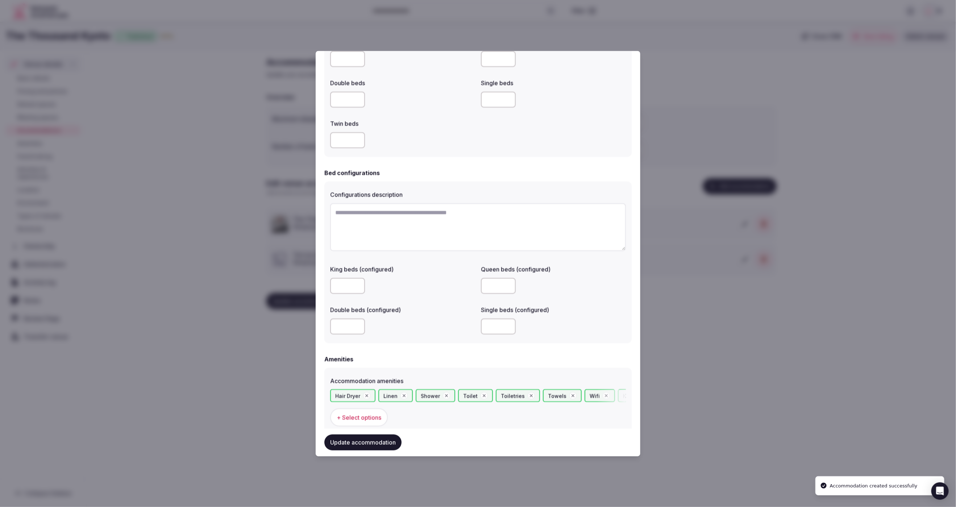
scroll to position [0, 0]
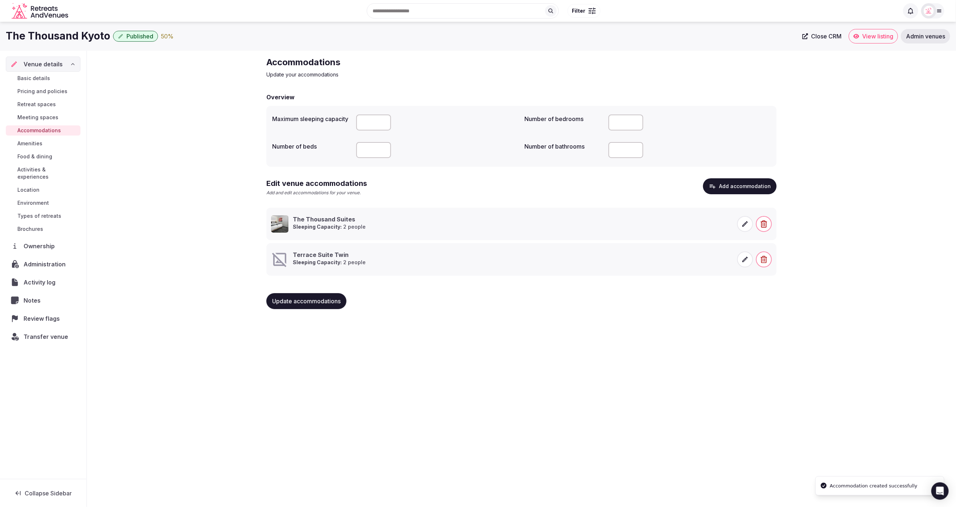
click at [745, 262] on icon at bounding box center [745, 259] width 7 height 7
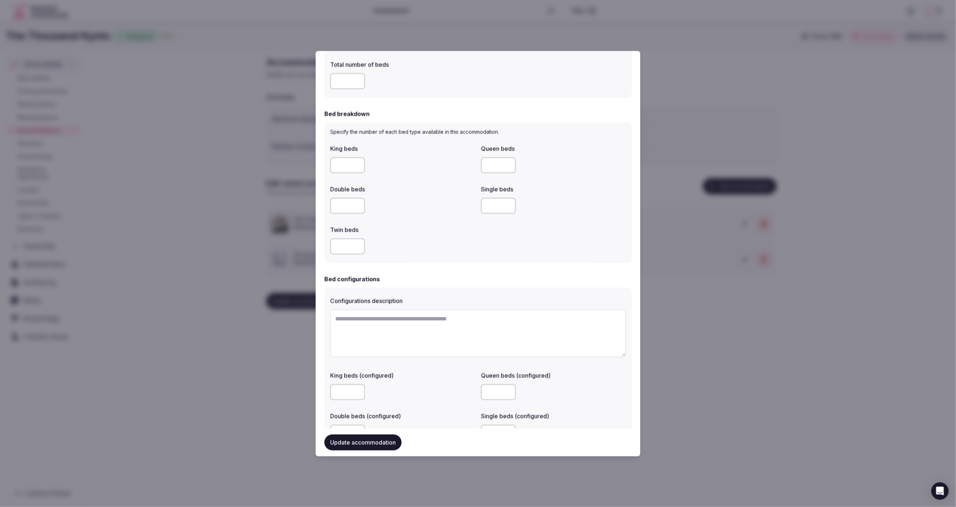
scroll to position [548, 0]
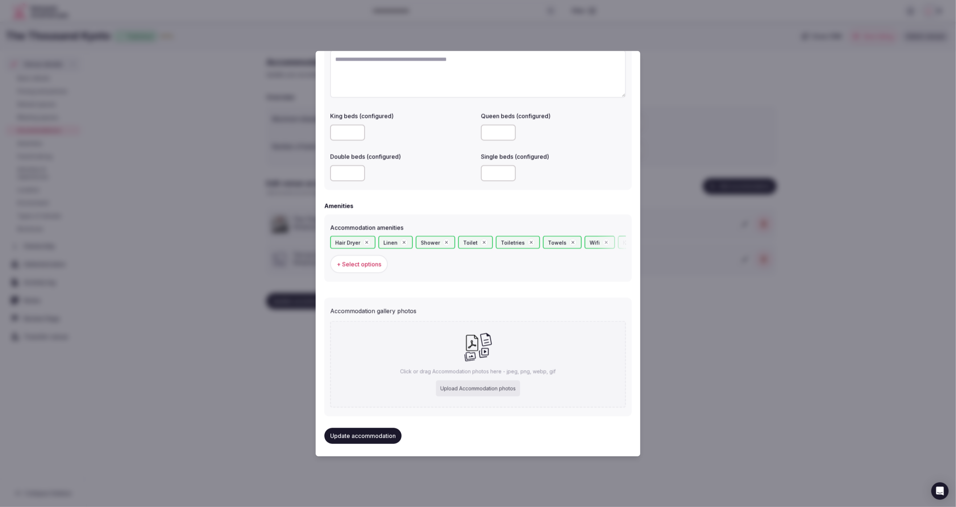
click at [470, 389] on div "Upload Accommodation photos" at bounding box center [478, 388] width 84 height 16
type input "**********"
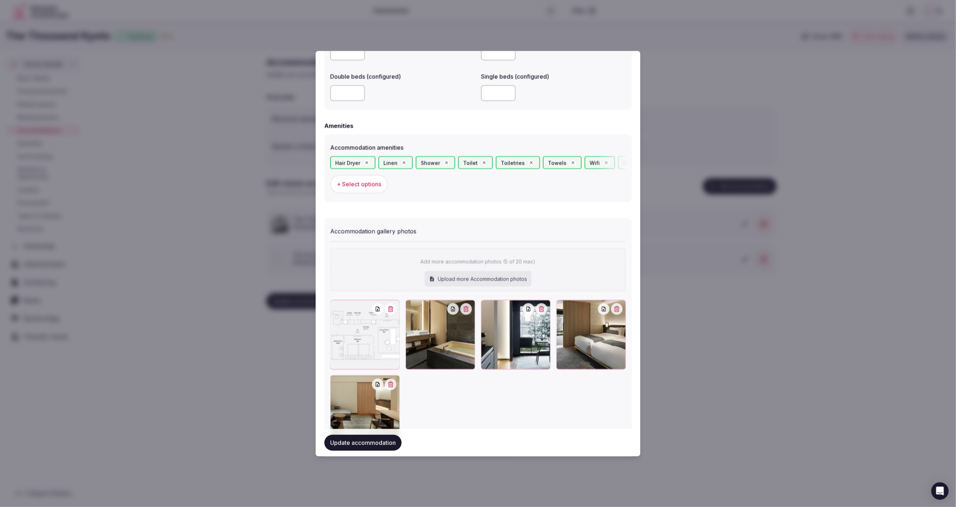
scroll to position [629, 0]
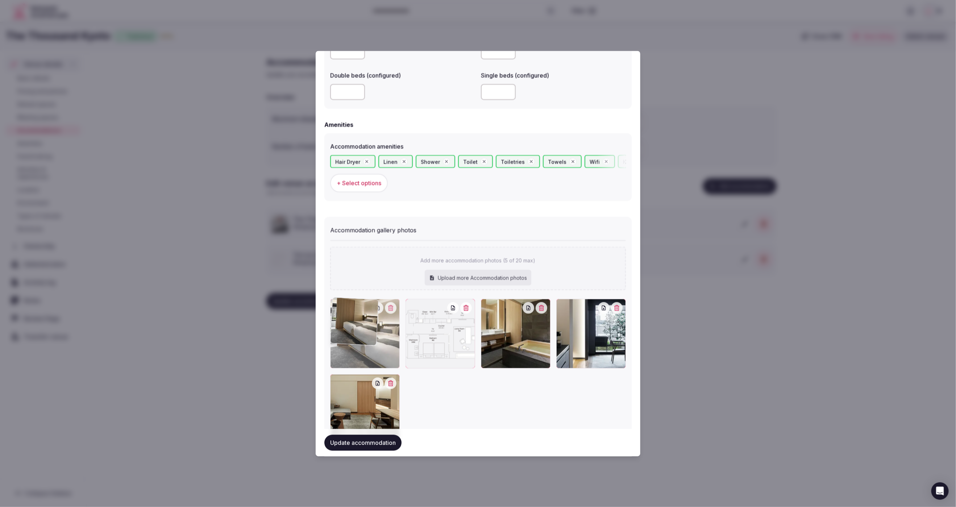
drag, startPoint x: 602, startPoint y: 357, endPoint x: 402, endPoint y: 361, distance: 200.2
click at [405, 361] on div at bounding box center [478, 371] width 296 height 145
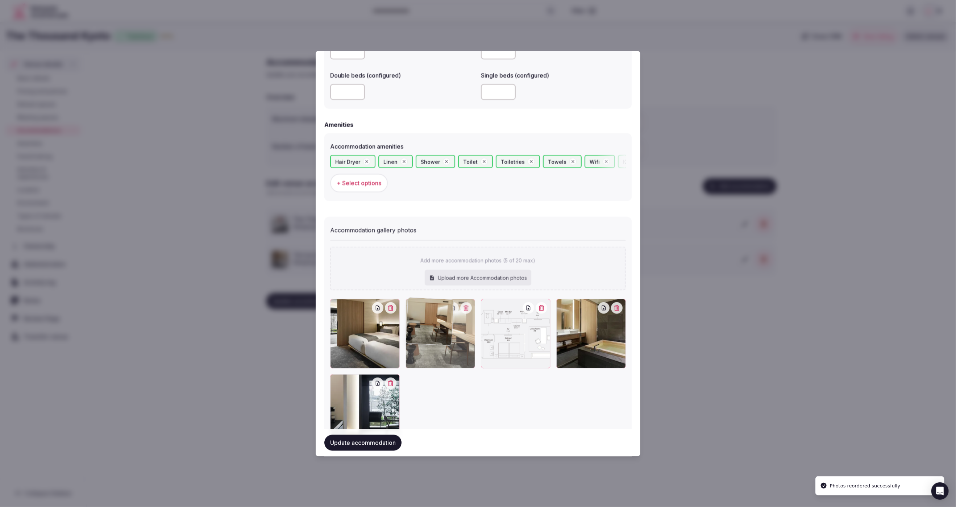
drag, startPoint x: 374, startPoint y: 413, endPoint x: 458, endPoint y: 354, distance: 102.9
click at [458, 354] on div at bounding box center [441, 334] width 70 height 70
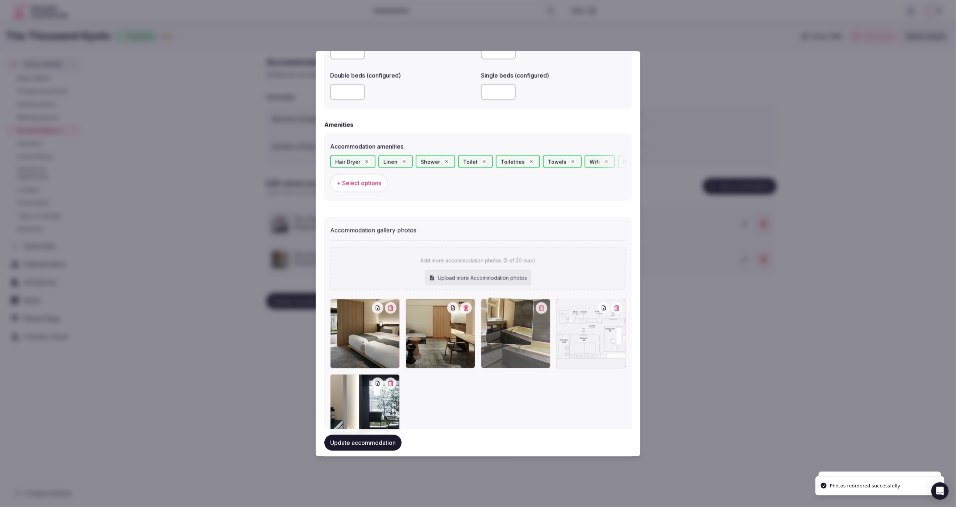
drag, startPoint x: 588, startPoint y: 351, endPoint x: 518, endPoint y: 354, distance: 70.4
click at [518, 352] on div at bounding box center [516, 334] width 70 height 70
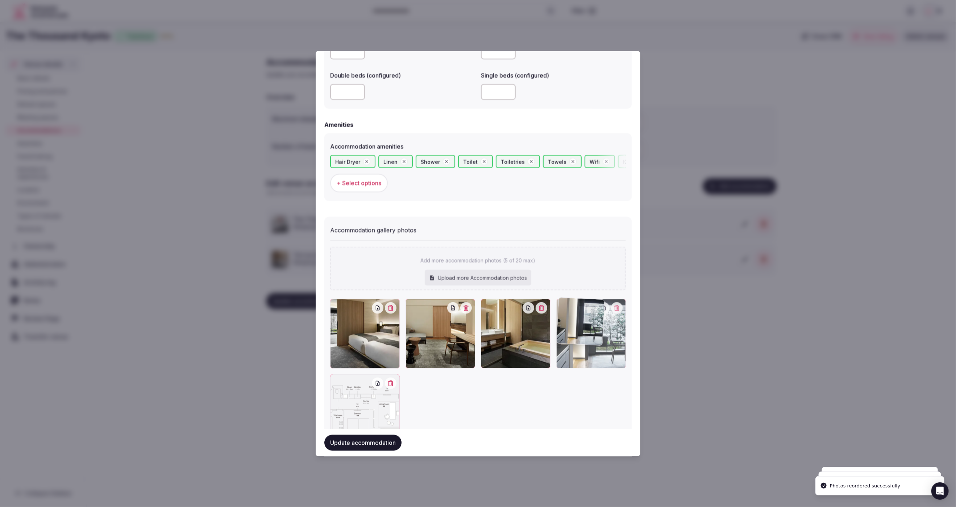
drag, startPoint x: 383, startPoint y: 414, endPoint x: 601, endPoint y: 357, distance: 225.6
click at [601, 357] on div at bounding box center [592, 334] width 70 height 70
click at [367, 447] on button "Update accommodation" at bounding box center [363, 443] width 77 height 16
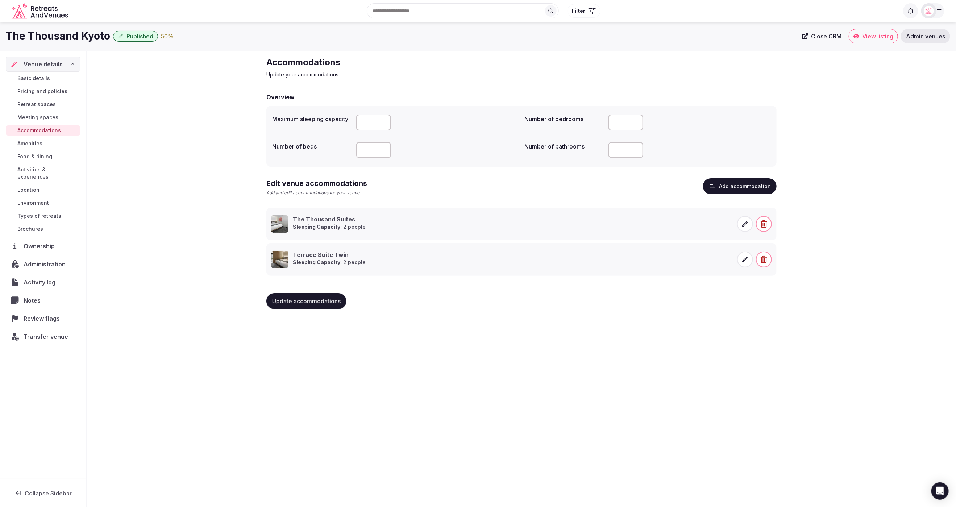
click at [747, 262] on icon at bounding box center [745, 259] width 7 height 7
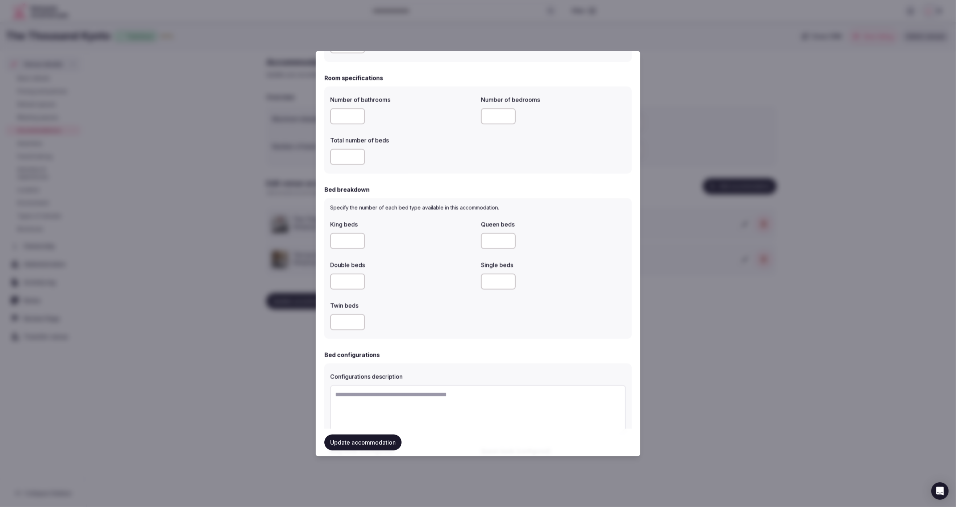
scroll to position [237, 0]
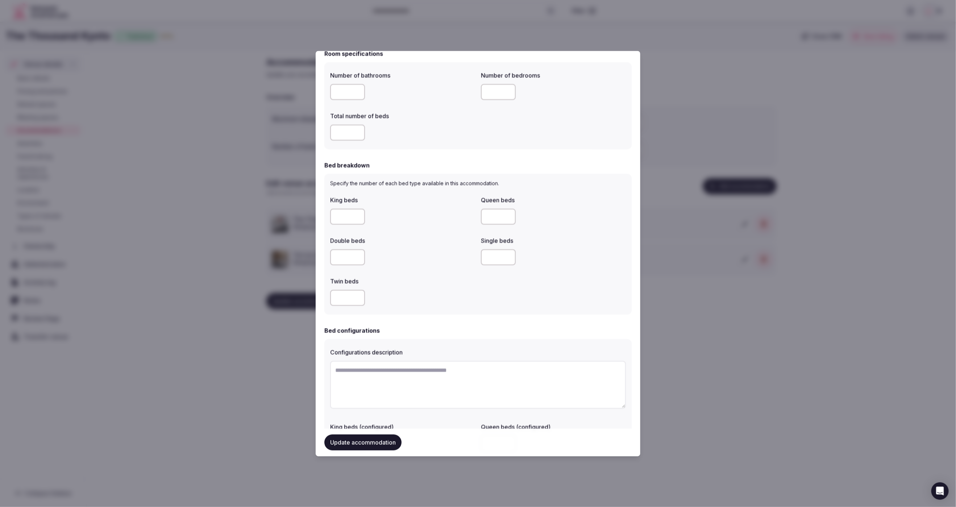
drag, startPoint x: 344, startPoint y: 257, endPoint x: 327, endPoint y: 260, distance: 17.0
click at [327, 260] on div "Specify the number of each bed type available in this accommodation. King beds …" at bounding box center [478, 244] width 307 height 141
click at [343, 300] on input "number" at bounding box center [347, 298] width 35 height 16
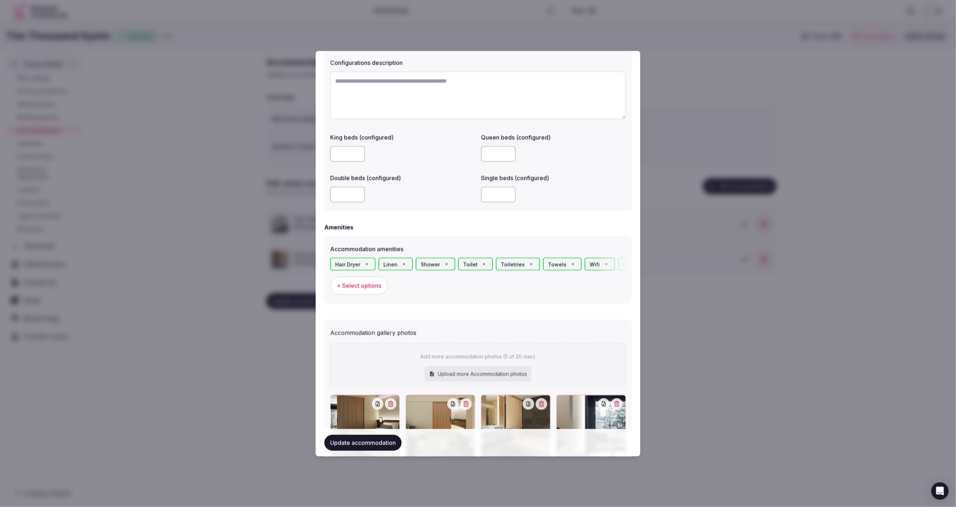
scroll to position [469, 0]
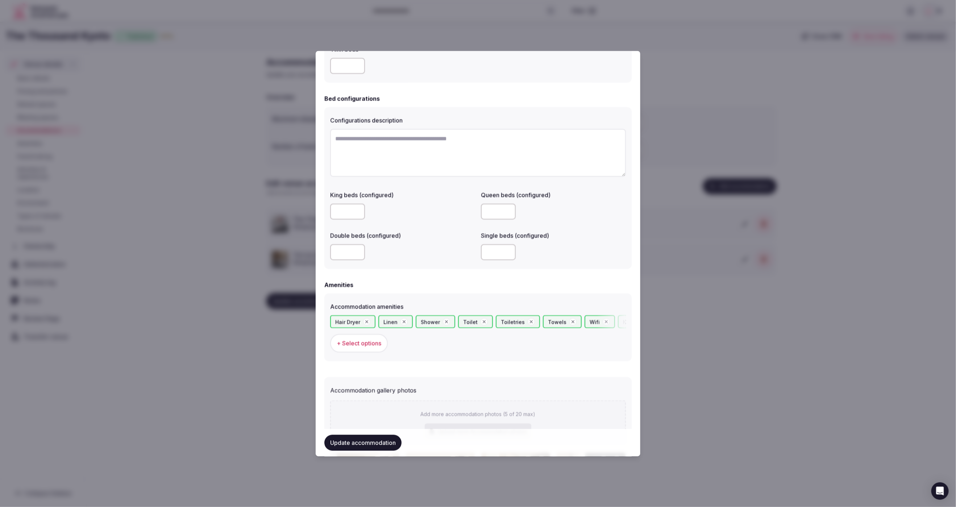
click at [344, 254] on input "number" at bounding box center [347, 252] width 35 height 16
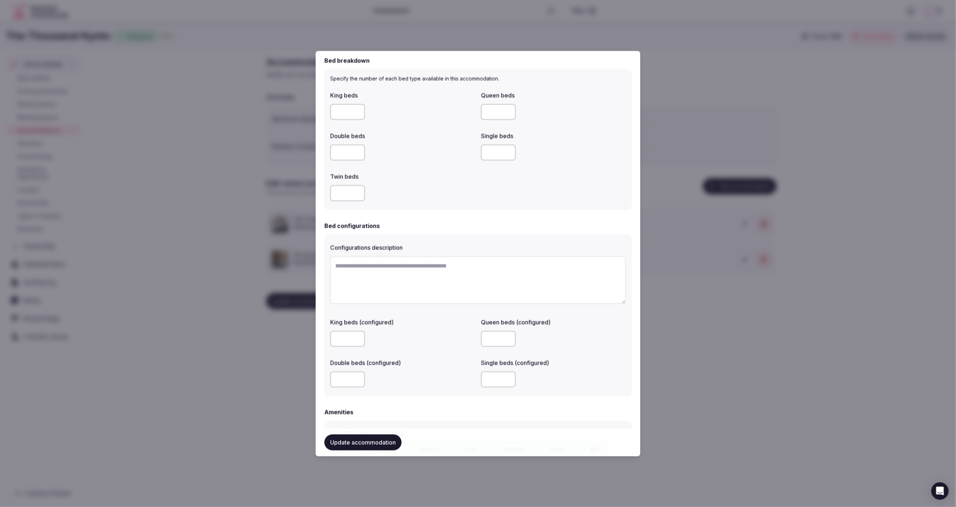
scroll to position [260, 0]
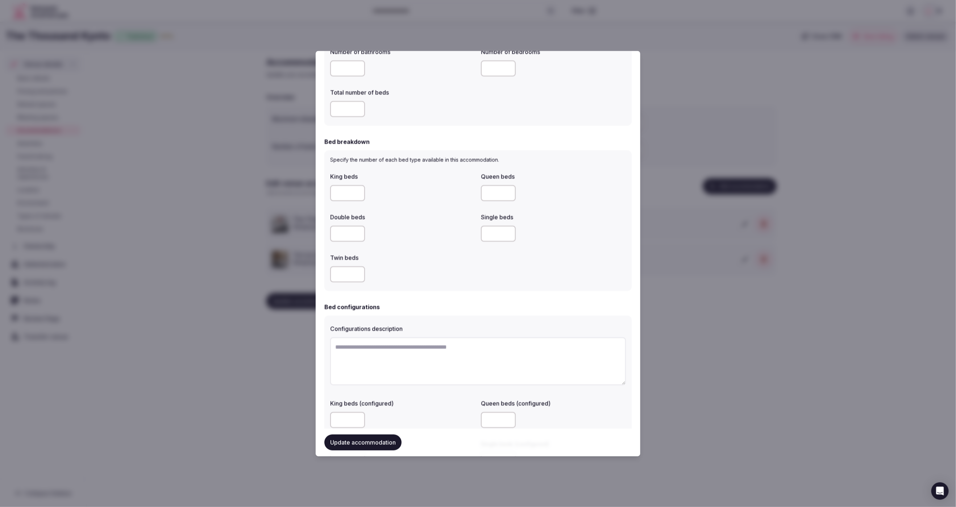
click at [342, 274] on input "number" at bounding box center [347, 274] width 35 height 16
click at [337, 277] on input "number" at bounding box center [347, 274] width 35 height 16
type input "*"
click at [432, 278] on div "*" at bounding box center [402, 274] width 145 height 16
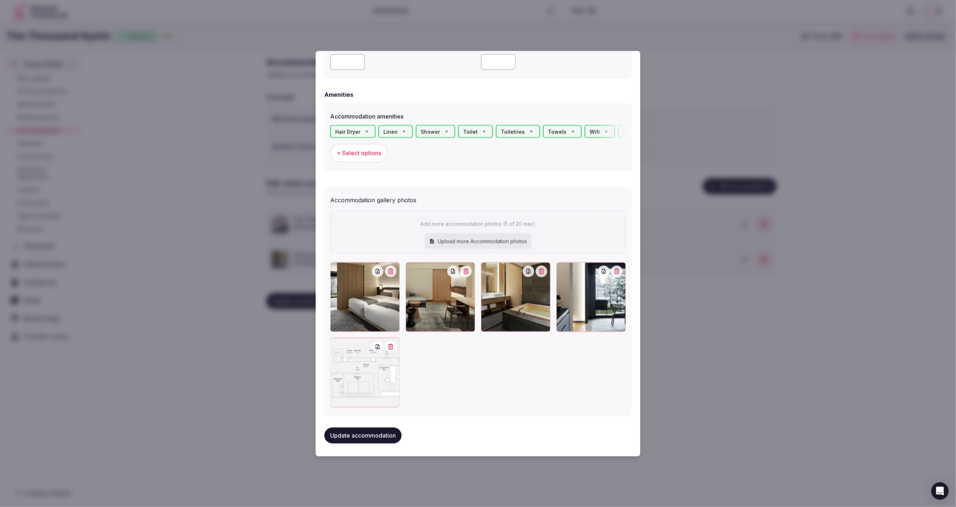
click at [369, 436] on button "Update accommodation" at bounding box center [363, 435] width 77 height 16
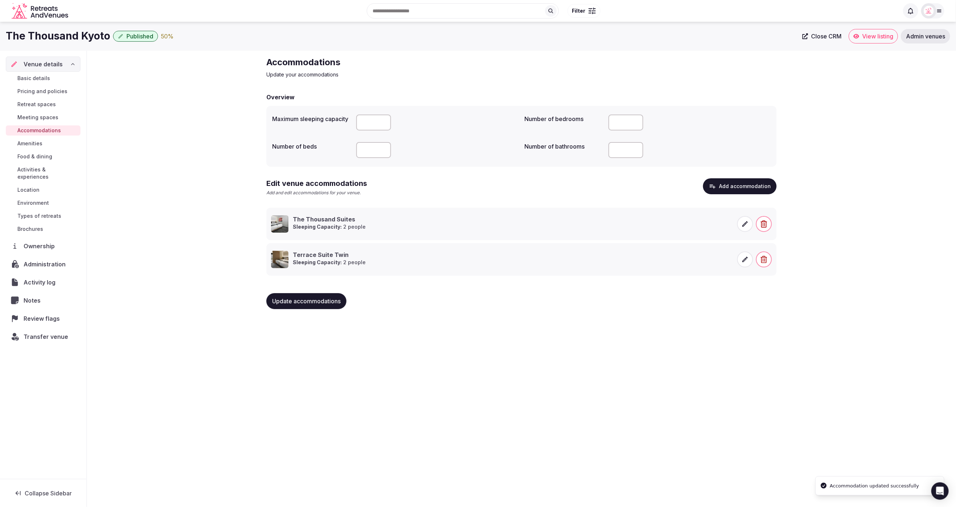
click at [745, 185] on button "Add accommodation" at bounding box center [740, 186] width 74 height 16
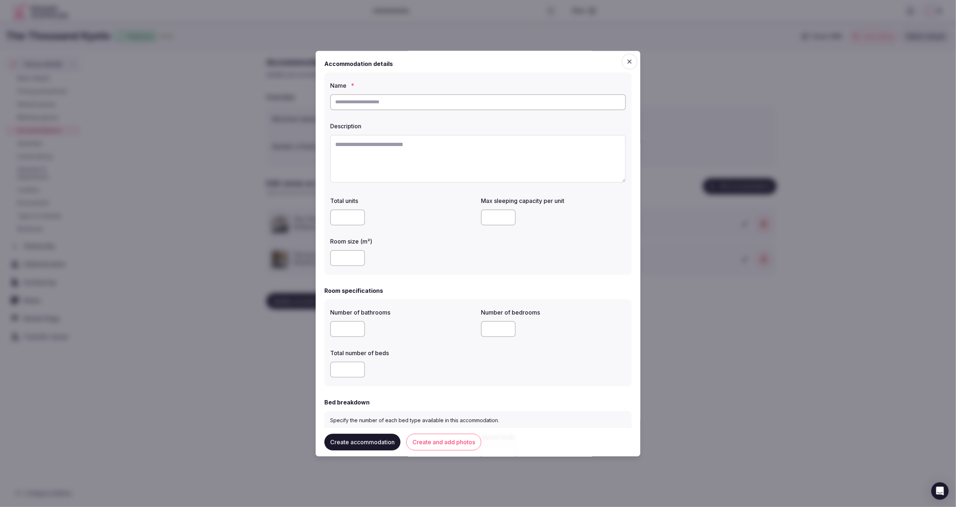
click at [425, 106] on input "text" at bounding box center [478, 102] width 296 height 16
paste input "**********"
type input "**********"
click at [433, 167] on textarea at bounding box center [478, 159] width 296 height 48
click at [400, 160] on textarea "To enrich screen reader interactions, please activate Accessibility in Grammarl…" at bounding box center [478, 159] width 296 height 48
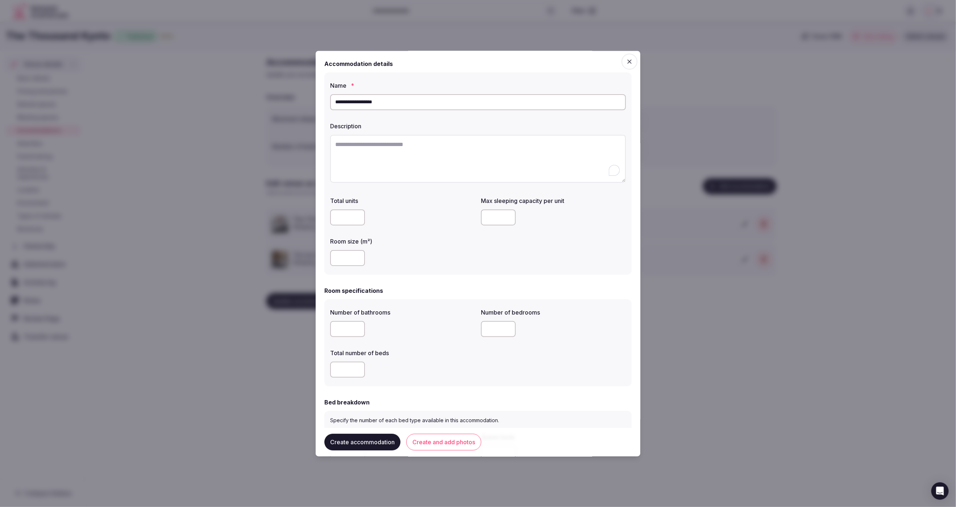
paste textarea "**********"
click at [534, 155] on textarea "**********" at bounding box center [478, 158] width 296 height 47
click at [483, 175] on textarea "**********" at bounding box center [478, 158] width 296 height 47
type textarea "**********"
click at [346, 255] on input "number" at bounding box center [347, 258] width 35 height 16
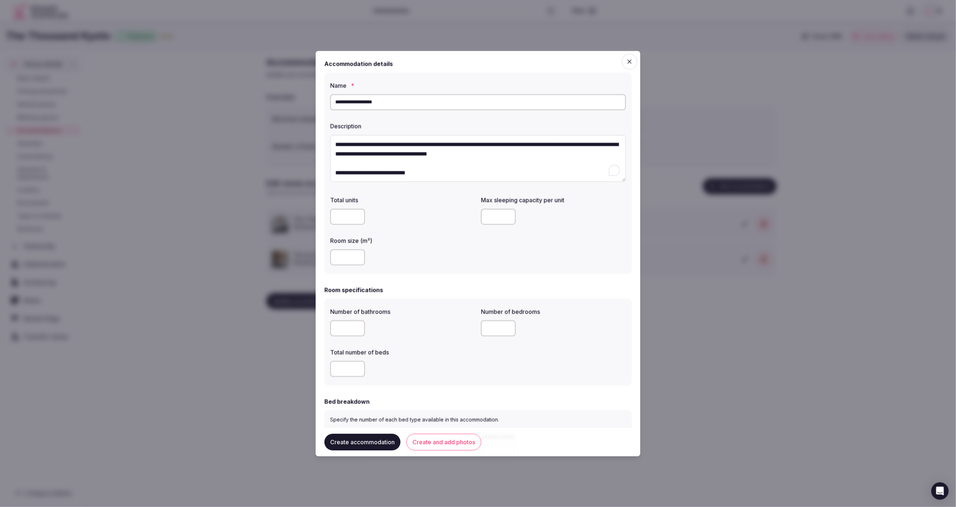
type input "**"
click at [459, 283] on form "**********" at bounding box center [478, 468] width 307 height 819
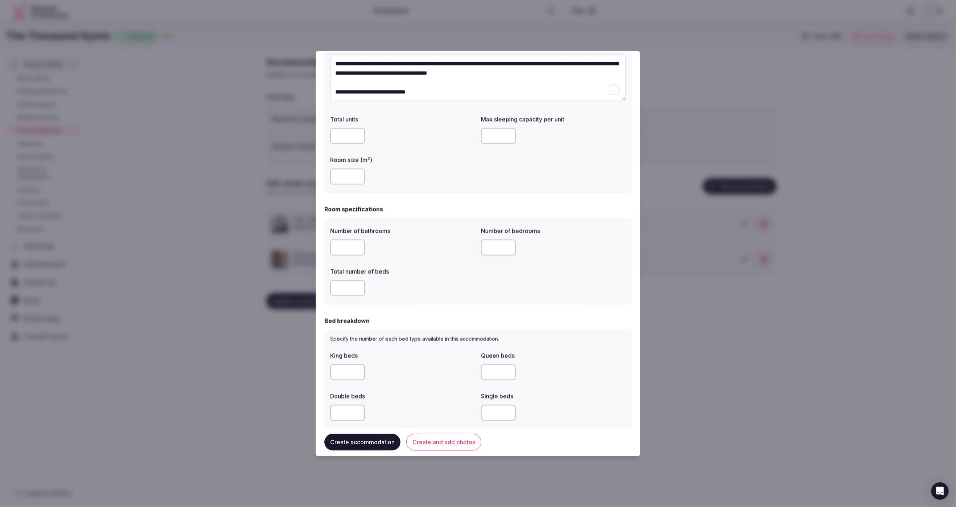
scroll to position [99, 0]
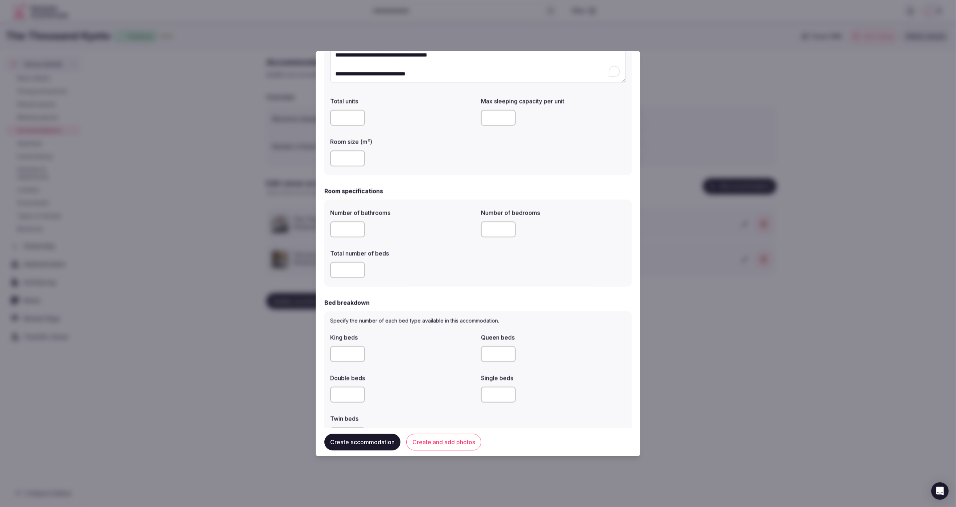
click at [339, 229] on input "number" at bounding box center [347, 230] width 35 height 16
type input "*"
click at [419, 248] on div "Total number of beds" at bounding box center [402, 252] width 145 height 10
click at [343, 276] on input "number" at bounding box center [347, 271] width 35 height 16
type input "*"
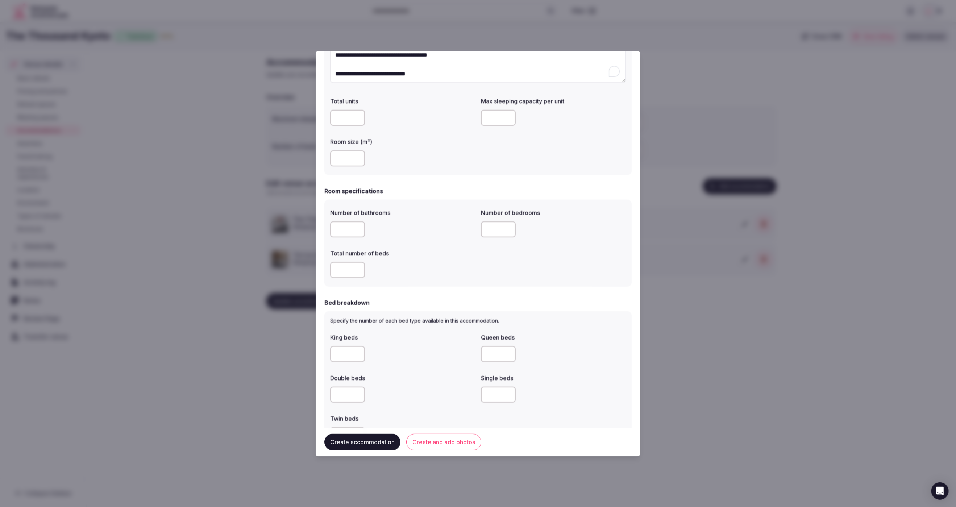
click at [492, 232] on input "number" at bounding box center [498, 230] width 35 height 16
type input "*"
click at [538, 245] on div "Number of bathrooms * Number of bedrooms * Total number of beds *" at bounding box center [478, 243] width 296 height 75
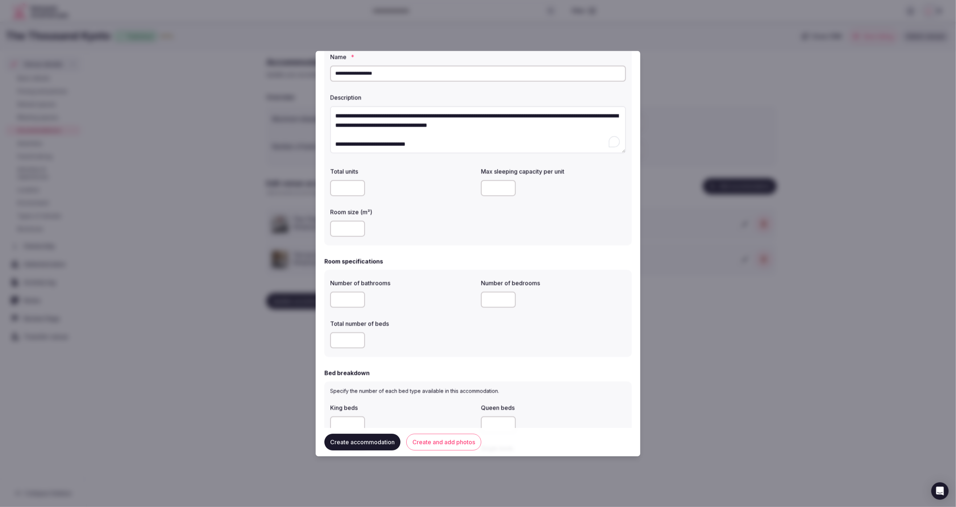
scroll to position [0, 0]
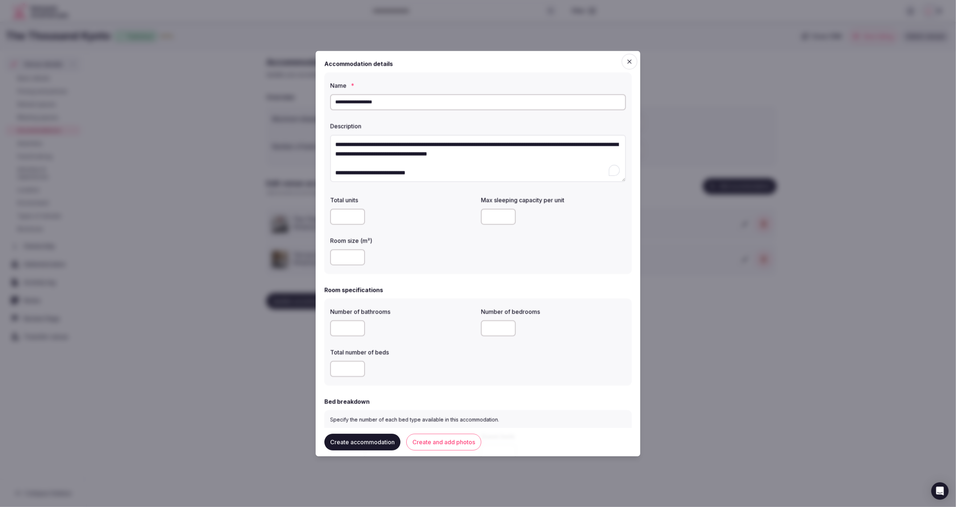
click at [495, 216] on input "number" at bounding box center [498, 217] width 35 height 16
type input "*"
click at [551, 246] on div "Total units Max sleeping capacity per unit * Room size (m²) **" at bounding box center [478, 230] width 296 height 75
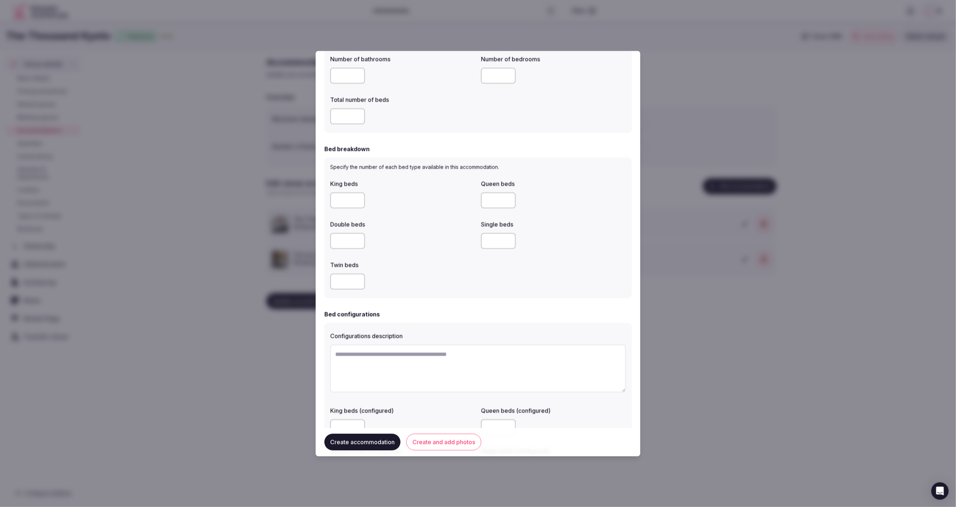
scroll to position [241, 0]
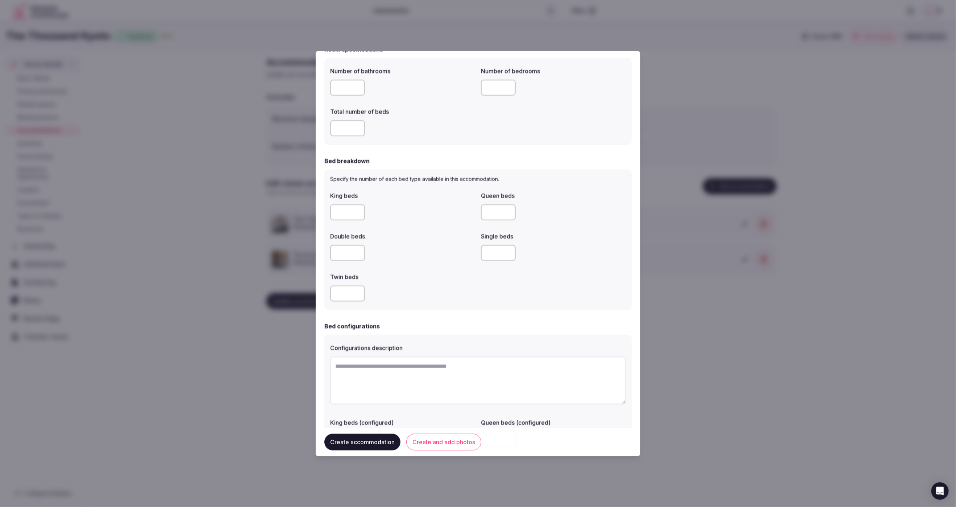
click at [340, 208] on input "number" at bounding box center [347, 212] width 35 height 16
type input "*"
click at [400, 229] on div "Double beds" at bounding box center [402, 234] width 145 height 10
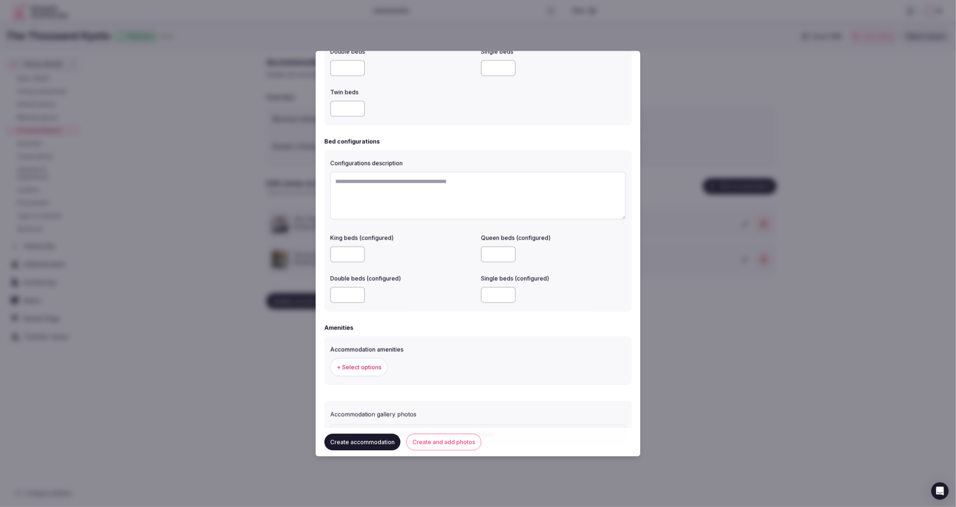
scroll to position [463, 0]
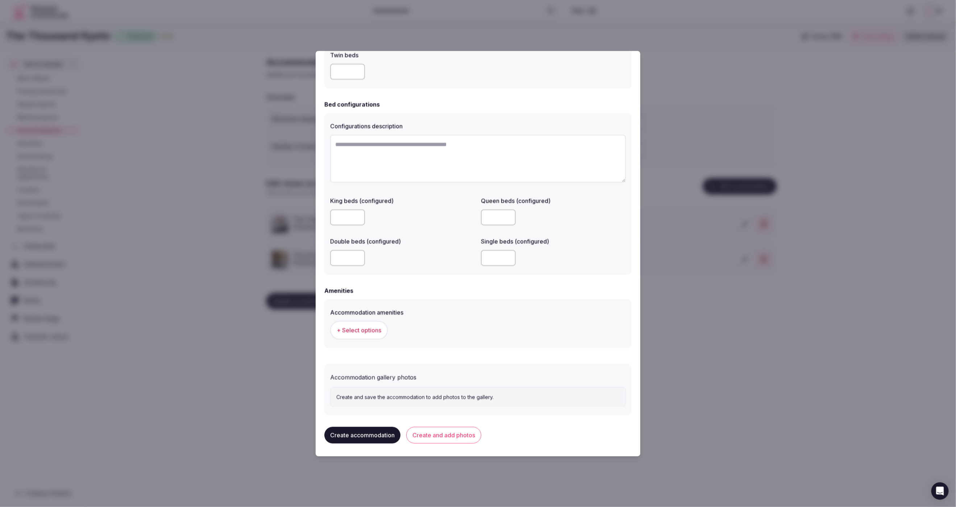
click at [348, 330] on span "+ Select options" at bounding box center [359, 330] width 45 height 8
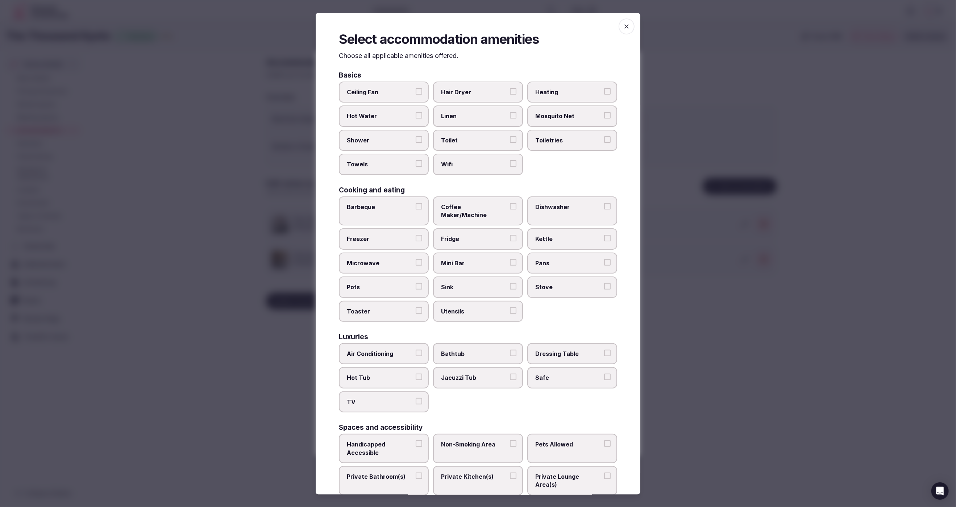
click at [575, 233] on label "Kettle" at bounding box center [573, 239] width 90 height 21
click at [604, 235] on button "Kettle" at bounding box center [607, 238] width 7 height 7
click at [486, 89] on span "Hair Dryer" at bounding box center [474, 92] width 67 height 8
click at [510, 89] on button "Hair Dryer" at bounding box center [513, 91] width 7 height 7
click at [487, 111] on label "Linen" at bounding box center [478, 116] width 90 height 21
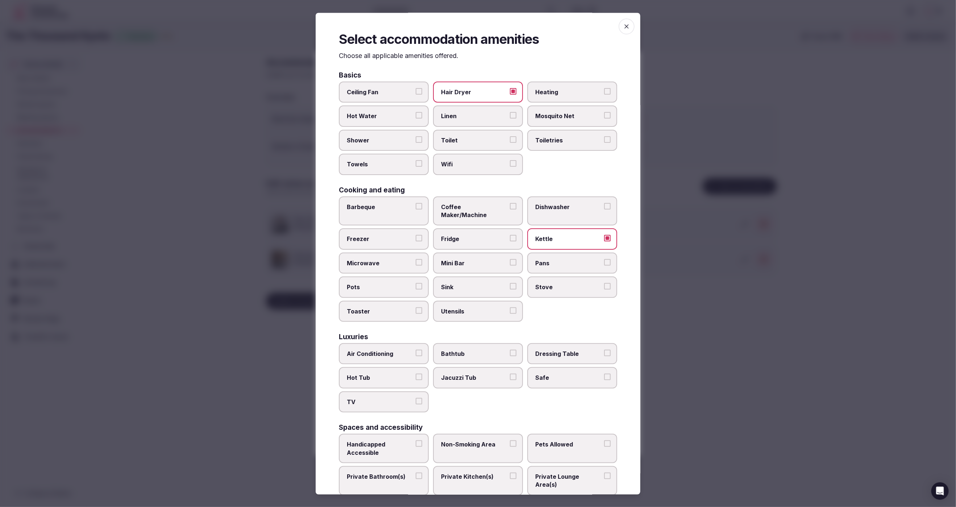
click at [510, 112] on button "Linen" at bounding box center [513, 115] width 7 height 7
click at [481, 138] on span "Toilet" at bounding box center [474, 140] width 67 height 8
click at [510, 138] on button "Toilet" at bounding box center [513, 139] width 7 height 7
click at [476, 165] on span "Wifi" at bounding box center [474, 165] width 67 height 8
click at [510, 165] on button "Wifi" at bounding box center [513, 164] width 7 height 7
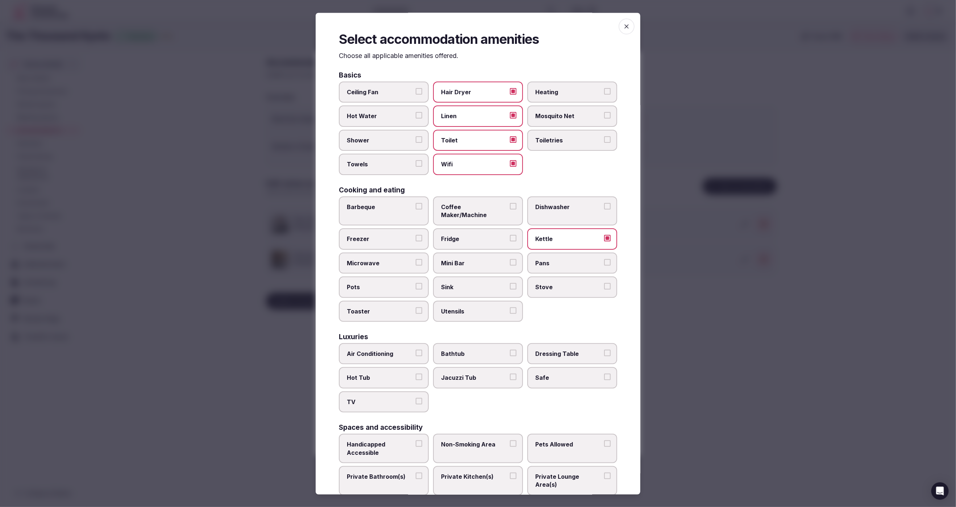
click at [549, 144] on label "Toiletries" at bounding box center [573, 140] width 90 height 21
click at [604, 143] on button "Toiletries" at bounding box center [607, 139] width 7 height 7
click at [375, 142] on span "Shower" at bounding box center [380, 140] width 67 height 8
click at [416, 142] on button "Shower" at bounding box center [419, 139] width 7 height 7
click at [385, 157] on label "Towels" at bounding box center [384, 164] width 90 height 21
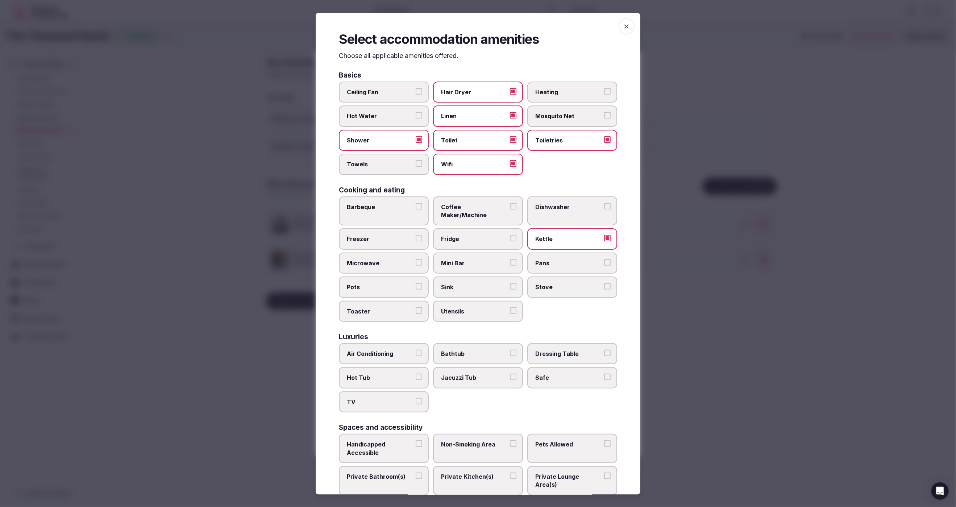
click at [416, 161] on button "Towels" at bounding box center [419, 164] width 7 height 7
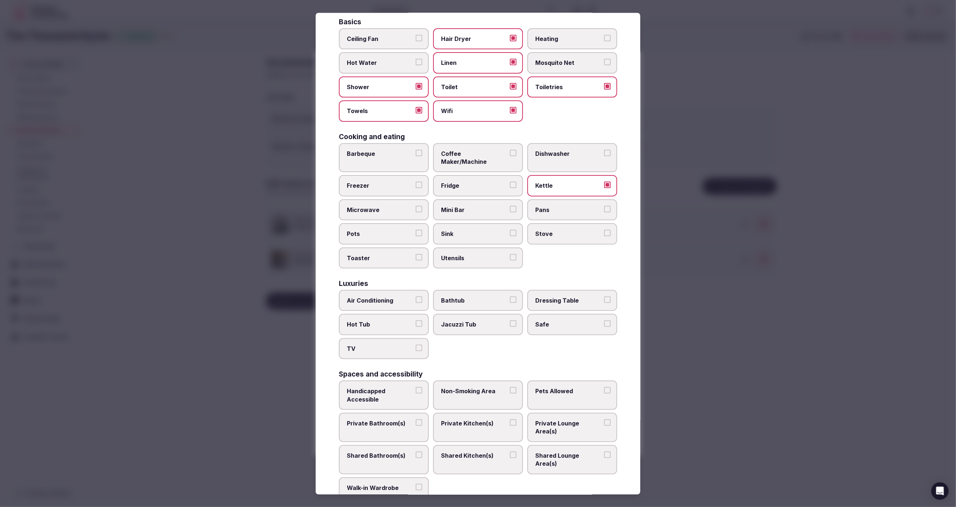
scroll to position [55, 0]
click at [363, 294] on span "Air Conditioning" at bounding box center [380, 298] width 67 height 8
click at [416, 294] on button "Air Conditioning" at bounding box center [419, 297] width 7 height 7
click at [379, 343] on span "TV" at bounding box center [380, 347] width 67 height 8
click at [416, 343] on button "TV" at bounding box center [419, 346] width 7 height 7
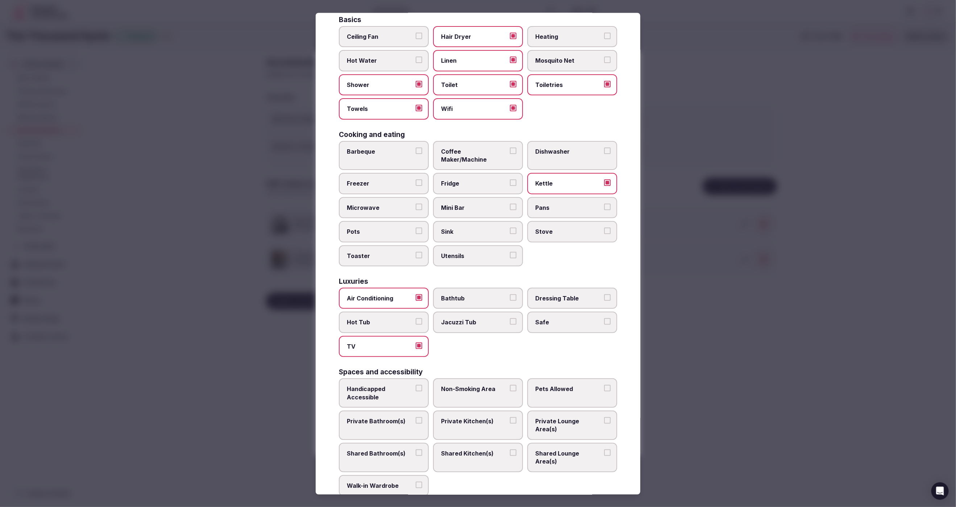
click at [559, 319] on span "Safe" at bounding box center [569, 323] width 67 height 8
click at [604, 319] on button "Safe" at bounding box center [607, 322] width 7 height 7
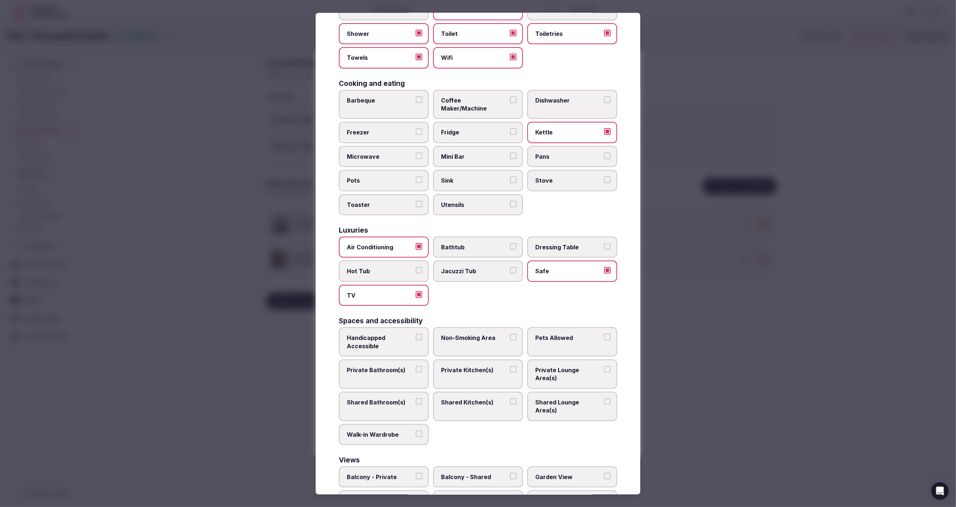
scroll to position [109, 0]
drag, startPoint x: 394, startPoint y: 359, endPoint x: 536, endPoint y: 357, distance: 141.4
click at [394, 359] on label "Private Bathroom(s)" at bounding box center [384, 371] width 90 height 29
click at [416, 364] on button "Private Bathroom(s)" at bounding box center [419, 367] width 7 height 7
click at [568, 364] on span "Private Lounge Area(s)" at bounding box center [569, 372] width 67 height 16
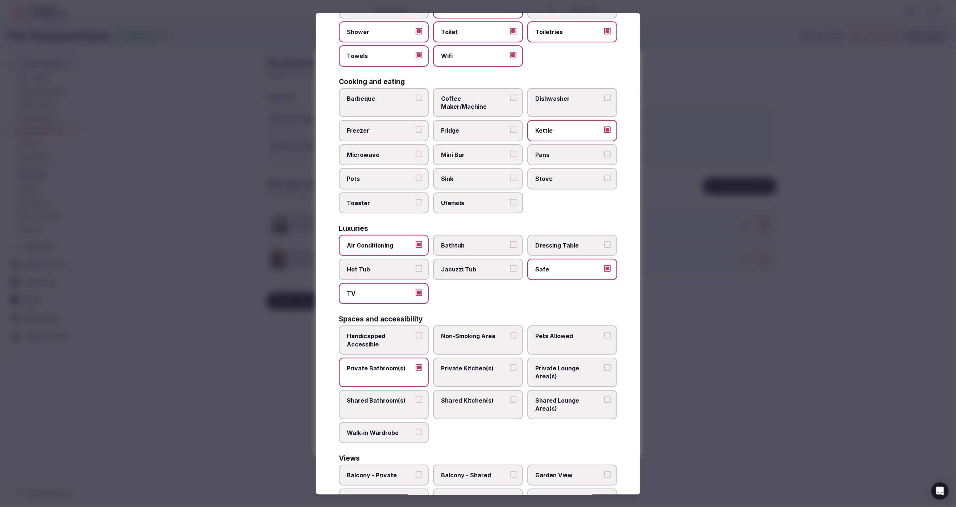
click at [604, 364] on button "Private Lounge Area(s)" at bounding box center [607, 367] width 7 height 7
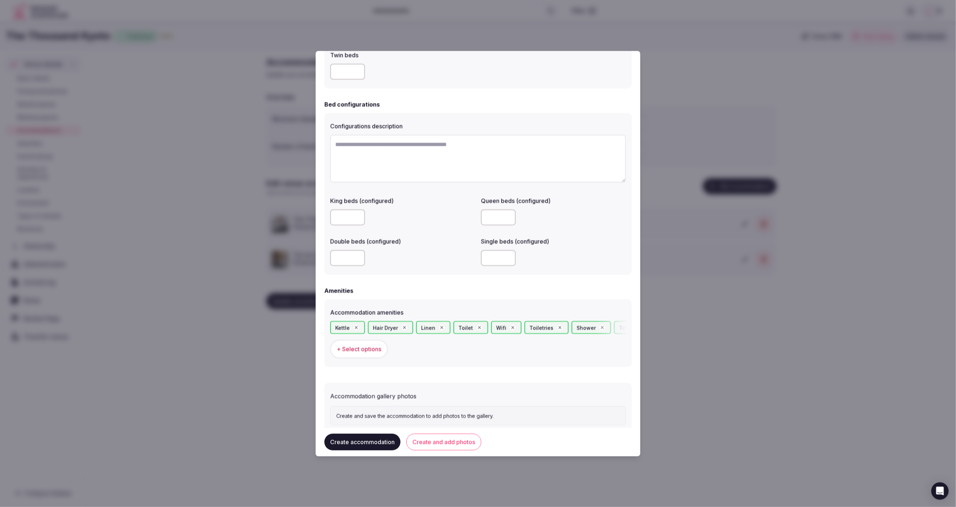
scroll to position [481, 0]
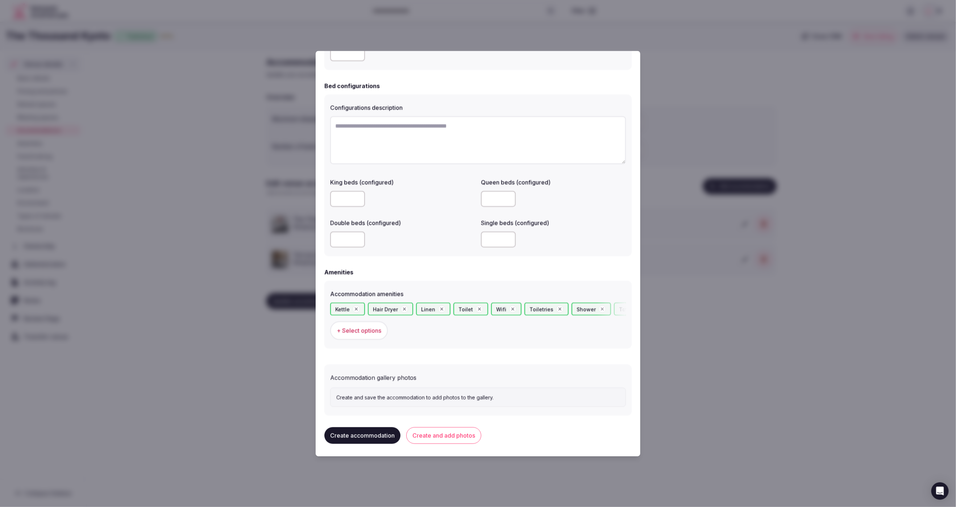
click at [366, 435] on button "Create accommodation" at bounding box center [363, 435] width 76 height 17
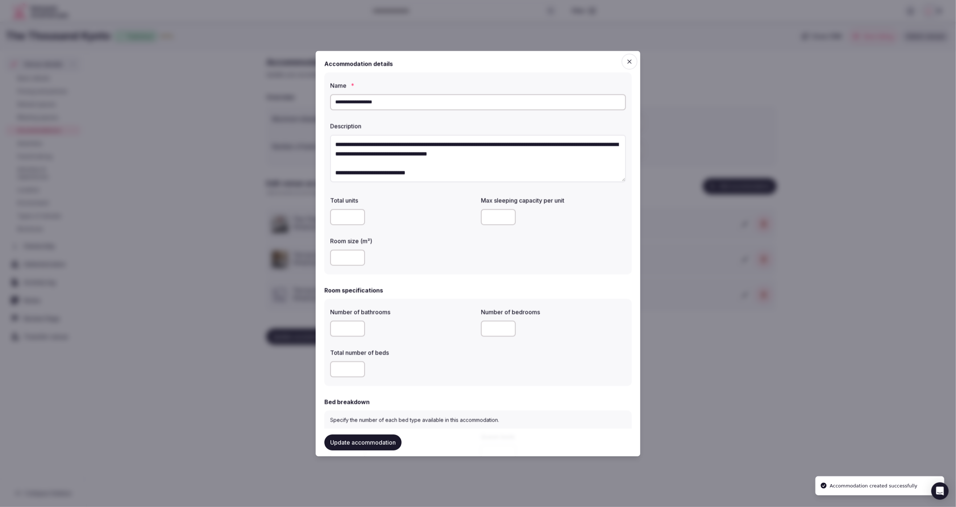
scroll to position [0, 0]
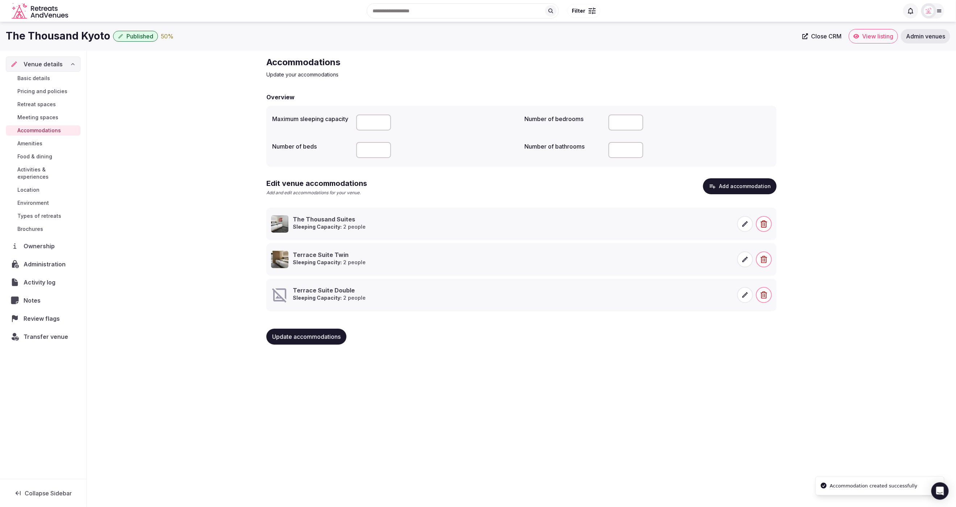
click at [747, 294] on icon at bounding box center [745, 295] width 7 height 7
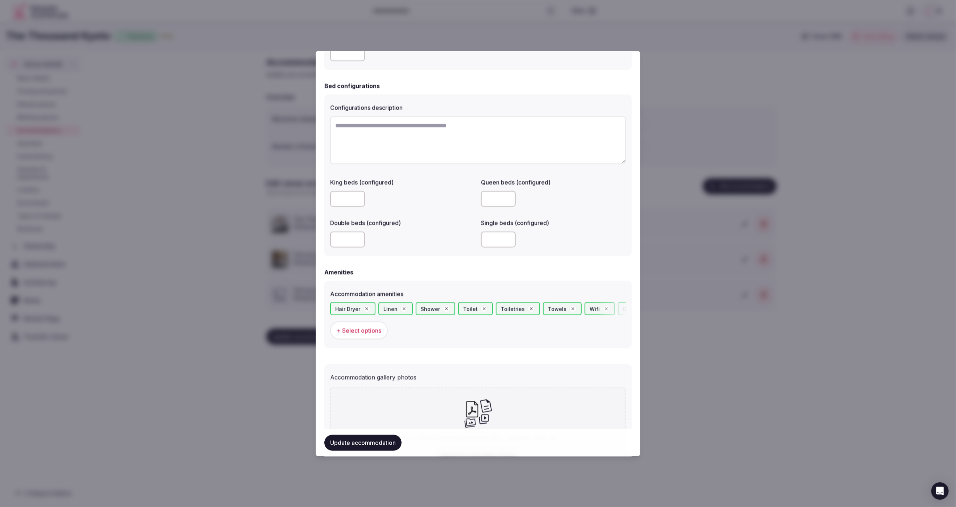
scroll to position [548, 0]
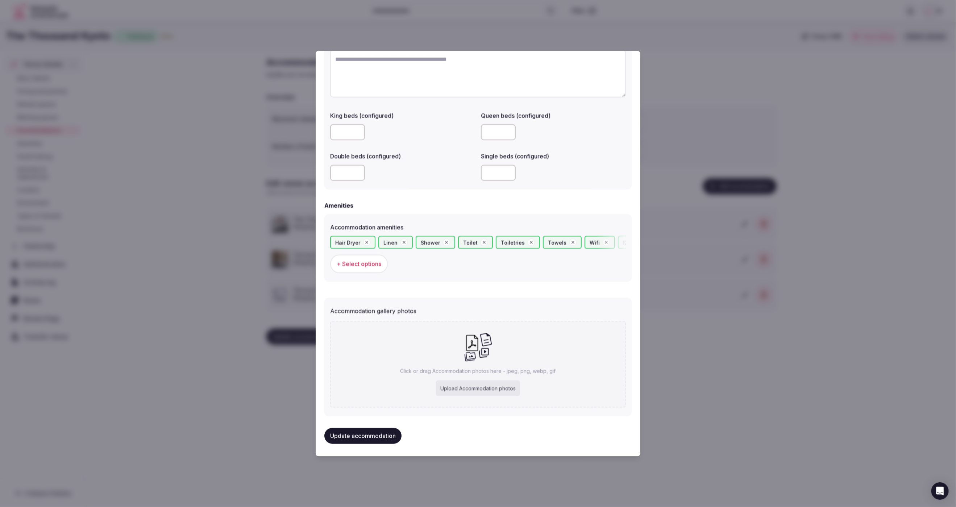
click at [476, 385] on div "Upload Accommodation photos" at bounding box center [478, 388] width 84 height 16
click at [475, 391] on div "Upload Accommodation photos" at bounding box center [478, 388] width 84 height 16
type input "**********"
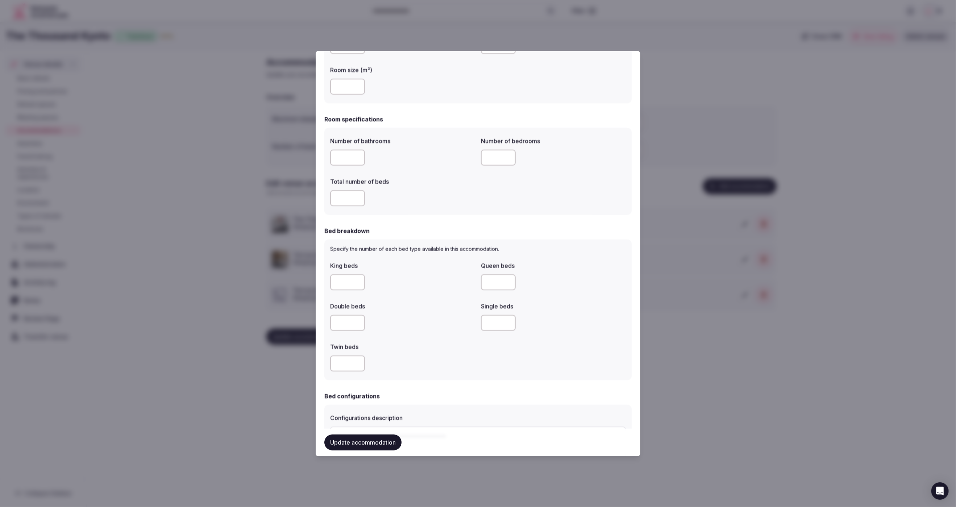
scroll to position [239, 0]
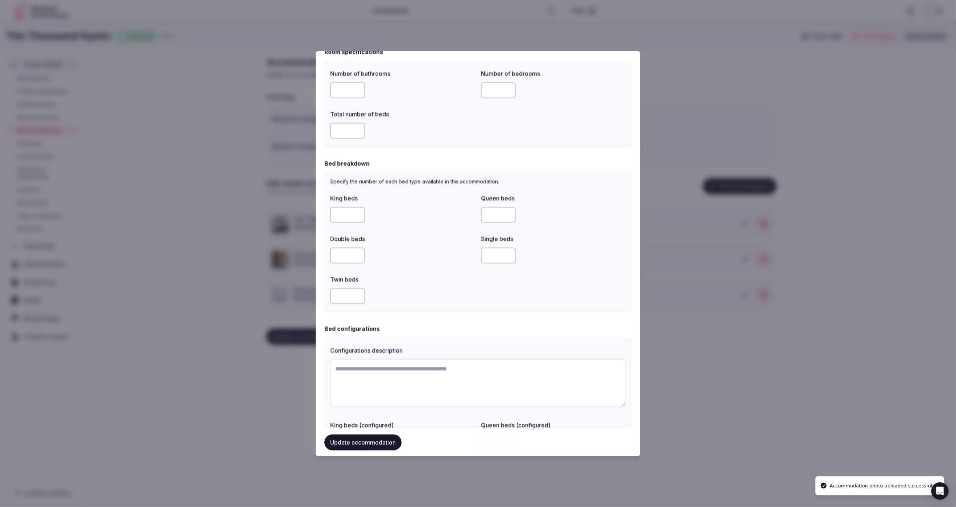
drag, startPoint x: 348, startPoint y: 216, endPoint x: 330, endPoint y: 215, distance: 18.1
click at [330, 215] on input "*" at bounding box center [347, 215] width 35 height 16
drag, startPoint x: 346, startPoint y: 214, endPoint x: 327, endPoint y: 213, distance: 18.9
click at [327, 213] on div "Specify the number of each bed type available in this accommodation. King beds …" at bounding box center [478, 242] width 307 height 141
type input "*"
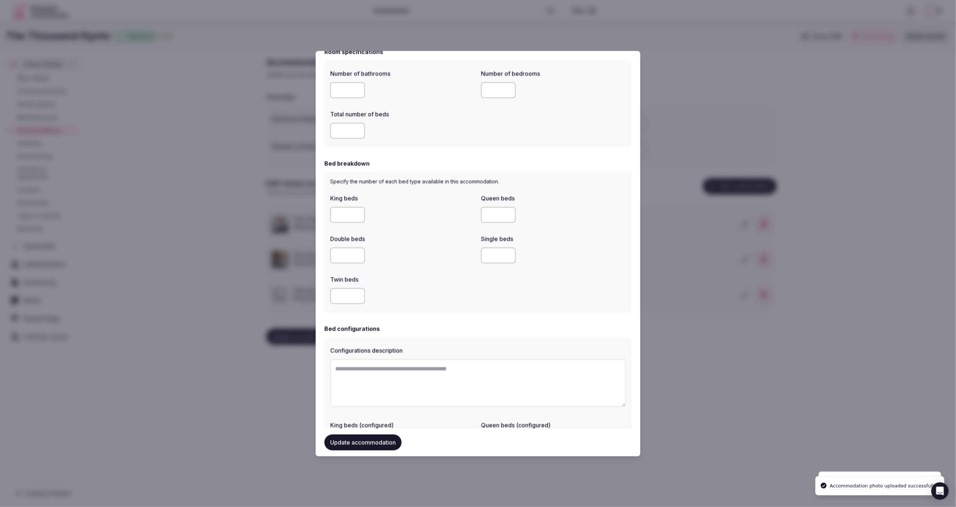
click at [345, 257] on input "number" at bounding box center [347, 256] width 35 height 16
drag, startPoint x: 336, startPoint y: 251, endPoint x: 345, endPoint y: 259, distance: 12.1
click at [341, 256] on input "number" at bounding box center [347, 256] width 35 height 16
type input "*"
drag, startPoint x: 343, startPoint y: 216, endPoint x: 328, endPoint y: 215, distance: 14.9
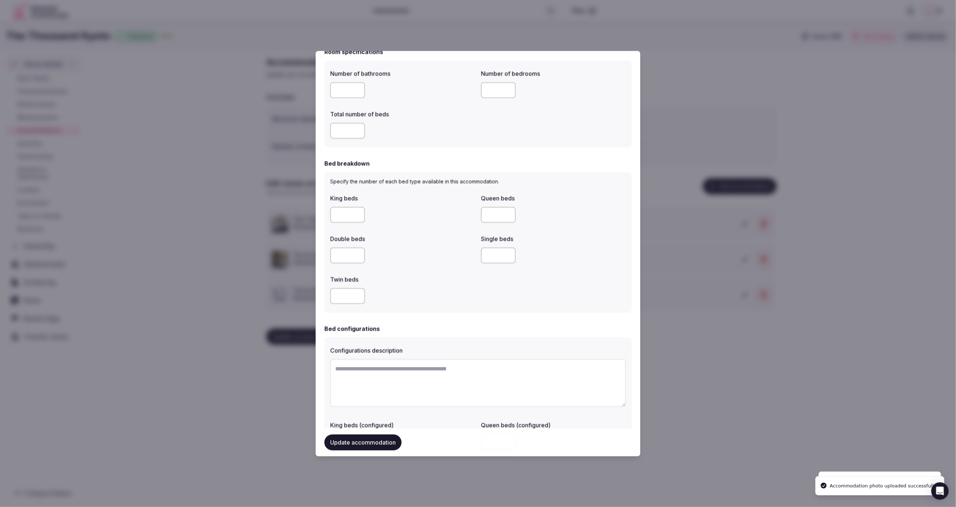
click at [328, 215] on div "Specify the number of each bed type available in this accommodation. King beds …" at bounding box center [478, 242] width 307 height 141
click at [343, 213] on input "*" at bounding box center [347, 215] width 35 height 16
type input "*"
click at [444, 263] on div at bounding box center [402, 256] width 145 height 16
click at [347, 211] on input "*" at bounding box center [347, 215] width 35 height 16
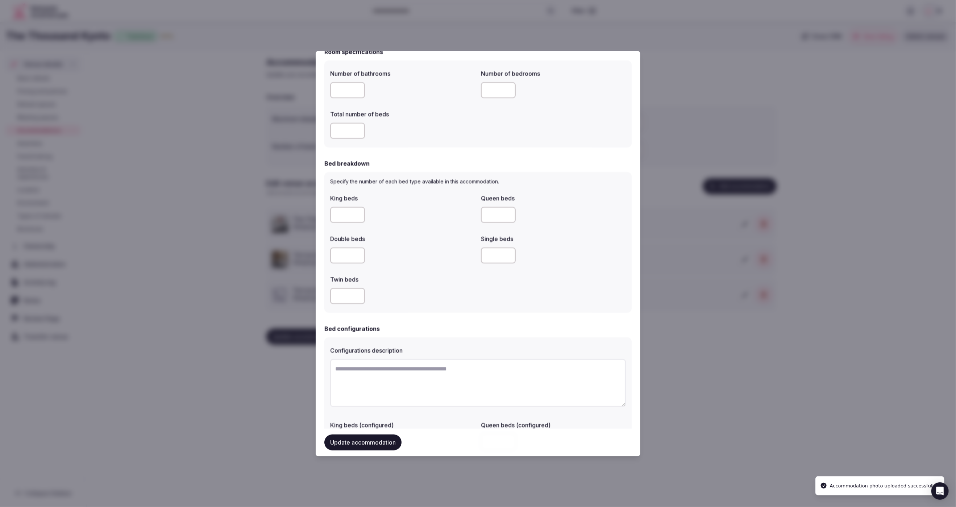
click at [348, 215] on input "*" at bounding box center [347, 215] width 35 height 16
click at [342, 256] on input "number" at bounding box center [347, 256] width 35 height 16
type input "*"
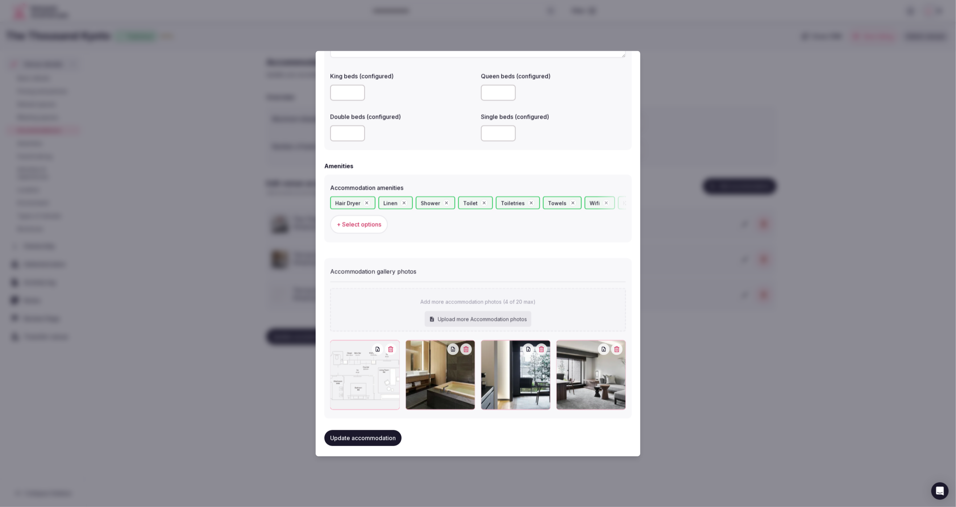
scroll to position [590, 0]
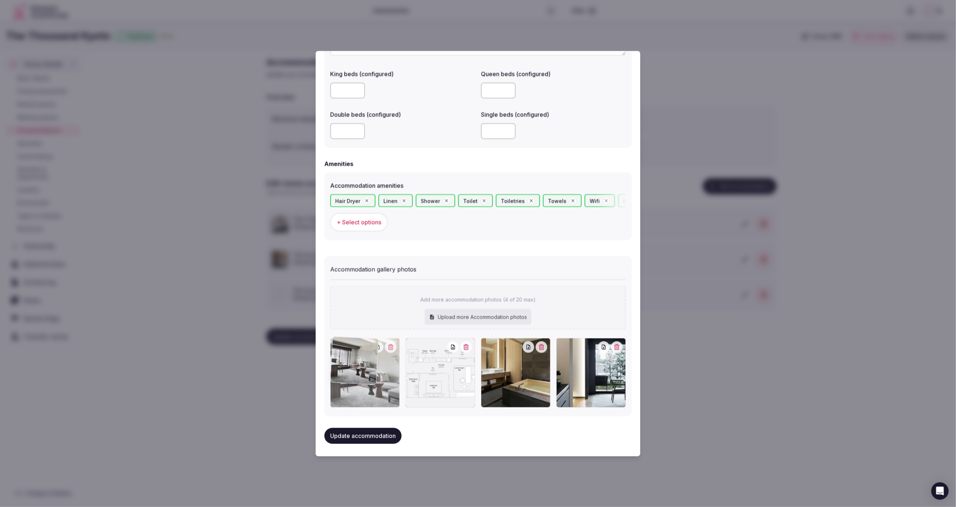
drag, startPoint x: 512, startPoint y: 400, endPoint x: 354, endPoint y: 394, distance: 158.2
click at [354, 394] on div at bounding box center [365, 373] width 70 height 70
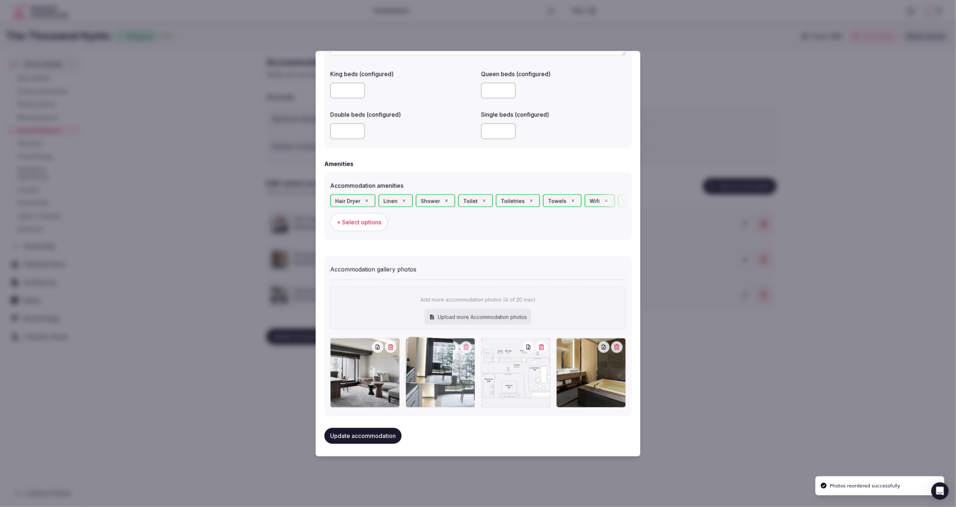
drag, startPoint x: 588, startPoint y: 398, endPoint x: 438, endPoint y: 397, distance: 150.8
click at [438, 397] on div at bounding box center [441, 373] width 70 height 70
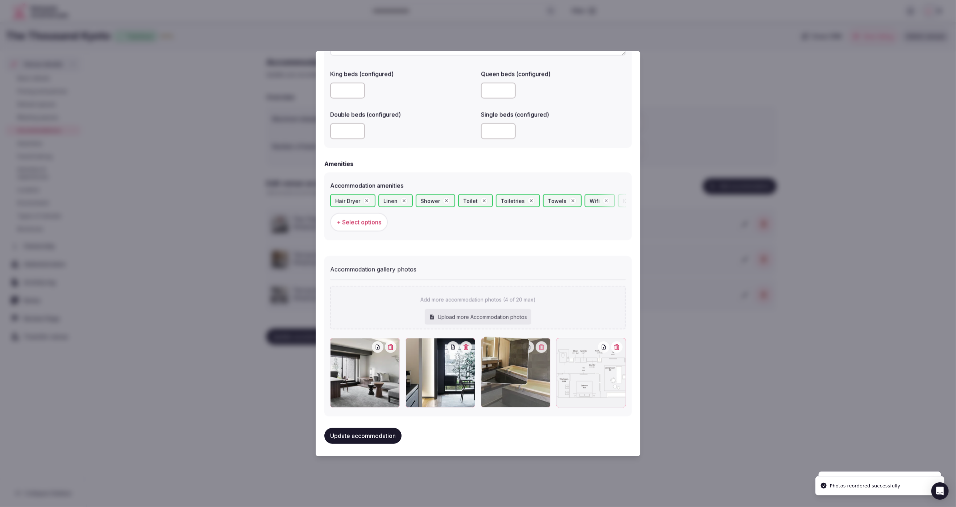
drag, startPoint x: 567, startPoint y: 393, endPoint x: 498, endPoint y: 393, distance: 68.9
click at [498, 393] on div at bounding box center [516, 373] width 70 height 70
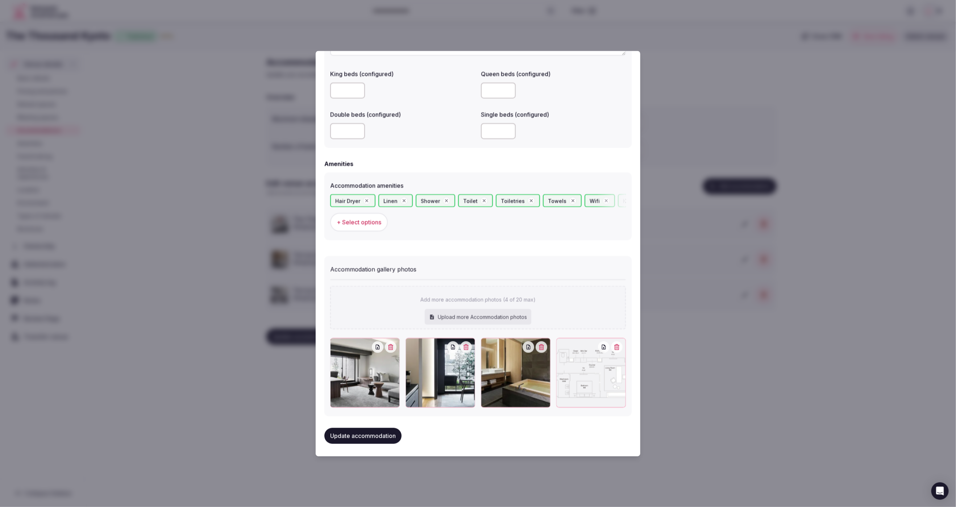
click at [371, 431] on button "Update accommodation" at bounding box center [363, 436] width 77 height 16
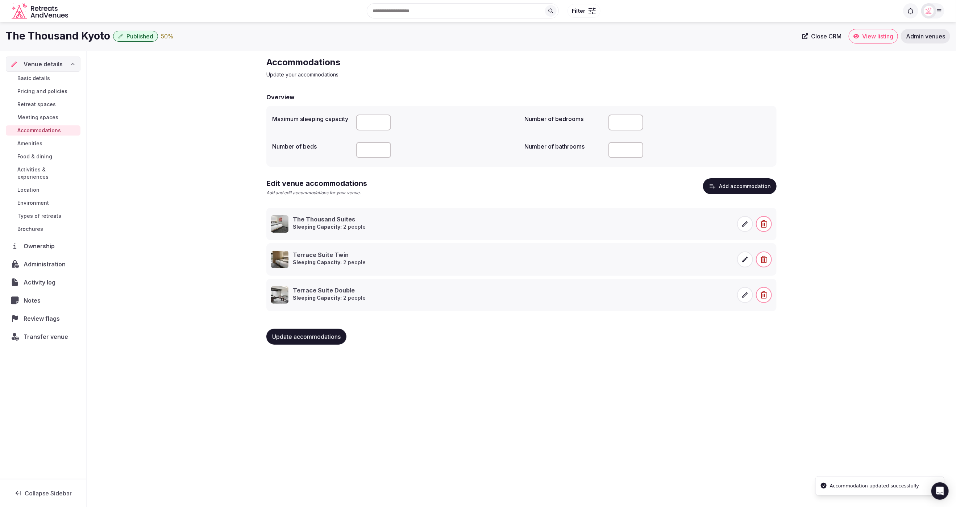
click at [463, 426] on div "The [GEOGRAPHIC_DATA] Published 50 % Close CRM View listing Admin venues Venue …" at bounding box center [478, 262] width 956 height 481
click at [745, 296] on icon at bounding box center [745, 295] width 7 height 7
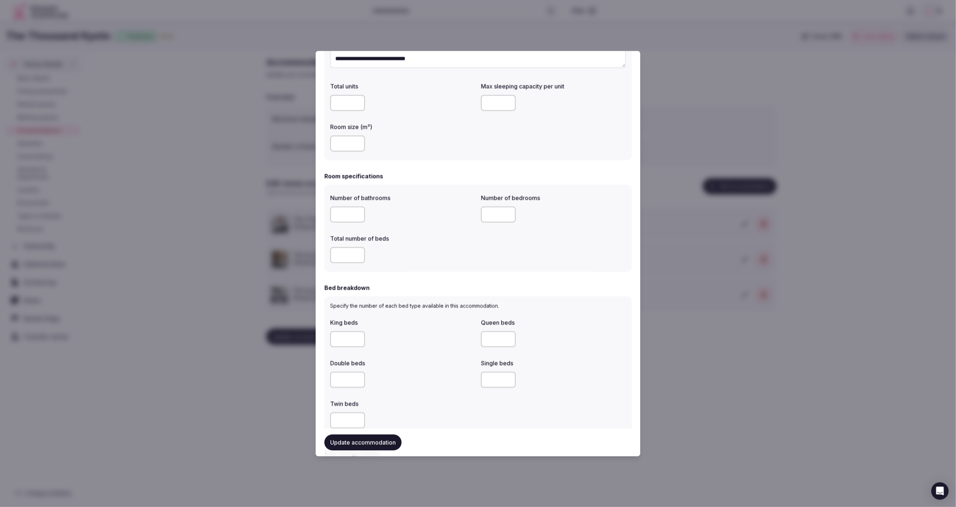
scroll to position [158, 0]
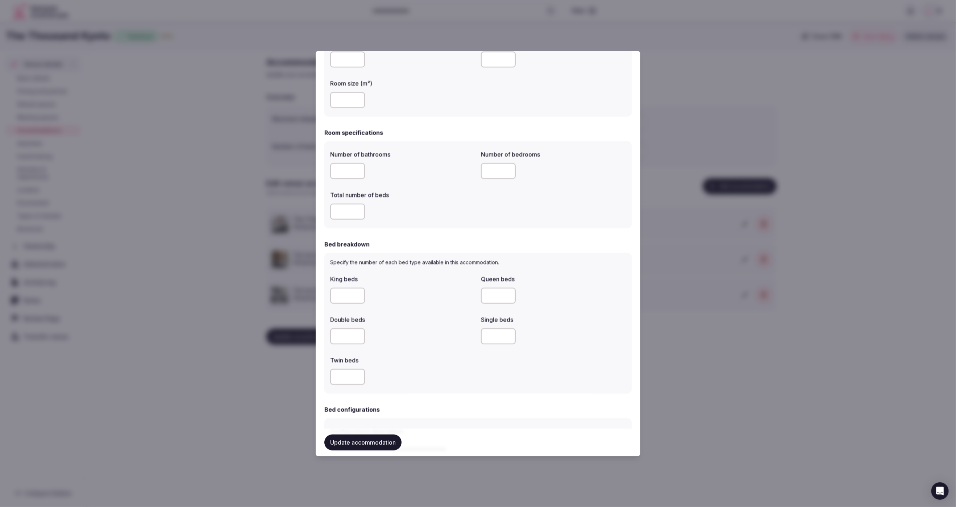
drag, startPoint x: 346, startPoint y: 297, endPoint x: 335, endPoint y: 296, distance: 10.5
click at [335, 296] on input "*" at bounding box center [347, 296] width 35 height 16
click at [343, 333] on input "number" at bounding box center [347, 336] width 35 height 16
click at [342, 338] on input "number" at bounding box center [347, 336] width 35 height 16
type input "*"
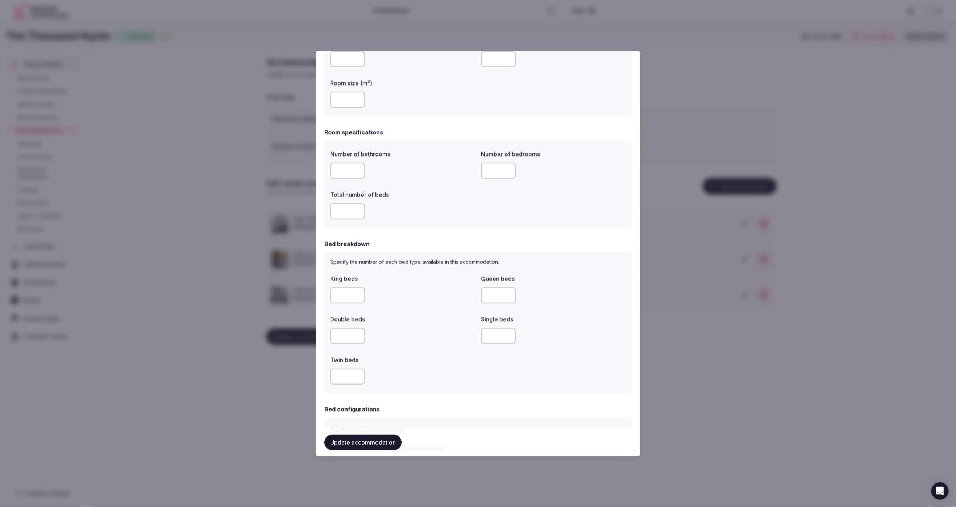
click at [391, 352] on div "King beds Queen beds Double beds * Single beds Twin beds" at bounding box center [478, 330] width 296 height 116
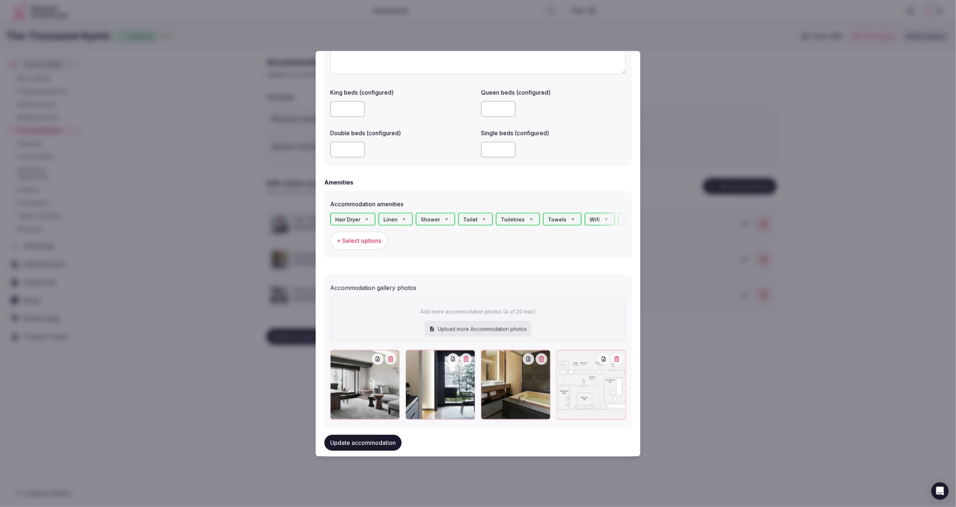
scroll to position [584, 0]
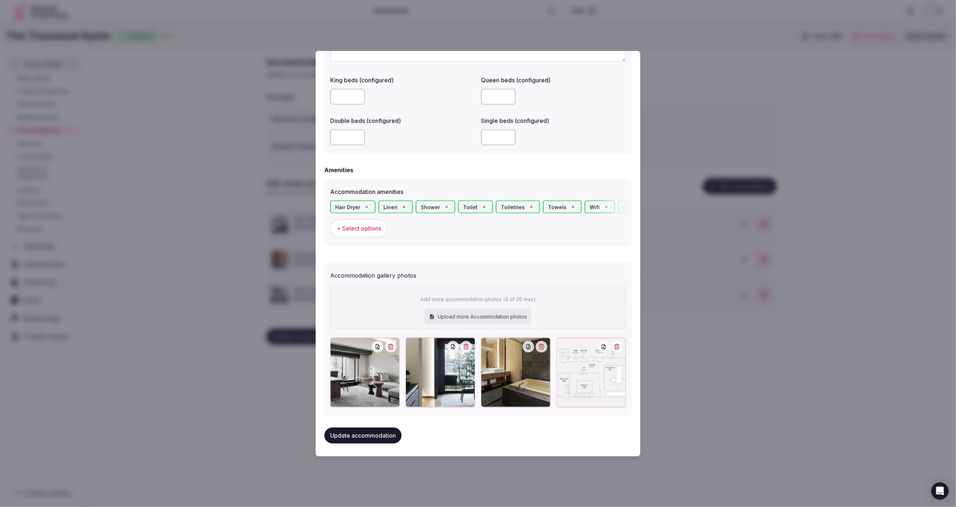
click at [361, 441] on button "Update accommodation" at bounding box center [363, 435] width 77 height 16
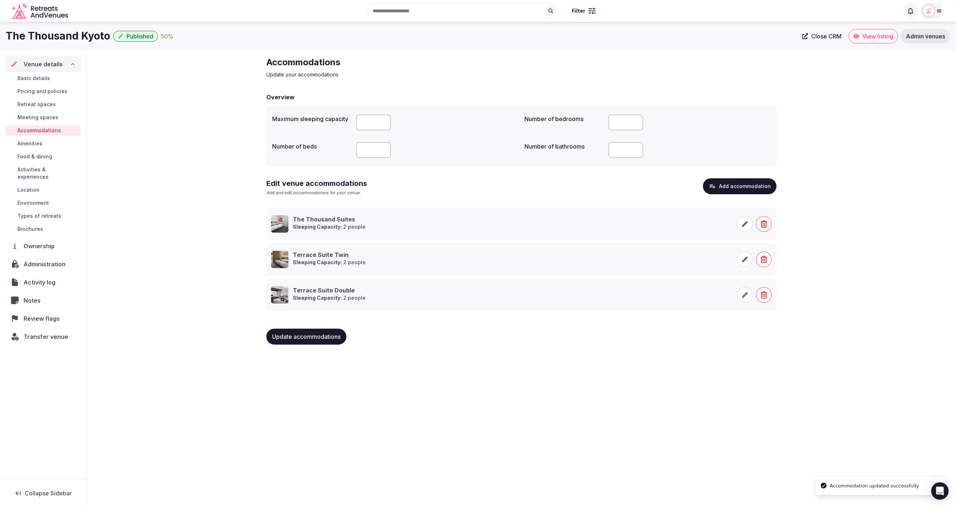
click at [708, 448] on div "The [GEOGRAPHIC_DATA] Published 50 % Close CRM View listing Admin venues Venue …" at bounding box center [478, 262] width 956 height 481
click at [735, 188] on button "Add accommodation" at bounding box center [740, 186] width 74 height 16
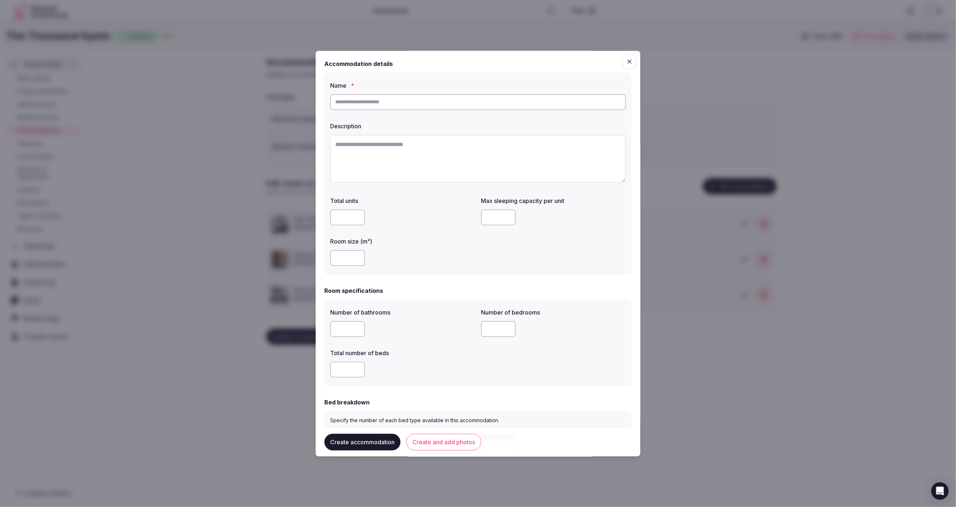
click at [387, 103] on input "text" at bounding box center [478, 102] width 296 height 16
paste input "**********"
type input "**********"
click at [392, 174] on textarea at bounding box center [478, 159] width 296 height 48
click at [390, 152] on textarea "To enrich screen reader interactions, please activate Accessibility in Grammarl…" at bounding box center [478, 159] width 296 height 48
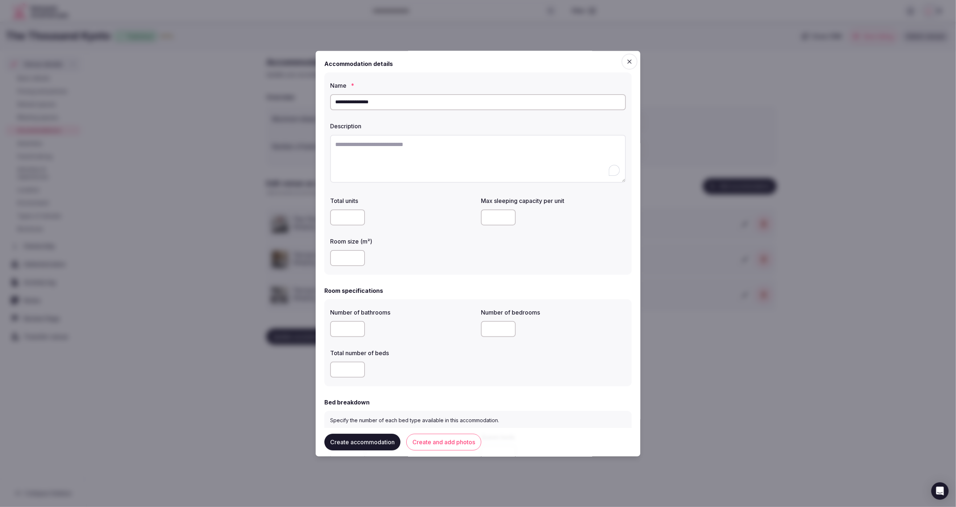
paste textarea "**********"
type textarea "**********"
click at [365, 189] on div "**********" at bounding box center [478, 174] width 307 height 202
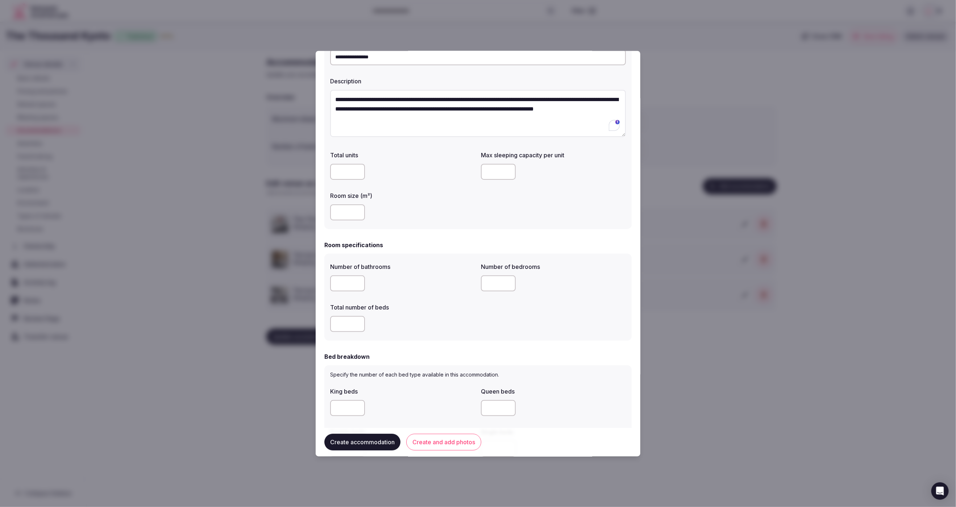
scroll to position [46, 0]
click at [348, 207] on input "number" at bounding box center [347, 212] width 35 height 16
type input "**"
click at [440, 212] on div "**" at bounding box center [402, 212] width 145 height 16
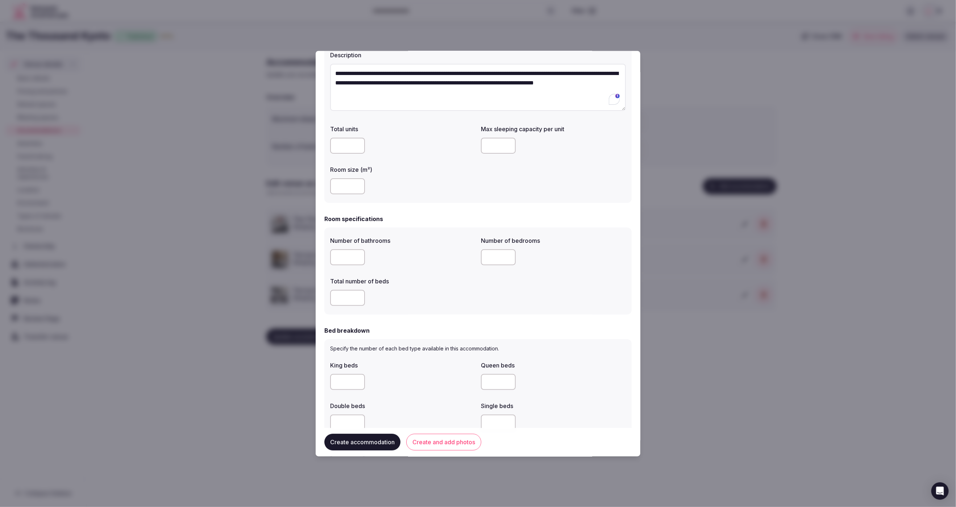
scroll to position [91, 0]
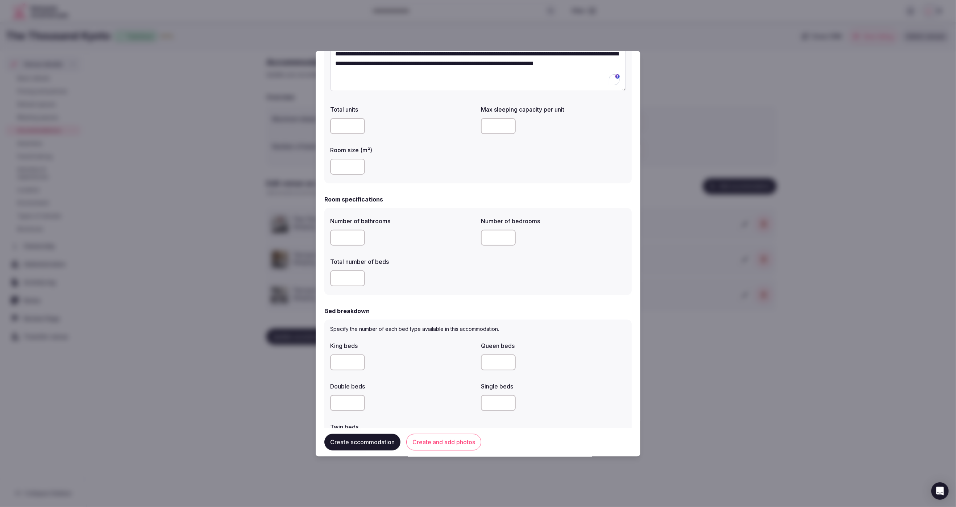
click at [347, 278] on input "number" at bounding box center [347, 279] width 35 height 16
type input "*"
click at [444, 284] on div "*" at bounding box center [402, 279] width 145 height 16
click at [497, 239] on input "number" at bounding box center [498, 238] width 35 height 16
type input "*"
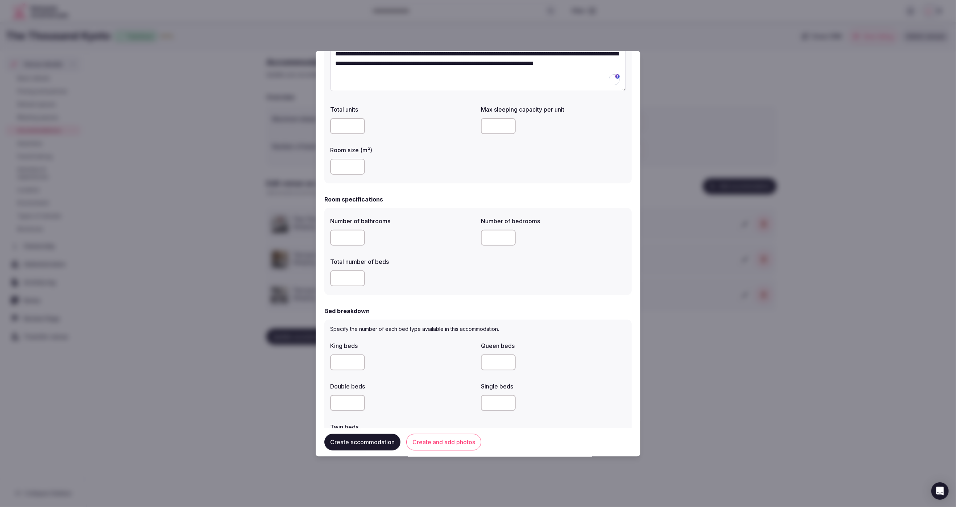
click at [345, 236] on input "number" at bounding box center [347, 238] width 35 height 16
type input "*"
click at [422, 257] on div "Total number of beds" at bounding box center [402, 260] width 145 height 10
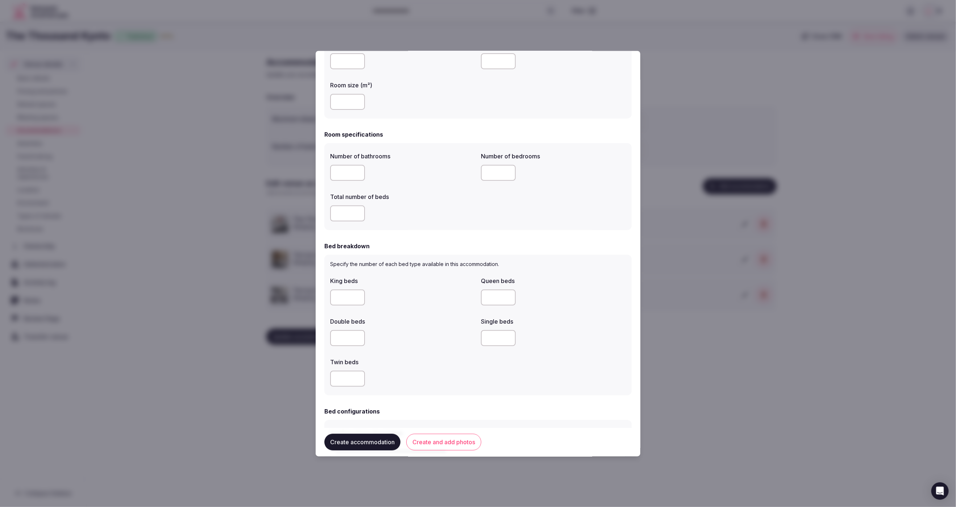
scroll to position [176, 0]
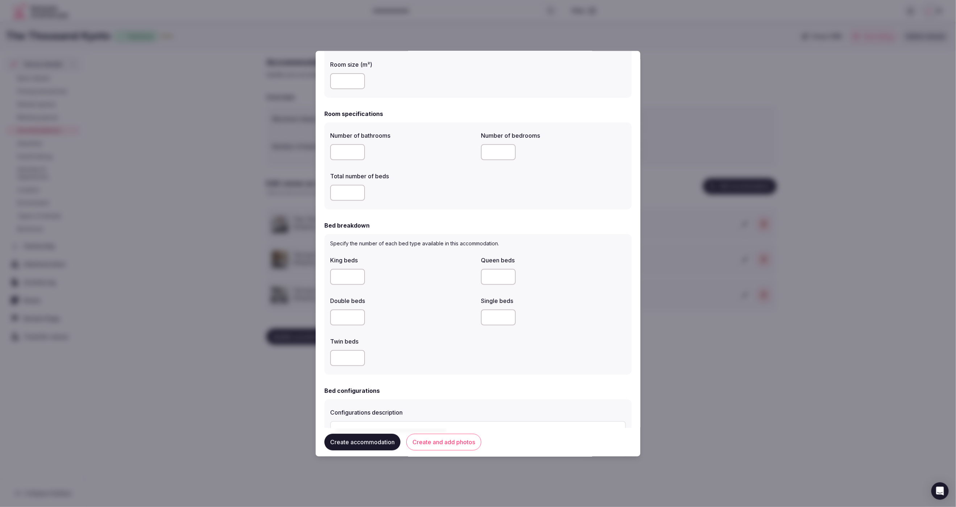
click at [345, 363] on input "number" at bounding box center [347, 359] width 35 height 16
type input "*"
click at [423, 353] on div "*" at bounding box center [402, 359] width 145 height 16
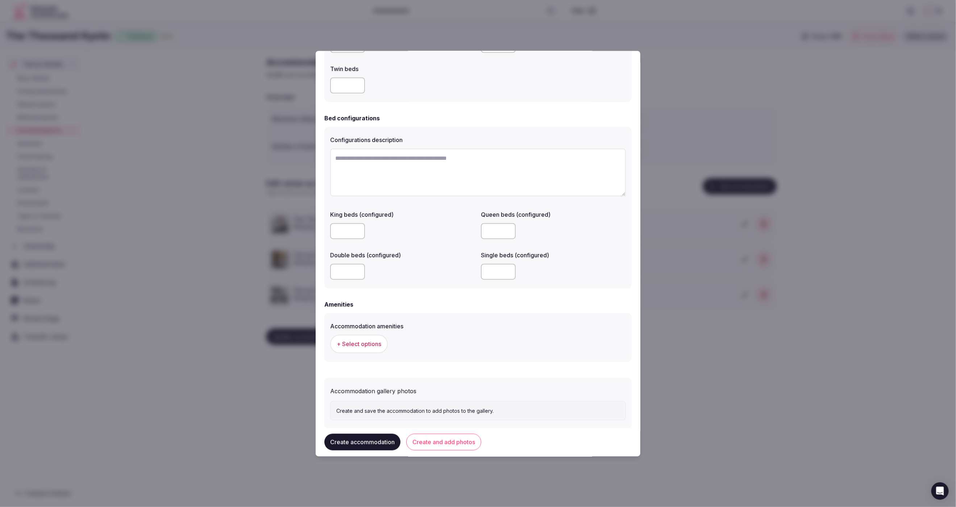
scroll to position [463, 0]
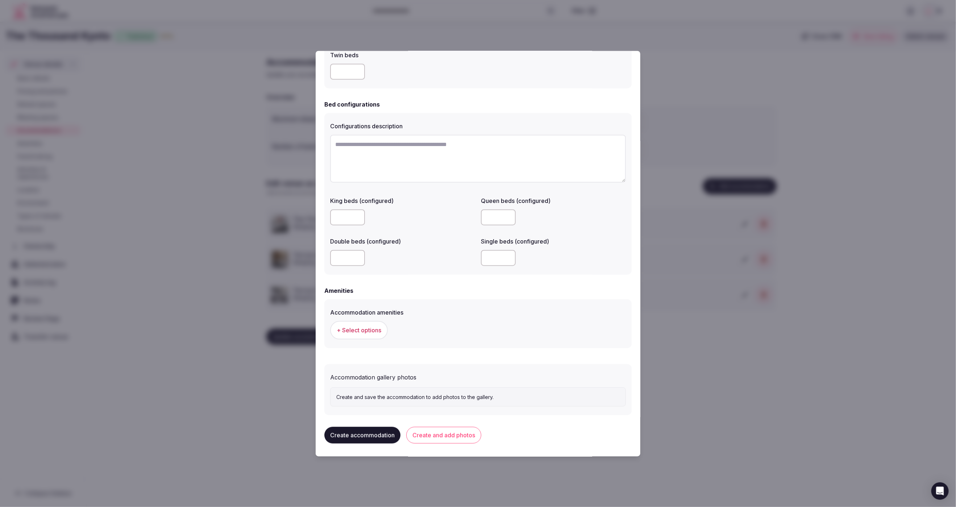
click at [358, 331] on span "+ Select options" at bounding box center [359, 330] width 45 height 8
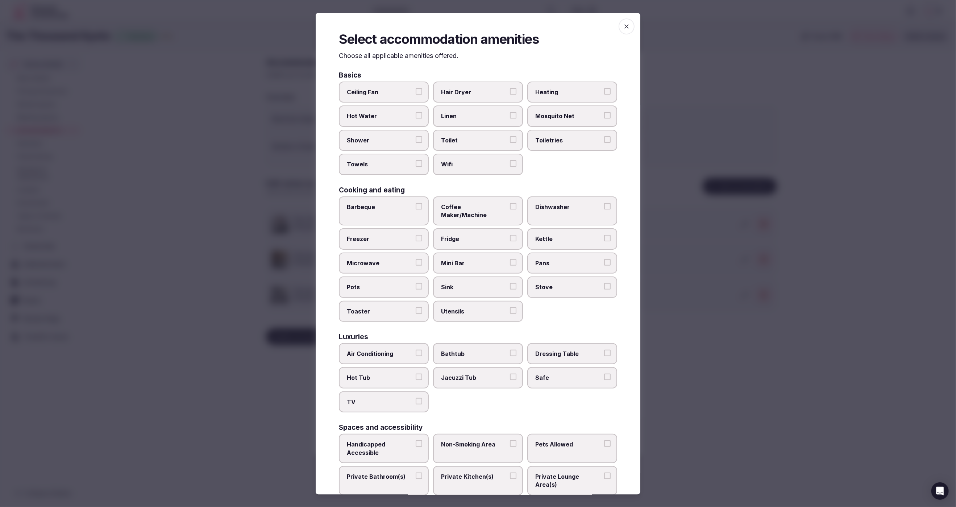
click at [481, 93] on span "Hair Dryer" at bounding box center [474, 92] width 67 height 8
click at [510, 93] on button "Hair Dryer" at bounding box center [513, 91] width 7 height 7
click at [478, 117] on span "Linen" at bounding box center [474, 116] width 67 height 8
click at [510, 117] on button "Linen" at bounding box center [513, 115] width 7 height 7
click at [474, 142] on span "Toilet" at bounding box center [474, 140] width 67 height 8
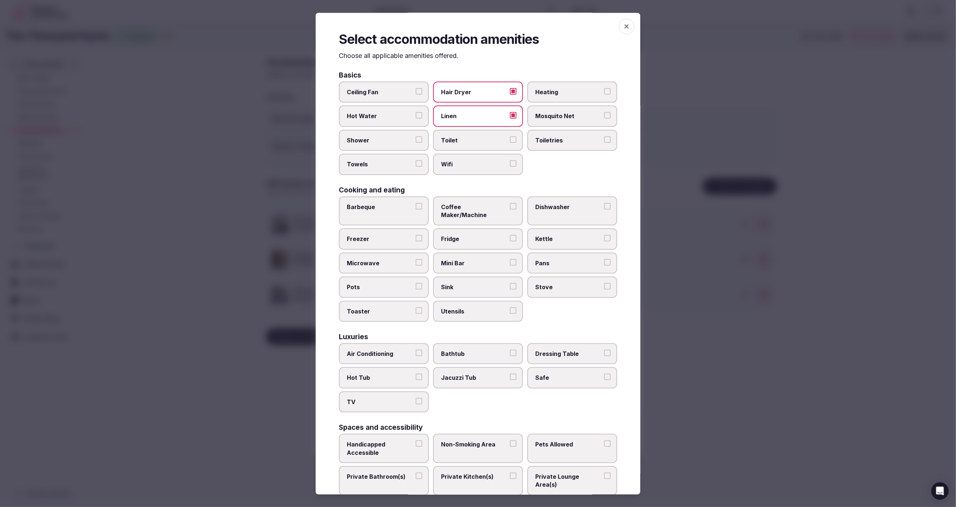
click at [510, 142] on button "Toilet" at bounding box center [513, 139] width 7 height 7
click at [474, 157] on label "Wifi" at bounding box center [478, 164] width 90 height 21
click at [510, 161] on button "Wifi" at bounding box center [513, 164] width 7 height 7
drag, startPoint x: 577, startPoint y: 139, endPoint x: 319, endPoint y: 134, distance: 257.8
click at [574, 140] on span "Toiletries" at bounding box center [569, 140] width 67 height 8
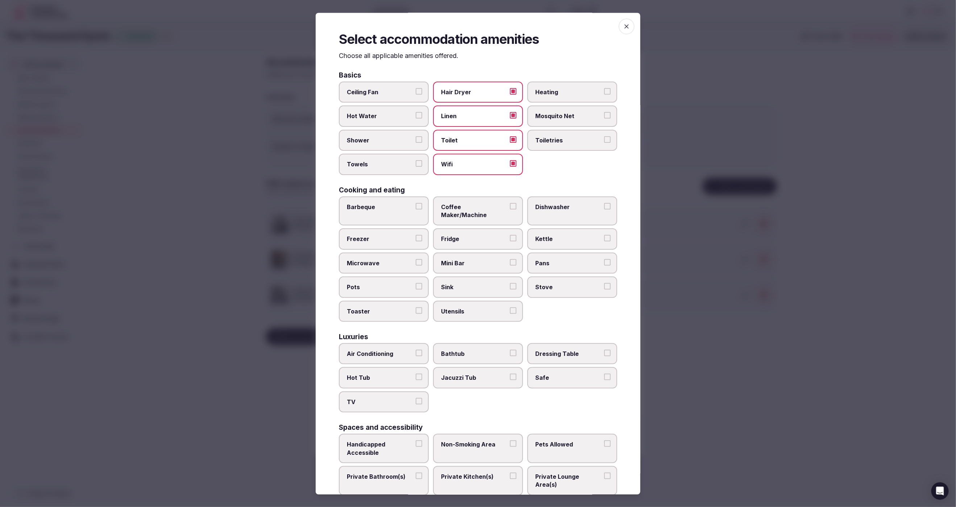
click at [604, 140] on button "Toiletries" at bounding box center [607, 139] width 7 height 7
click at [369, 142] on span "Shower" at bounding box center [380, 140] width 67 height 8
click at [416, 142] on button "Shower" at bounding box center [419, 139] width 7 height 7
click at [376, 163] on span "Towels" at bounding box center [380, 165] width 67 height 8
click at [416, 163] on button "Towels" at bounding box center [419, 164] width 7 height 7
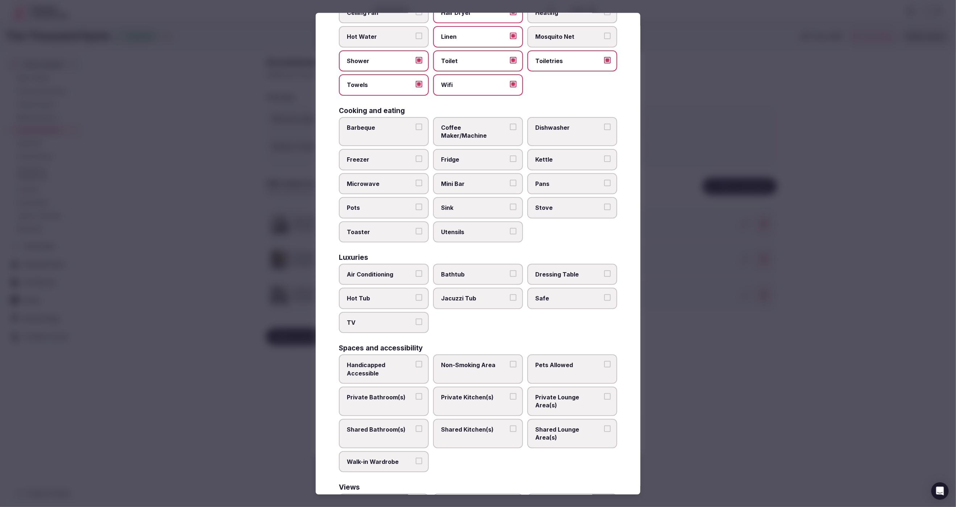
scroll to position [90, 0]
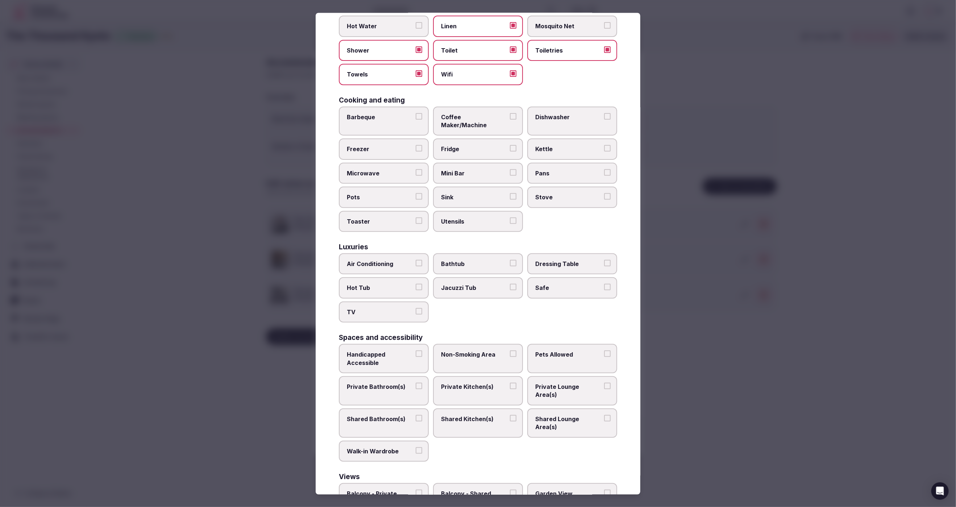
click at [368, 260] on span "Air Conditioning" at bounding box center [380, 264] width 67 height 8
click at [416, 260] on button "Air Conditioning" at bounding box center [419, 263] width 7 height 7
click at [380, 308] on span "TV" at bounding box center [380, 312] width 67 height 8
click at [416, 308] on button "TV" at bounding box center [419, 311] width 7 height 7
click at [557, 284] on span "Safe" at bounding box center [569, 288] width 67 height 8
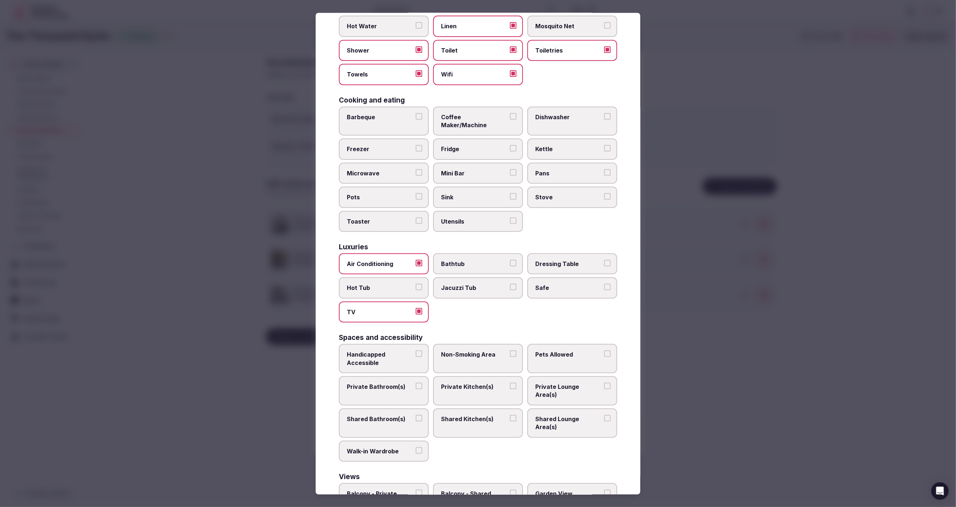
click at [604, 284] on button "Safe" at bounding box center [607, 287] width 7 height 7
click at [573, 145] on span "Kettle" at bounding box center [569, 149] width 67 height 8
click at [604, 145] on button "Kettle" at bounding box center [607, 148] width 7 height 7
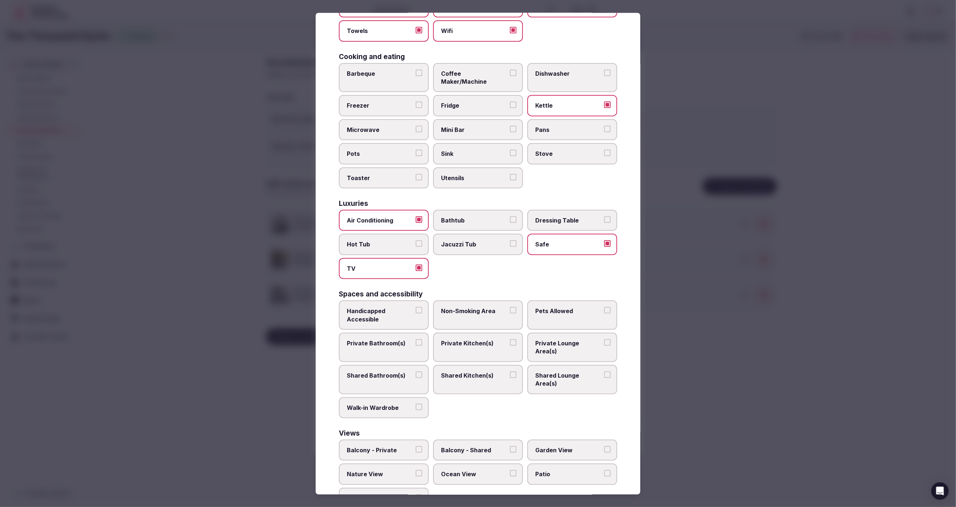
click at [389, 339] on span "Private Bathroom(s)" at bounding box center [380, 343] width 67 height 8
click at [416, 339] on button "Private Bathroom(s)" at bounding box center [419, 342] width 7 height 7
click at [586, 337] on label "Private Lounge Area(s)" at bounding box center [573, 346] width 90 height 29
click at [604, 339] on button "Private Lounge Area(s)" at bounding box center [607, 342] width 7 height 7
click at [509, 382] on div "Handicapped Accessible Non-Smoking Area Pets Allowed Private Bathroom(s) Privat…" at bounding box center [478, 360] width 278 height 118
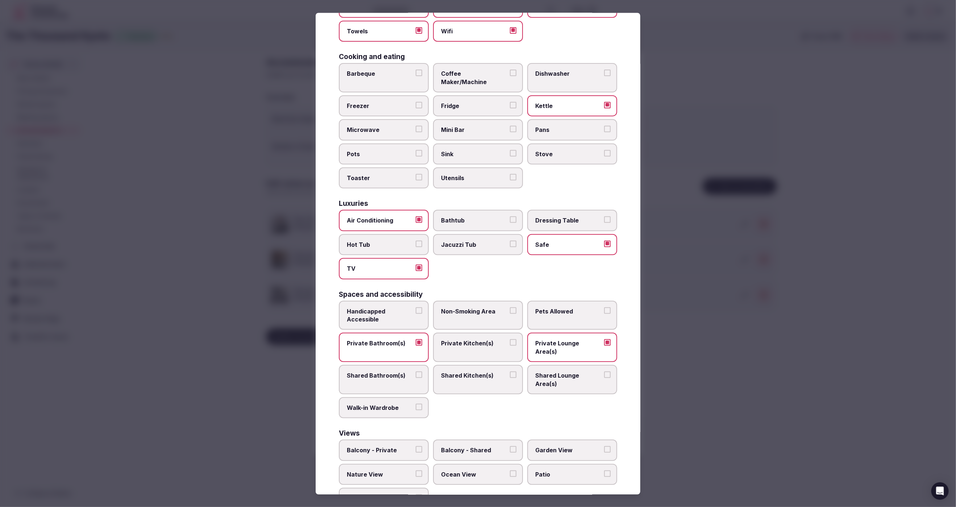
click at [708, 389] on div at bounding box center [478, 253] width 956 height 507
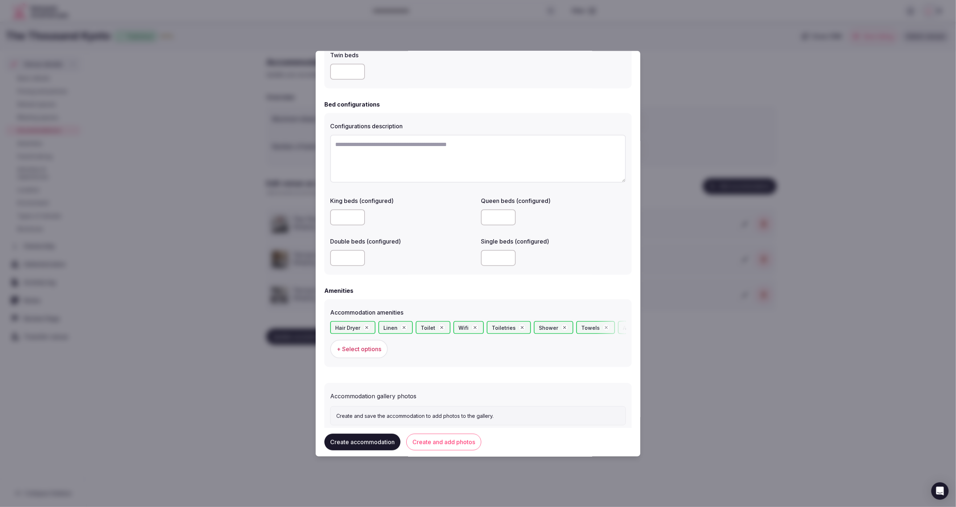
scroll to position [481, 0]
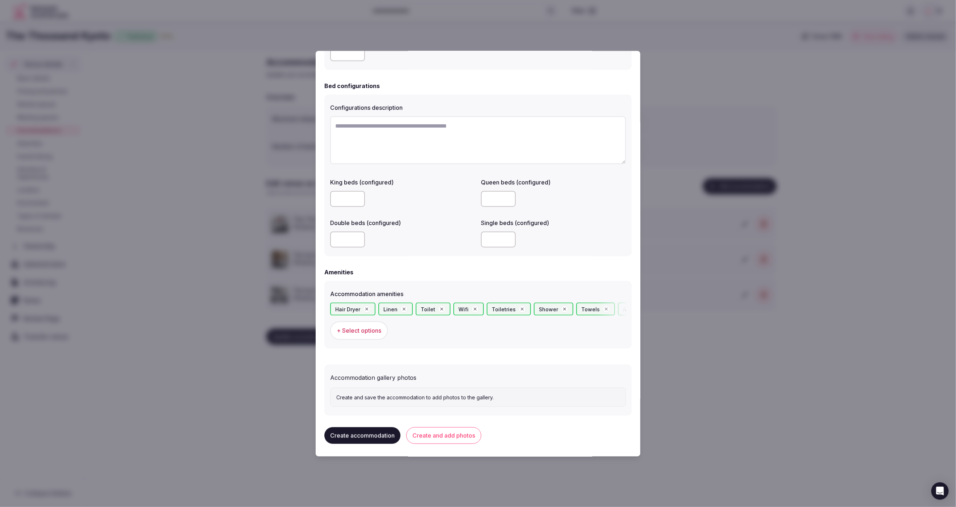
click at [373, 435] on button "Create accommodation" at bounding box center [363, 435] width 76 height 17
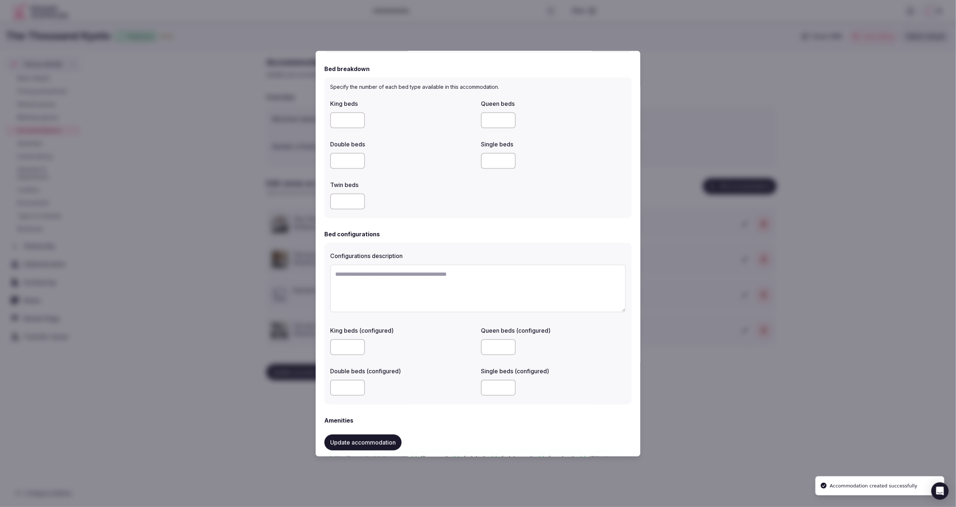
scroll to position [548, 0]
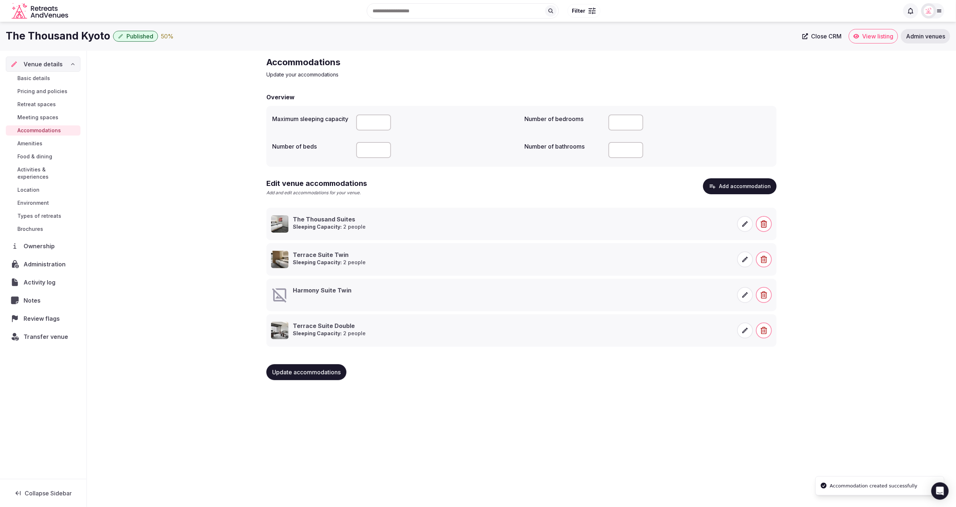
click at [748, 294] on icon at bounding box center [745, 295] width 7 height 7
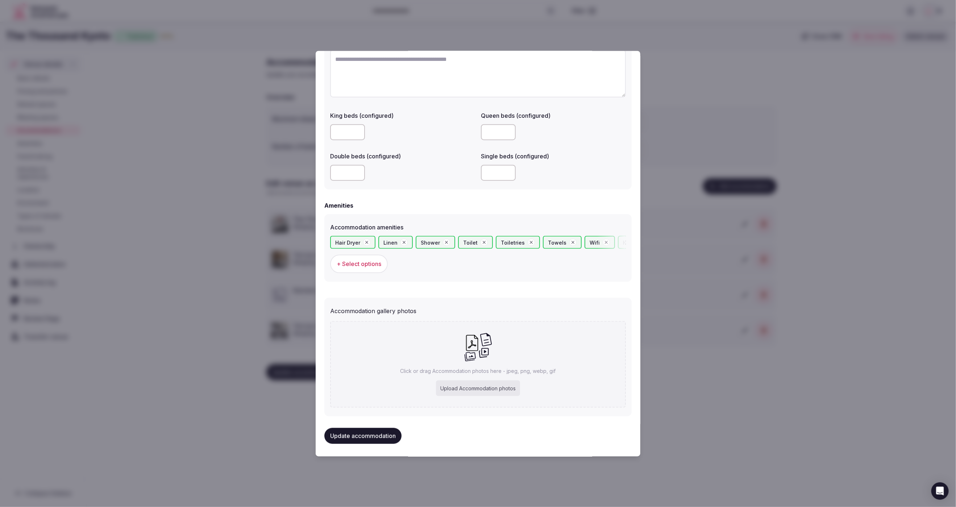
click at [485, 387] on div "Upload Accommodation photos" at bounding box center [478, 388] width 84 height 16
type input "**********"
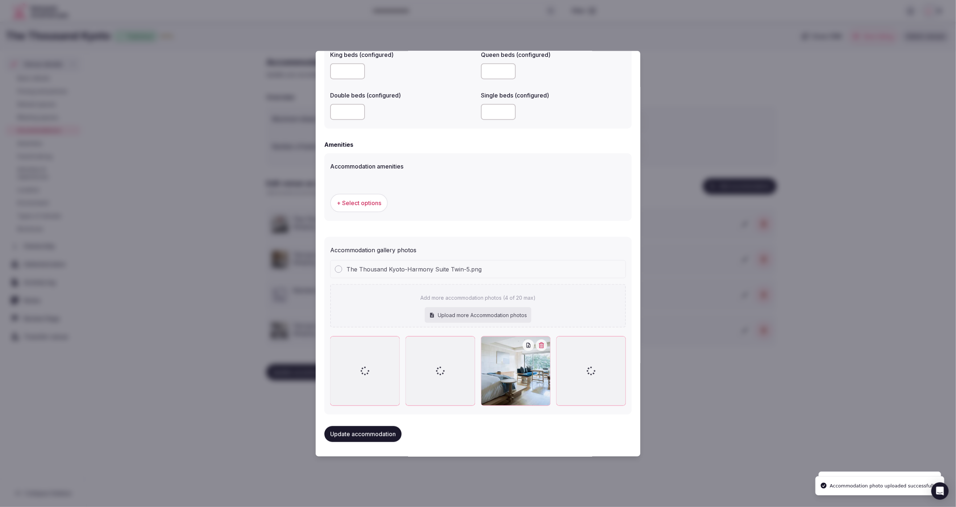
scroll to position [607, 0]
